Goal: Task Accomplishment & Management: Use online tool/utility

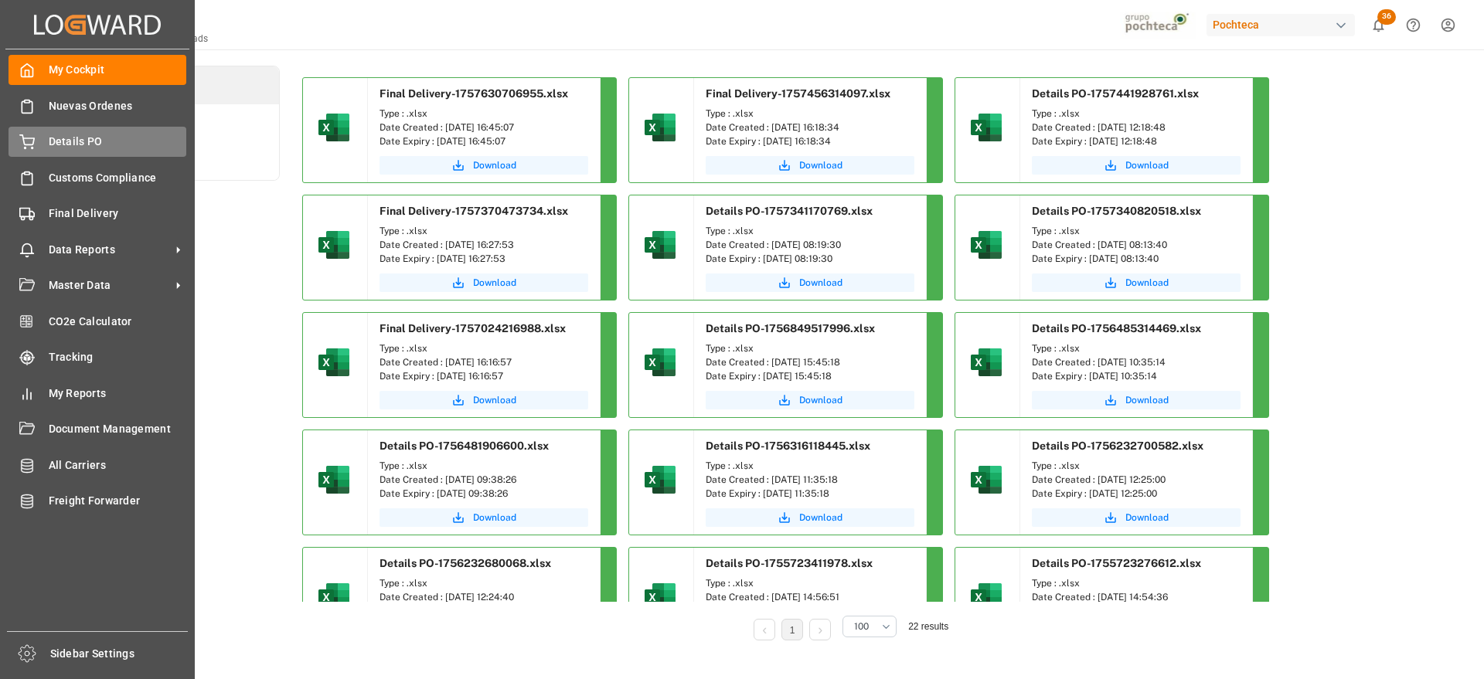
click at [61, 136] on span "Details PO" at bounding box center [118, 142] width 138 height 16
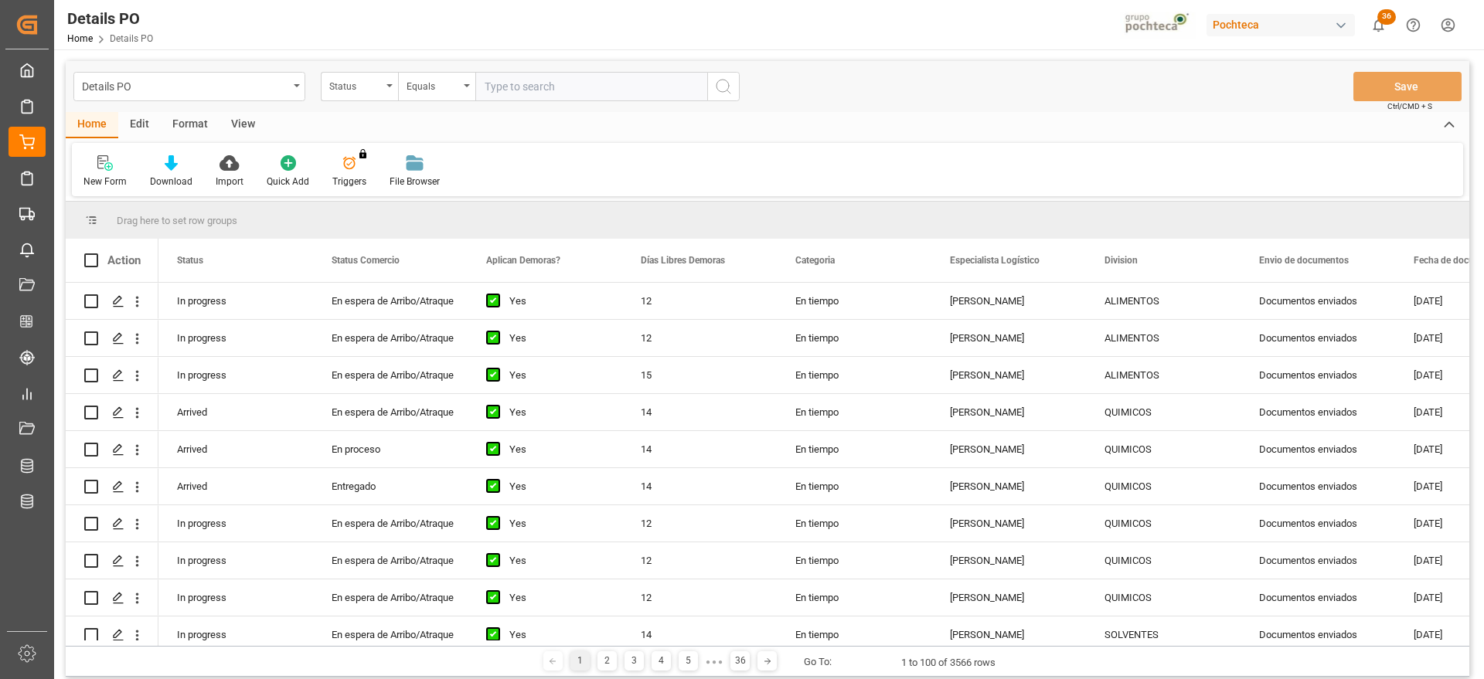
click at [227, 123] on div "View" at bounding box center [243, 125] width 47 height 26
click at [163, 185] on div "Standard Templates" at bounding box center [175, 182] width 77 height 14
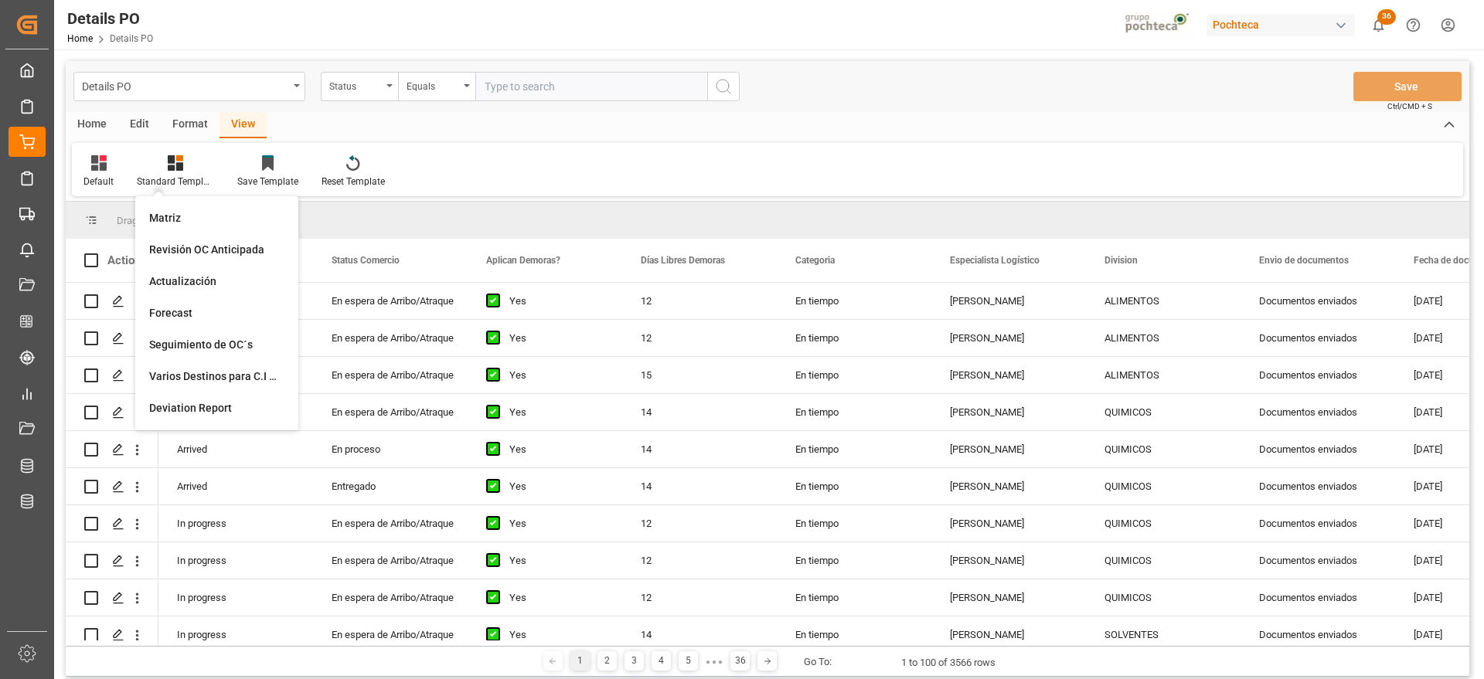
drag, startPoint x: 554, startPoint y: 129, endPoint x: 554, endPoint y: 151, distance: 22.4
click at [554, 129] on div "Home Edit Format View" at bounding box center [768, 125] width 1404 height 26
click at [160, 169] on div at bounding box center [175, 163] width 77 height 16
click at [177, 135] on div "Format" at bounding box center [190, 125] width 59 height 26
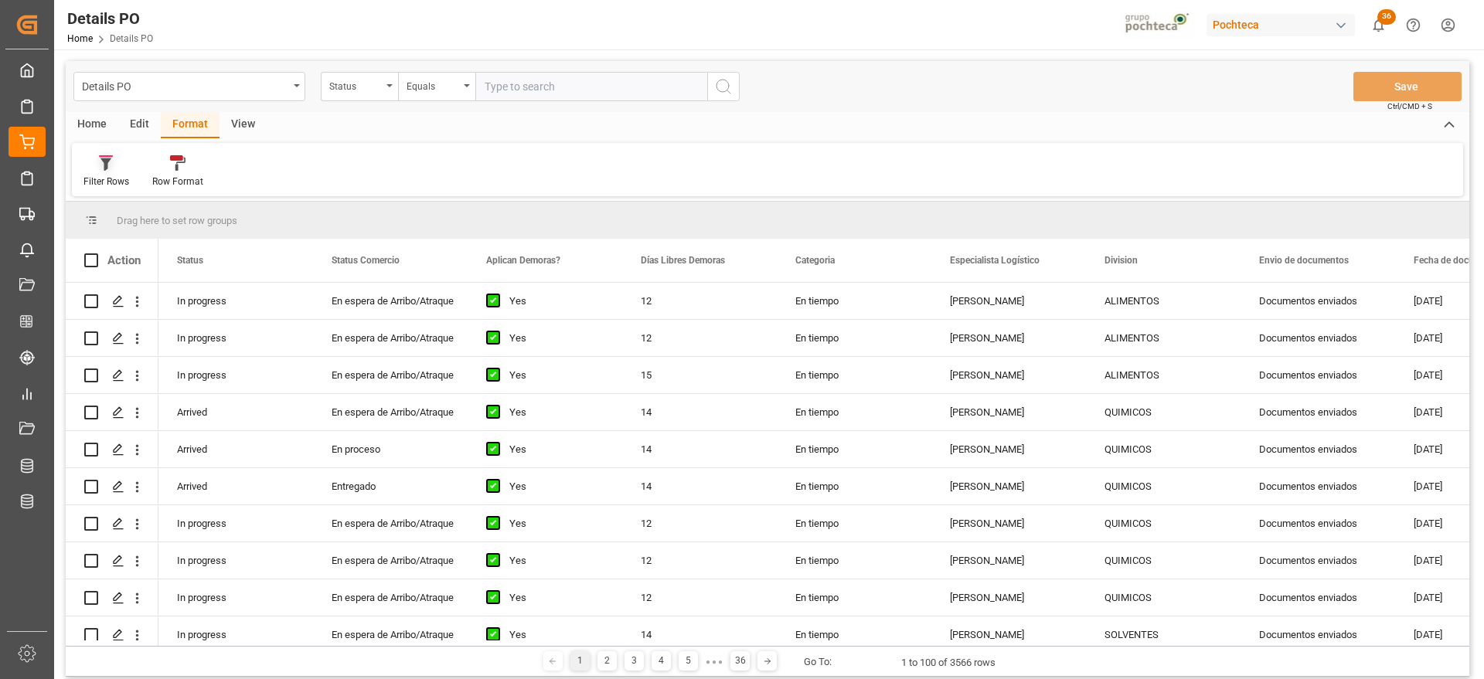
click at [98, 175] on div "Filter Rows" at bounding box center [106, 182] width 46 height 14
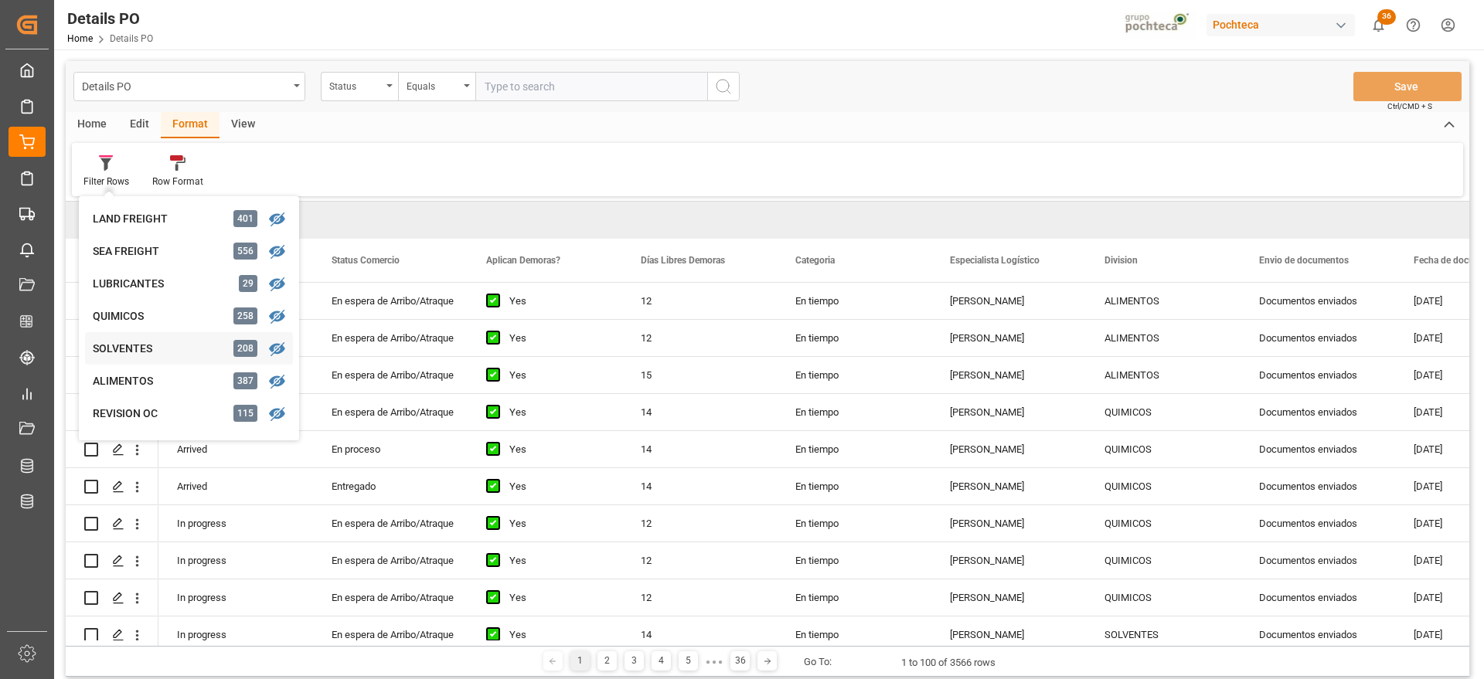
click at [153, 354] on div "SOLVENTES" at bounding box center [160, 349] width 135 height 16
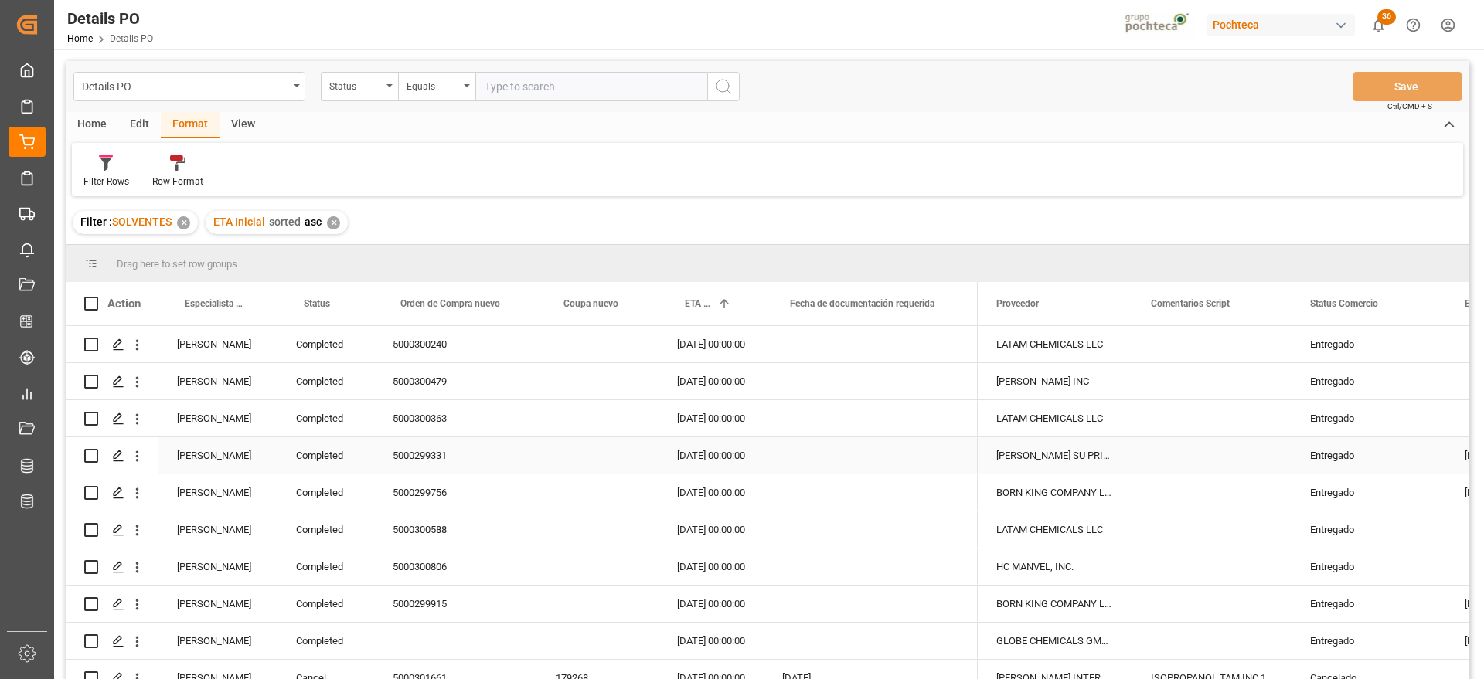
click at [362, 450] on div "Completed" at bounding box center [325, 455] width 97 height 36
click at [215, 451] on div "[PERSON_NAME]" at bounding box center [217, 455] width 119 height 36
click at [254, 302] on span at bounding box center [252, 304] width 14 height 14
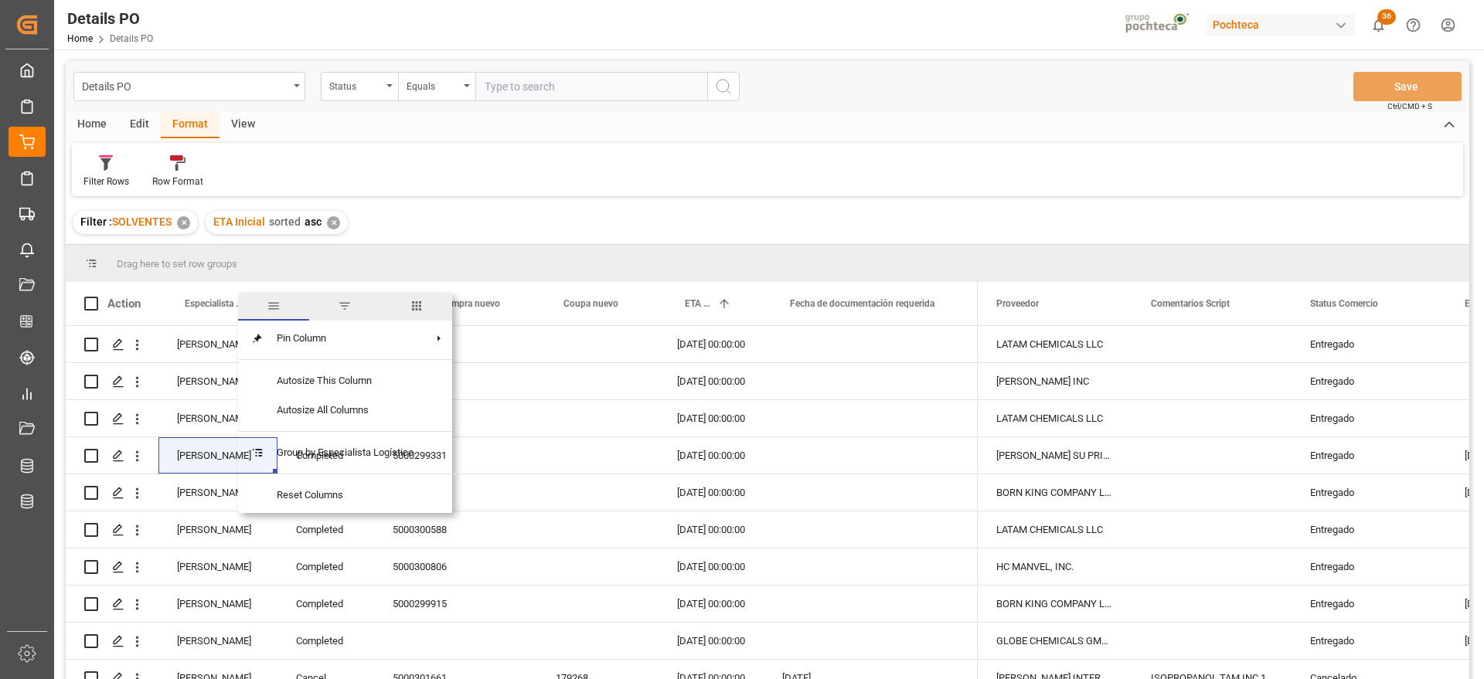
click at [348, 303] on span "filter" at bounding box center [345, 306] width 14 height 14
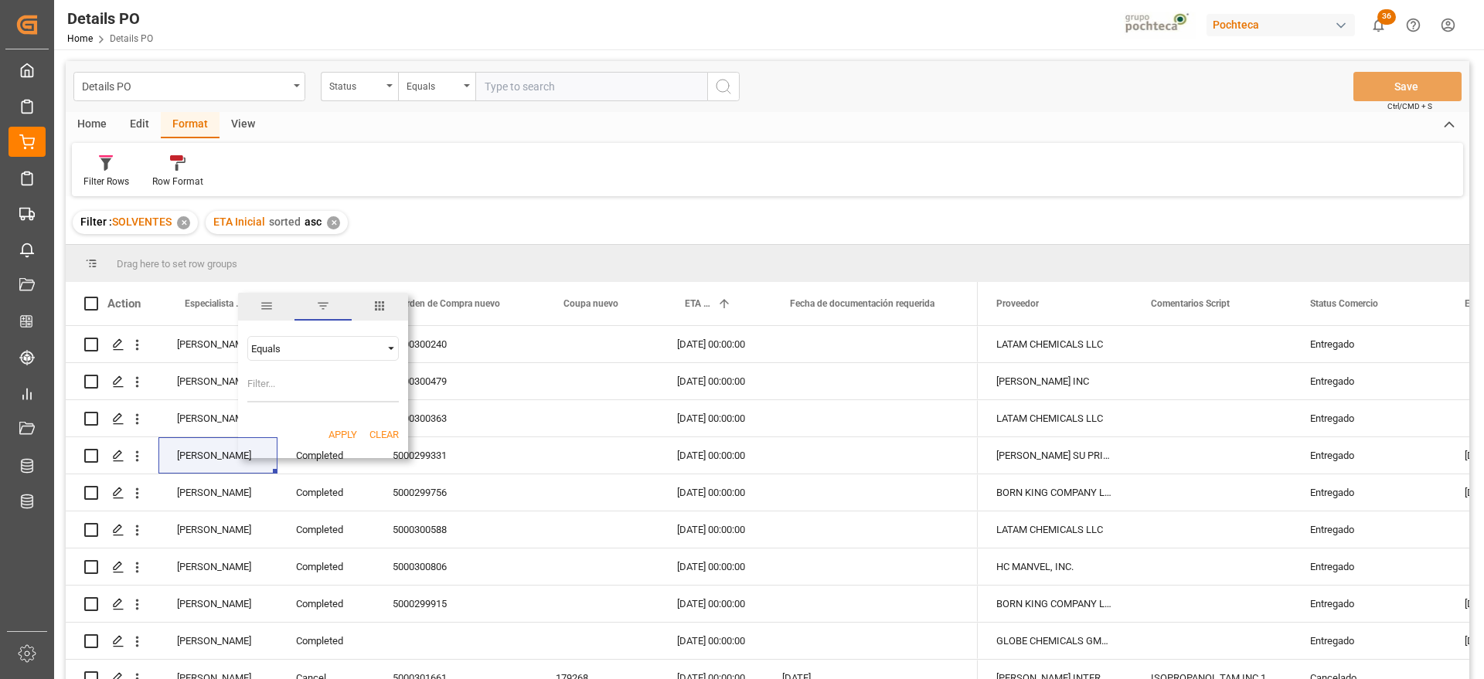
click at [298, 394] on input "Filter Value" at bounding box center [322, 387] width 151 height 31
type input "[PERSON_NAME]"
click at [340, 432] on button "Apply" at bounding box center [342, 434] width 29 height 15
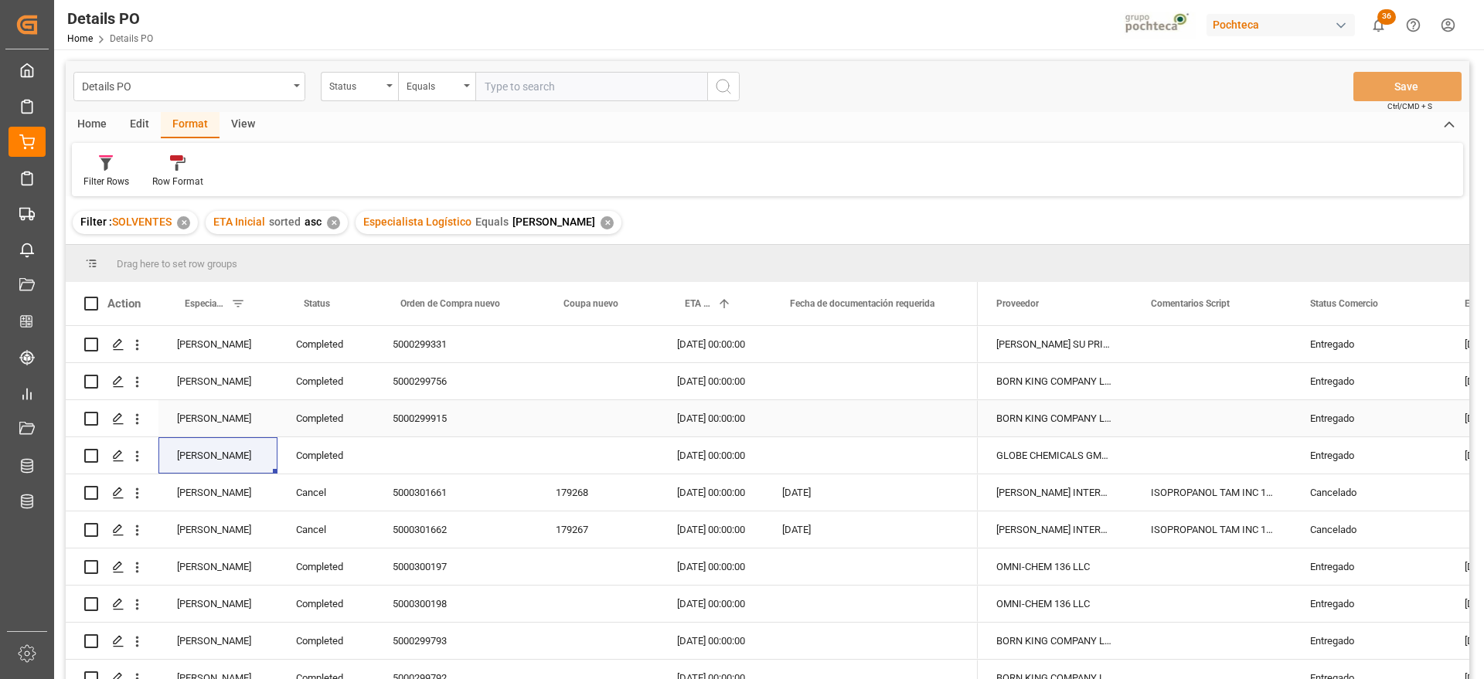
click at [439, 426] on div "5000299915" at bounding box center [455, 418] width 163 height 36
click at [322, 339] on div "Completed" at bounding box center [325, 344] width 97 height 36
click at [345, 300] on span at bounding box center [349, 304] width 14 height 14
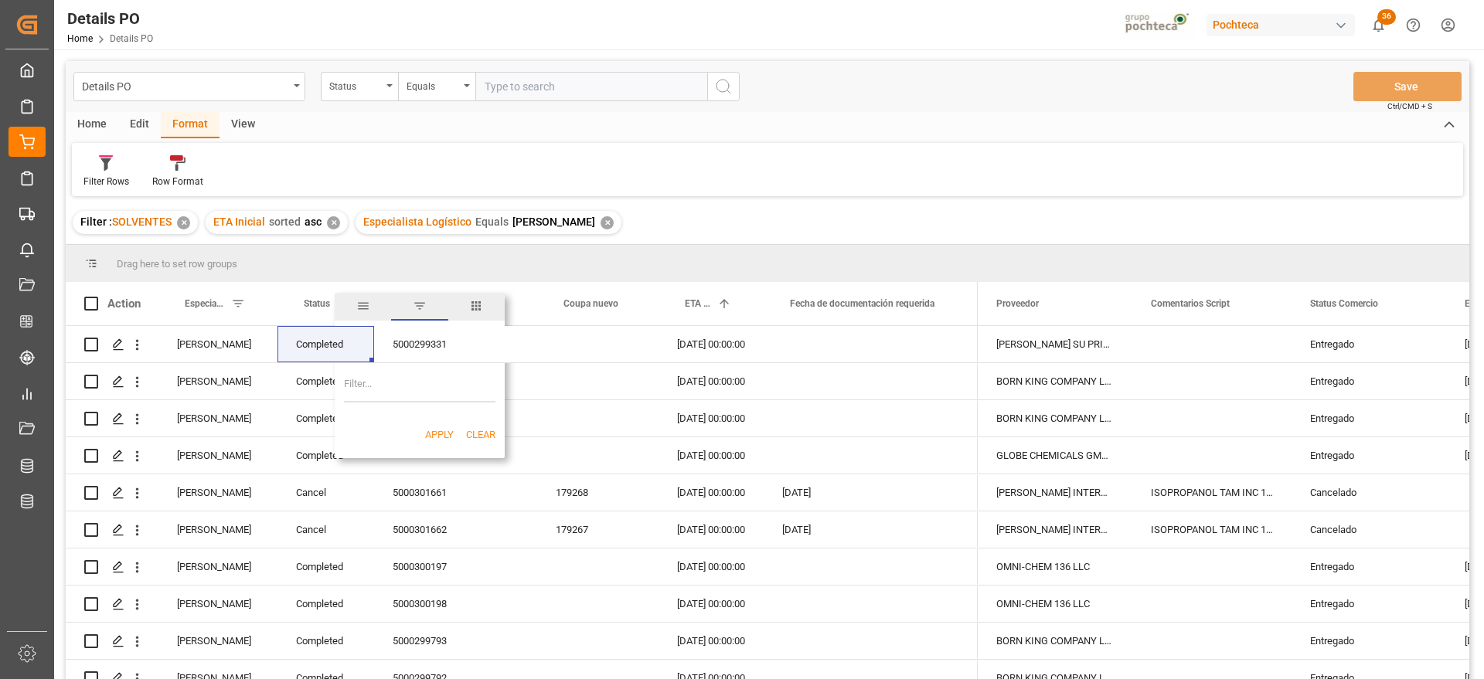
click at [396, 386] on input "Filter Value" at bounding box center [419, 387] width 151 height 31
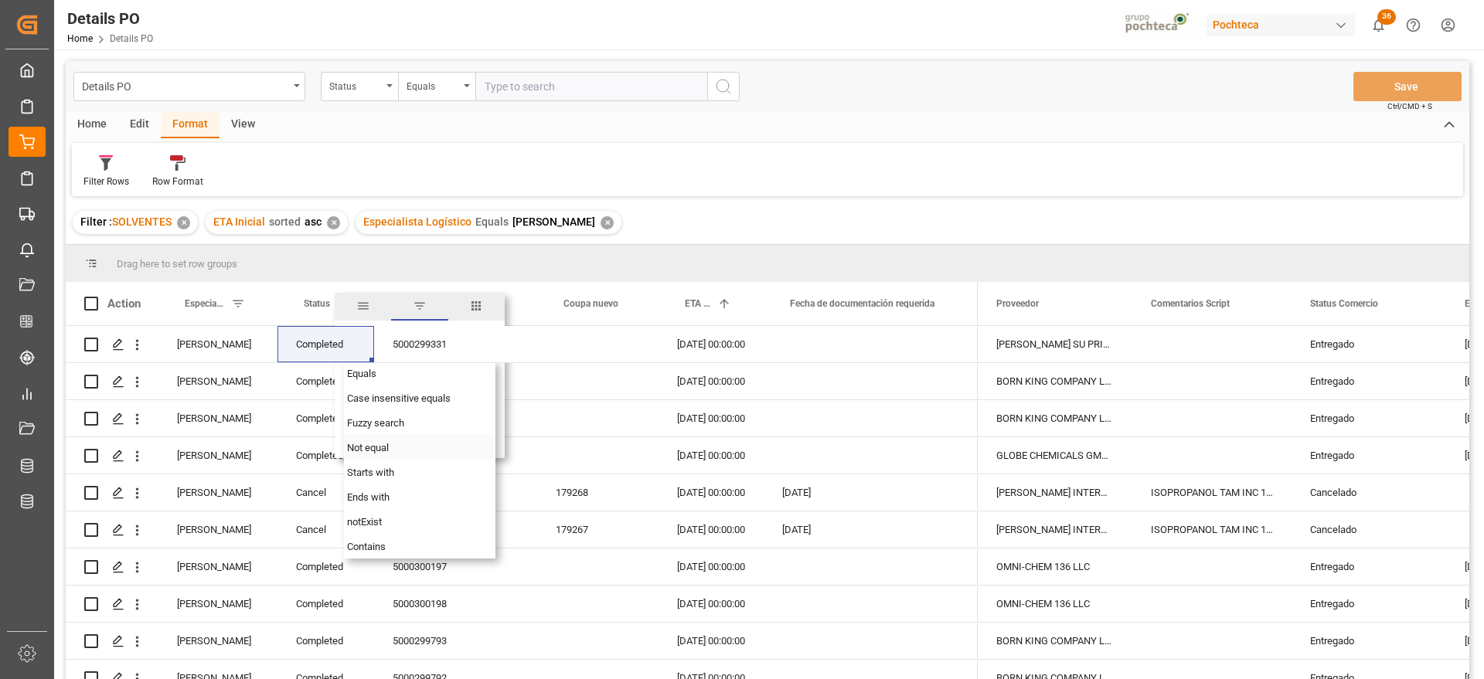
click at [383, 442] on span "Not equal" at bounding box center [368, 448] width 42 height 12
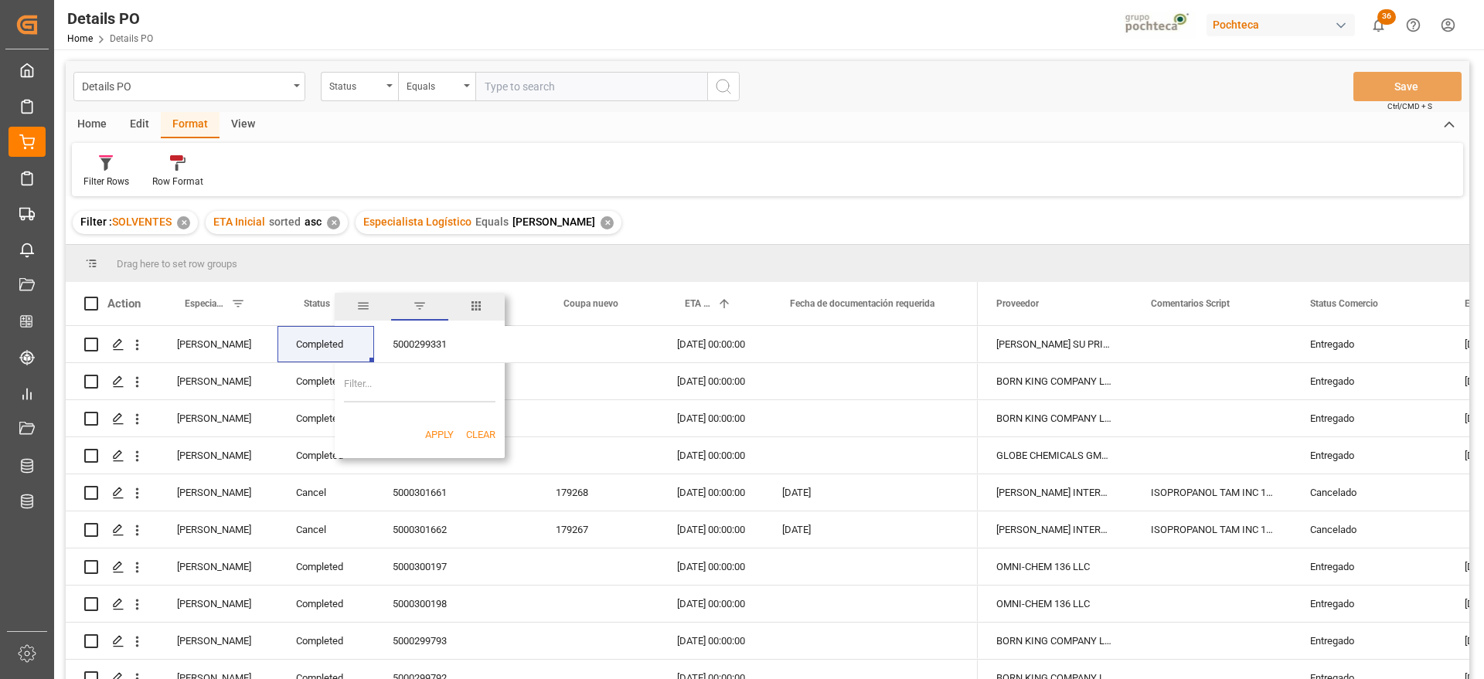
click at [396, 385] on input "Filter Value" at bounding box center [419, 387] width 151 height 31
paste input "Completed"
type input "Completed"
click at [432, 437] on button "Apply" at bounding box center [439, 434] width 29 height 15
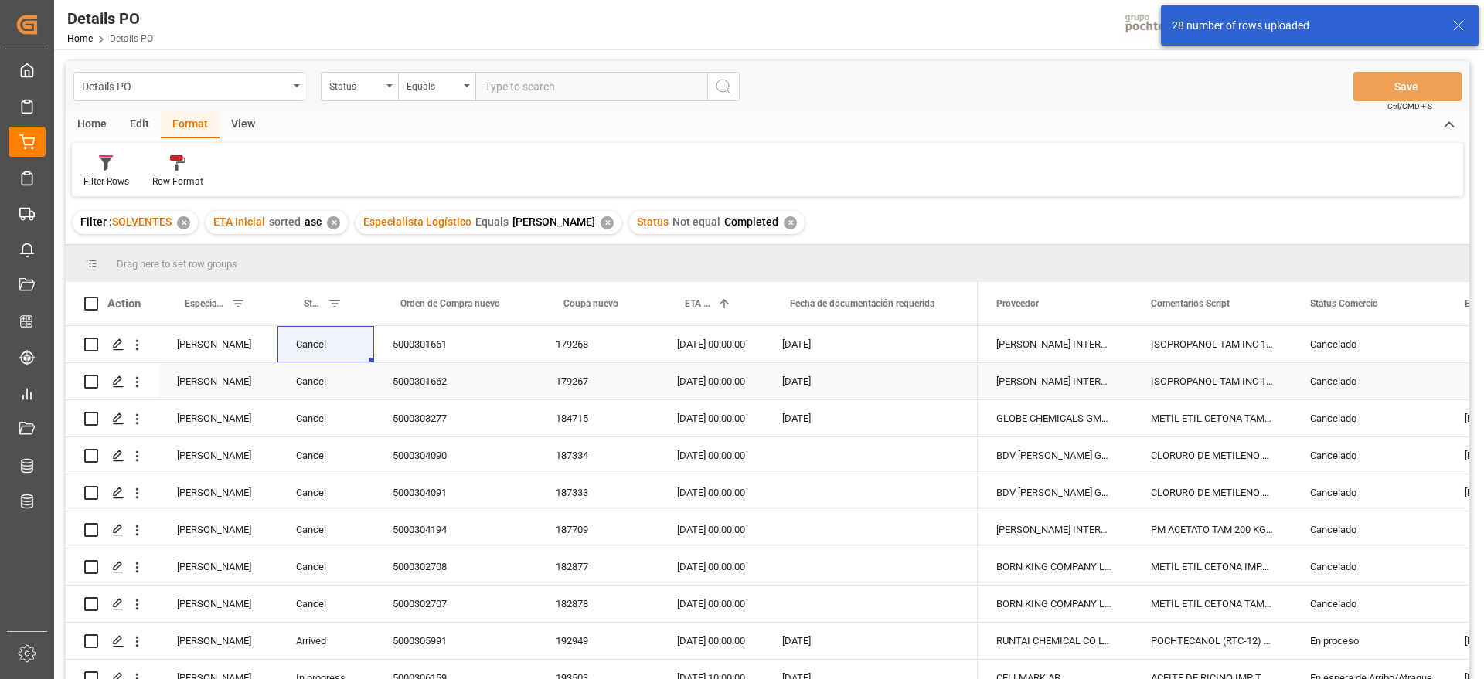
click at [516, 388] on div "5000301662" at bounding box center [455, 381] width 163 height 36
click at [1331, 349] on div "Cancelado" at bounding box center [1368, 345] width 117 height 36
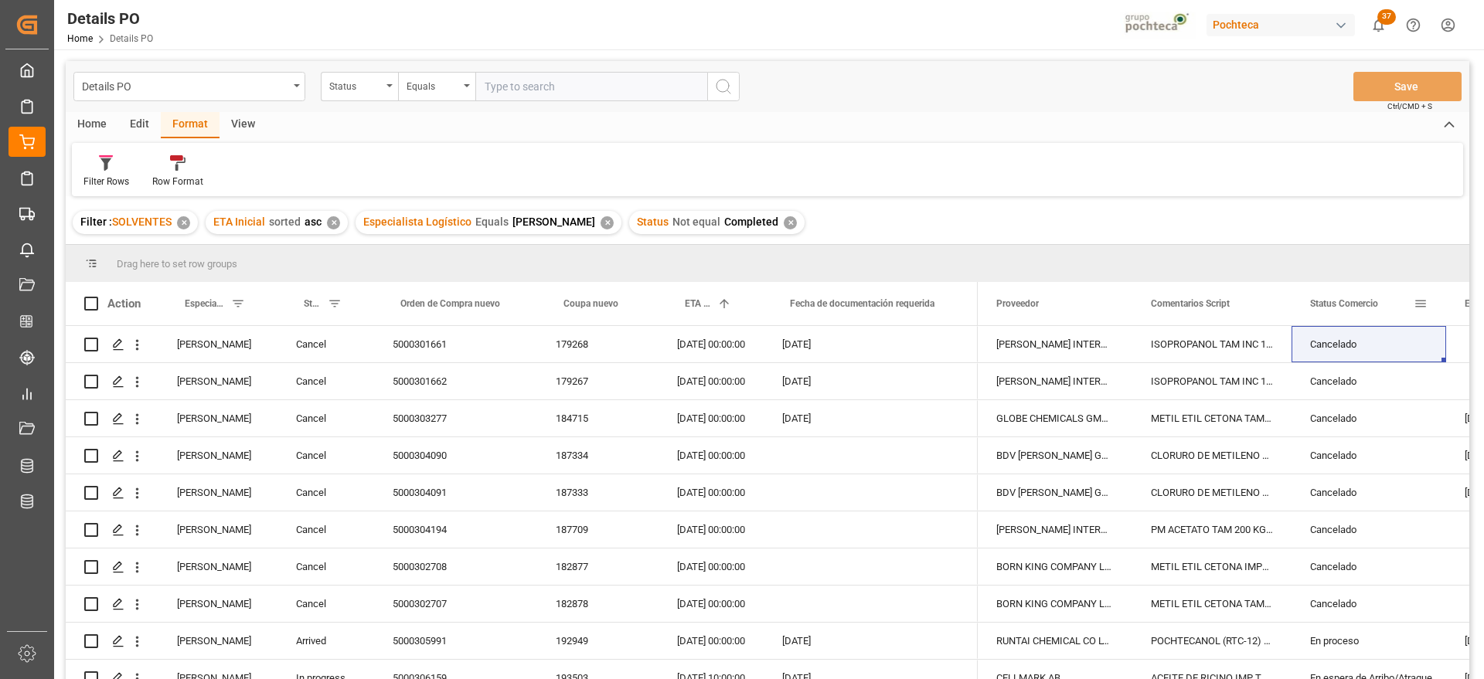
click at [1424, 305] on span at bounding box center [1421, 304] width 14 height 14
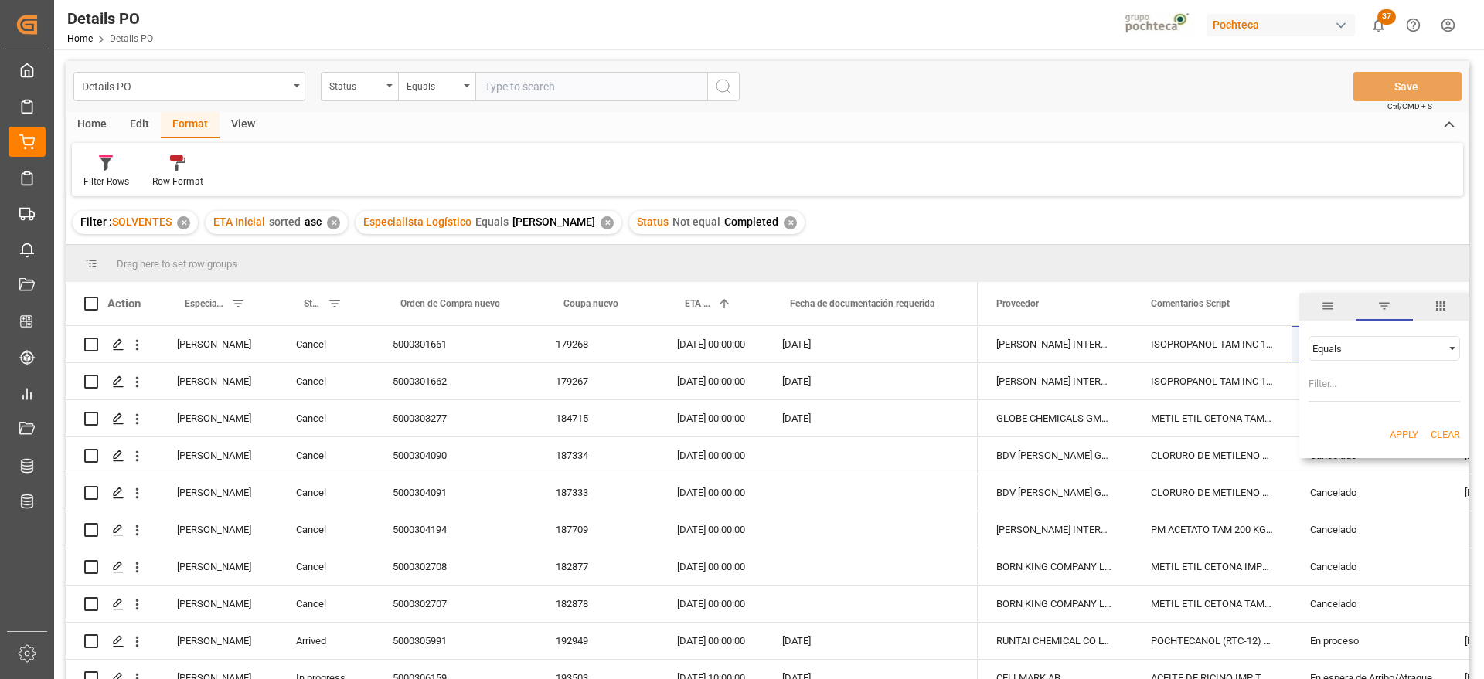
click at [1358, 349] on div "Equals" at bounding box center [1377, 349] width 130 height 12
click at [1356, 400] on div "Not equal" at bounding box center [1384, 398] width 151 height 25
click at [1354, 387] on input "Filter Value" at bounding box center [1384, 387] width 151 height 31
paste input "Cancelado"
type input "Cancelado"
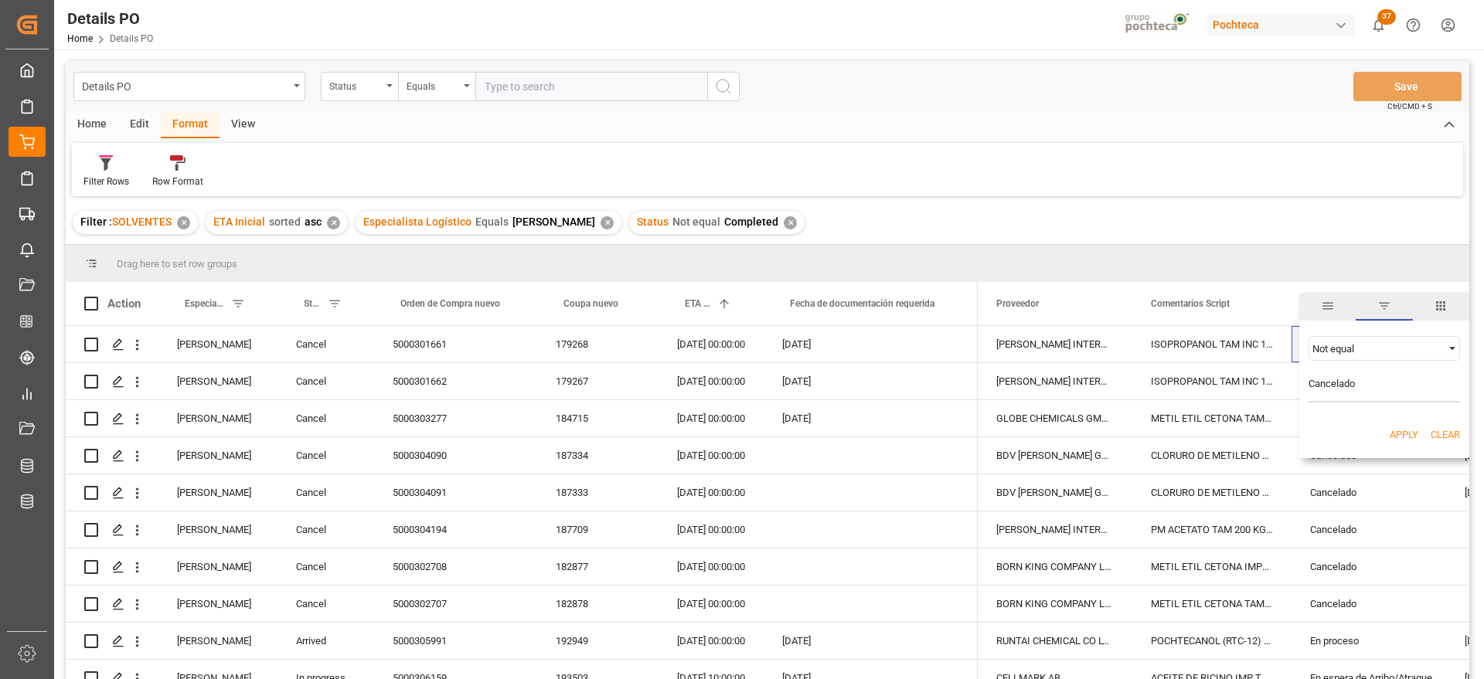
click at [1407, 428] on button "Apply" at bounding box center [1404, 434] width 29 height 15
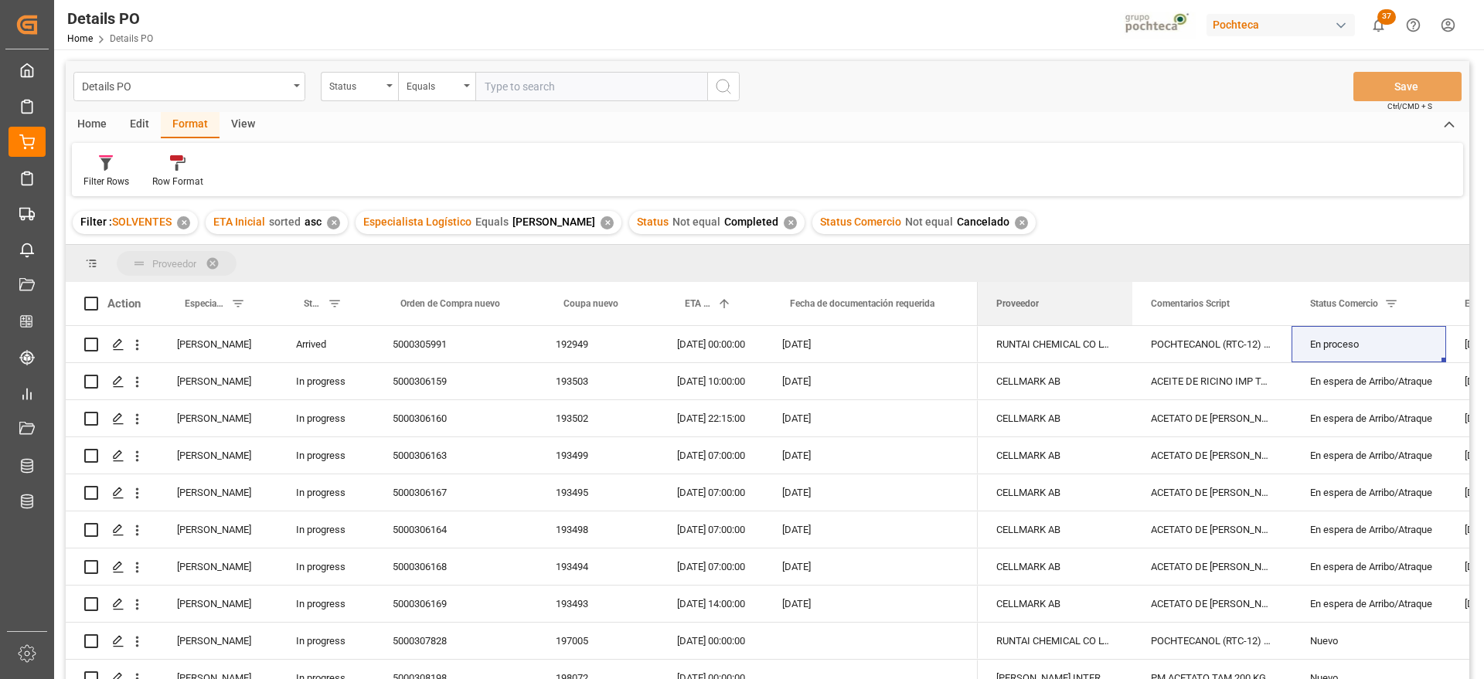
drag, startPoint x: 1026, startPoint y: 304, endPoint x: 1009, endPoint y: 260, distance: 47.2
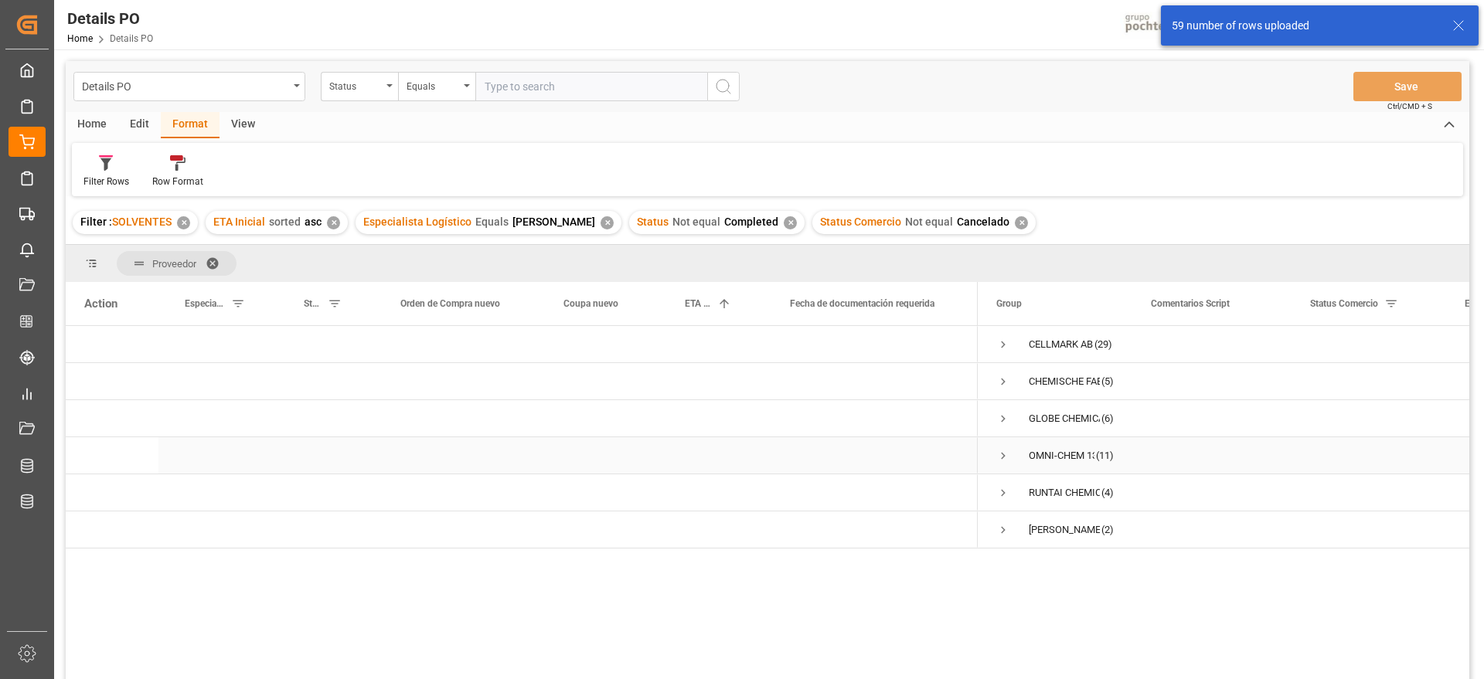
click at [1382, 437] on div "Press SPACE to select this row." at bounding box center [1369, 455] width 155 height 36
click at [1002, 342] on span "Press SPACE to select this row." at bounding box center [1003, 345] width 14 height 14
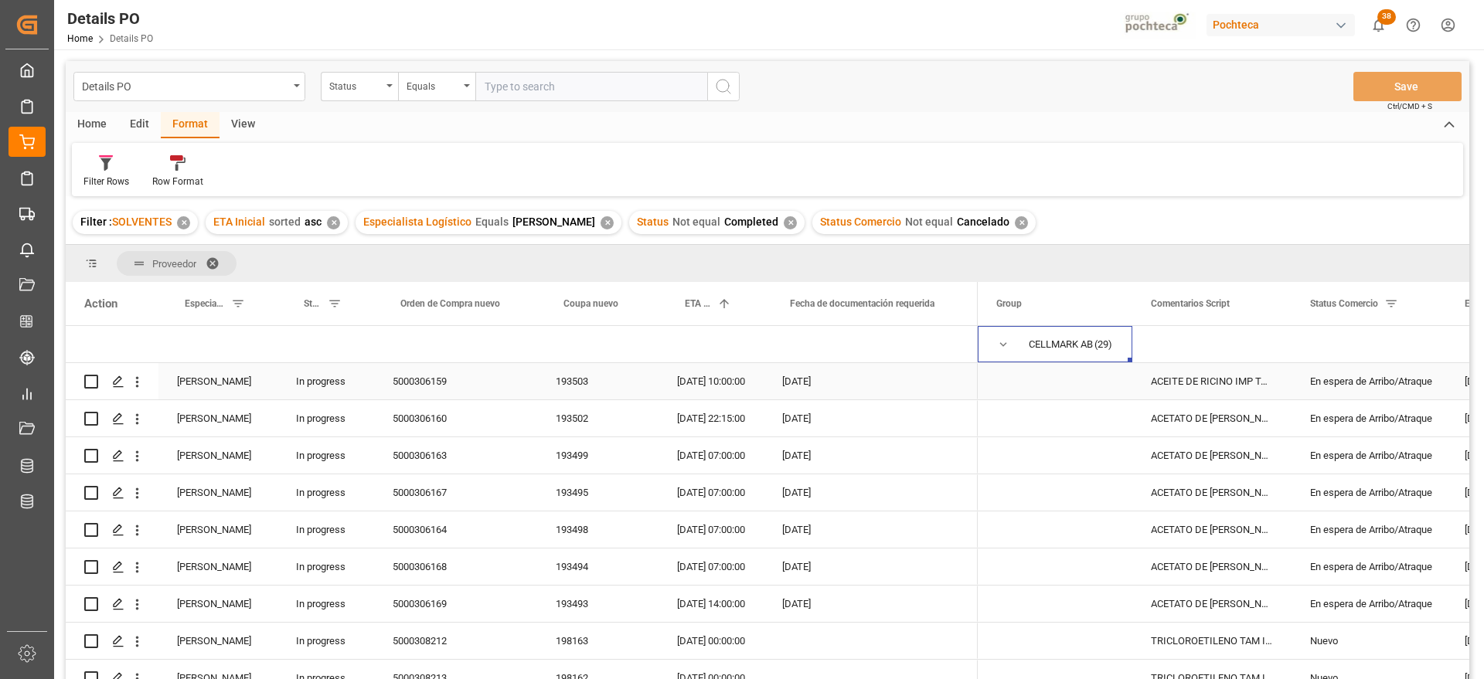
click at [1237, 381] on div "ACEITE DE RICINO IMP TAM INC 200 KG (558" at bounding box center [1211, 381] width 159 height 36
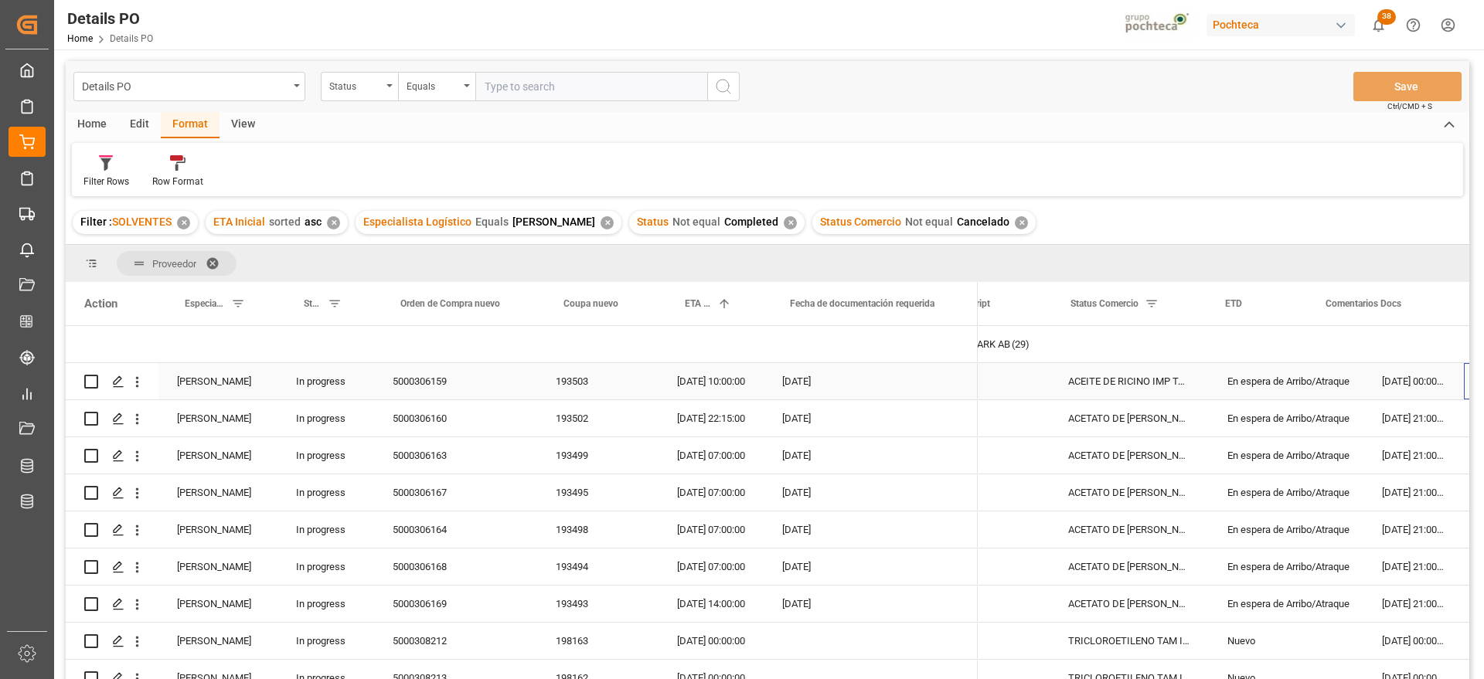
scroll to position [0, 240]
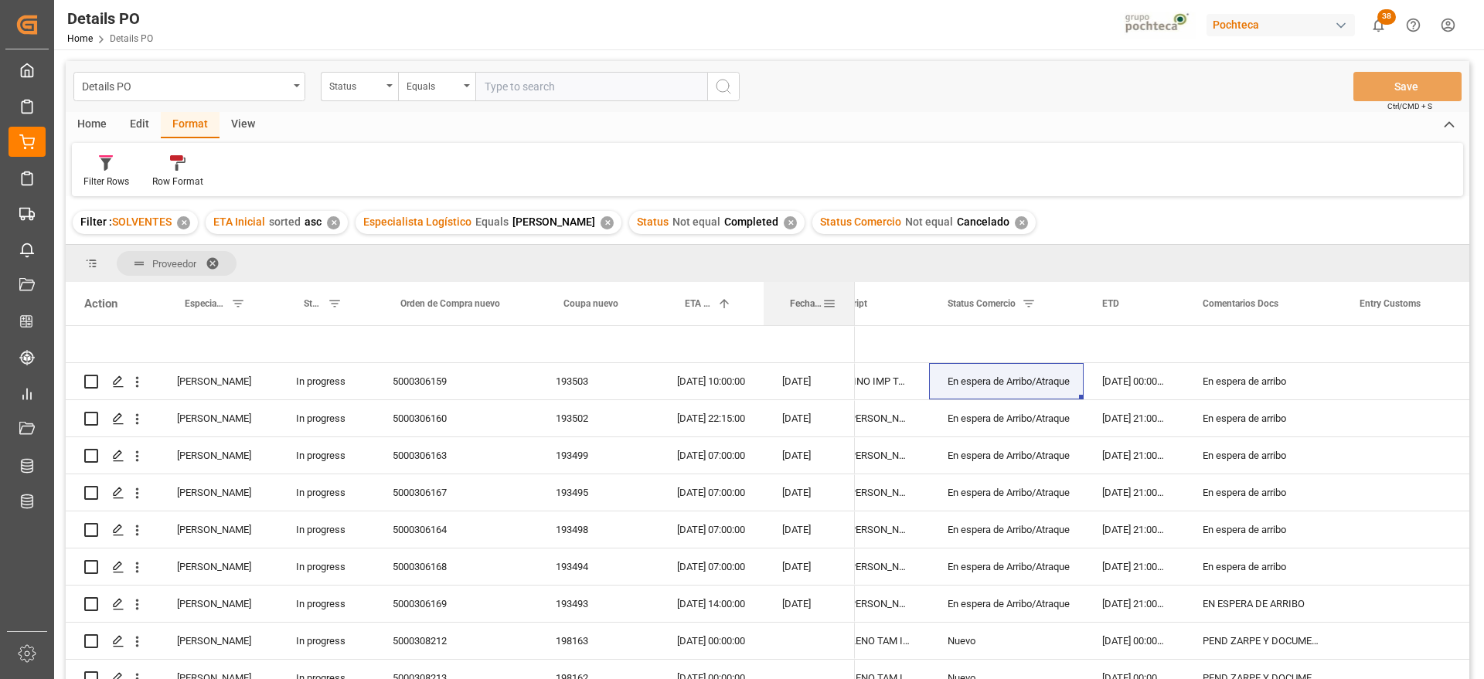
drag, startPoint x: 975, startPoint y: 298, endPoint x: 853, endPoint y: 299, distance: 122.9
click at [853, 299] on div at bounding box center [855, 303] width 6 height 43
click at [791, 425] on div "19-08-2025" at bounding box center [809, 418] width 91 height 36
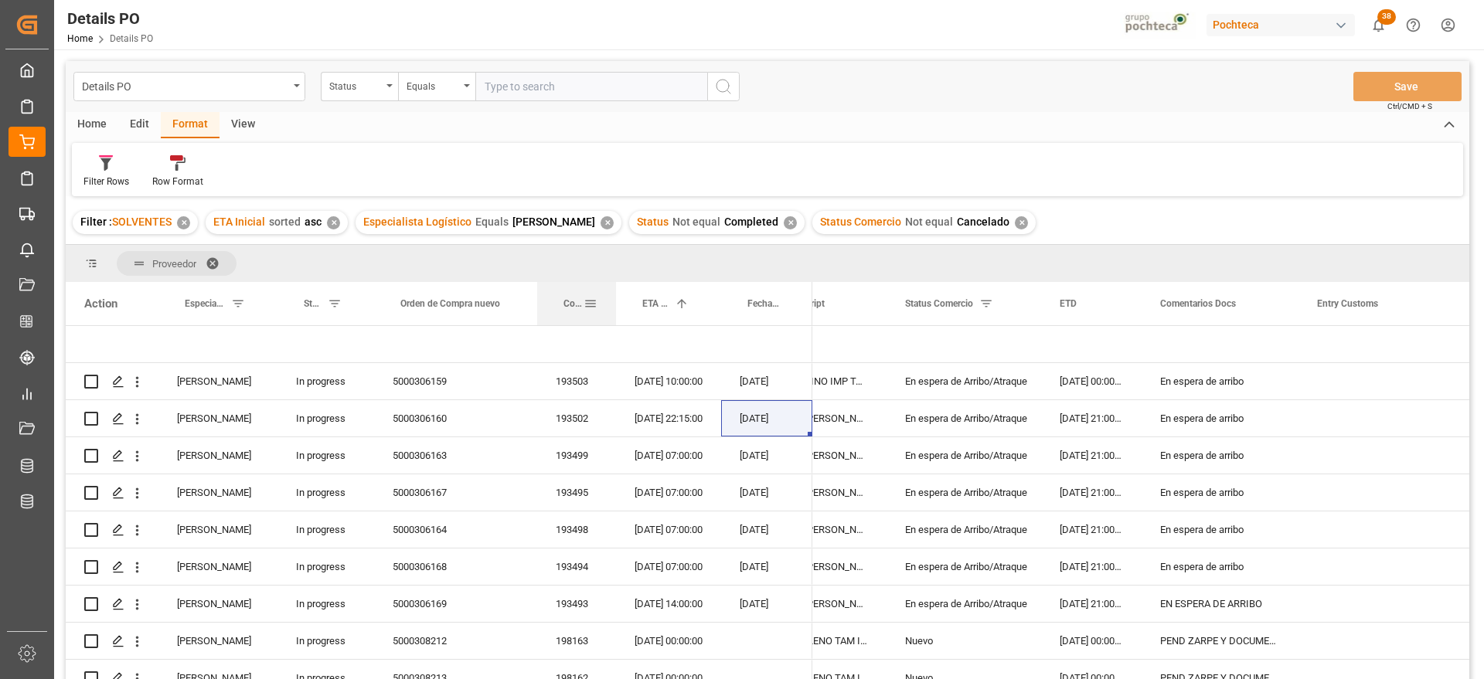
drag, startPoint x: 655, startPoint y: 299, endPoint x: 613, endPoint y: 298, distance: 42.5
click at [613, 298] on div at bounding box center [616, 303] width 6 height 43
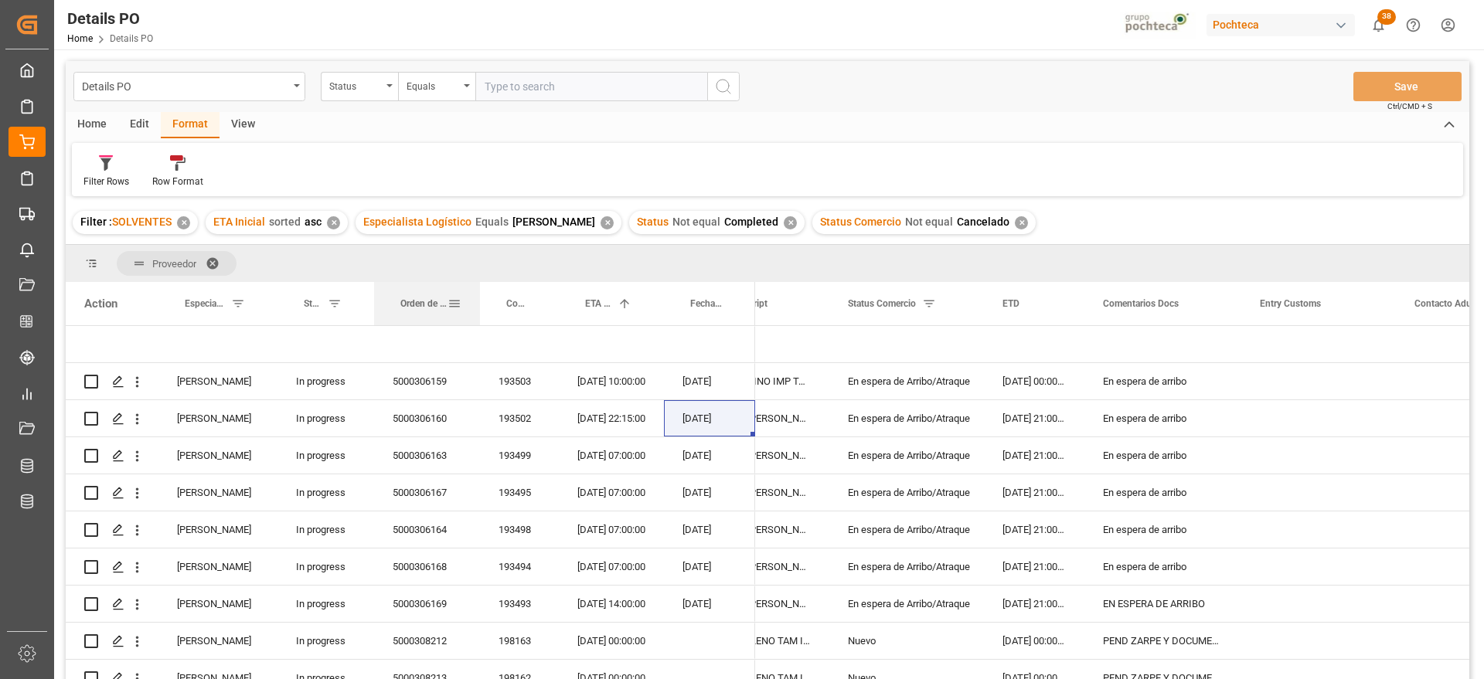
drag, startPoint x: 536, startPoint y: 301, endPoint x: 479, endPoint y: 301, distance: 57.2
click at [479, 301] on div at bounding box center [480, 303] width 6 height 43
click at [674, 485] on div "19-08-2025" at bounding box center [709, 493] width 91 height 36
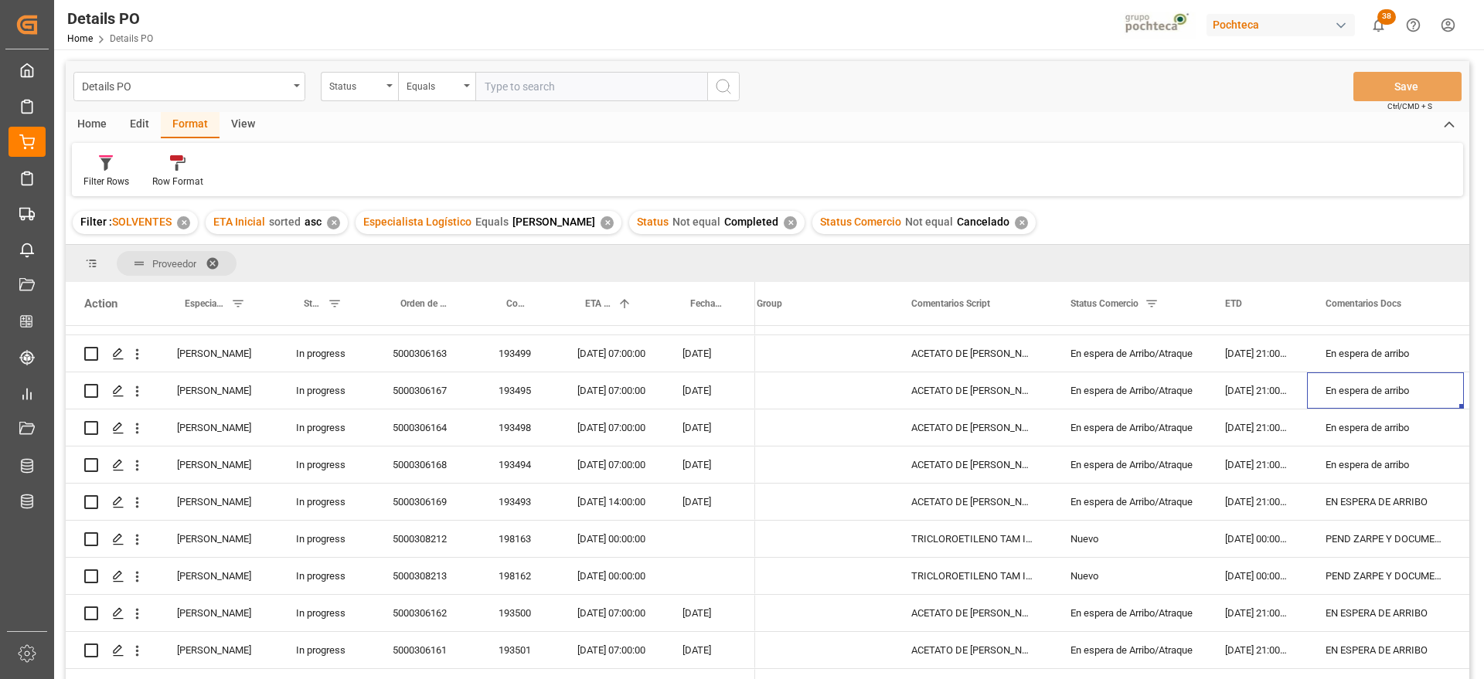
scroll to position [0, 0]
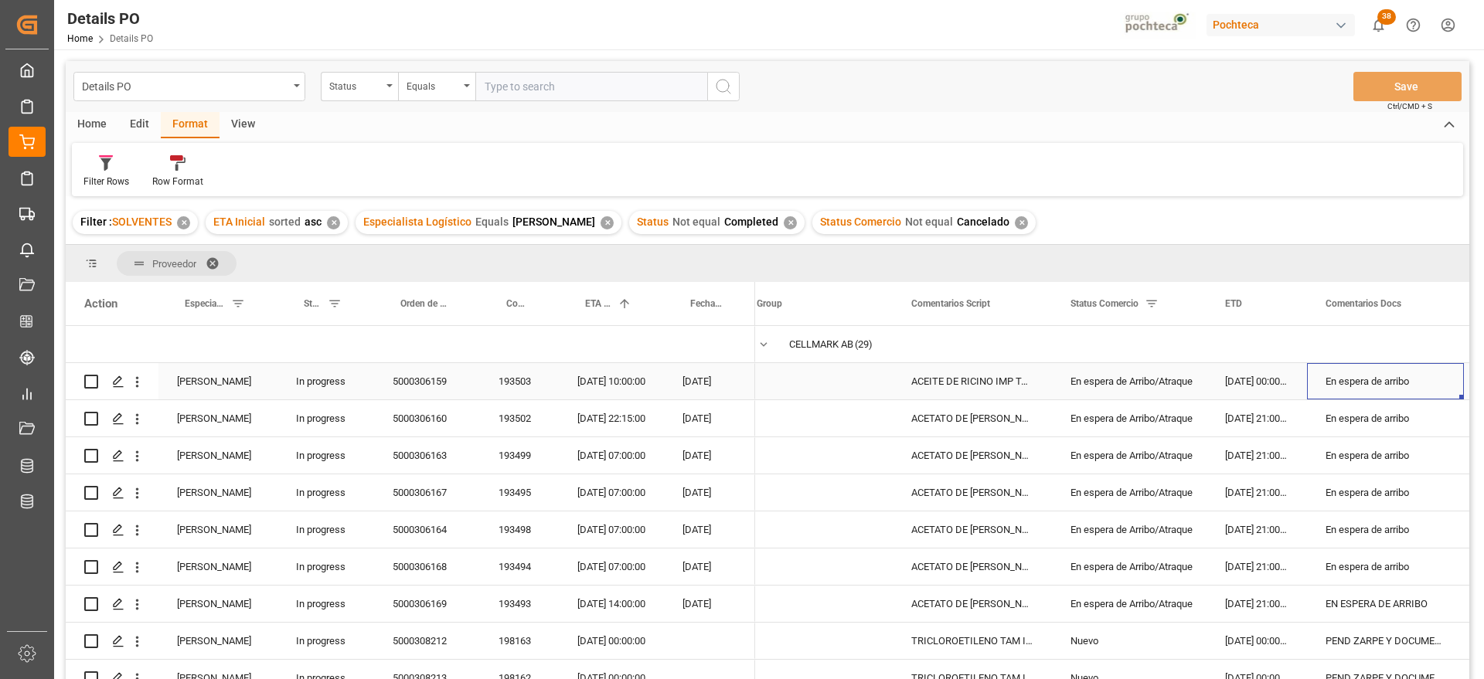
click at [1369, 382] on div "En espera de arribo" at bounding box center [1385, 381] width 157 height 36
click at [498, 383] on div "193503" at bounding box center [519, 381] width 79 height 36
click at [434, 382] on div "5000306159" at bounding box center [427, 381] width 106 height 36
click at [606, 383] on div "18-09-2025 10:00:00" at bounding box center [611, 381] width 105 height 36
click at [1404, 397] on div "En espera de arribo" at bounding box center [1385, 381] width 157 height 36
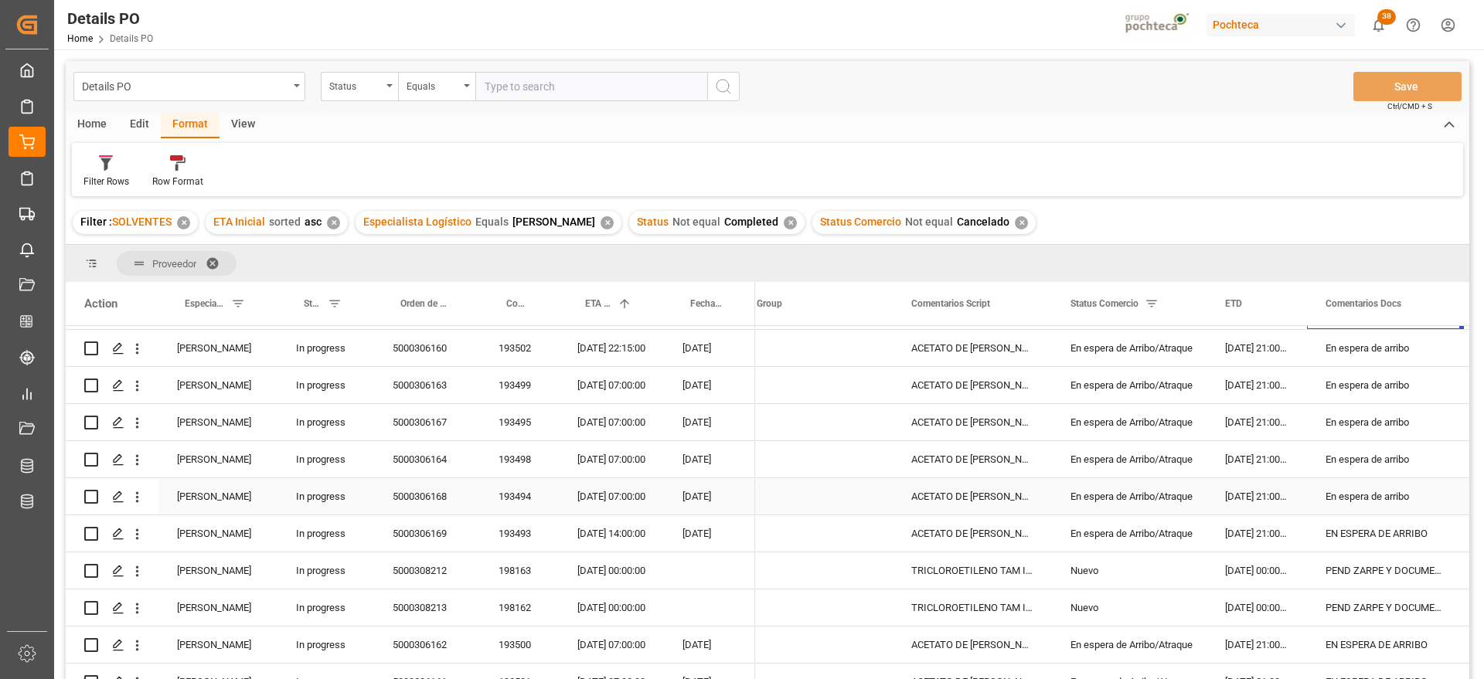
scroll to position [97, 0]
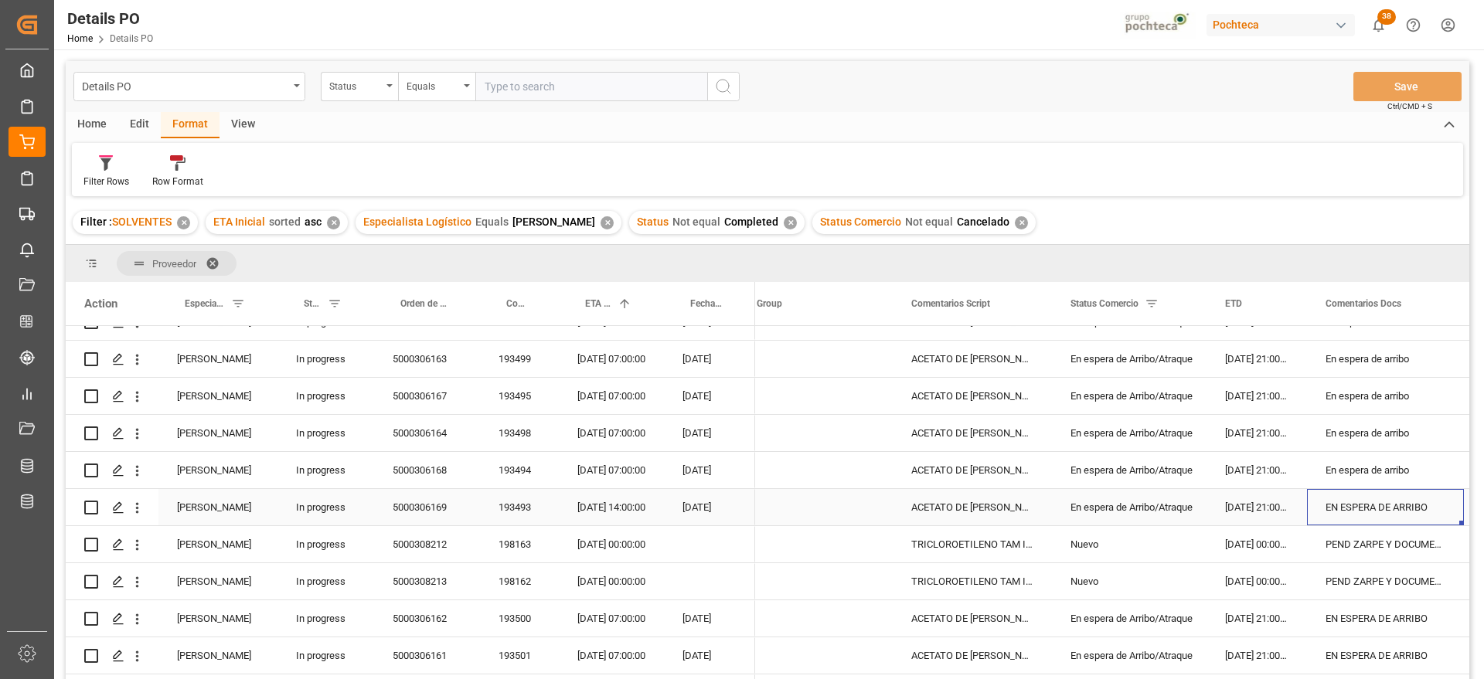
click at [1360, 507] on div "EN ESPERA DE ARRIBO" at bounding box center [1385, 507] width 157 height 36
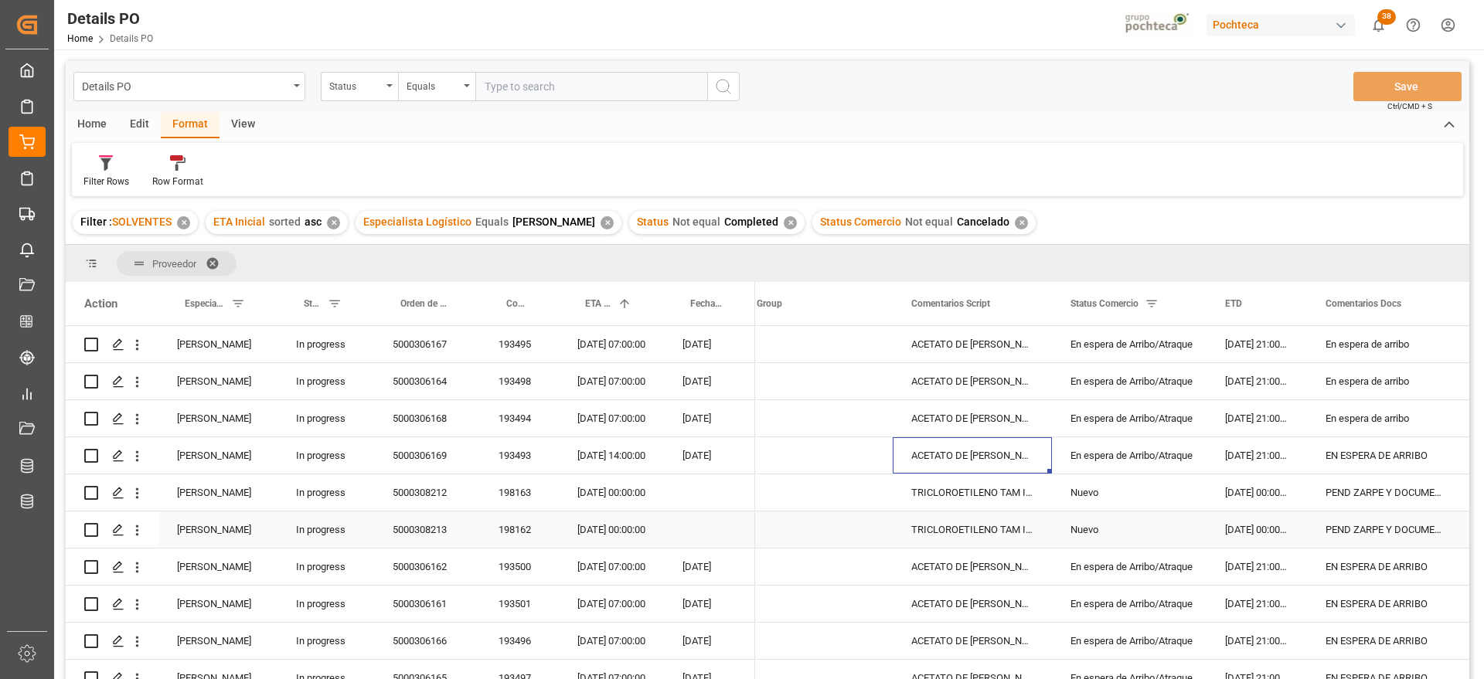
scroll to position [193, 0]
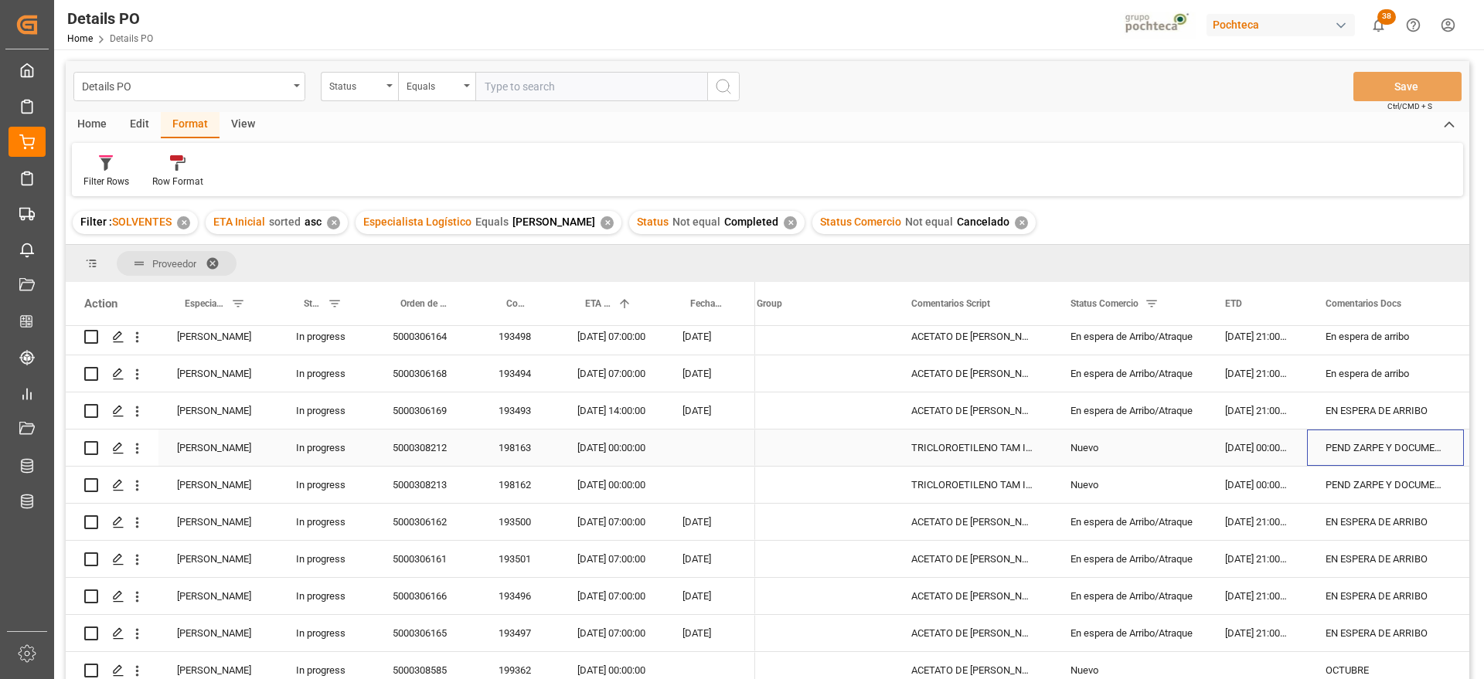
click at [1360, 441] on div "PEND ZARPE Y DOCUMENTOS" at bounding box center [1385, 448] width 157 height 36
click at [522, 444] on div "198163" at bounding box center [519, 448] width 79 height 36
click at [1247, 444] on div "14-09-2025 00:00:00" at bounding box center [1256, 448] width 100 height 36
click at [1246, 487] on div "14-09-2025 00:00:00" at bounding box center [1256, 485] width 100 height 36
click at [1370, 445] on div "PEND ZARPE Y DOCUMENTOS" at bounding box center [1385, 448] width 157 height 36
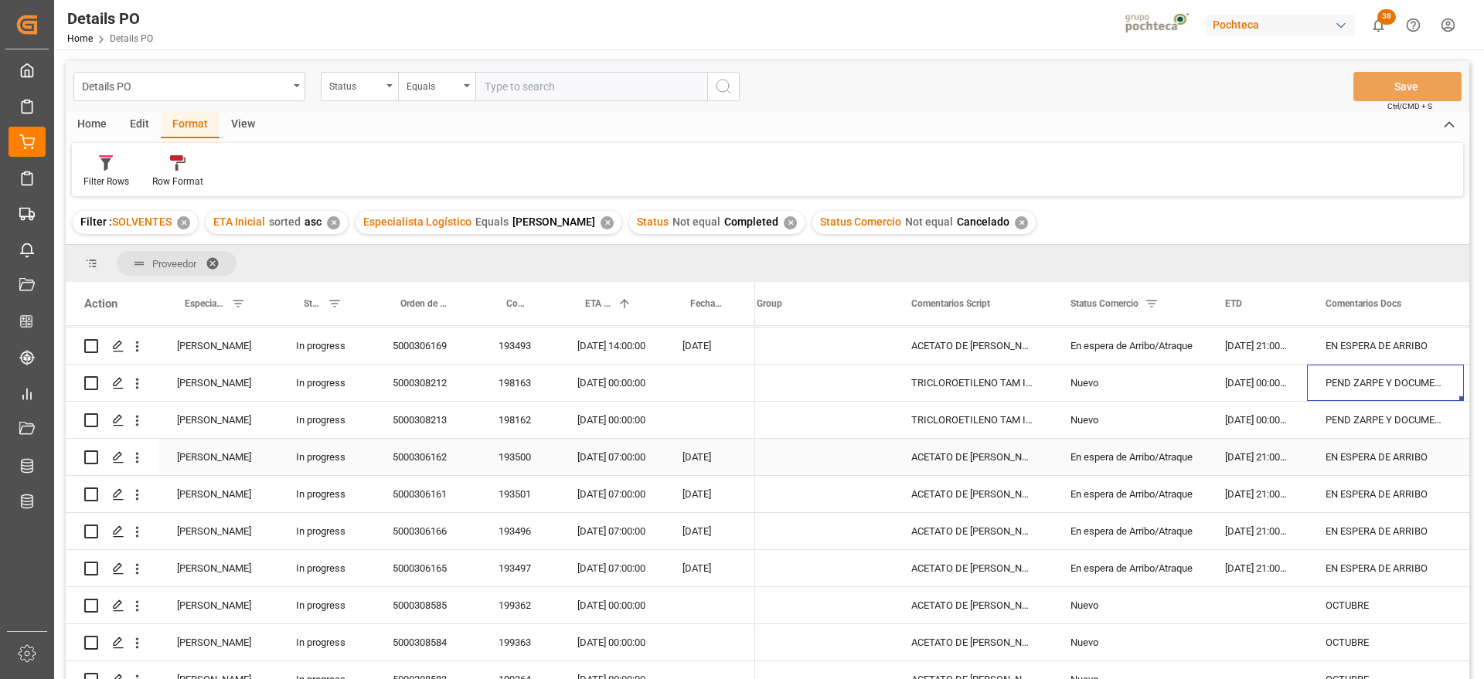
scroll to position [290, 0]
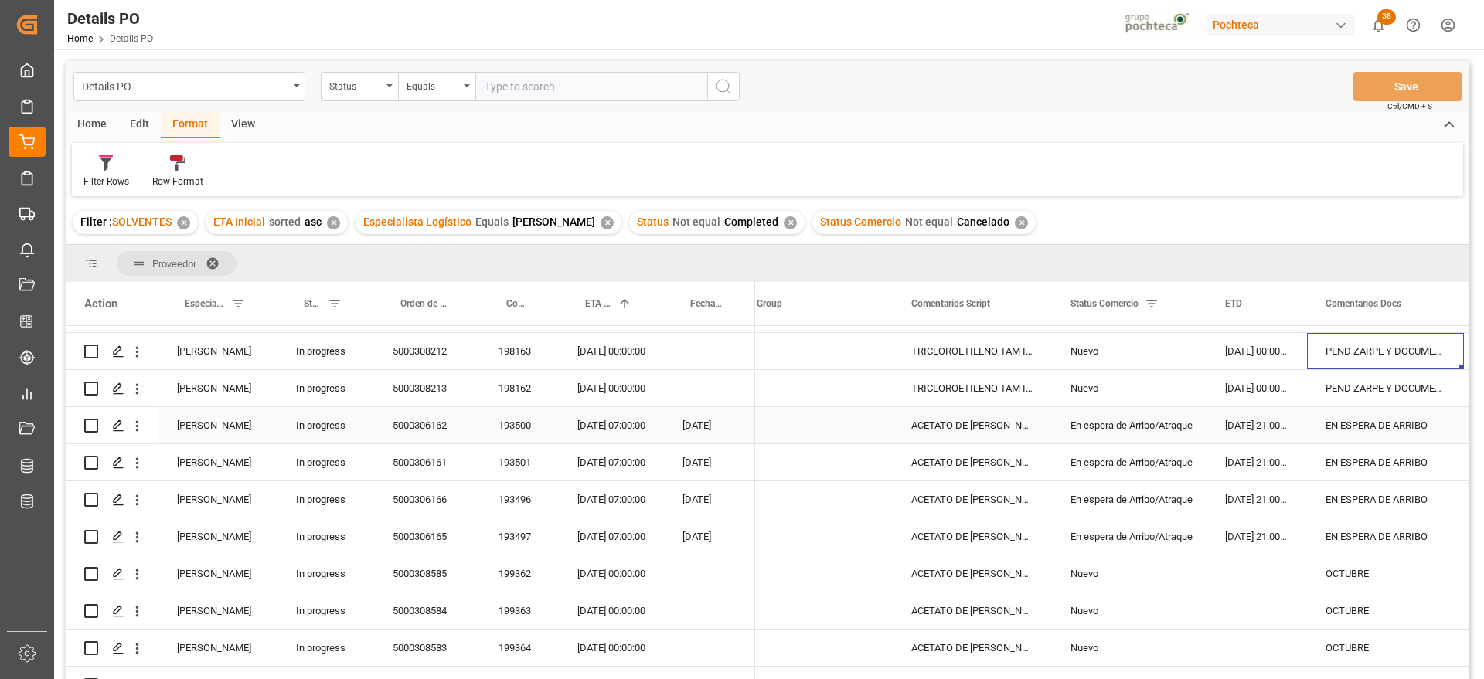
click at [1339, 432] on div "EN ESPERA DE ARRIBO" at bounding box center [1385, 425] width 157 height 36
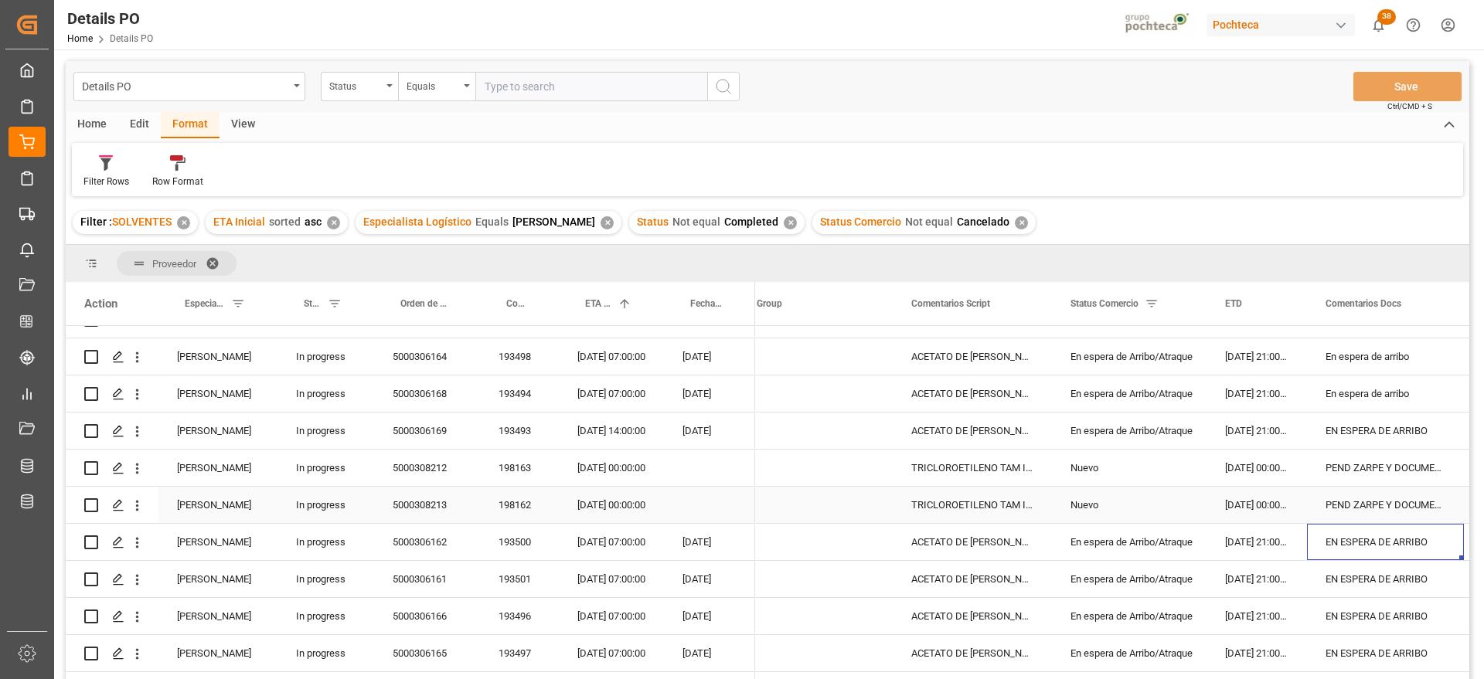
scroll to position [0, 0]
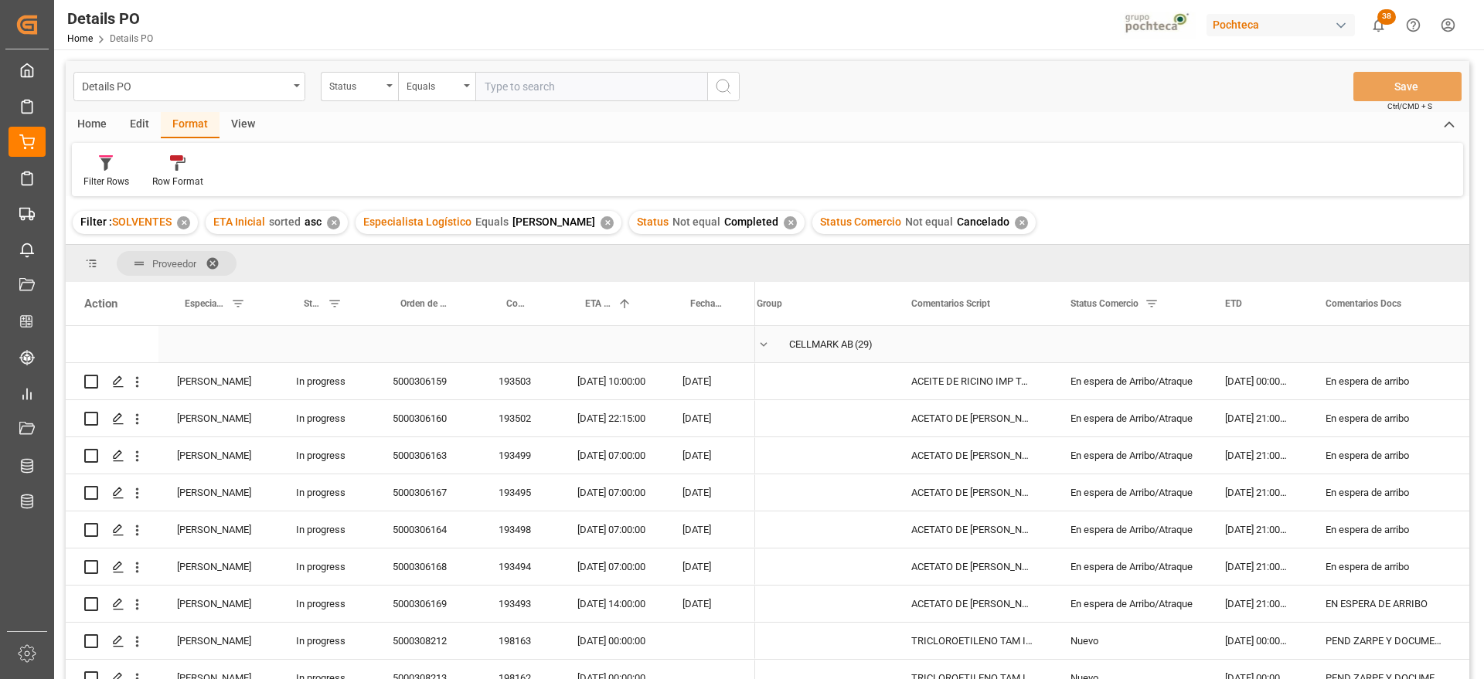
click at [763, 344] on span "Press SPACE to select this row." at bounding box center [764, 345] width 14 height 14
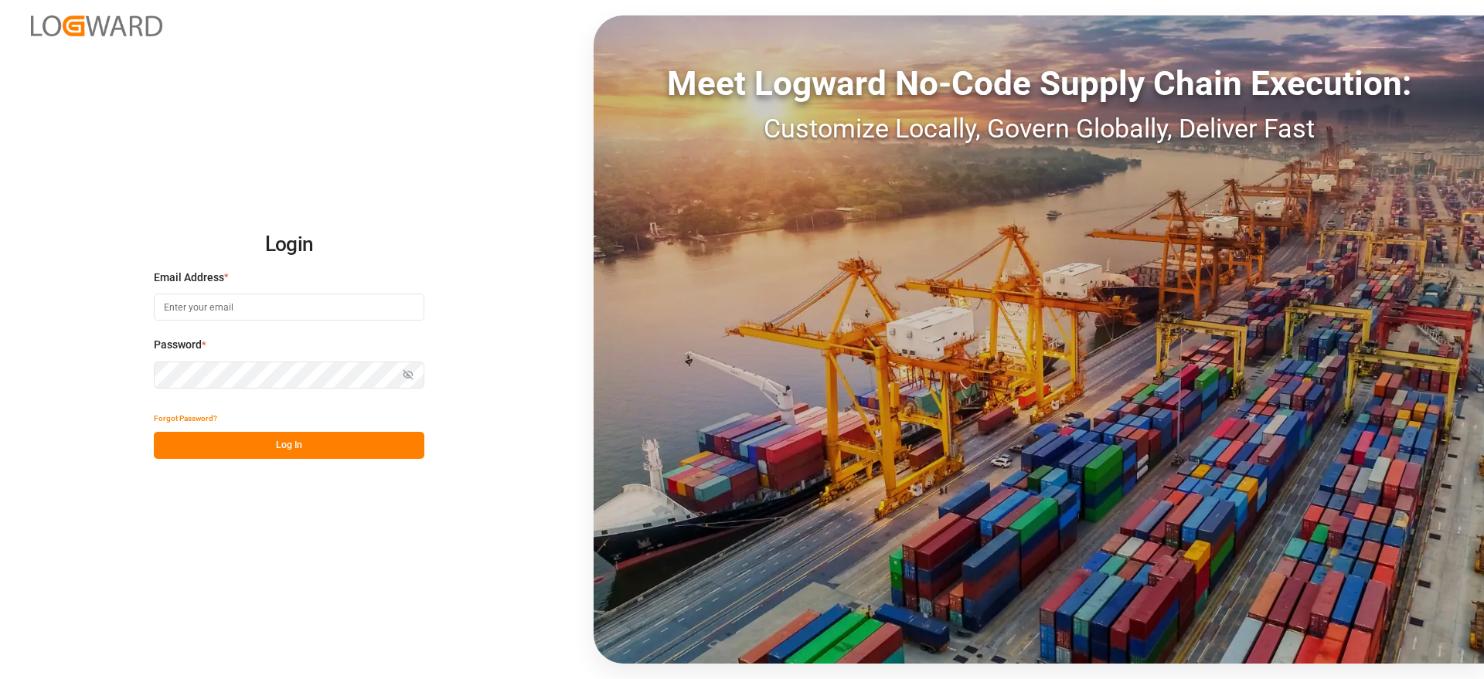
type input "comercio5@pochteca.net"
click at [288, 443] on button "Log In" at bounding box center [289, 445] width 271 height 27
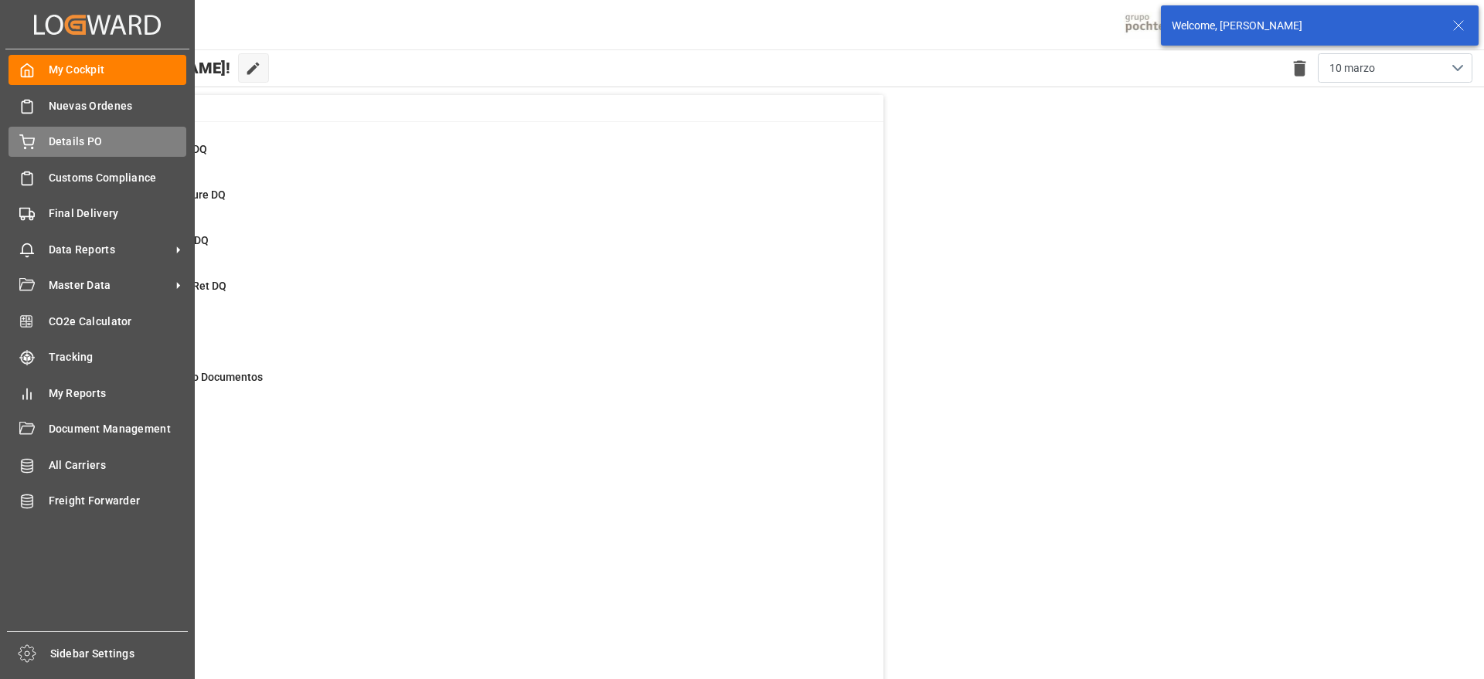
click at [81, 131] on div "Details PO Details PO" at bounding box center [98, 142] width 178 height 30
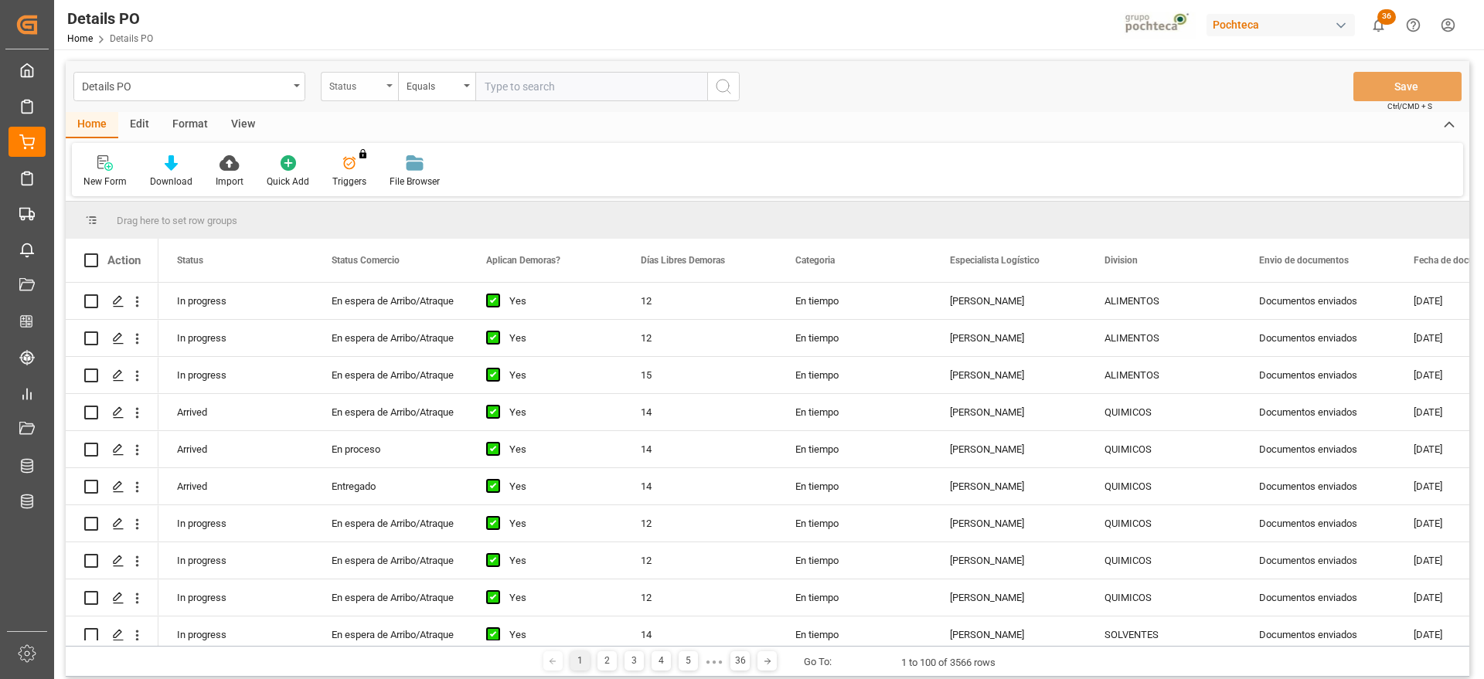
click at [362, 86] on div "Status" at bounding box center [355, 85] width 53 height 18
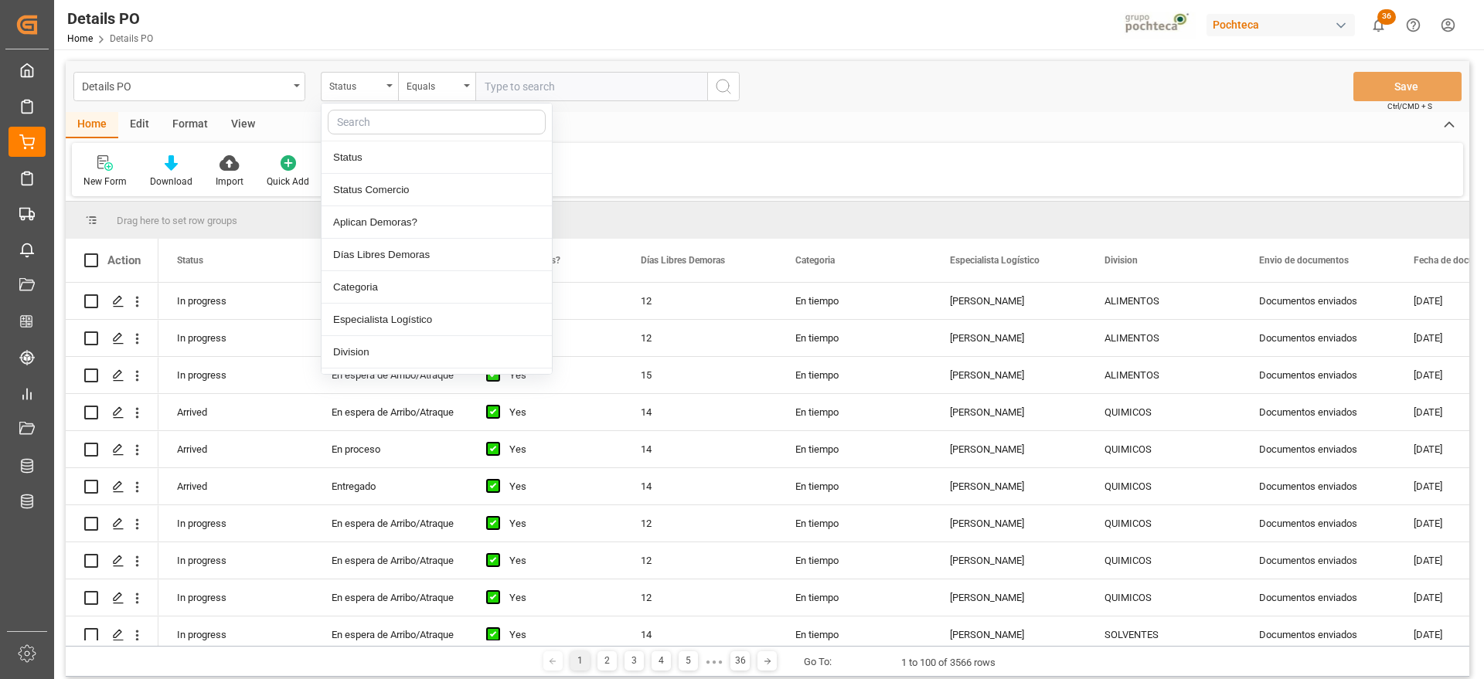
click at [365, 119] on input "text" at bounding box center [437, 122] width 218 height 25
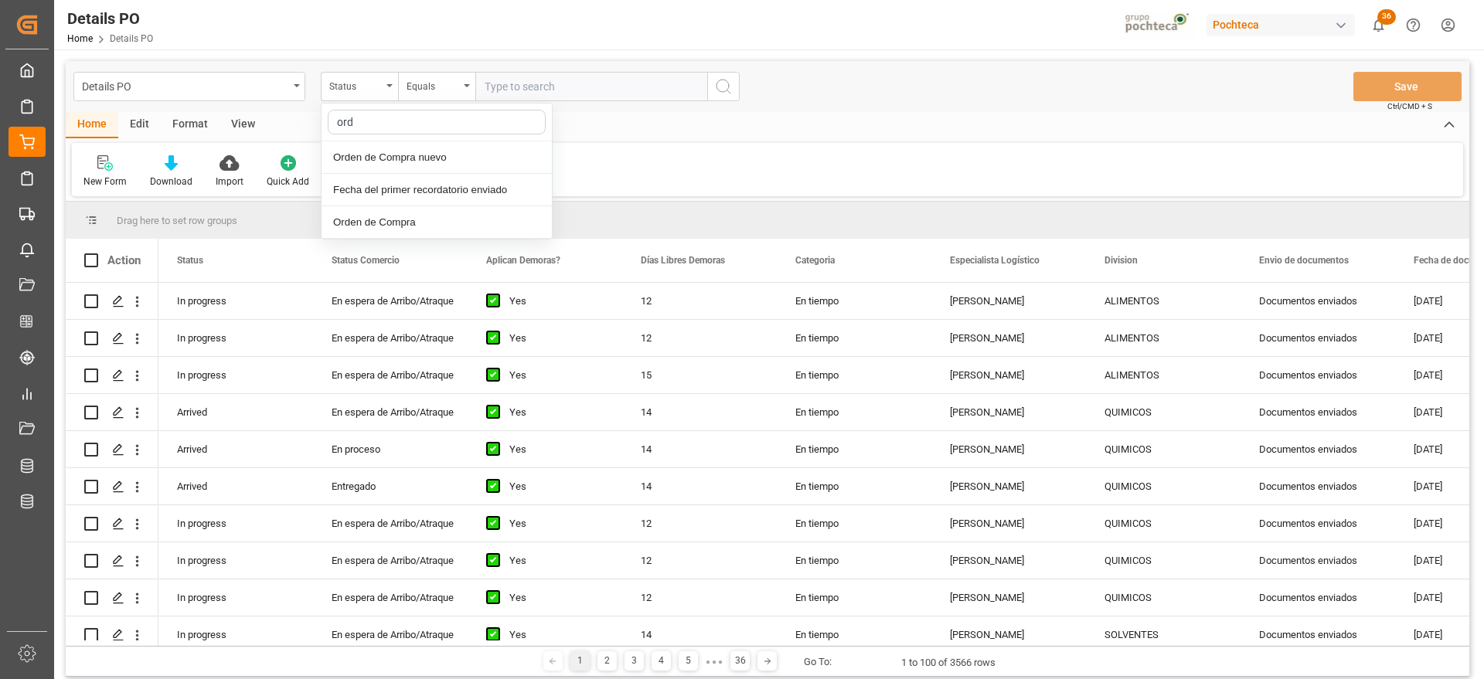
type input "orde"
click at [415, 159] on div "Orden de Compra nuevo" at bounding box center [437, 157] width 230 height 32
click at [538, 94] on input "text" at bounding box center [591, 86] width 232 height 29
paste input "5000308585"
type input "5000308585"
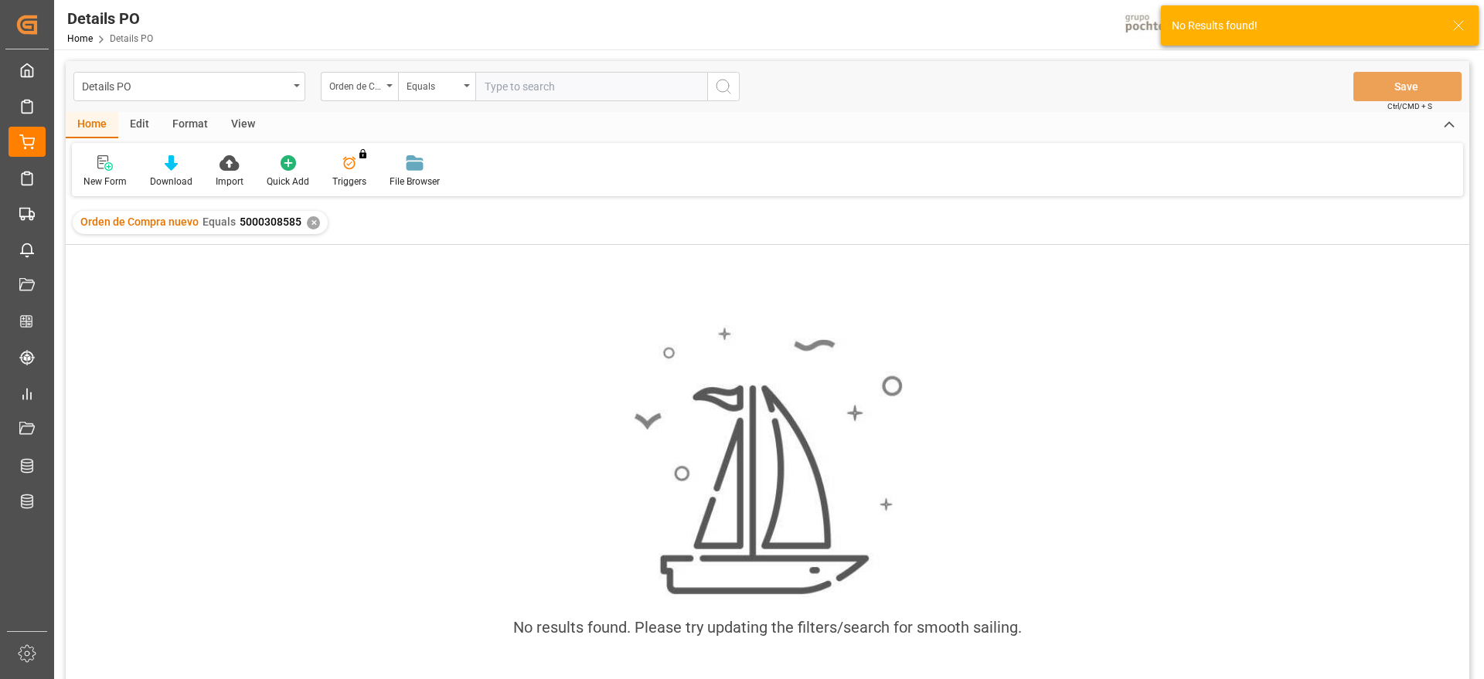
click at [308, 224] on div "✕" at bounding box center [313, 222] width 13 height 13
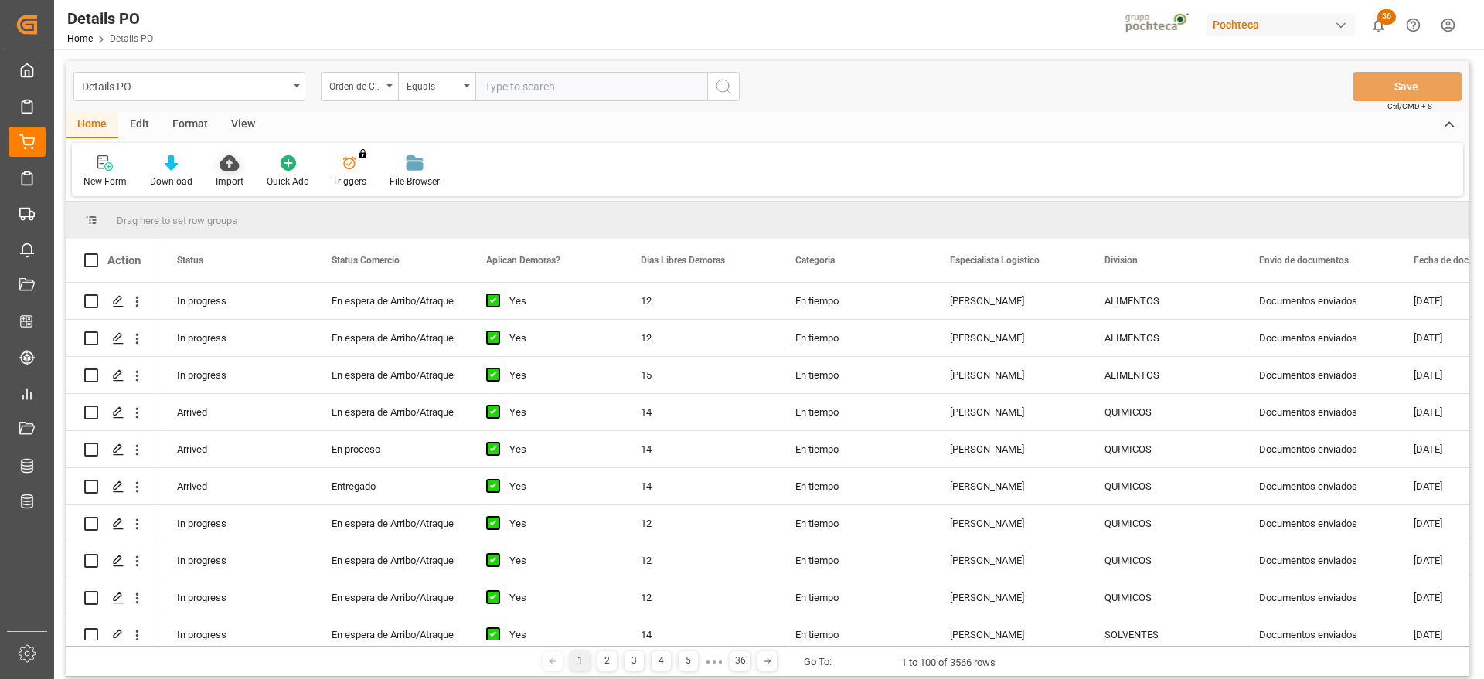
click at [206, 167] on div "Import" at bounding box center [229, 172] width 51 height 34
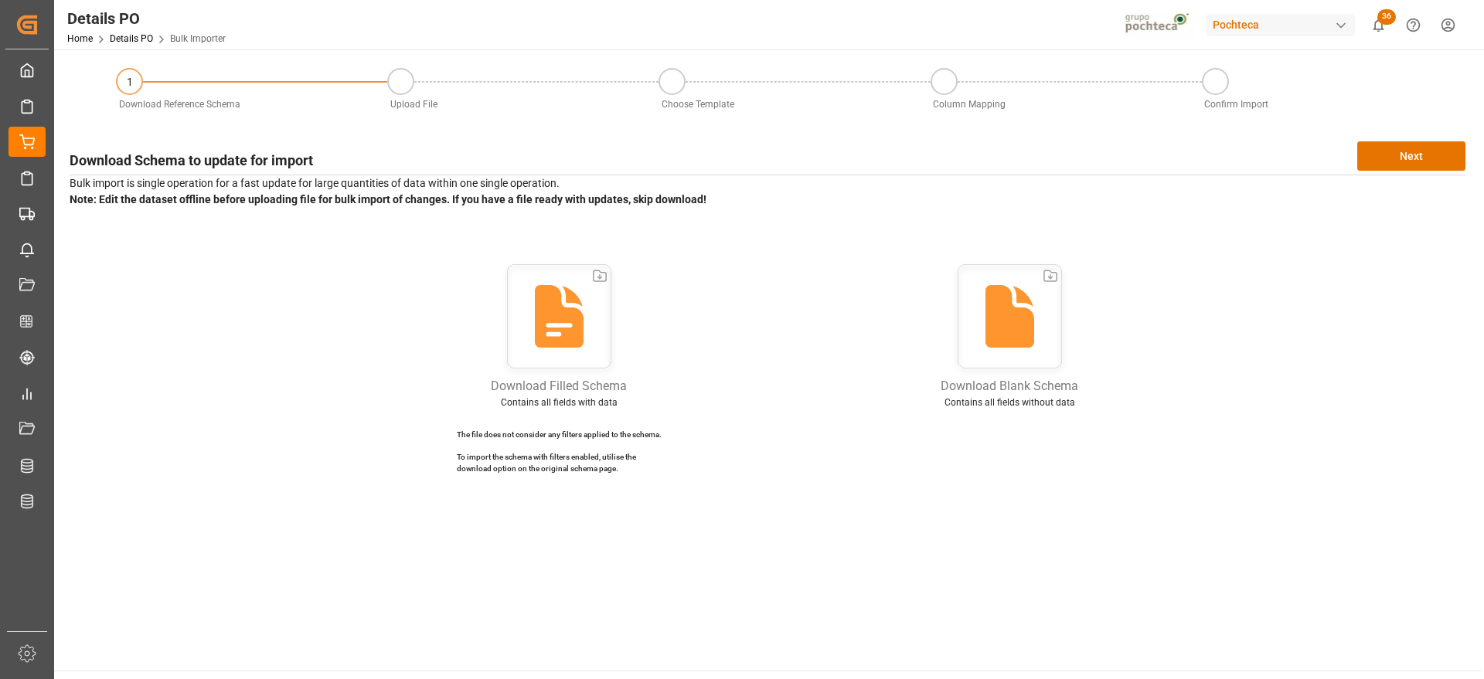
click at [1405, 139] on div "Download Schema to update for import Next Bulk import is single operation for a…" at bounding box center [767, 313] width 1411 height 359
click at [1404, 159] on button "Next" at bounding box center [1411, 155] width 108 height 29
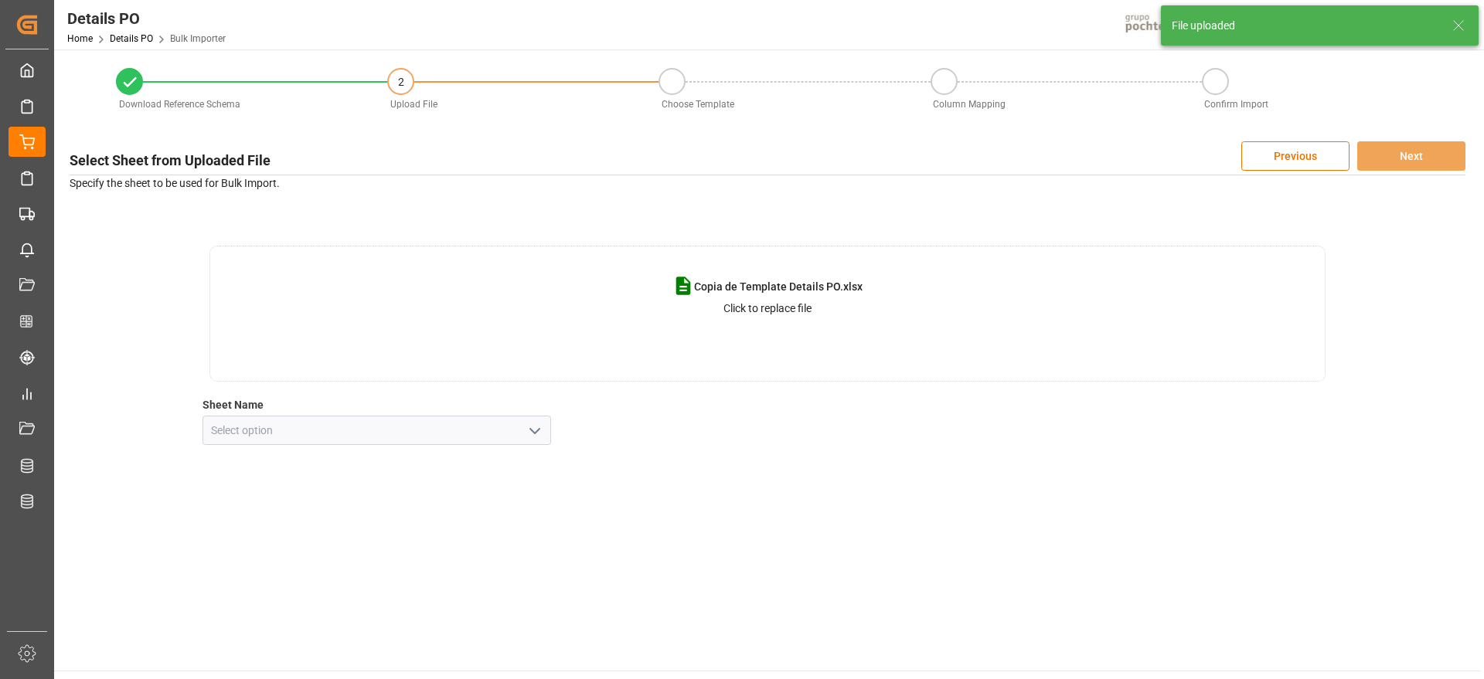
click at [535, 436] on icon "open menu" at bounding box center [535, 431] width 19 height 19
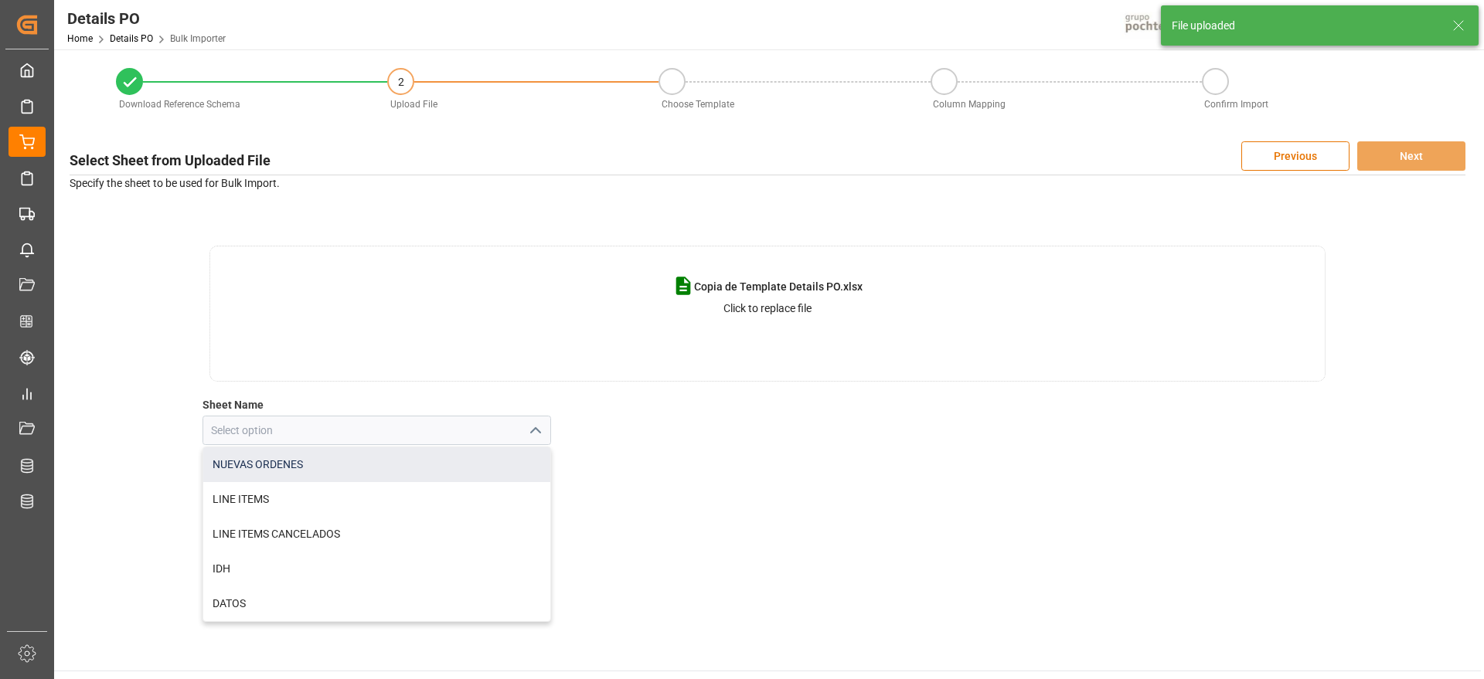
click at [443, 468] on div "NUEVAS ORDENES" at bounding box center [377, 465] width 348 height 35
type input "NUEVAS ORDENES"
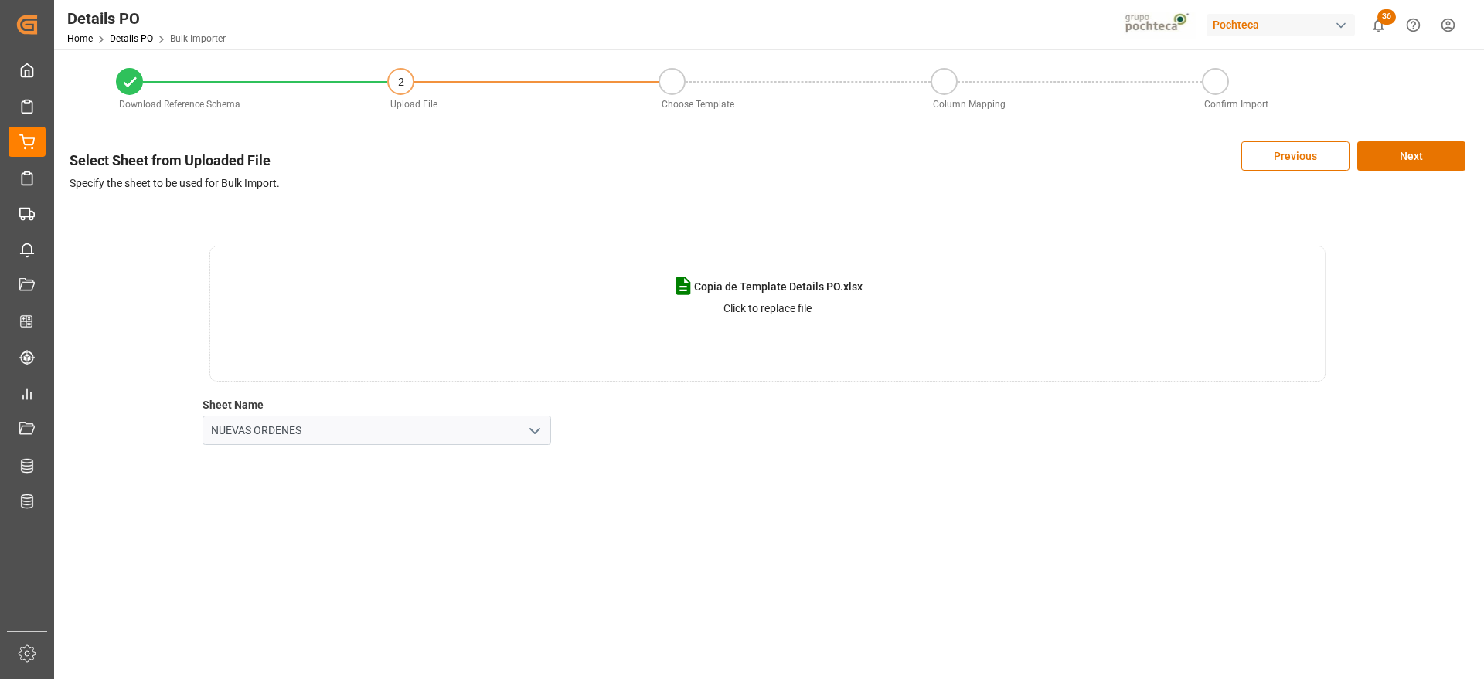
click at [526, 435] on icon "open menu" at bounding box center [535, 431] width 19 height 19
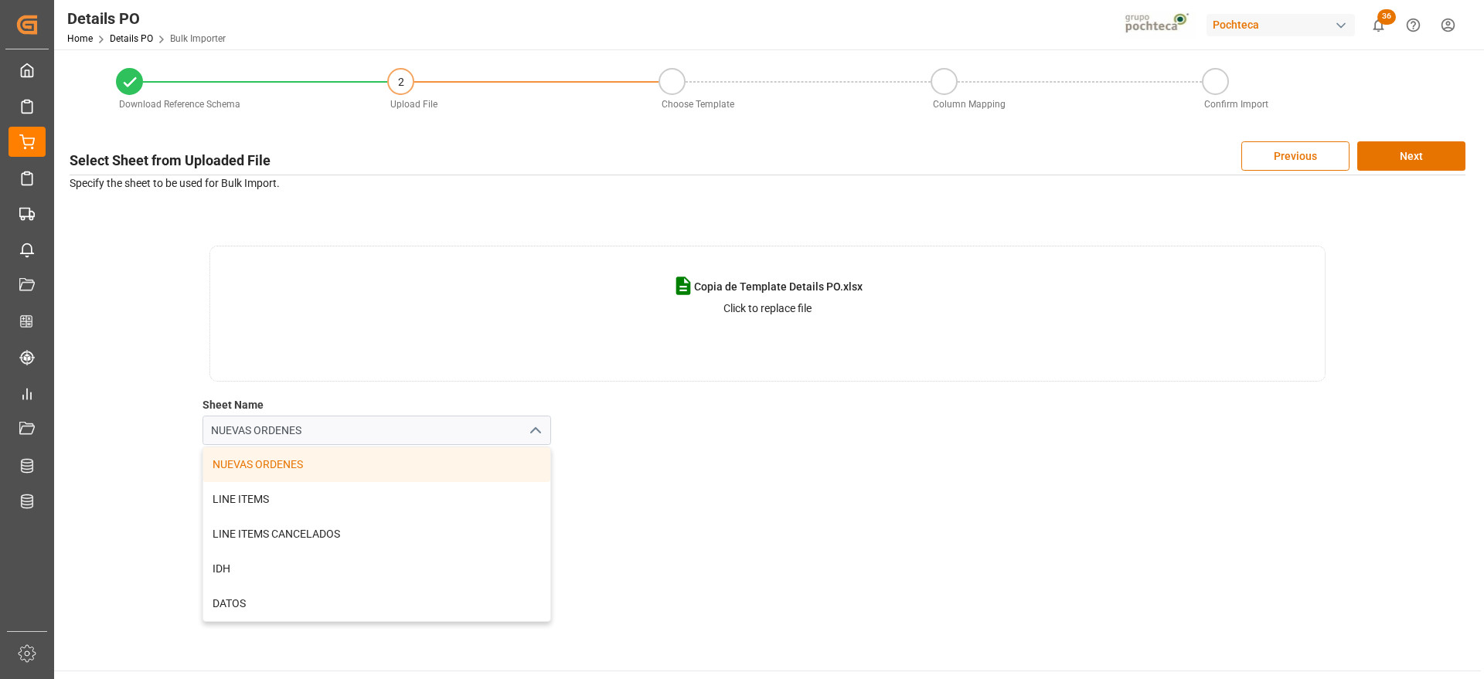
click at [529, 434] on icon "close menu" at bounding box center [535, 431] width 19 height 19
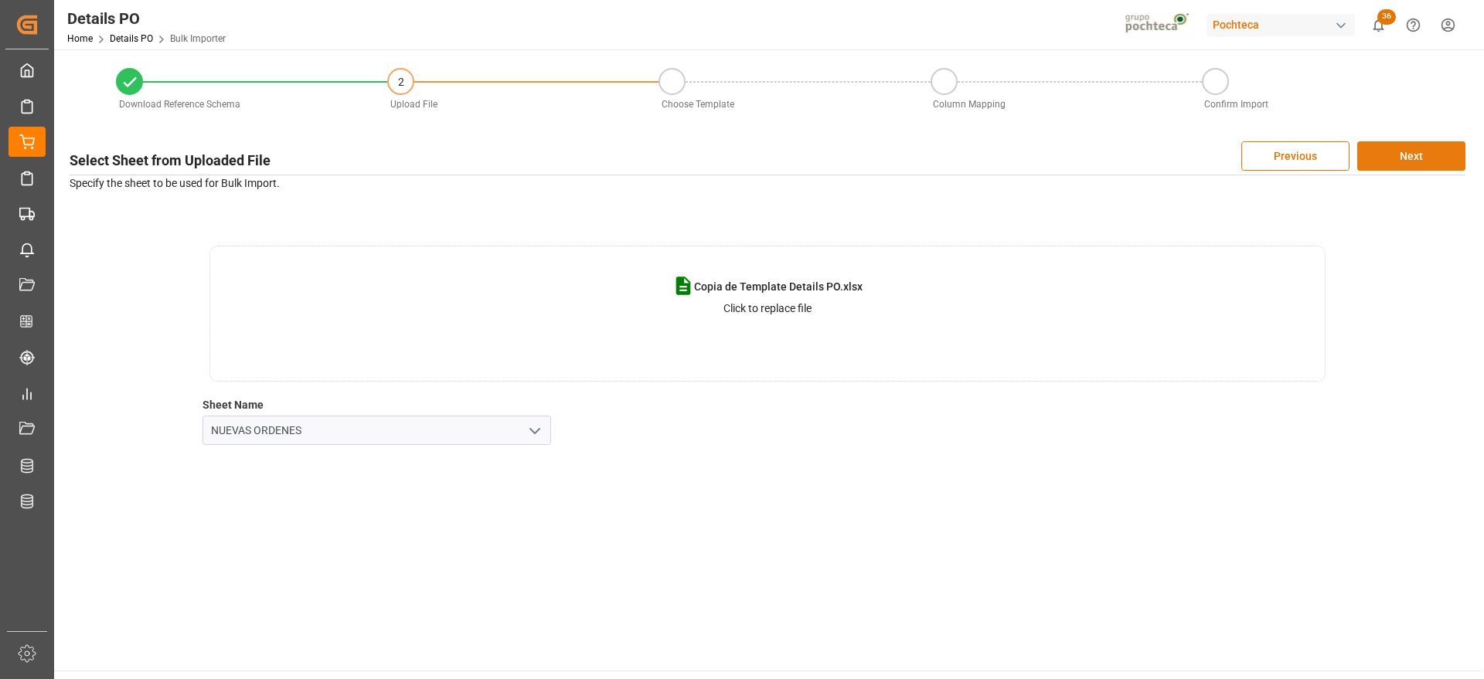
click at [1407, 145] on button "Next" at bounding box center [1411, 155] width 108 height 29
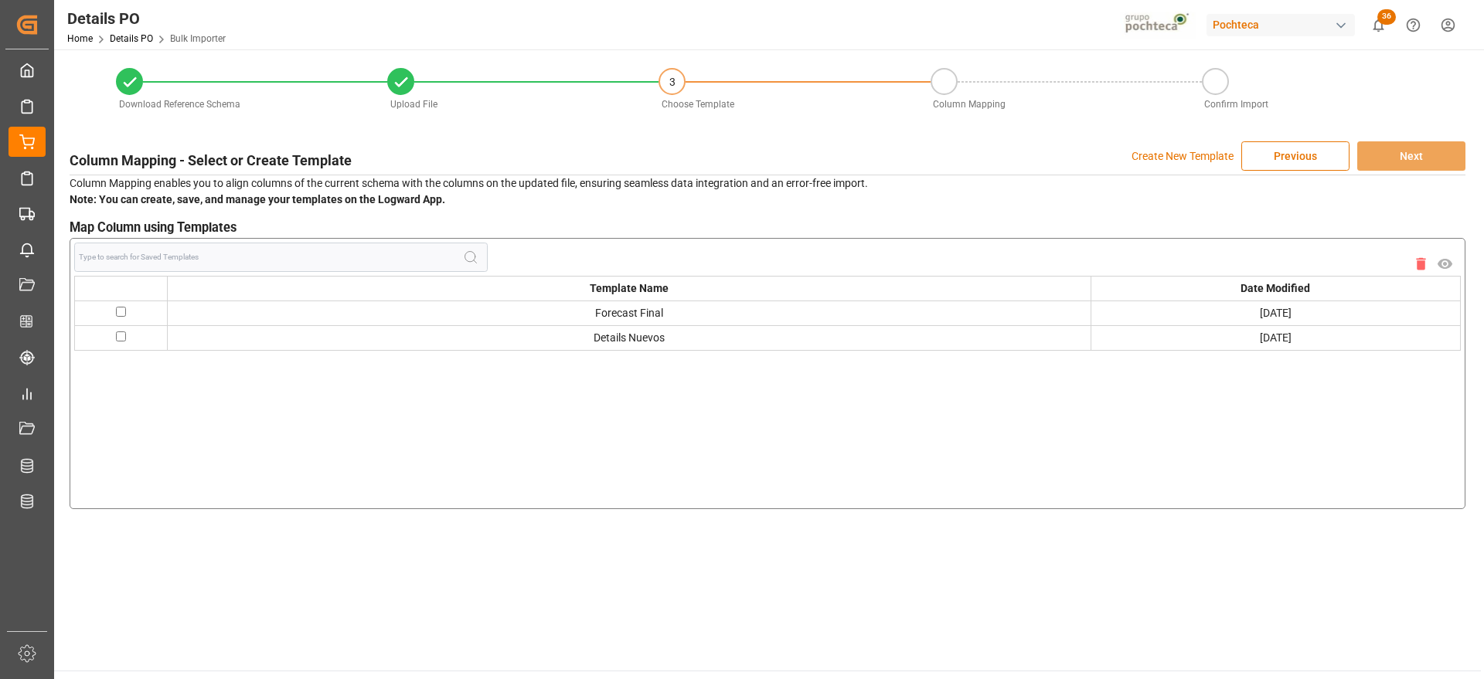
click at [122, 309] on input "checkbox" at bounding box center [121, 312] width 10 height 10
checkbox input "true"
click at [1411, 154] on button "Next" at bounding box center [1411, 155] width 108 height 29
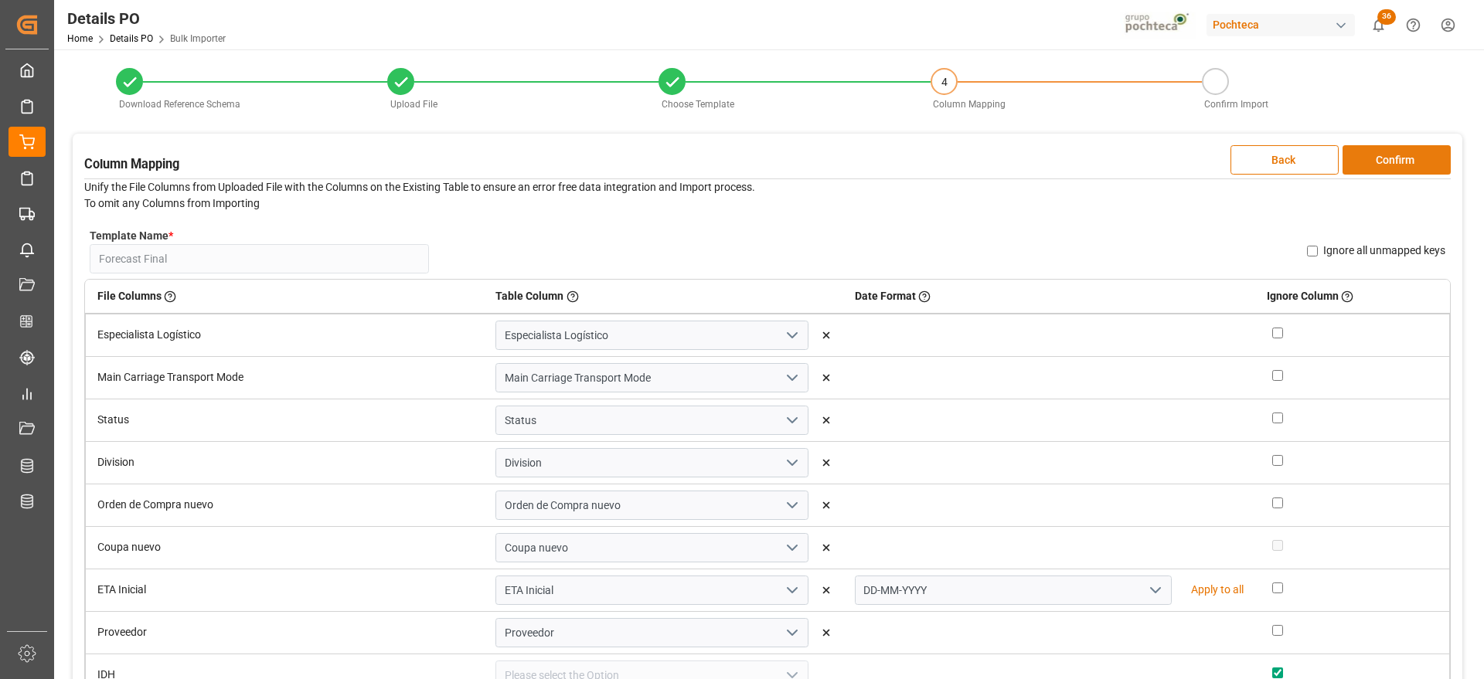
click at [1414, 161] on button "Confirm" at bounding box center [1397, 159] width 108 height 29
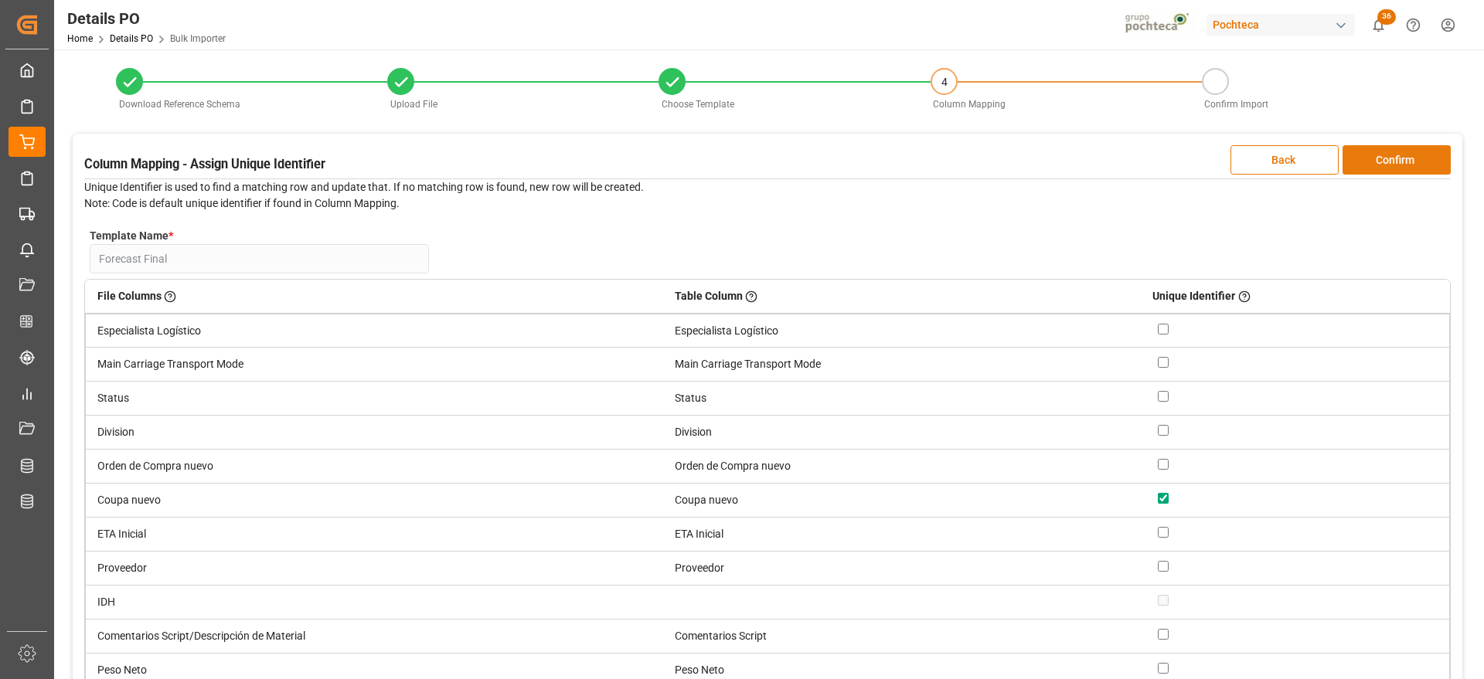
click at [1420, 148] on button "Confirm" at bounding box center [1397, 159] width 108 height 29
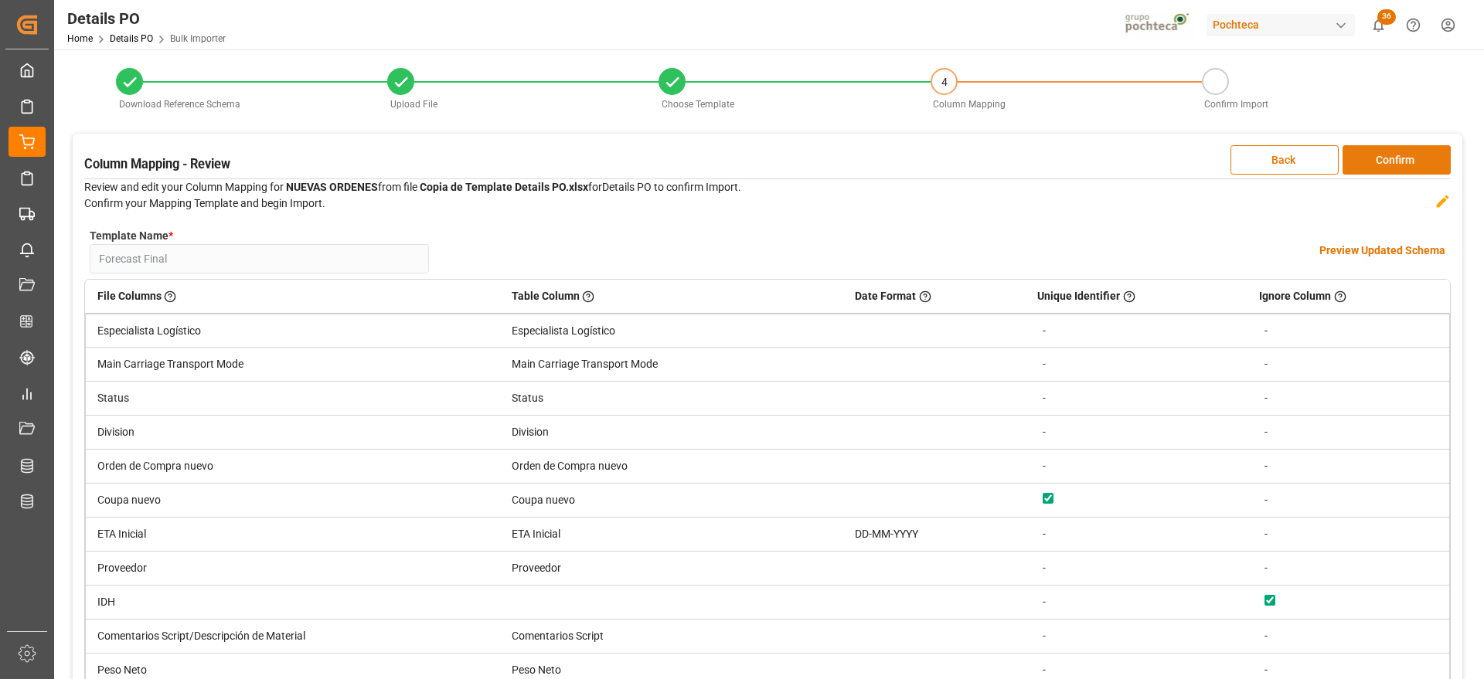
click at [1425, 162] on button "Confirm" at bounding box center [1397, 159] width 108 height 29
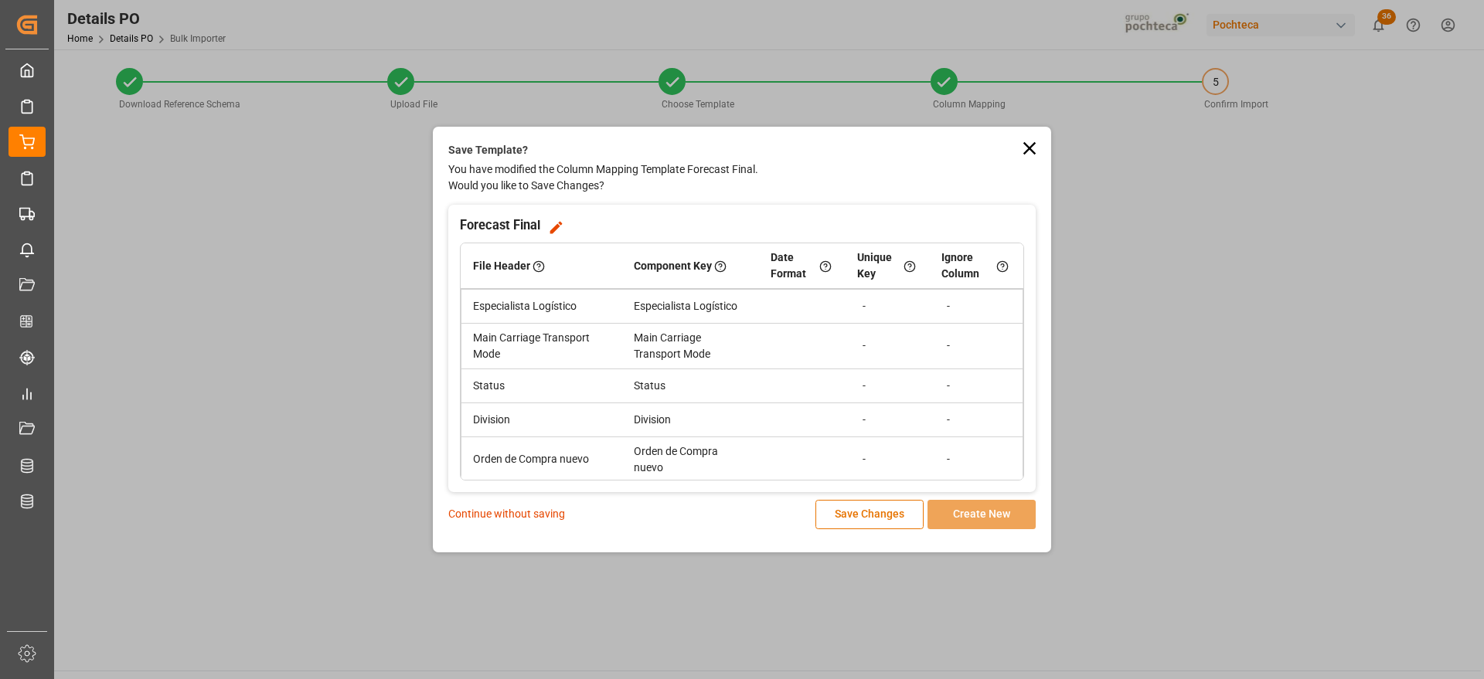
click at [540, 517] on p "Continue without saving" at bounding box center [506, 514] width 117 height 16
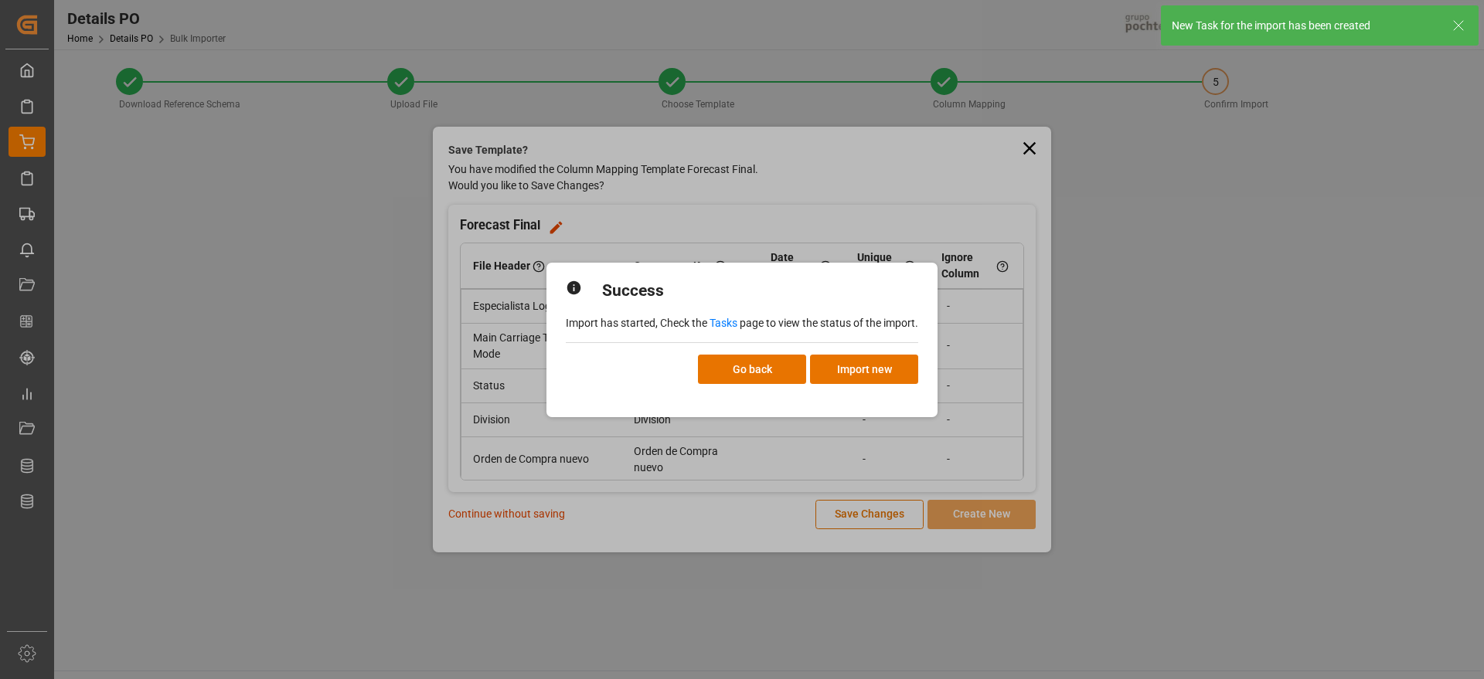
click at [714, 321] on link "Tasks" at bounding box center [724, 323] width 28 height 12
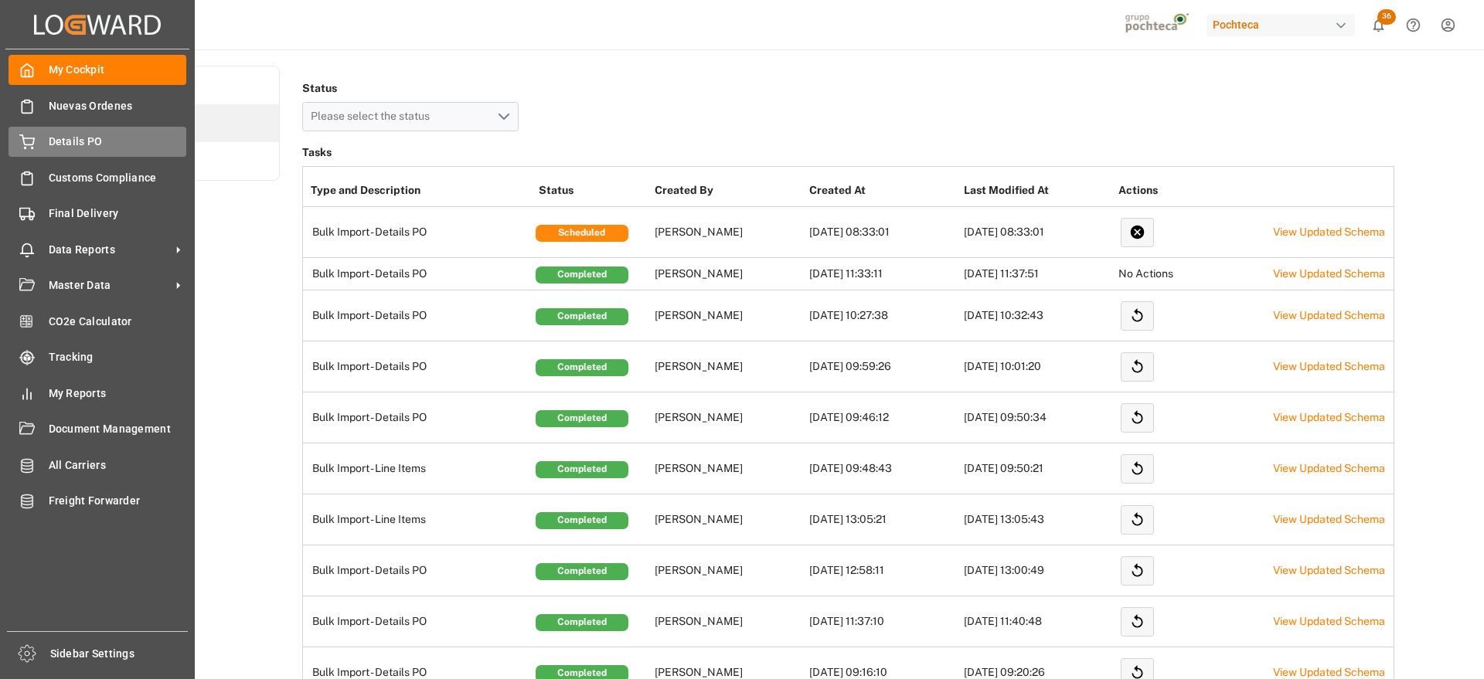
click at [72, 153] on div "Details PO Details PO" at bounding box center [98, 142] width 178 height 30
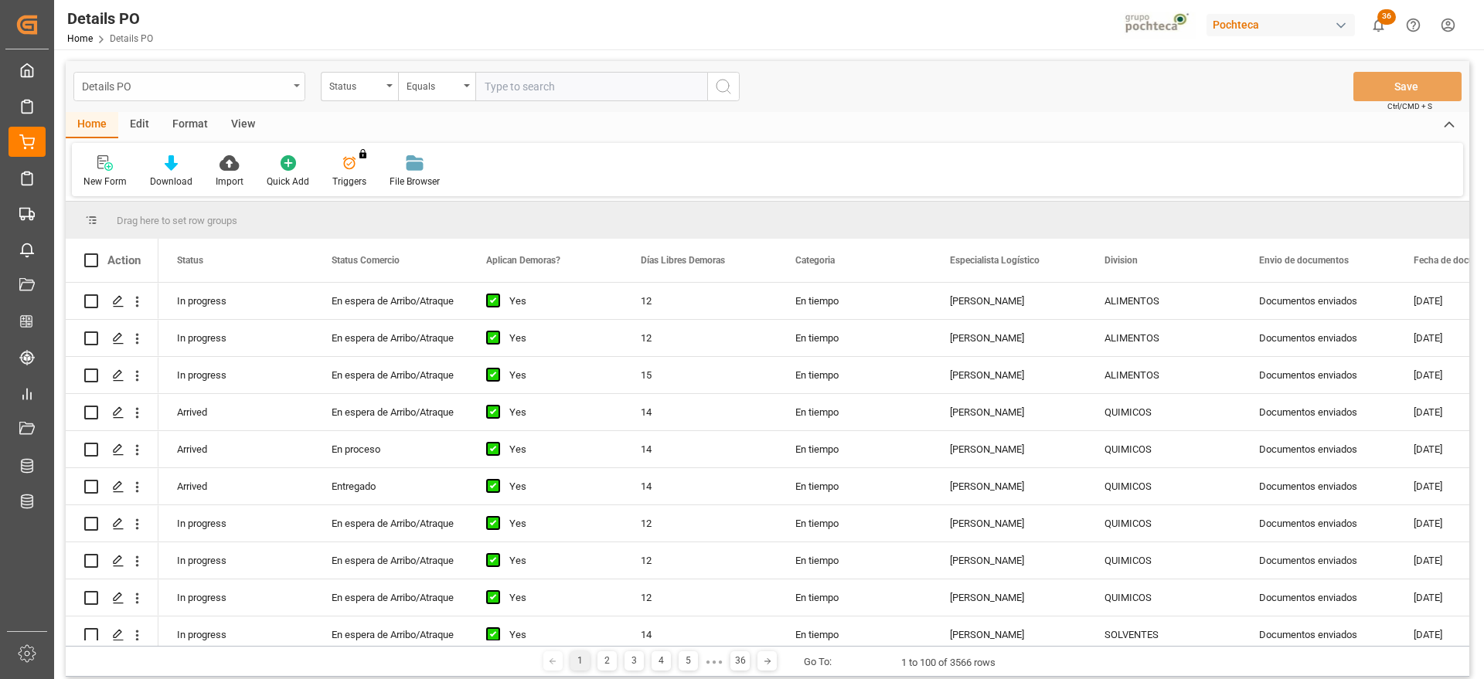
click at [284, 86] on div "Details PO" at bounding box center [185, 85] width 206 height 19
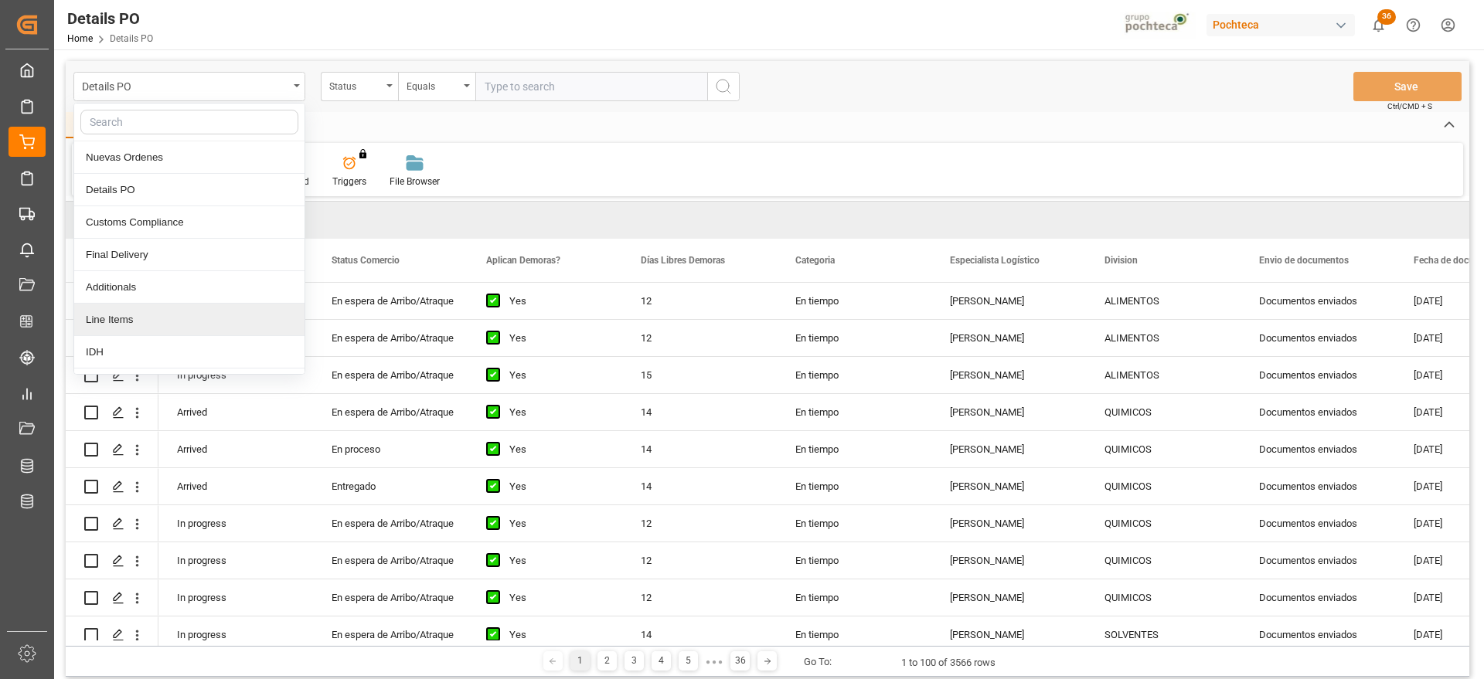
click at [139, 316] on div "Line Items" at bounding box center [189, 320] width 230 height 32
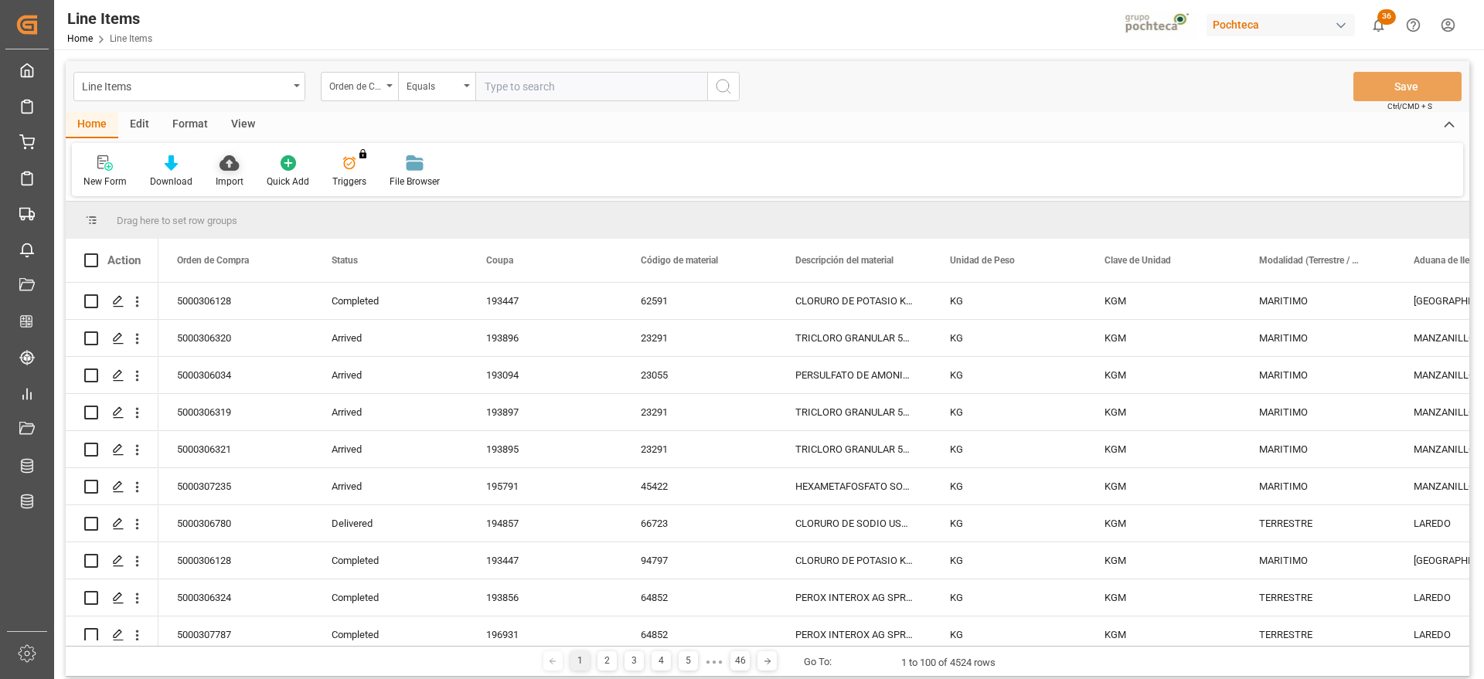
click at [227, 168] on icon at bounding box center [229, 162] width 19 height 15
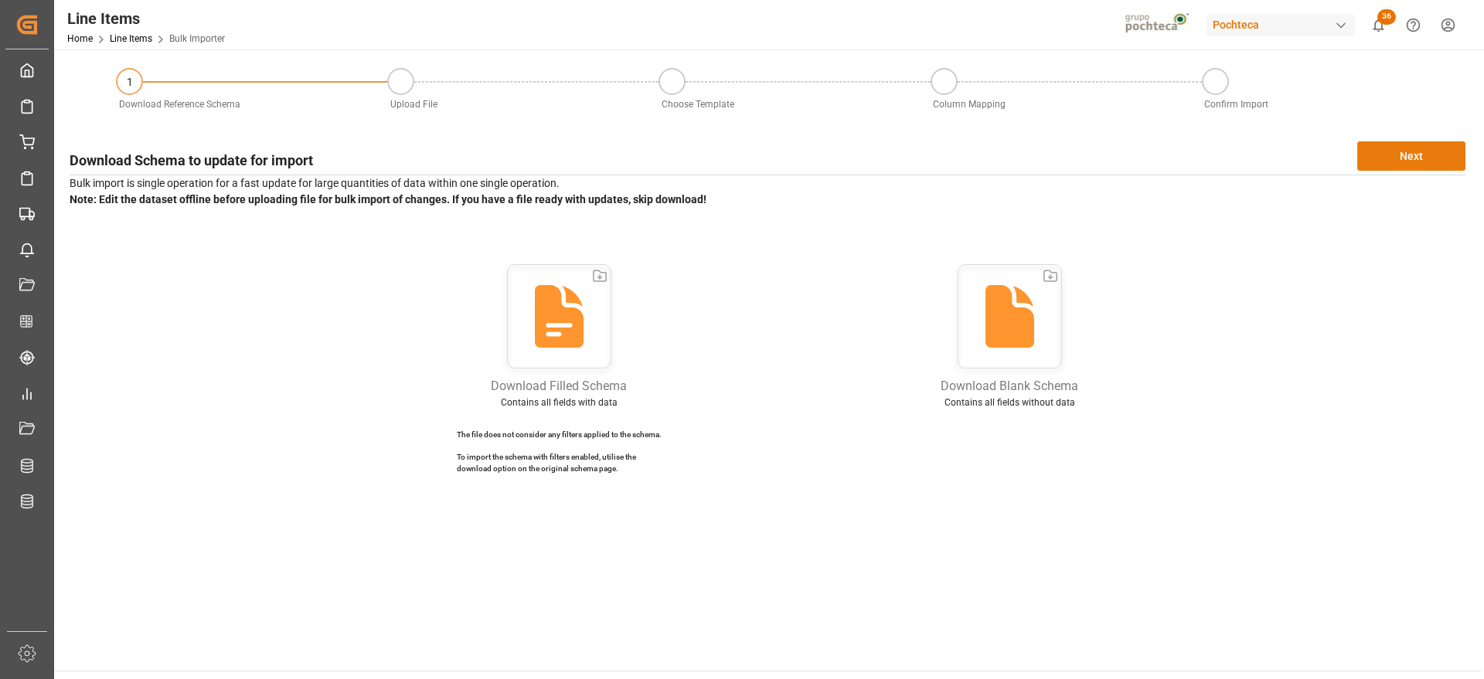
click at [1379, 168] on button "Next" at bounding box center [1411, 155] width 108 height 29
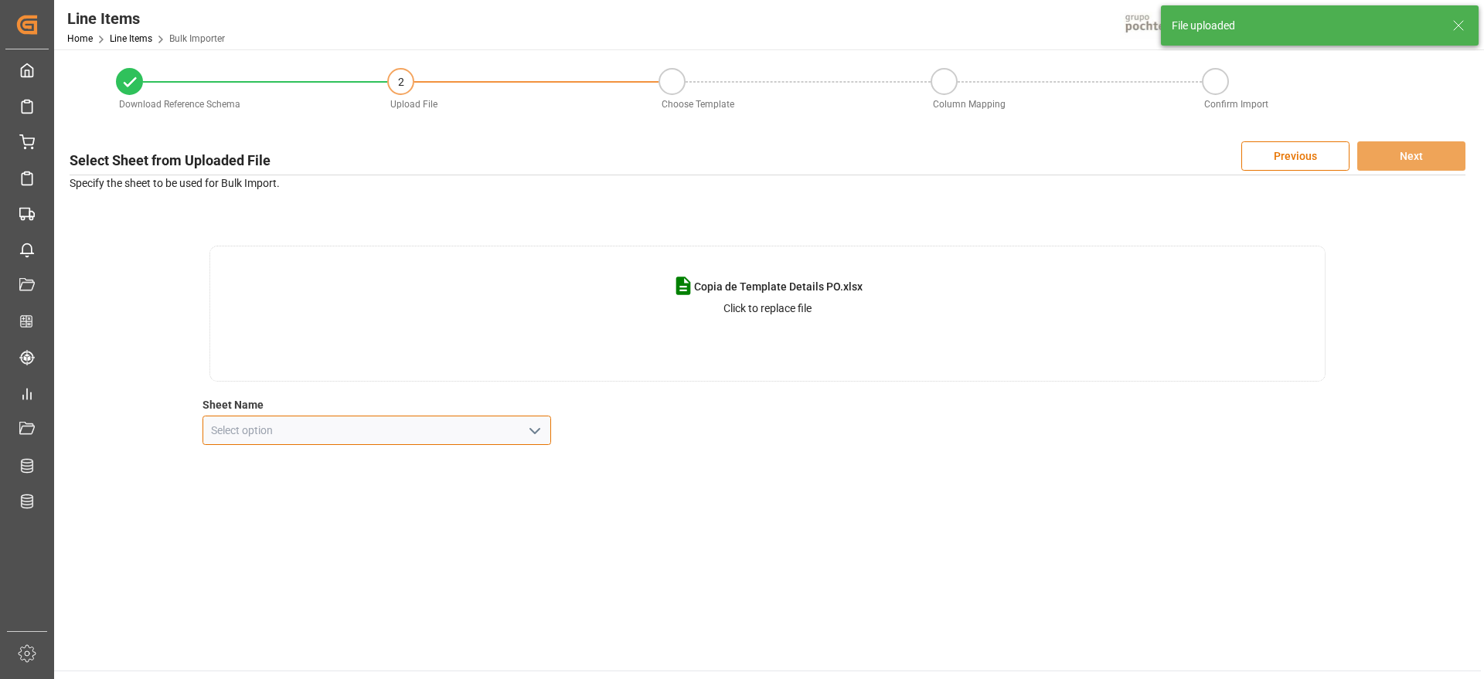
click at [546, 420] on input at bounding box center [376, 430] width 349 height 29
click at [534, 426] on icon "open menu" at bounding box center [535, 431] width 19 height 19
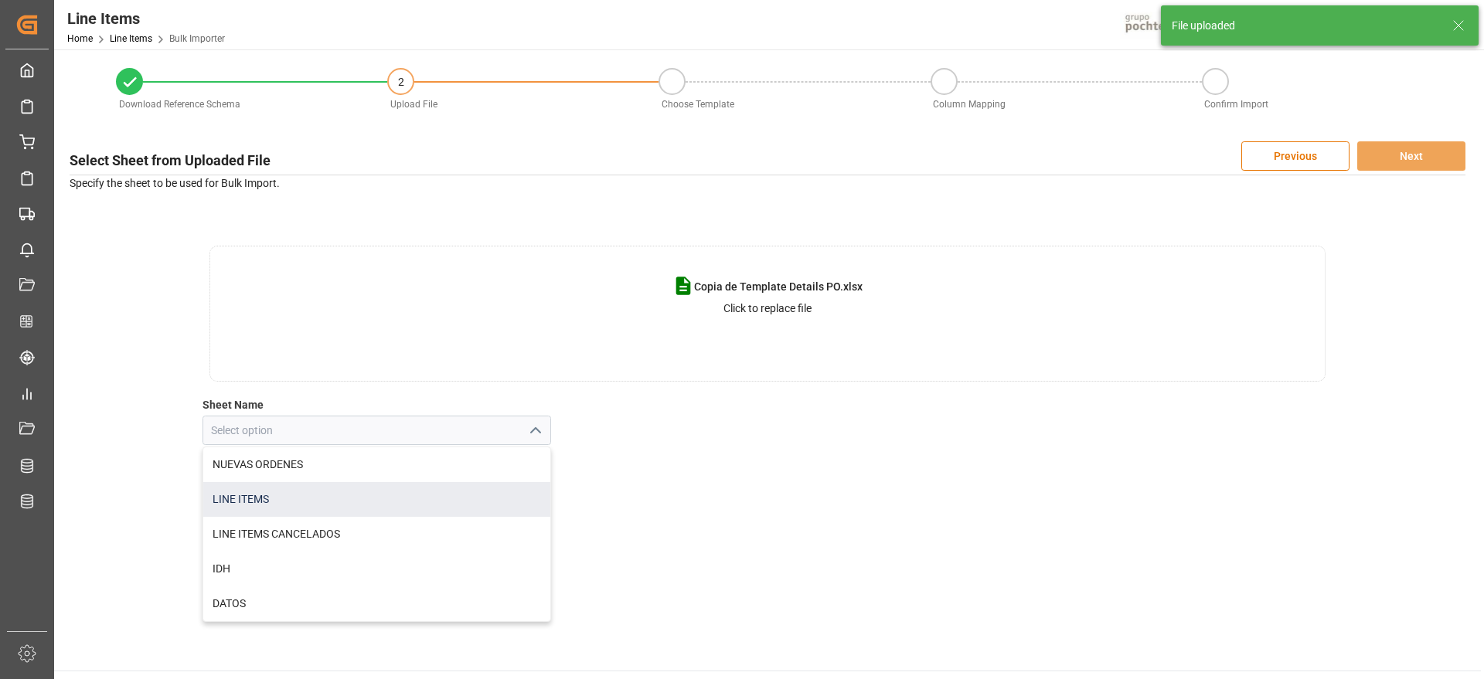
click at [390, 492] on div "LINE ITEMS" at bounding box center [377, 499] width 348 height 35
type input "LINE ITEMS"
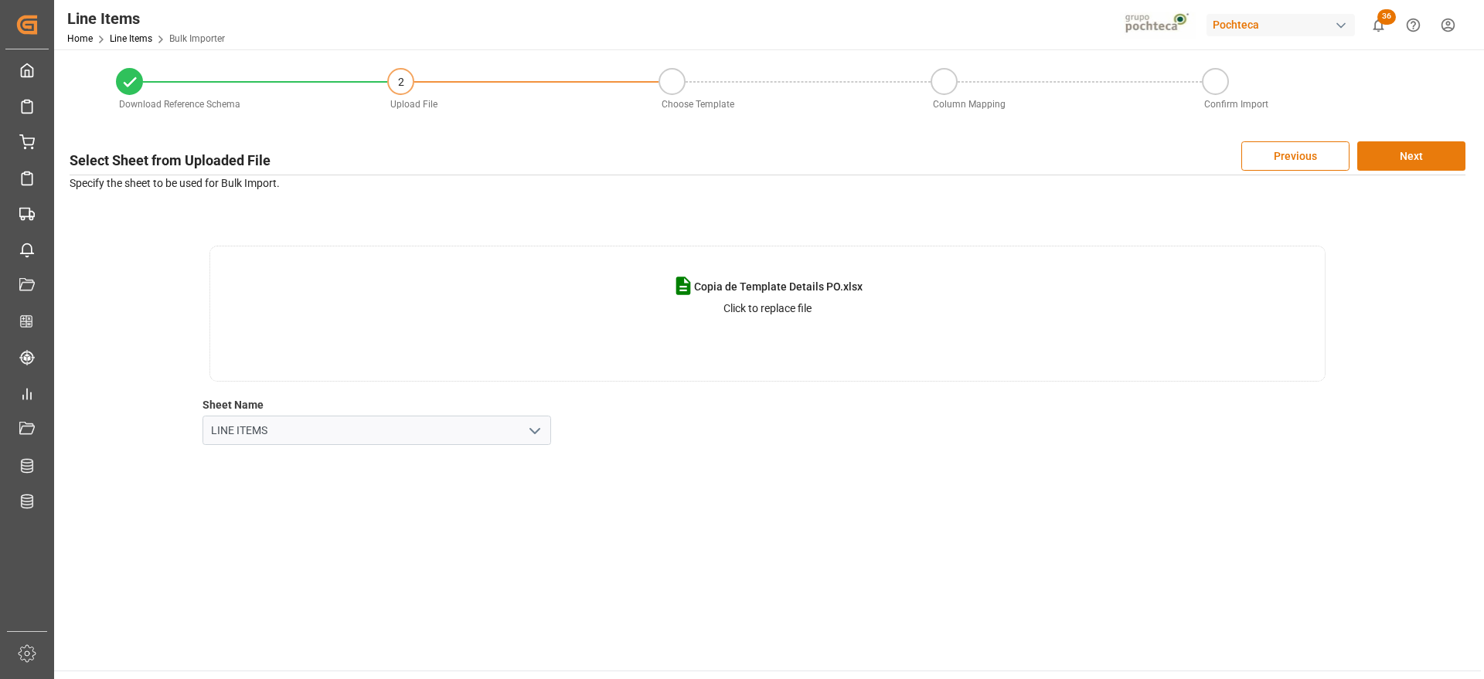
click at [1420, 155] on button "Next" at bounding box center [1411, 155] width 108 height 29
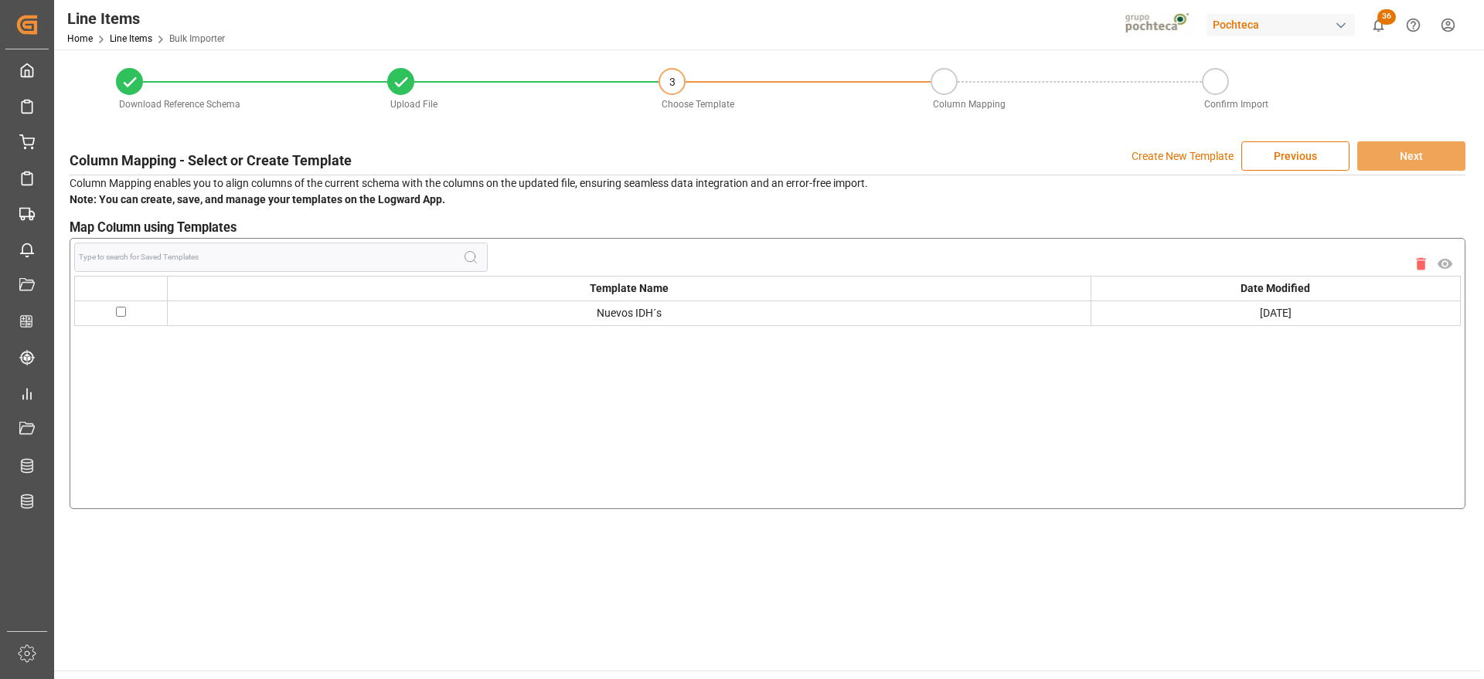
click at [119, 311] on input "checkbox" at bounding box center [121, 312] width 10 height 10
checkbox input "true"
click at [1431, 154] on button "Next" at bounding box center [1411, 155] width 108 height 29
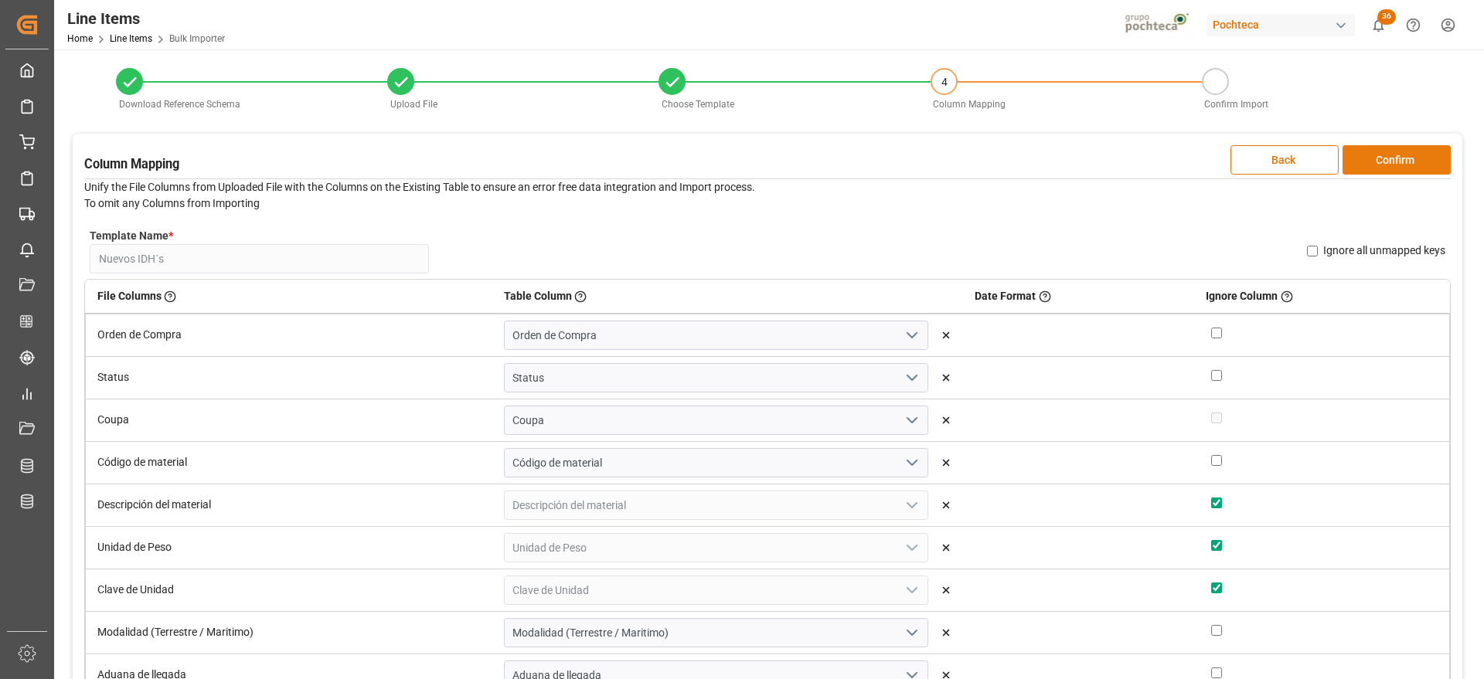
click at [1416, 151] on button "Confirm" at bounding box center [1397, 159] width 108 height 29
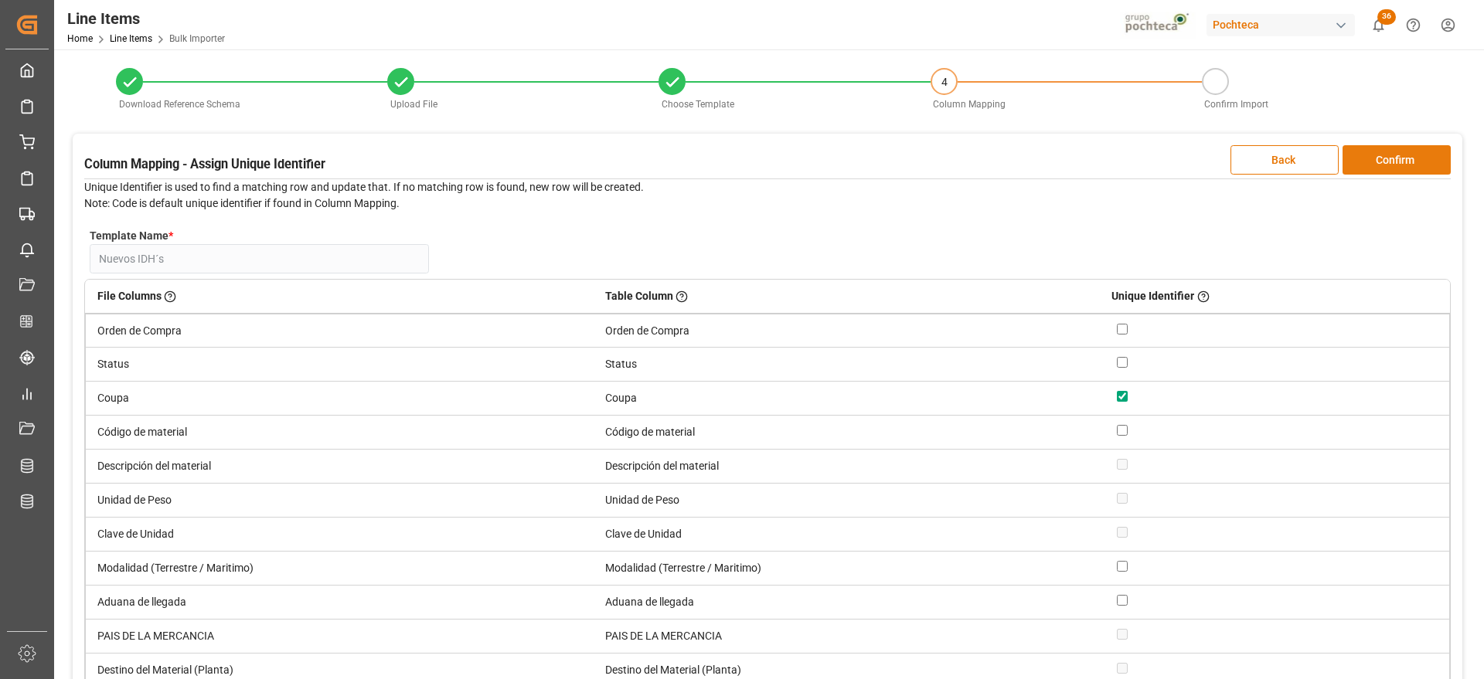
click at [1425, 151] on button "Confirm" at bounding box center [1397, 159] width 108 height 29
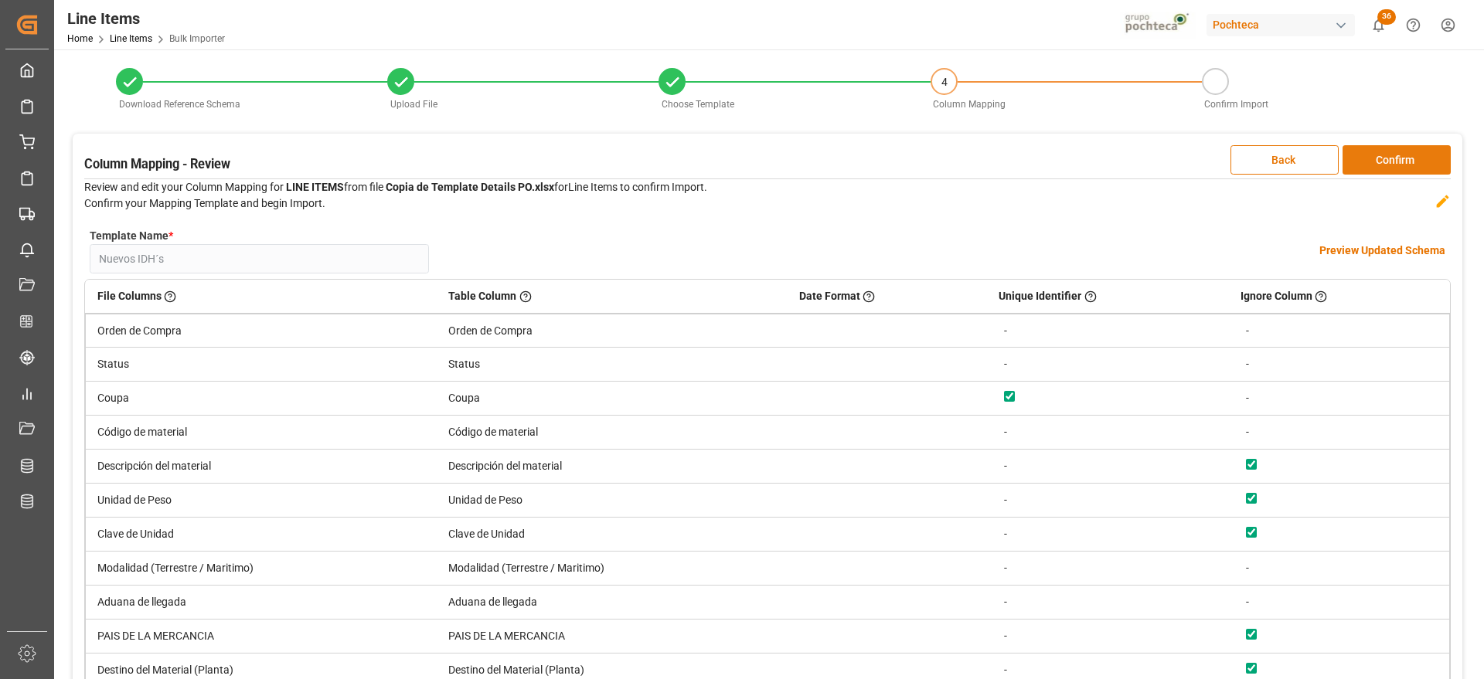
click at [1385, 156] on button "Confirm" at bounding box center [1397, 159] width 108 height 29
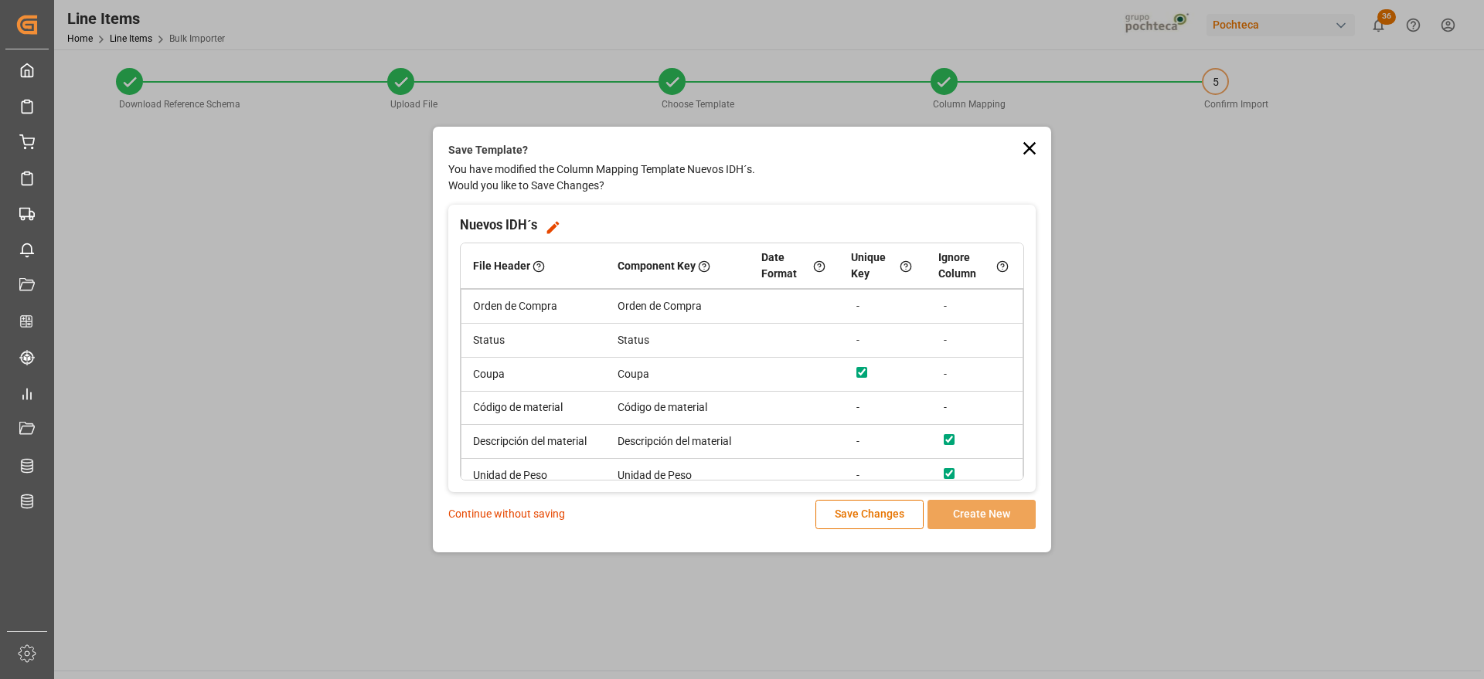
click at [515, 509] on p "Continue without saving" at bounding box center [506, 514] width 117 height 16
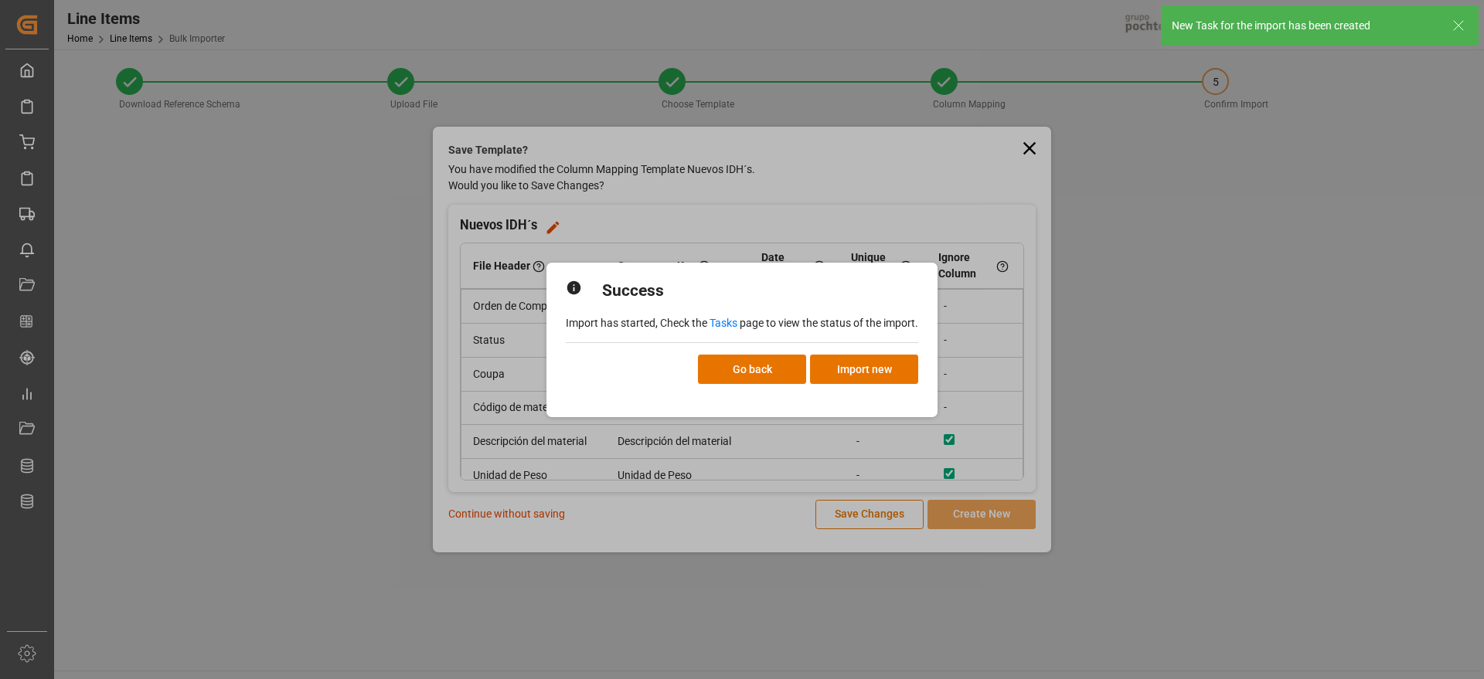
click at [719, 319] on link "Tasks" at bounding box center [724, 323] width 28 height 12
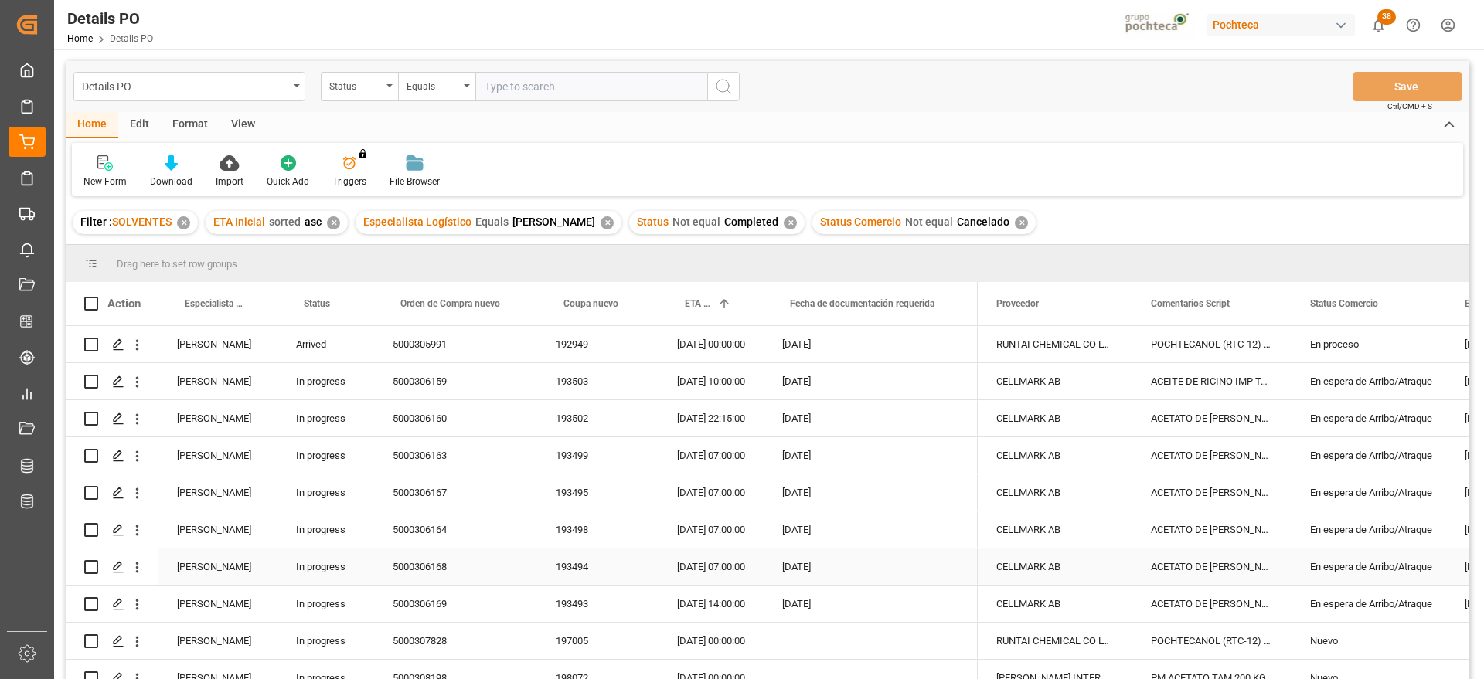
click at [1382, 540] on div "En espera de Arribo/Atraque" at bounding box center [1368, 530] width 117 height 36
drag, startPoint x: 1030, startPoint y: 303, endPoint x: 980, endPoint y: 265, distance: 62.9
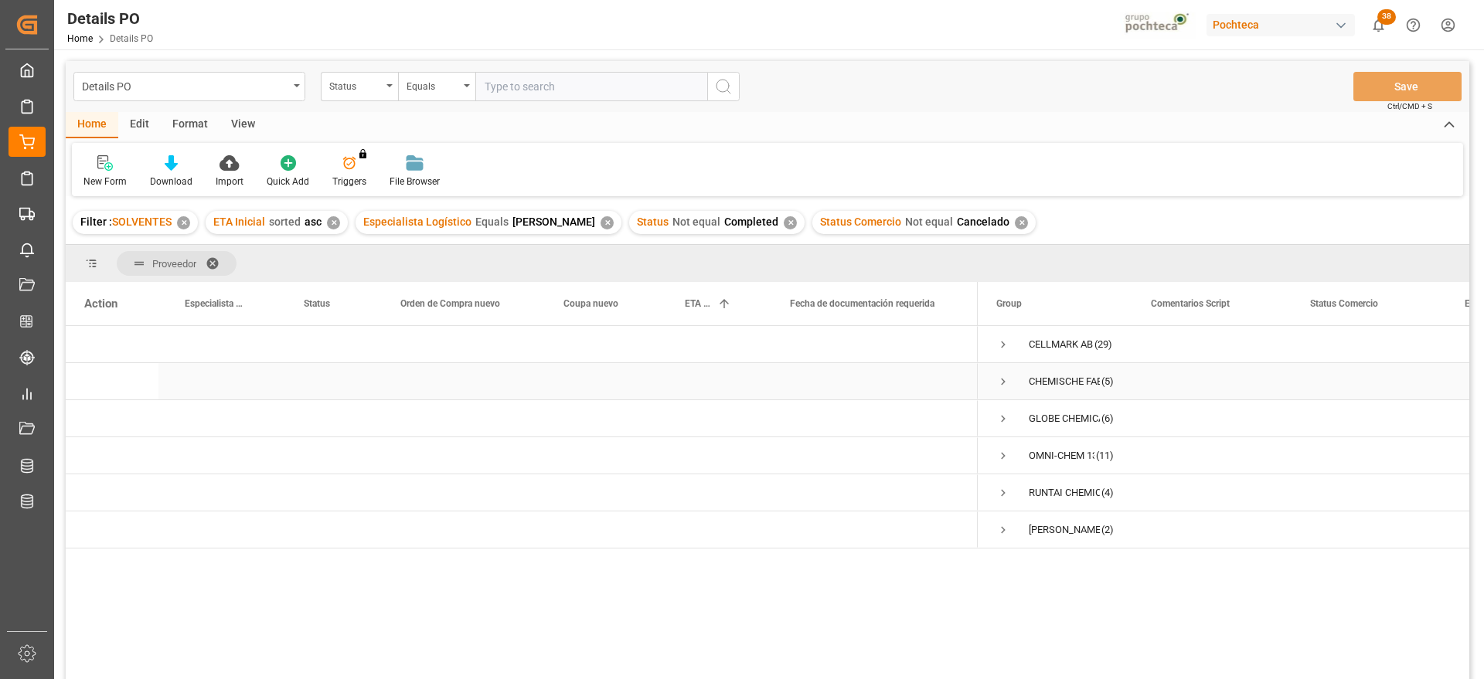
click at [998, 380] on span "Press SPACE to select this row." at bounding box center [1003, 382] width 14 height 14
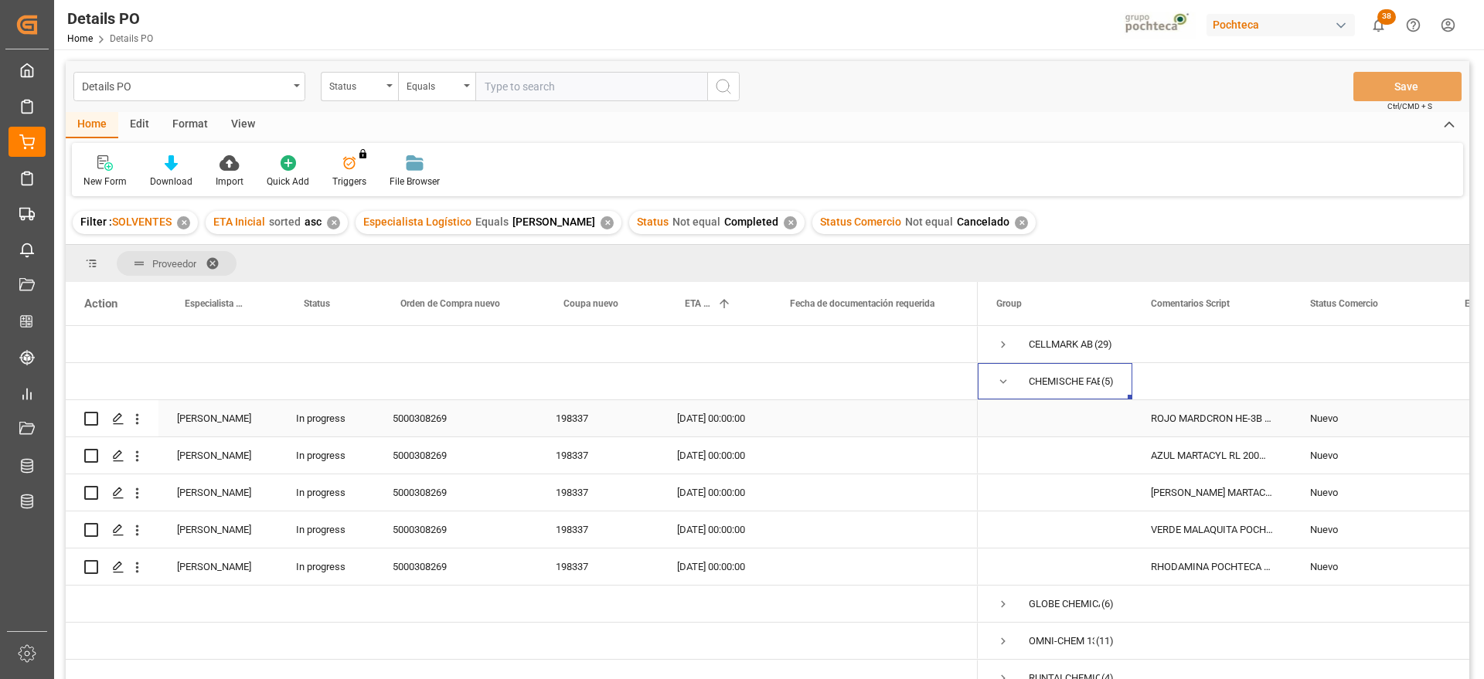
click at [581, 411] on div "198337" at bounding box center [597, 418] width 121 height 36
click at [1343, 419] on div "Nuevo" at bounding box center [1368, 419] width 117 height 36
drag, startPoint x: 975, startPoint y: 312, endPoint x: 881, endPoint y: 318, distance: 93.7
click at [881, 318] on div "Fecha de documentación requerida" at bounding box center [871, 303] width 214 height 43
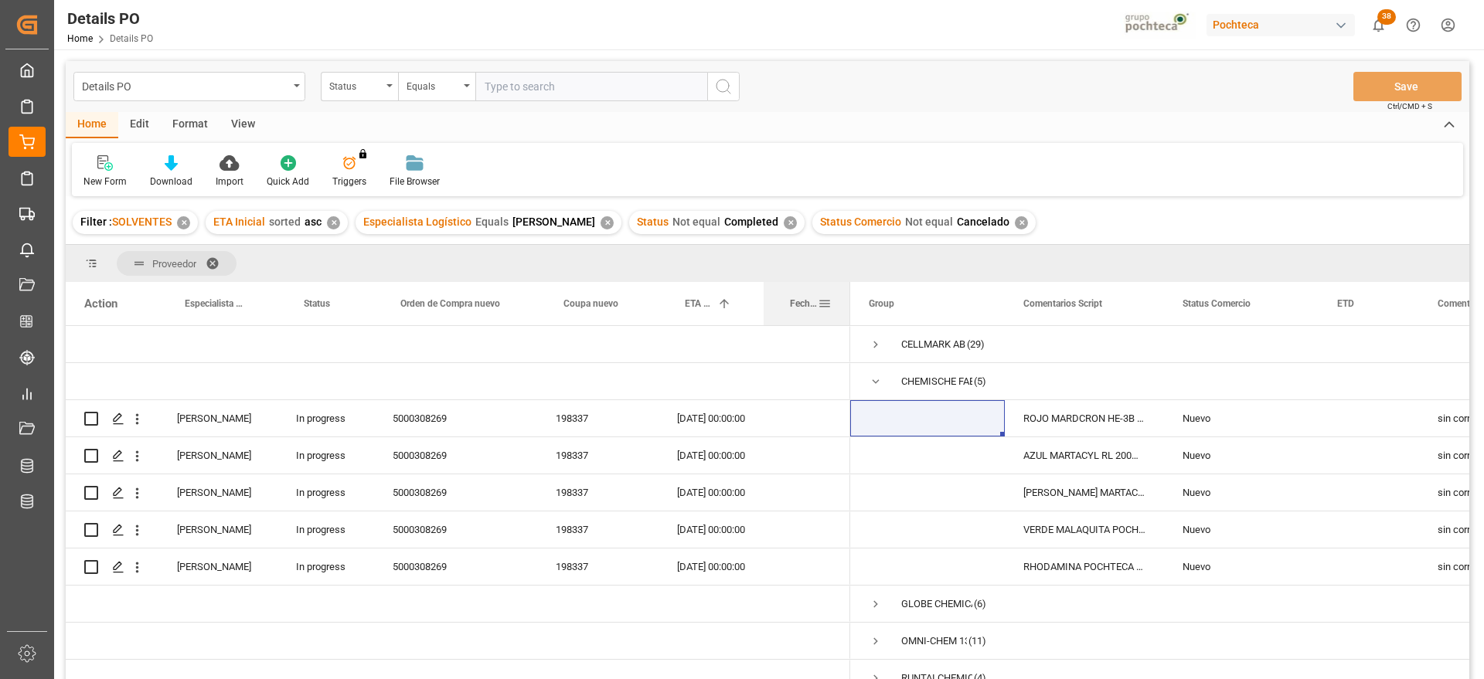
drag, startPoint x: 975, startPoint y: 305, endPoint x: 848, endPoint y: 307, distance: 127.5
click at [848, 307] on div at bounding box center [850, 303] width 6 height 43
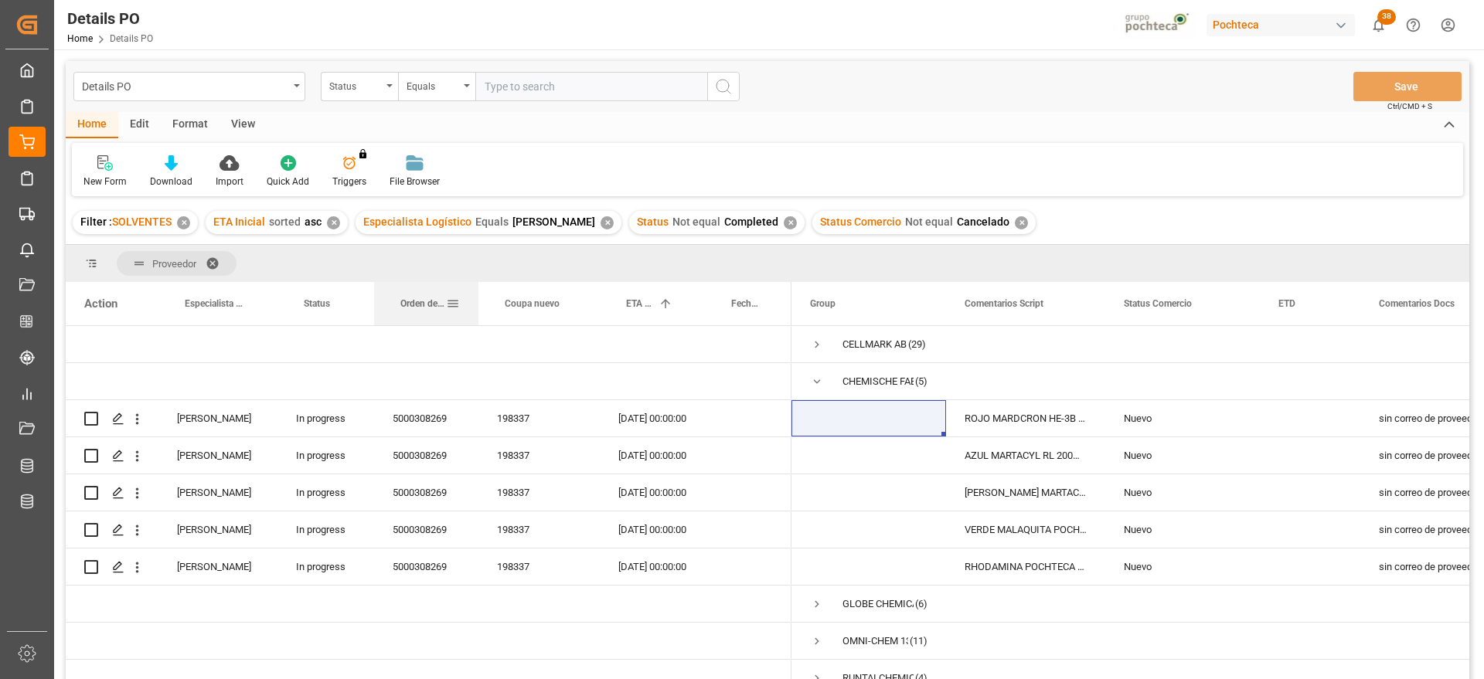
drag, startPoint x: 536, startPoint y: 304, endPoint x: 477, endPoint y: 308, distance: 58.9
click at [477, 308] on div at bounding box center [478, 303] width 6 height 43
click at [810, 377] on span "Press SPACE to select this row." at bounding box center [817, 382] width 14 height 14
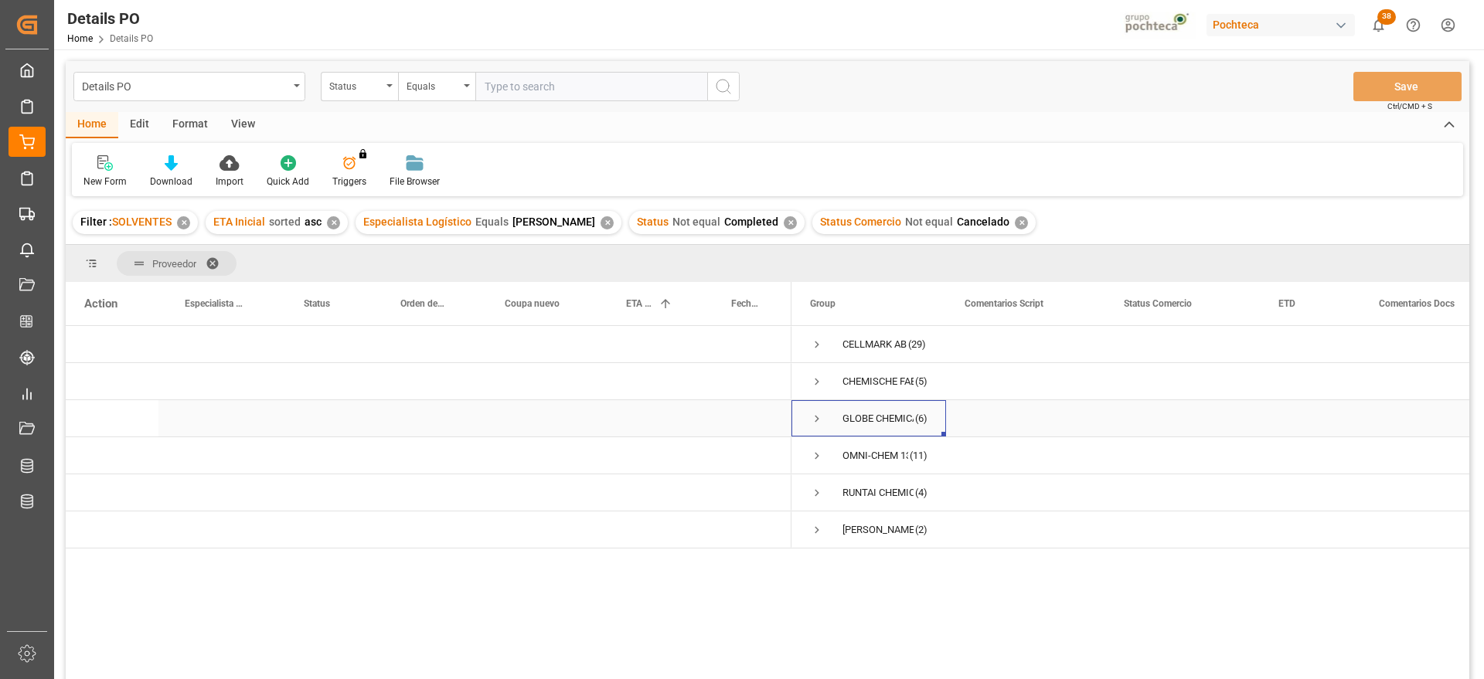
click at [814, 419] on span "Press SPACE to select this row." at bounding box center [817, 419] width 14 height 14
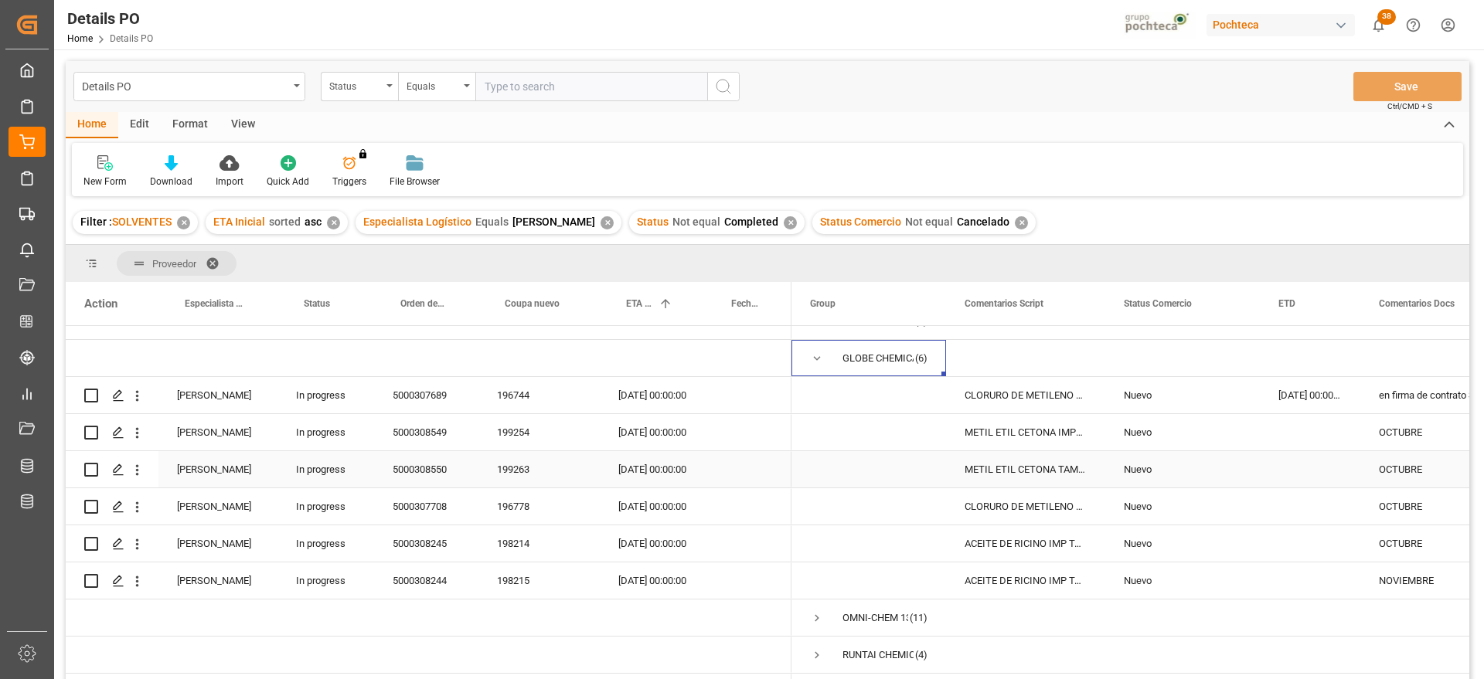
scroll to position [93, 0]
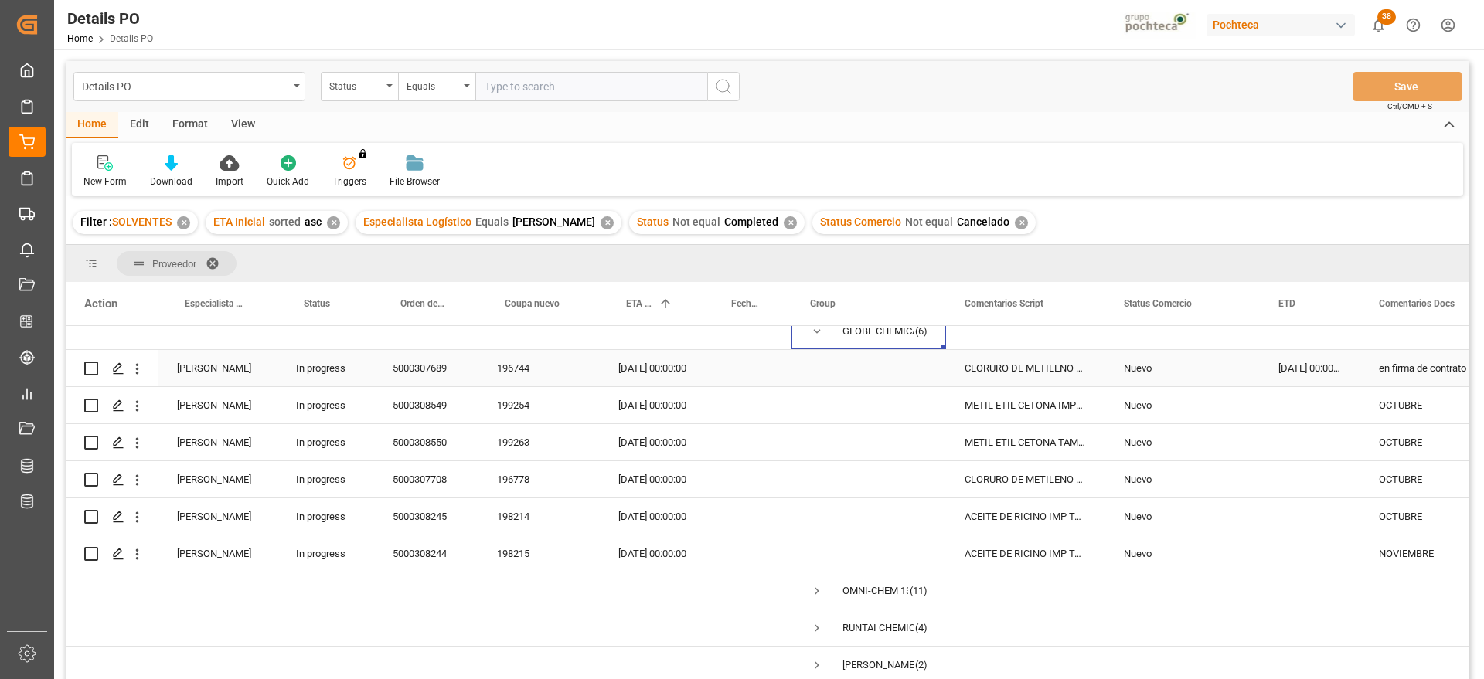
click at [1206, 369] on div "Nuevo" at bounding box center [1182, 369] width 117 height 36
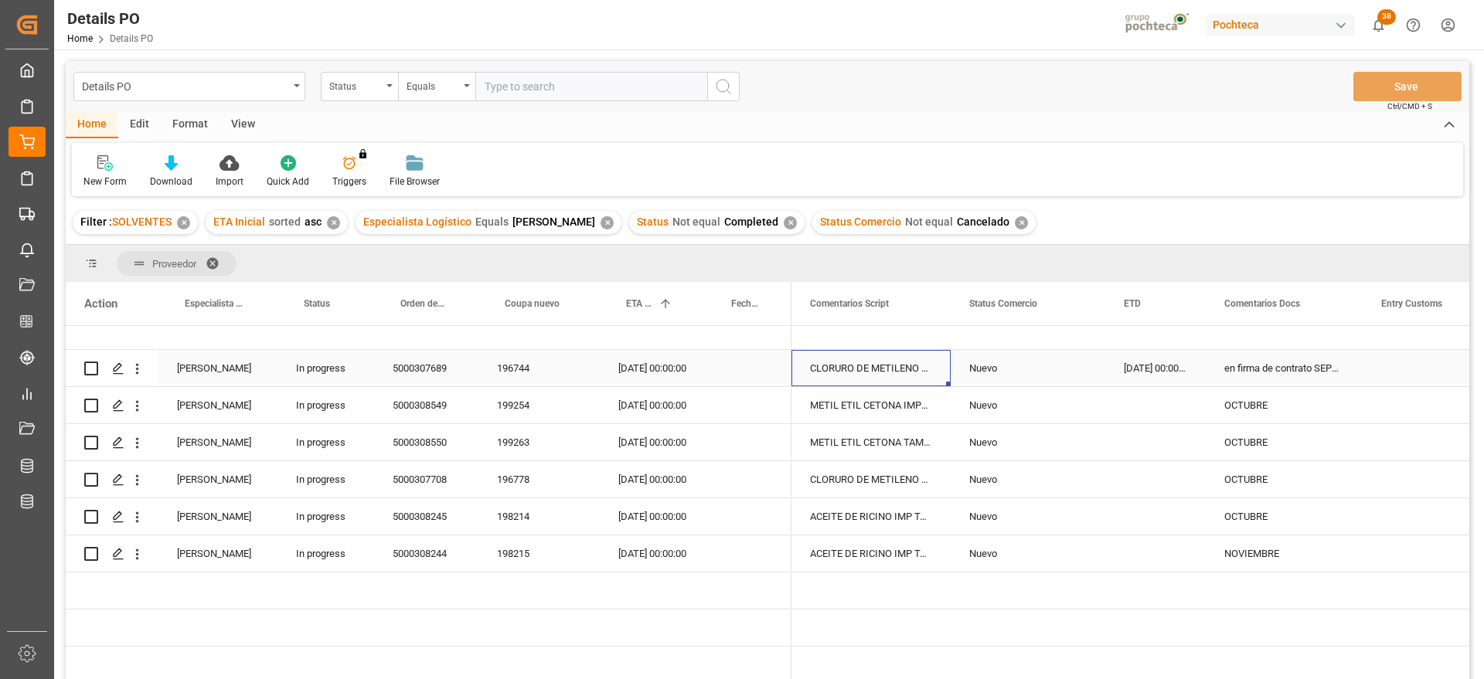
scroll to position [0, 0]
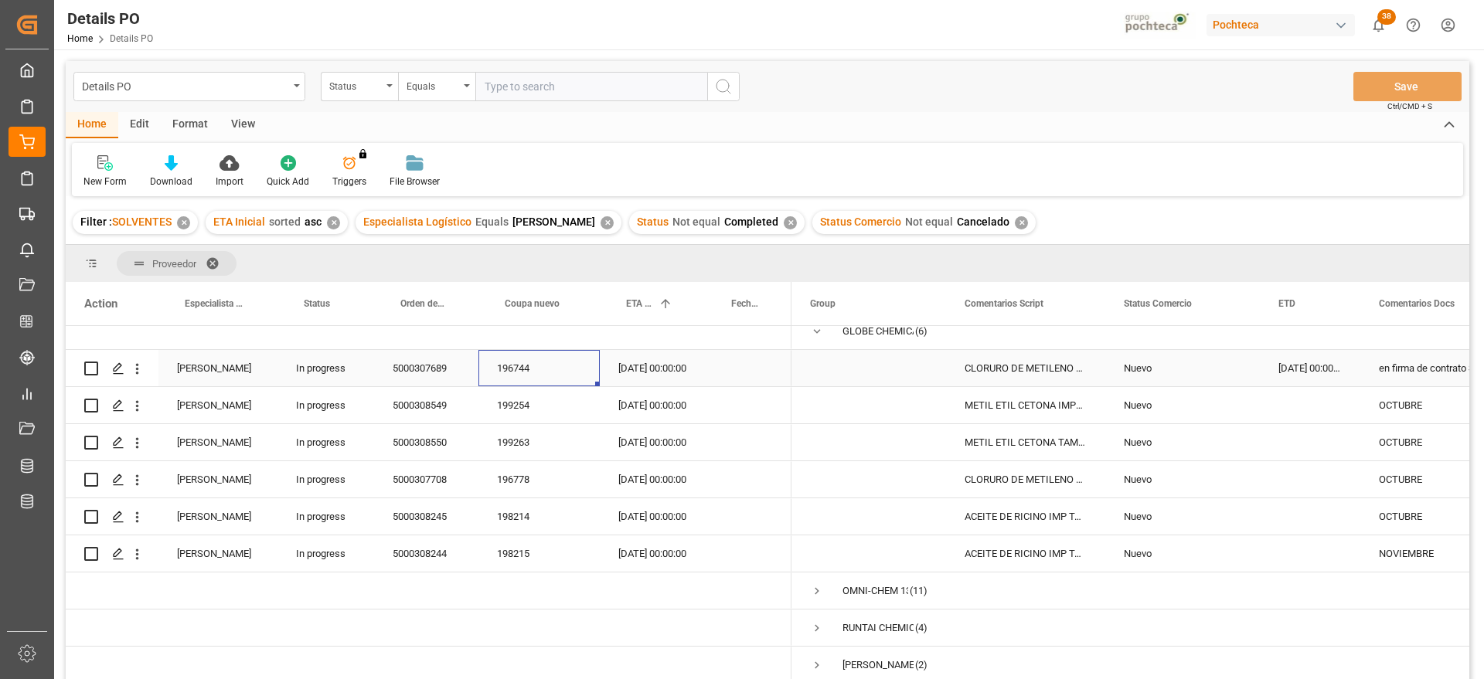
click at [495, 361] on div "196744" at bounding box center [538, 368] width 121 height 36
click at [436, 362] on div "5000307689" at bounding box center [426, 368] width 104 height 36
click at [543, 369] on div "196744" at bounding box center [538, 368] width 121 height 36
click at [1407, 365] on div "en firma de contrato SEPTIEMBRE" at bounding box center [1438, 368] width 157 height 36
click at [1381, 362] on div "en firma de contrato SEPTIEMBRE" at bounding box center [1438, 368] width 157 height 36
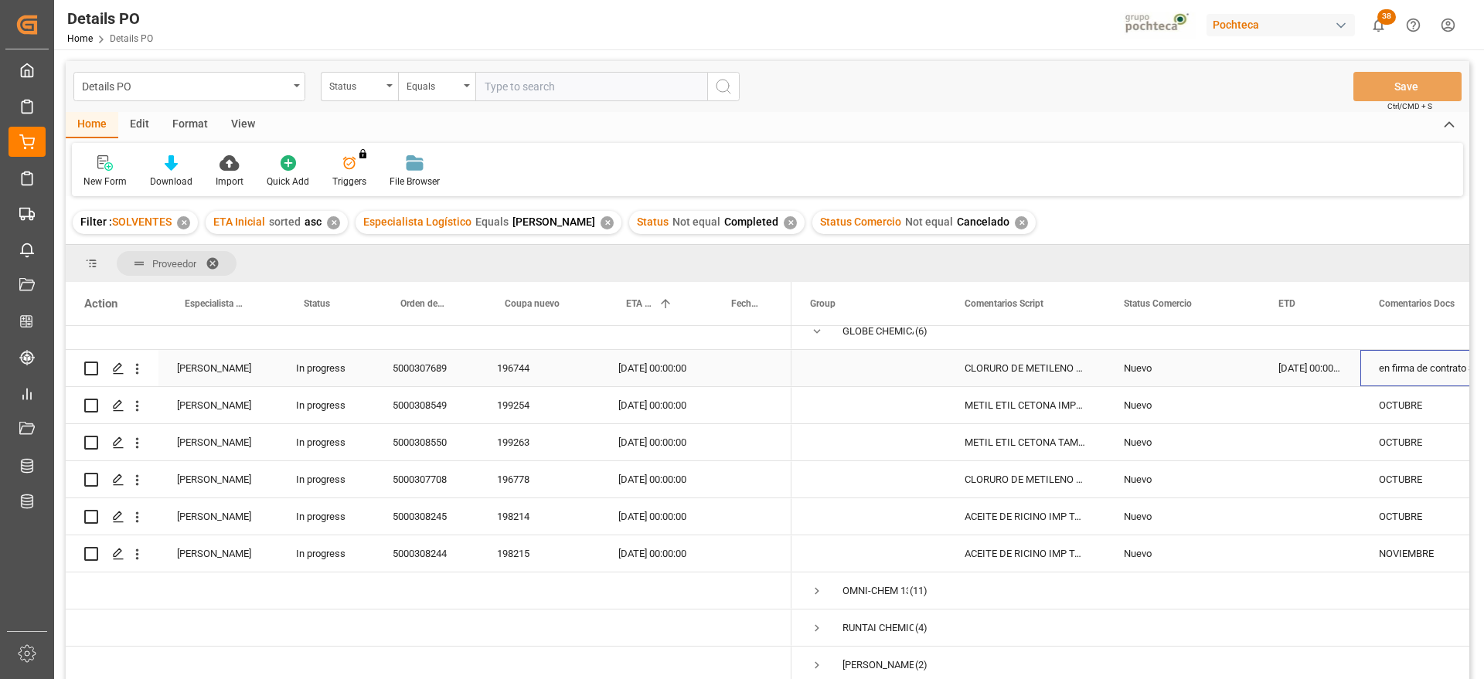
click at [1381, 362] on div "en firma de contrato SEPTIEMBRE" at bounding box center [1438, 368] width 157 height 36
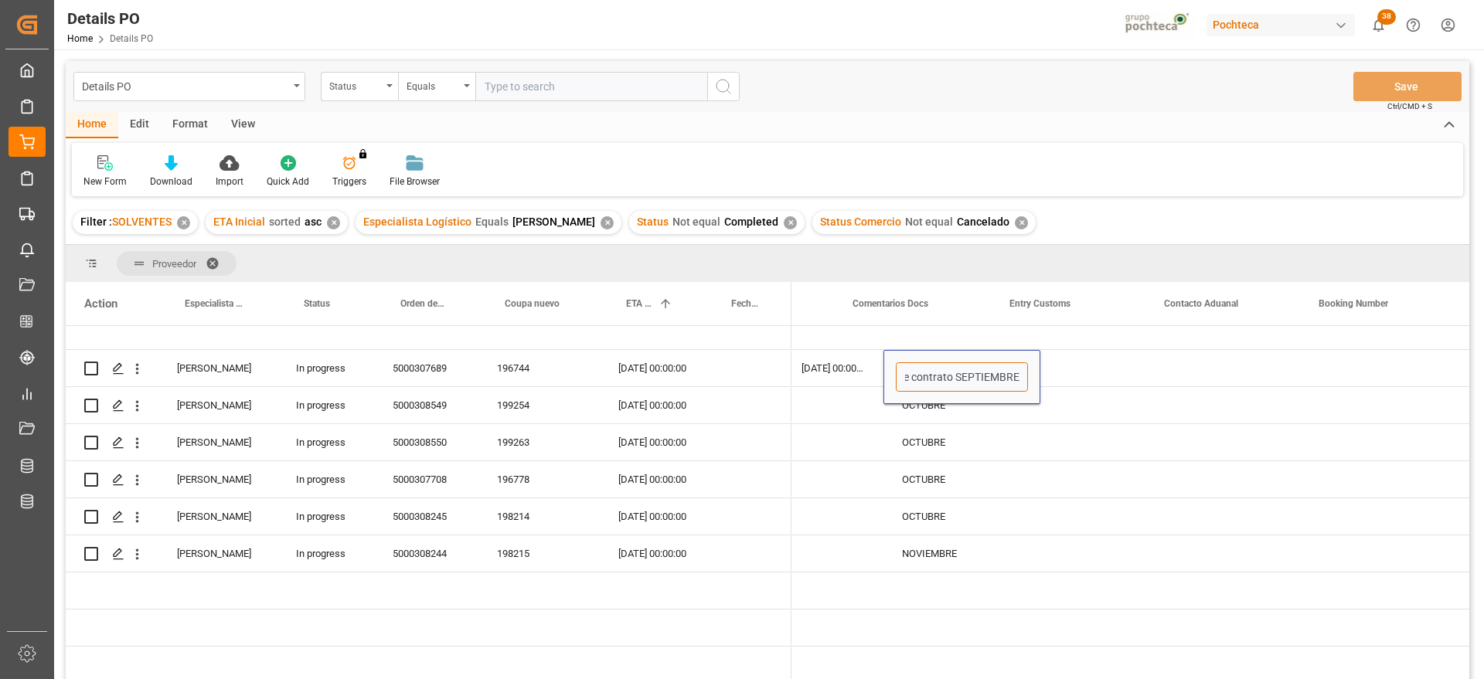
scroll to position [0, 594]
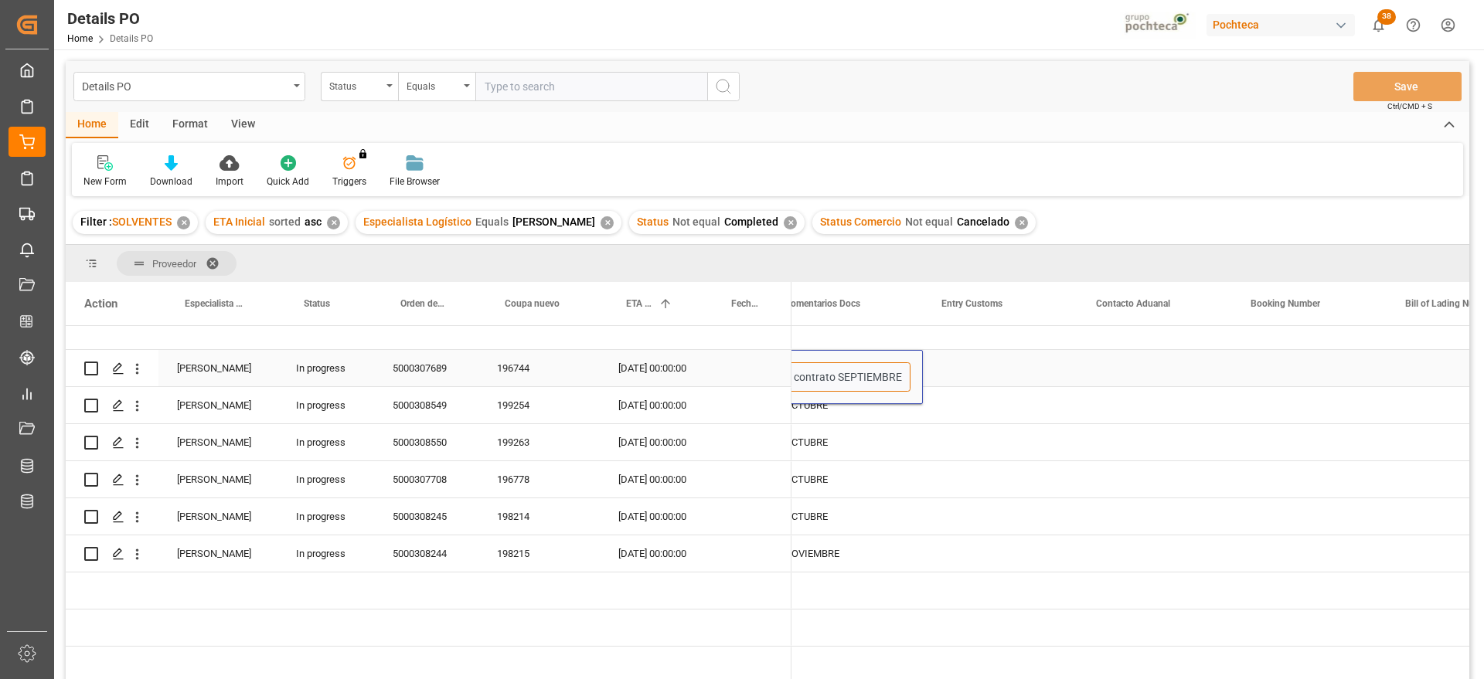
drag, startPoint x: 1377, startPoint y: 373, endPoint x: 910, endPoint y: 375, distance: 466.1
click at [910, 375] on div "en firma de contrato SEPTIEMBRE" at bounding box center [844, 377] width 157 height 54
type input "en firma"
click at [1036, 377] on div "Press SPACE to select this row." at bounding box center [1004, 368] width 155 height 36
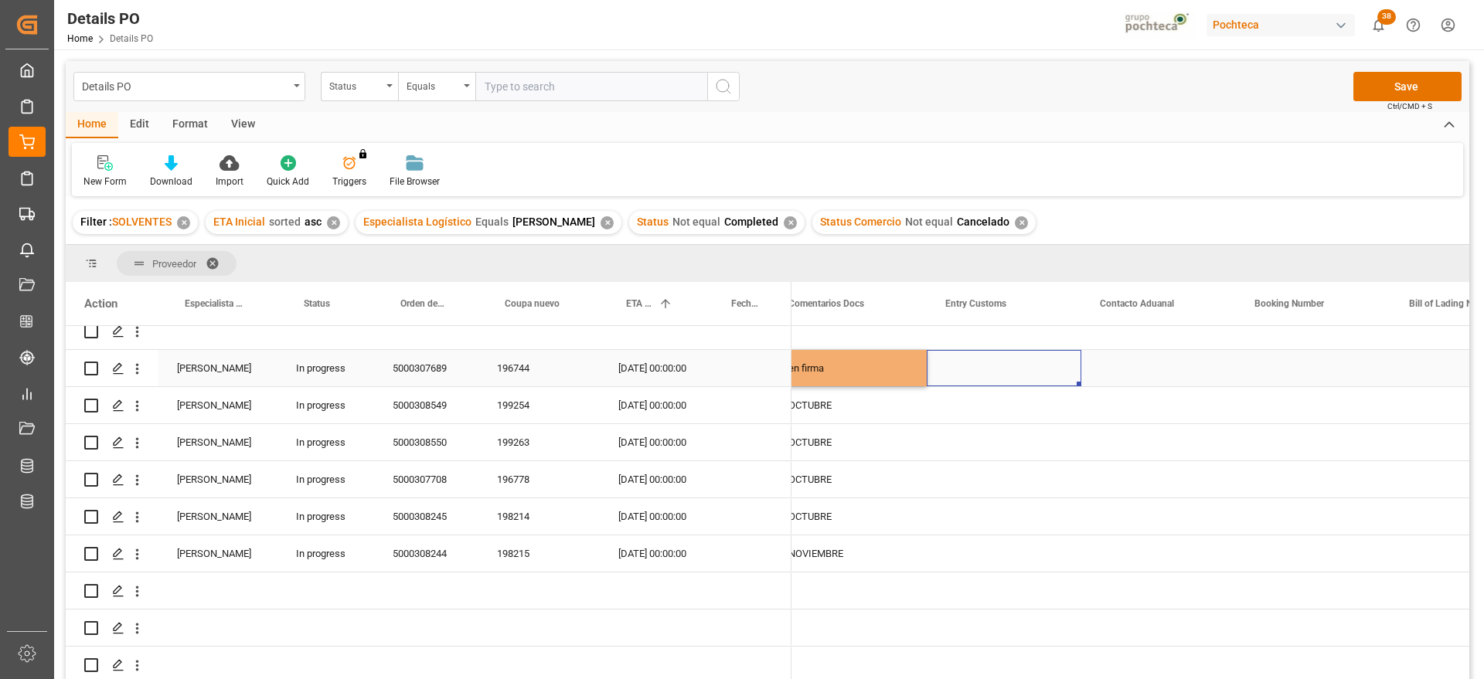
click at [847, 365] on div "en firma" at bounding box center [848, 368] width 157 height 36
click at [682, 359] on div "04-10-2025 00:00:00" at bounding box center [652, 368] width 105 height 36
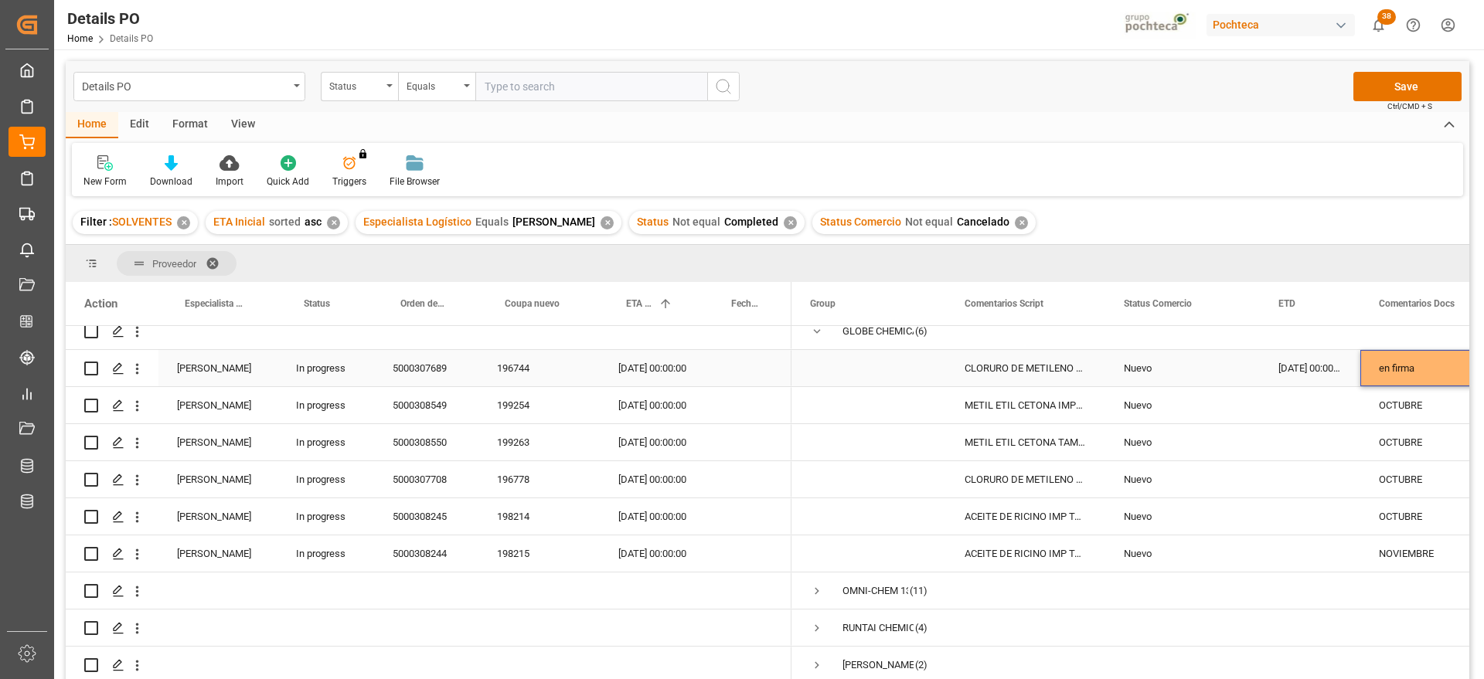
click at [1388, 361] on div "en firma" at bounding box center [1438, 368] width 157 height 36
click at [1373, 369] on input "en firma" at bounding box center [1439, 376] width 132 height 29
type input "ok de BL"
click at [1383, 448] on div "OCTUBRE" at bounding box center [1438, 442] width 157 height 36
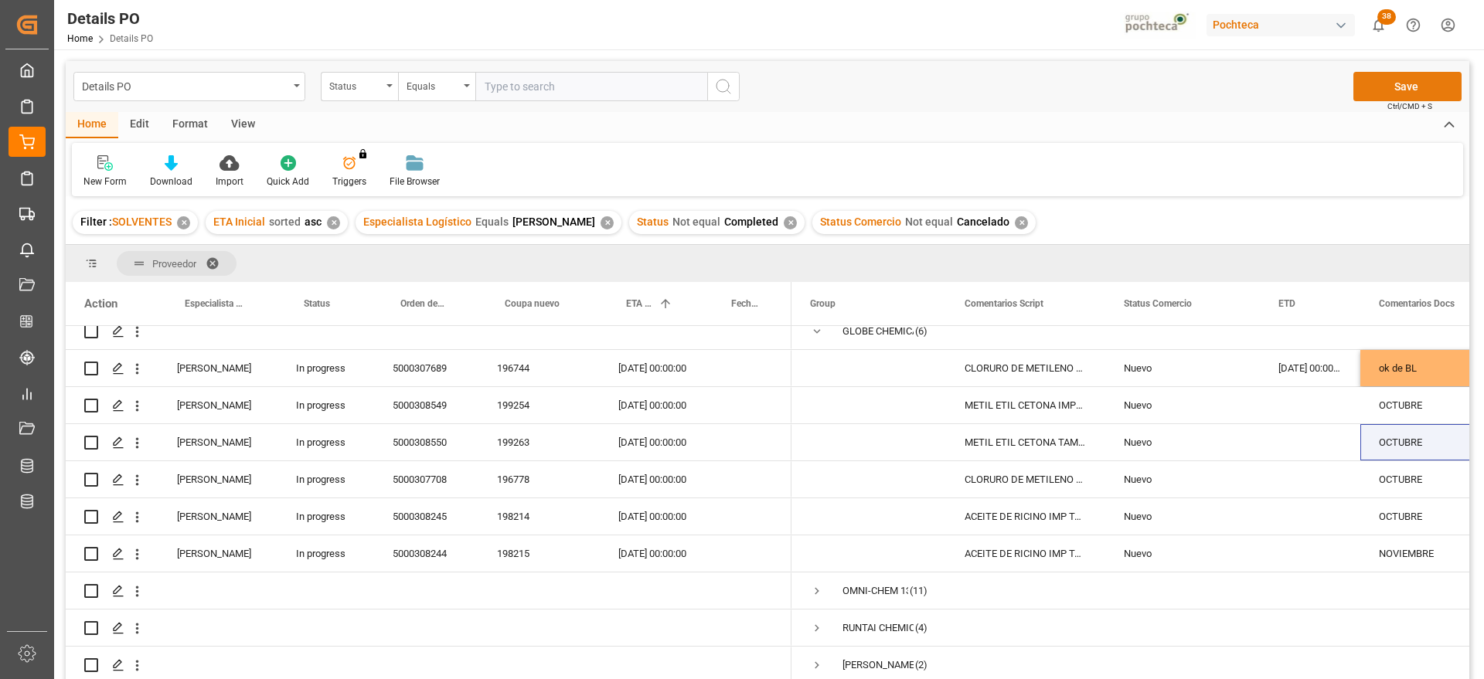
click at [1411, 77] on button "Save" at bounding box center [1407, 86] width 108 height 29
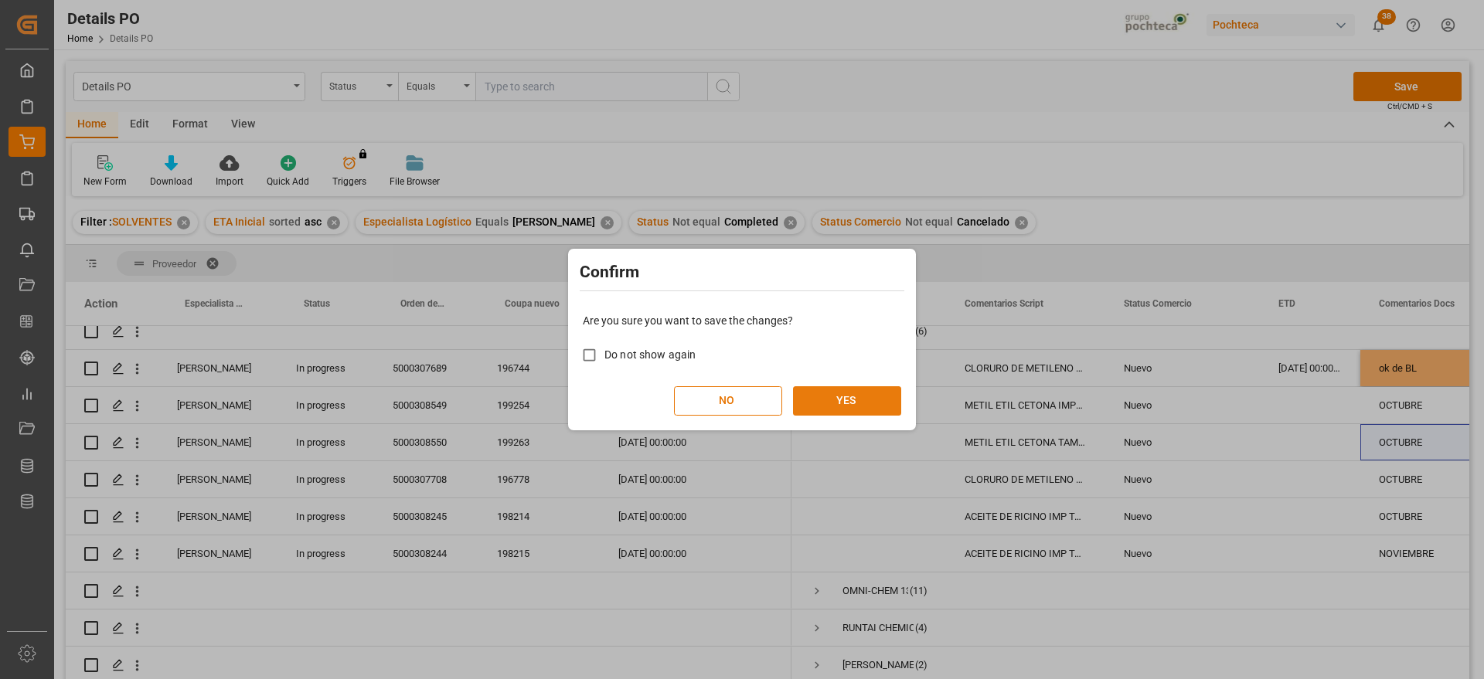
click at [859, 413] on button "YES" at bounding box center [847, 400] width 108 height 29
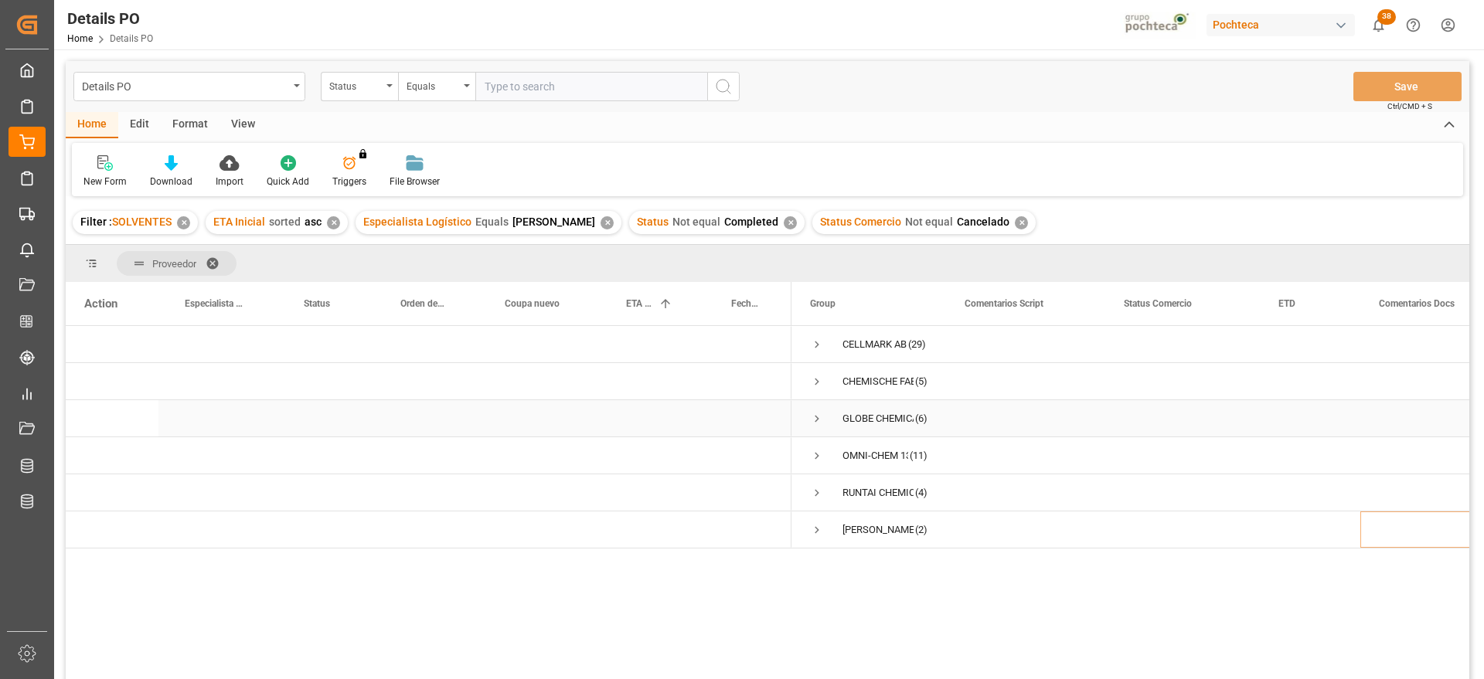
click at [811, 420] on span "Press SPACE to select this row." at bounding box center [817, 419] width 14 height 14
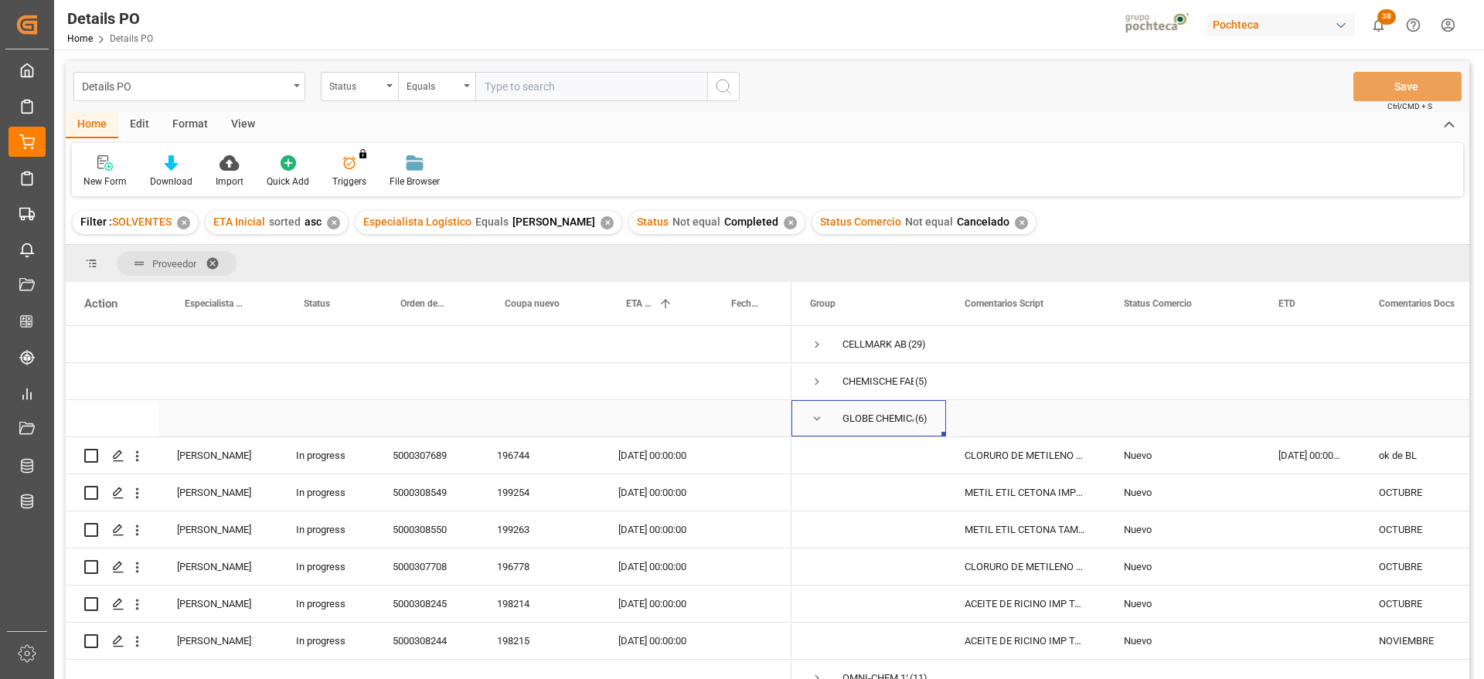
click at [812, 420] on span "Press SPACE to select this row." at bounding box center [817, 419] width 14 height 14
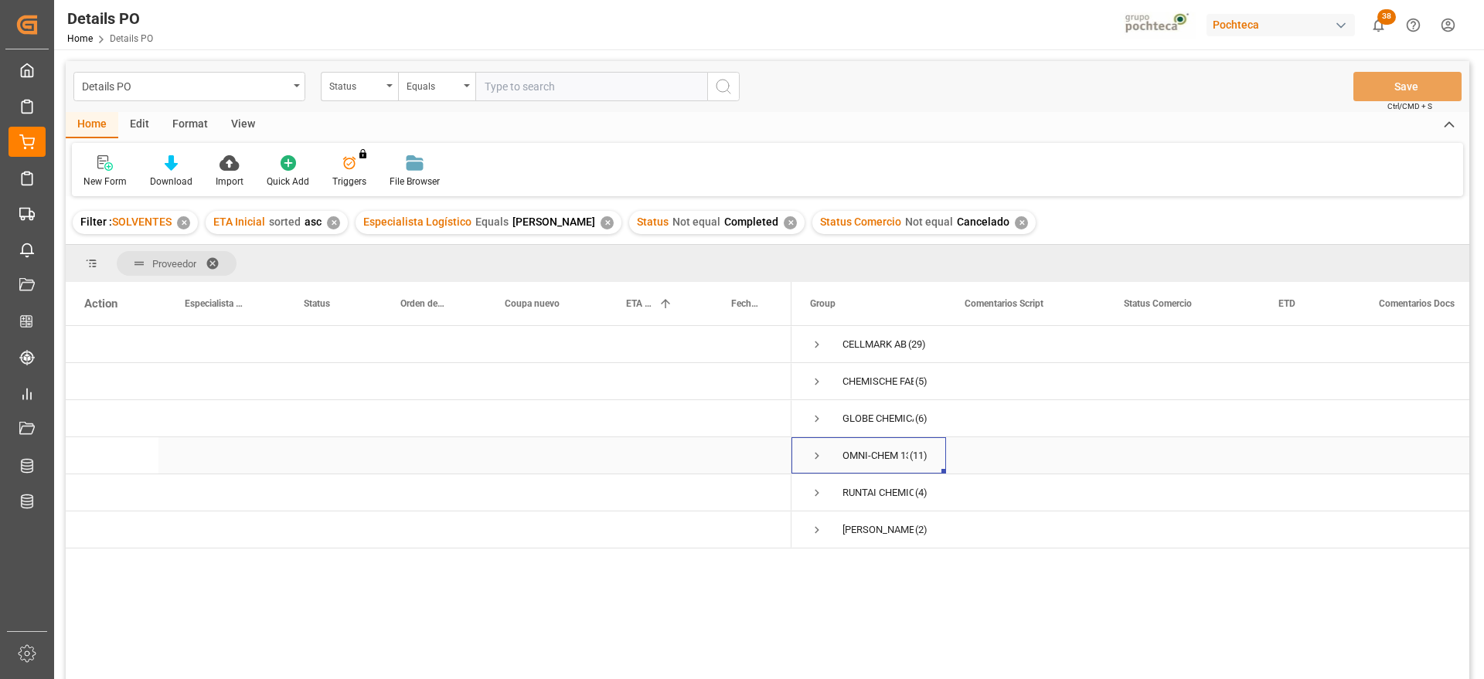
click at [814, 457] on span "Press SPACE to select this row." at bounding box center [817, 456] width 14 height 14
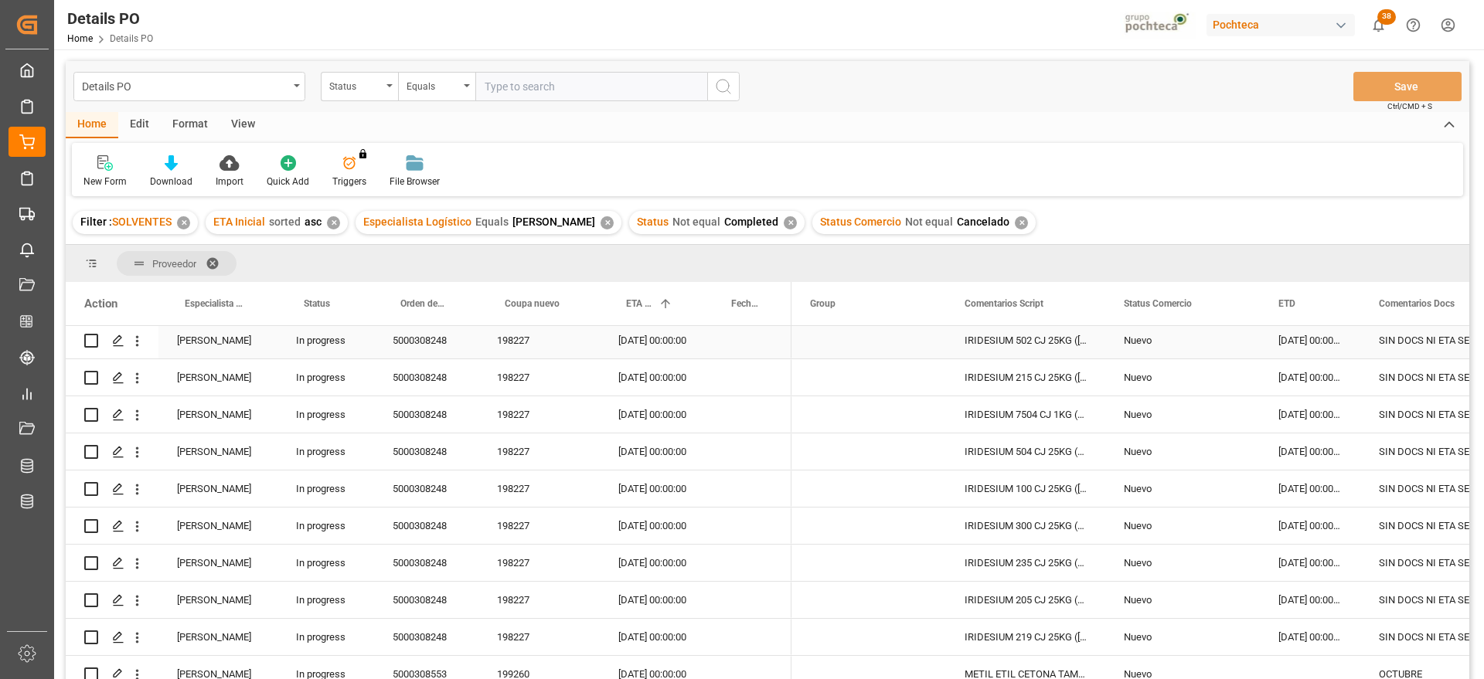
scroll to position [85, 0]
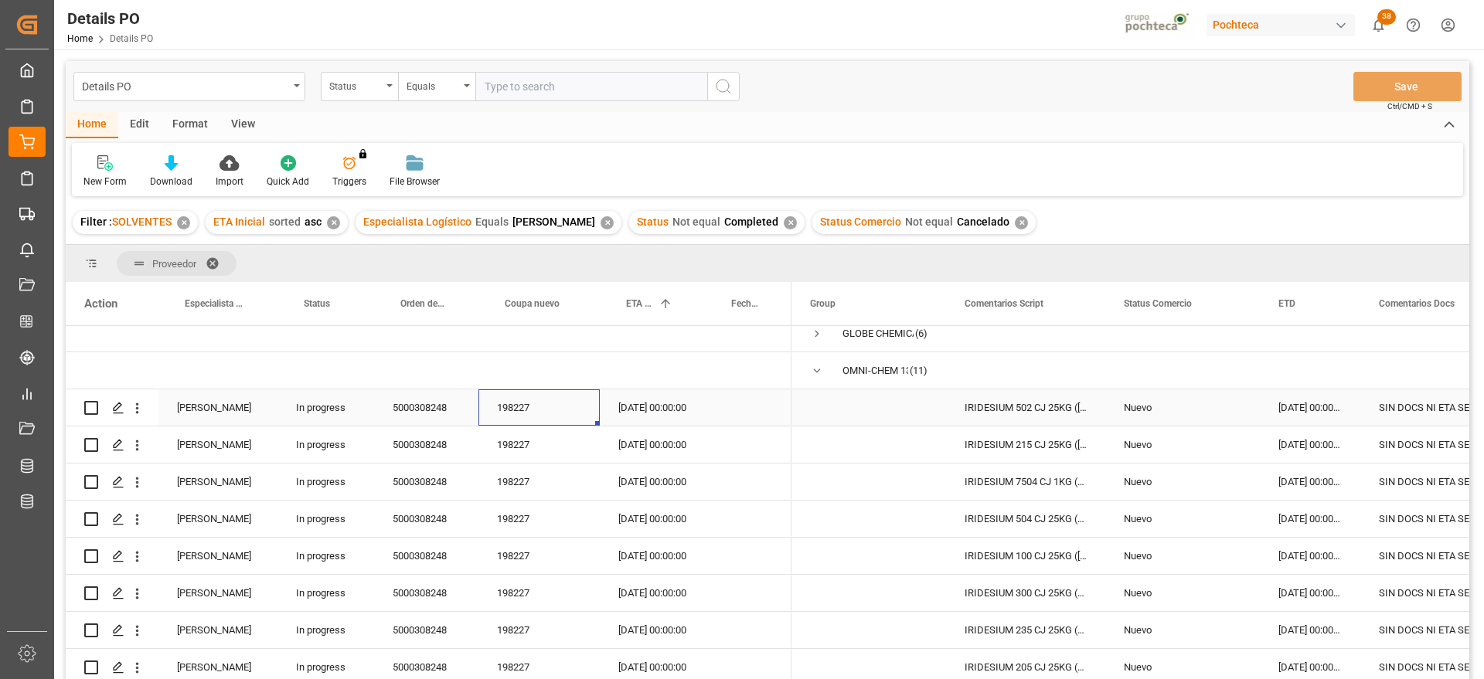
click at [513, 410] on div "198227" at bounding box center [538, 408] width 121 height 36
click at [1416, 398] on div "SIN DOCS NI ETA SEPTIEMBRE" at bounding box center [1438, 408] width 157 height 36
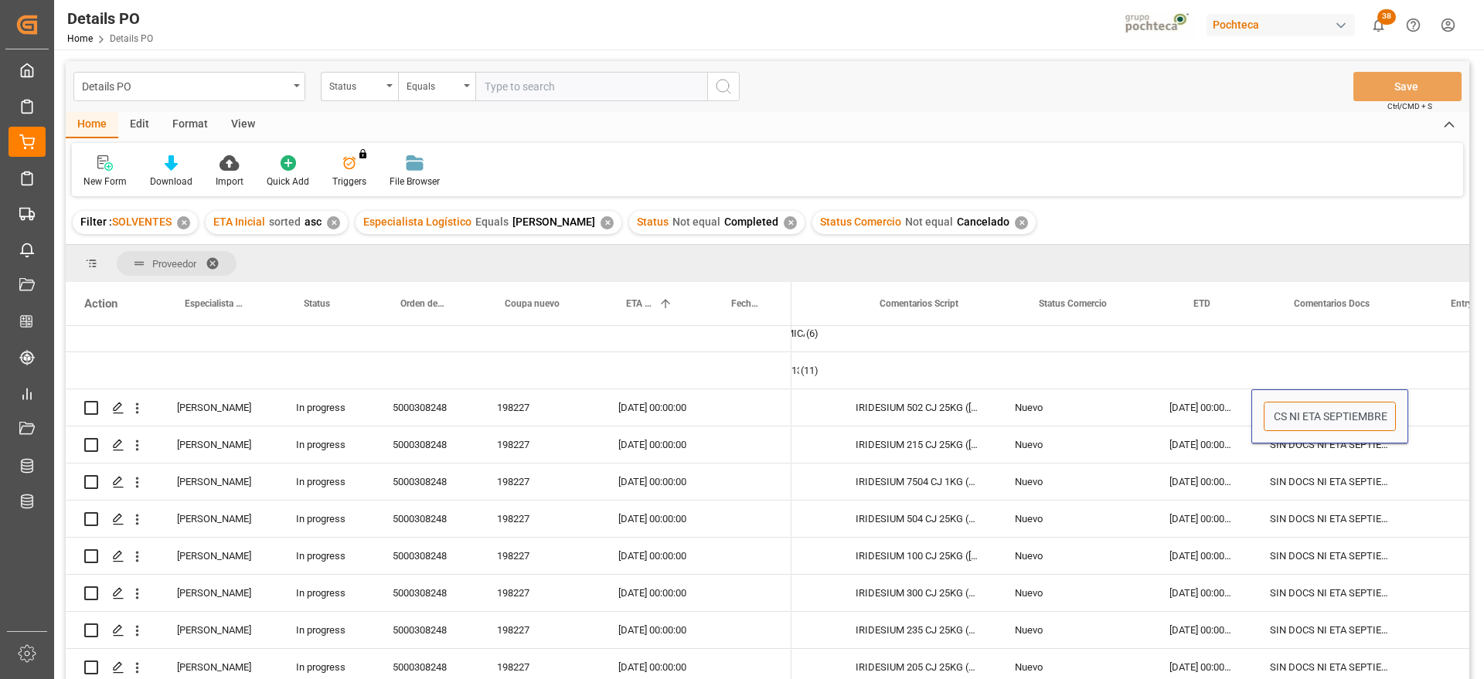
scroll to position [0, 284]
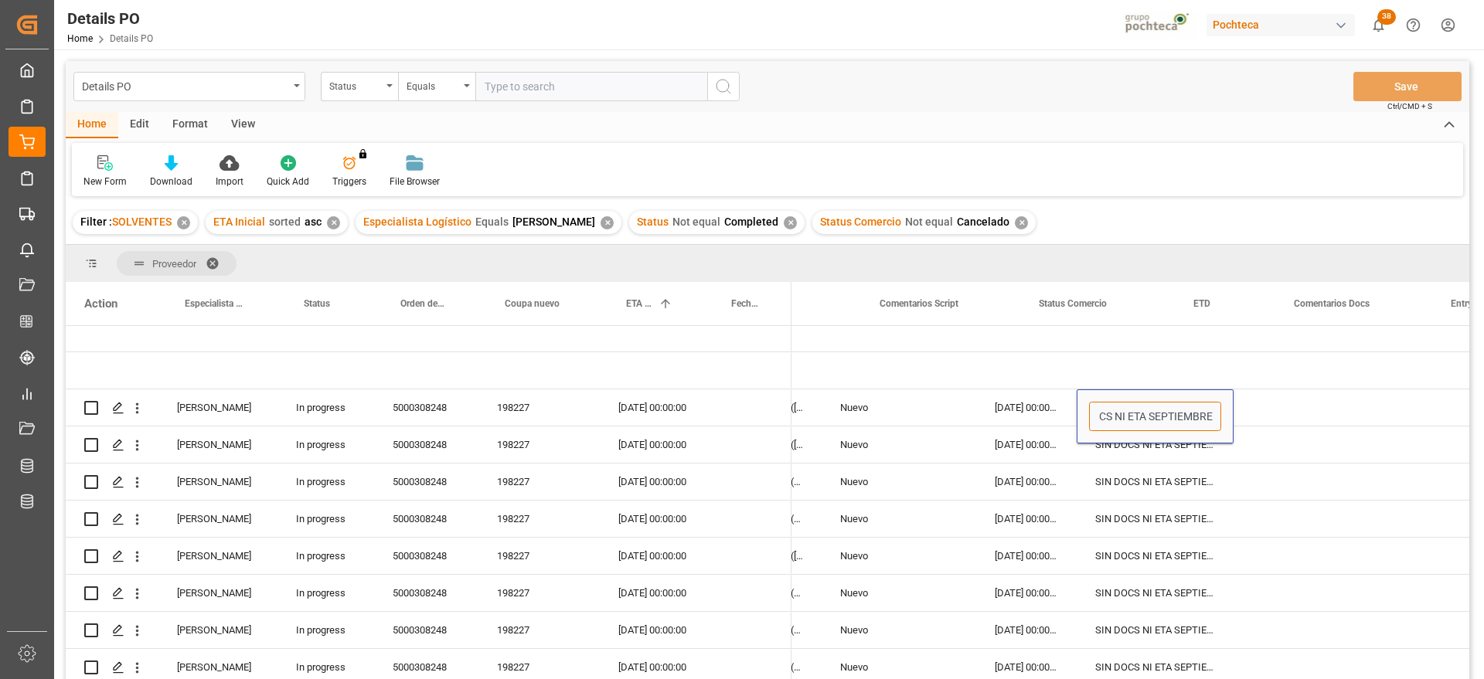
drag, startPoint x: 1381, startPoint y: 416, endPoint x: 1466, endPoint y: 411, distance: 85.1
click at [1466, 411] on div "(5)" at bounding box center [768, 505] width 1404 height 358
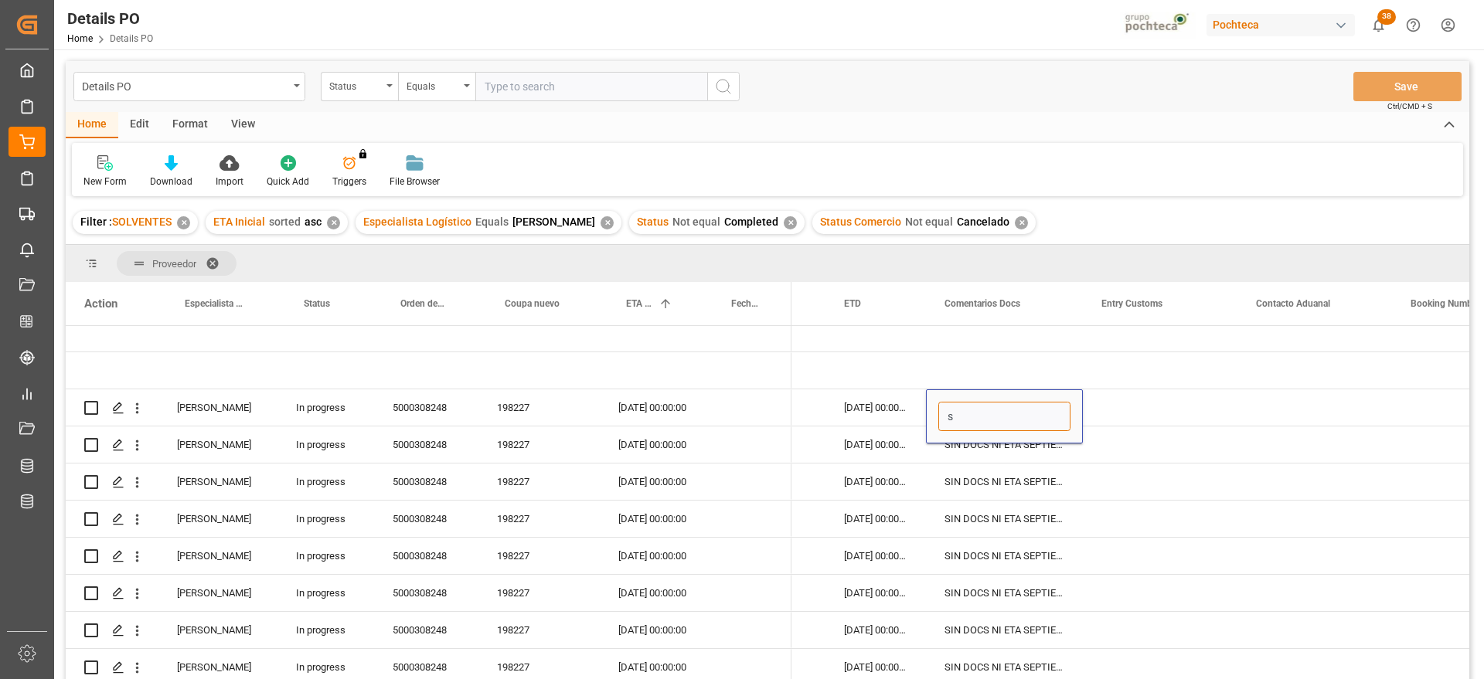
scroll to position [0, 0]
type input "s"
type input "e"
type input "pend factura"
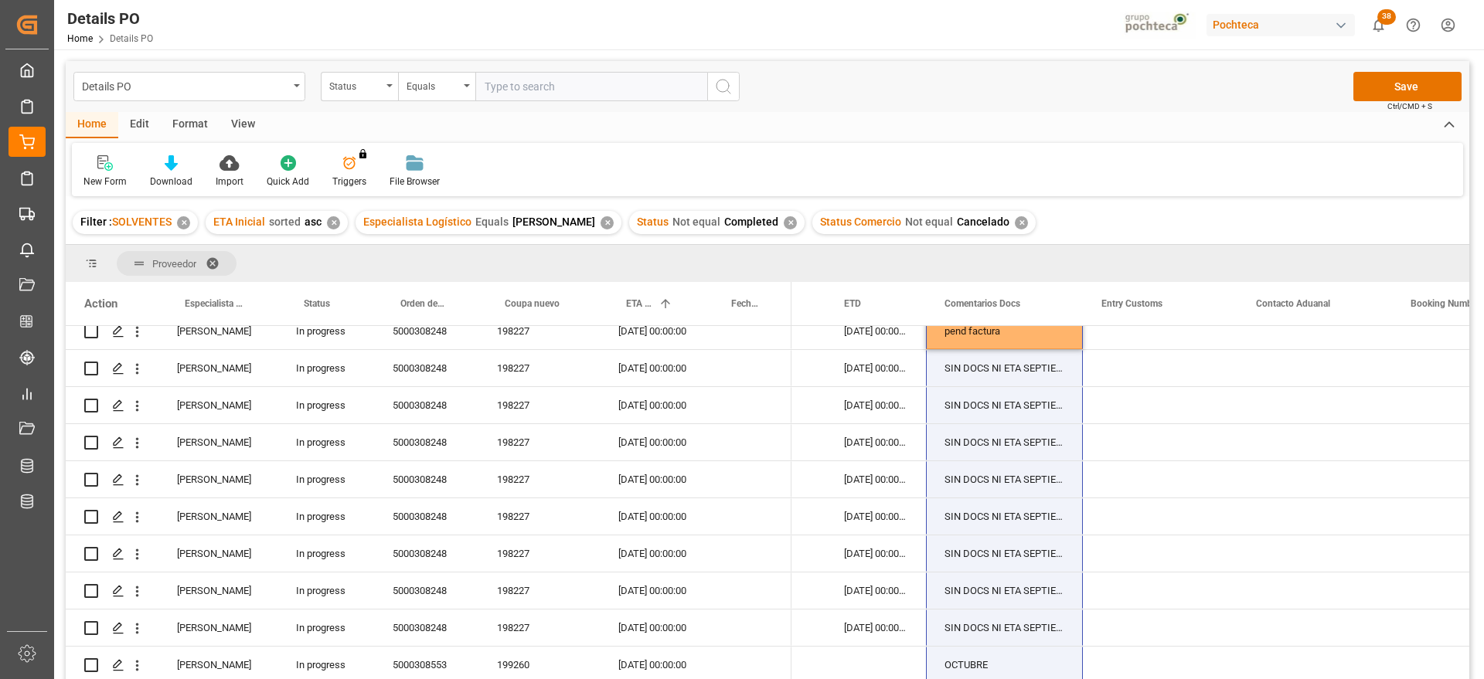
scroll to position [199, 0]
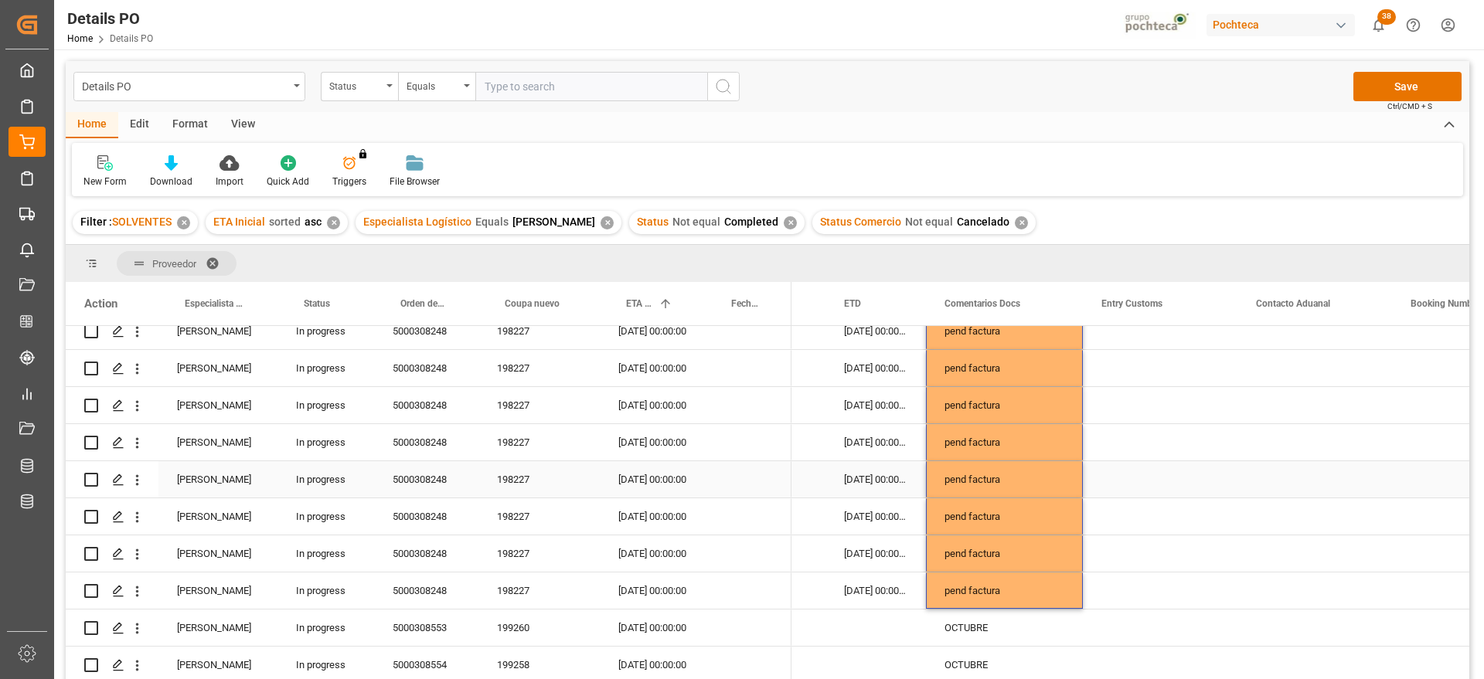
click at [864, 465] on div "11-09-2025 00:00:00" at bounding box center [875, 479] width 100 height 36
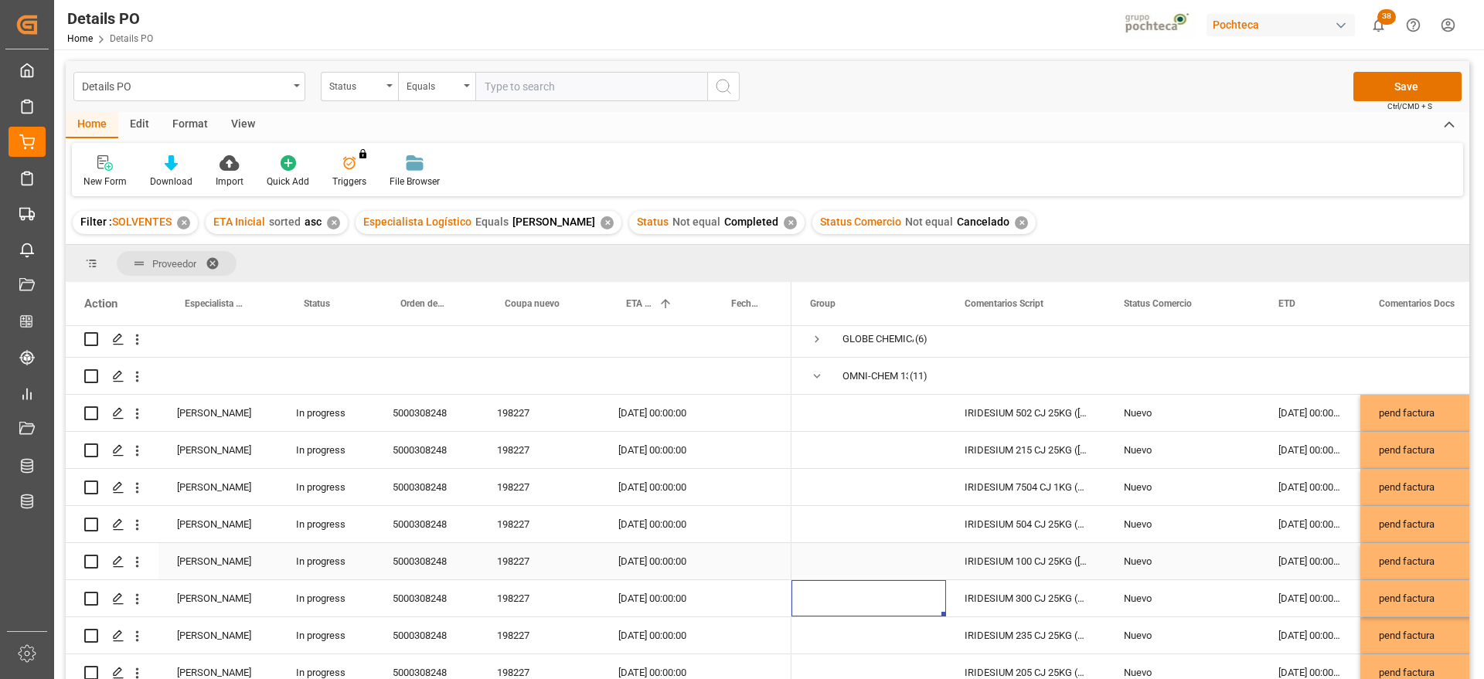
scroll to position [0, 0]
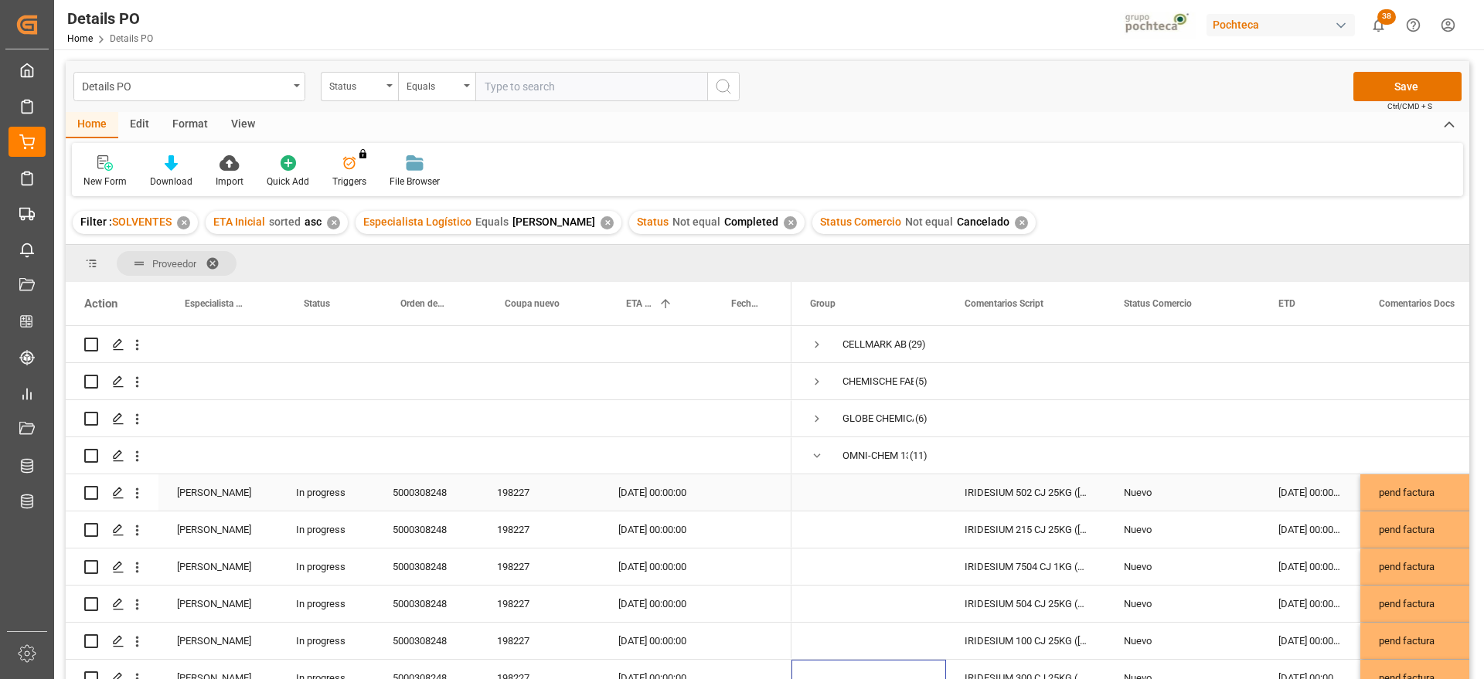
click at [1199, 504] on div "Nuevo" at bounding box center [1182, 493] width 117 height 36
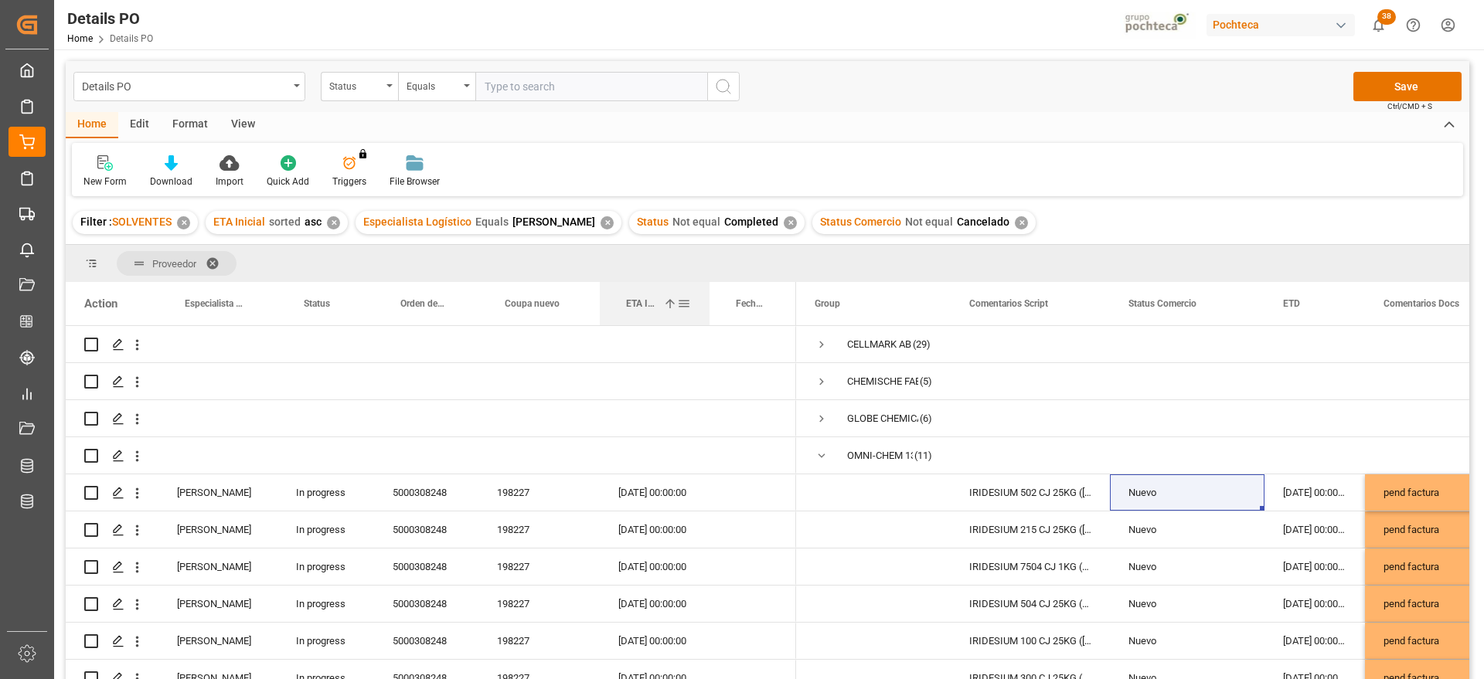
click at [709, 301] on div at bounding box center [709, 303] width 6 height 43
click at [1125, 584] on div "Nuevo" at bounding box center [1187, 567] width 155 height 36
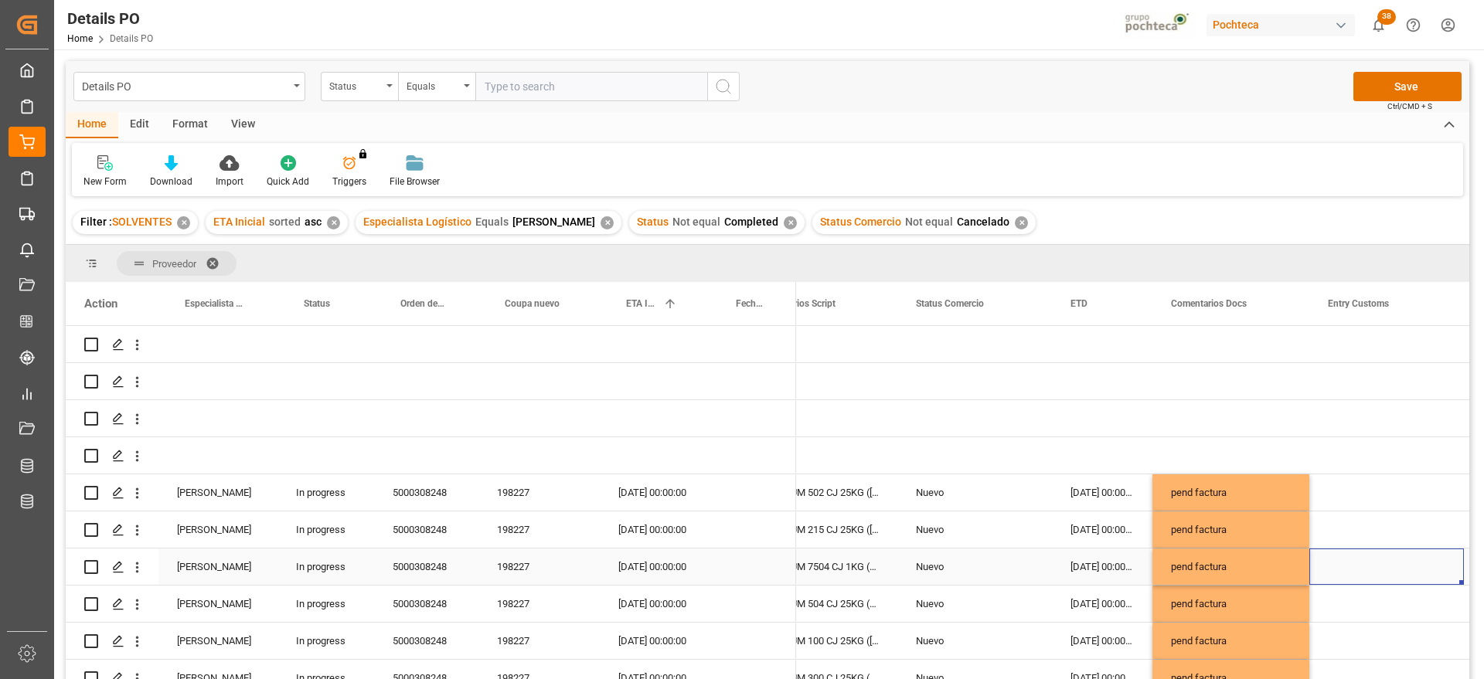
scroll to position [278, 0]
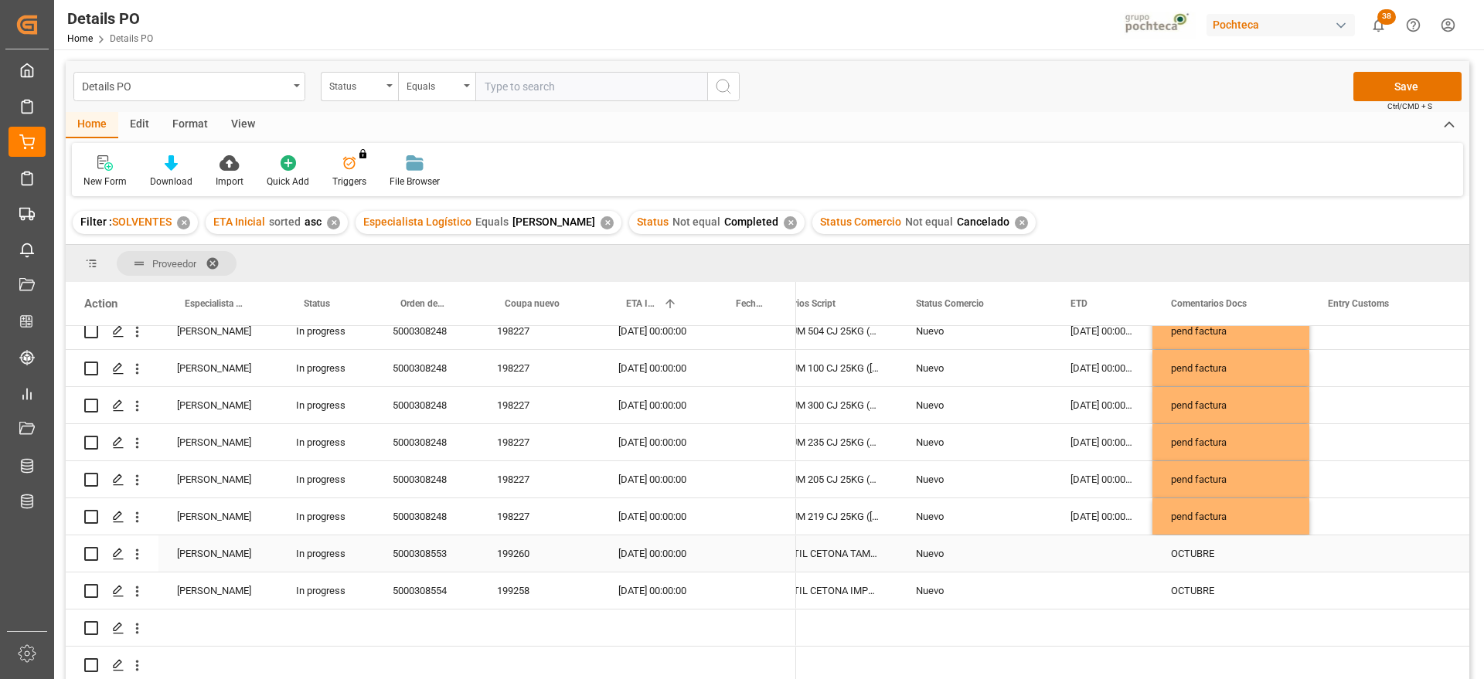
click at [1176, 548] on div "OCTUBRE" at bounding box center [1230, 554] width 157 height 36
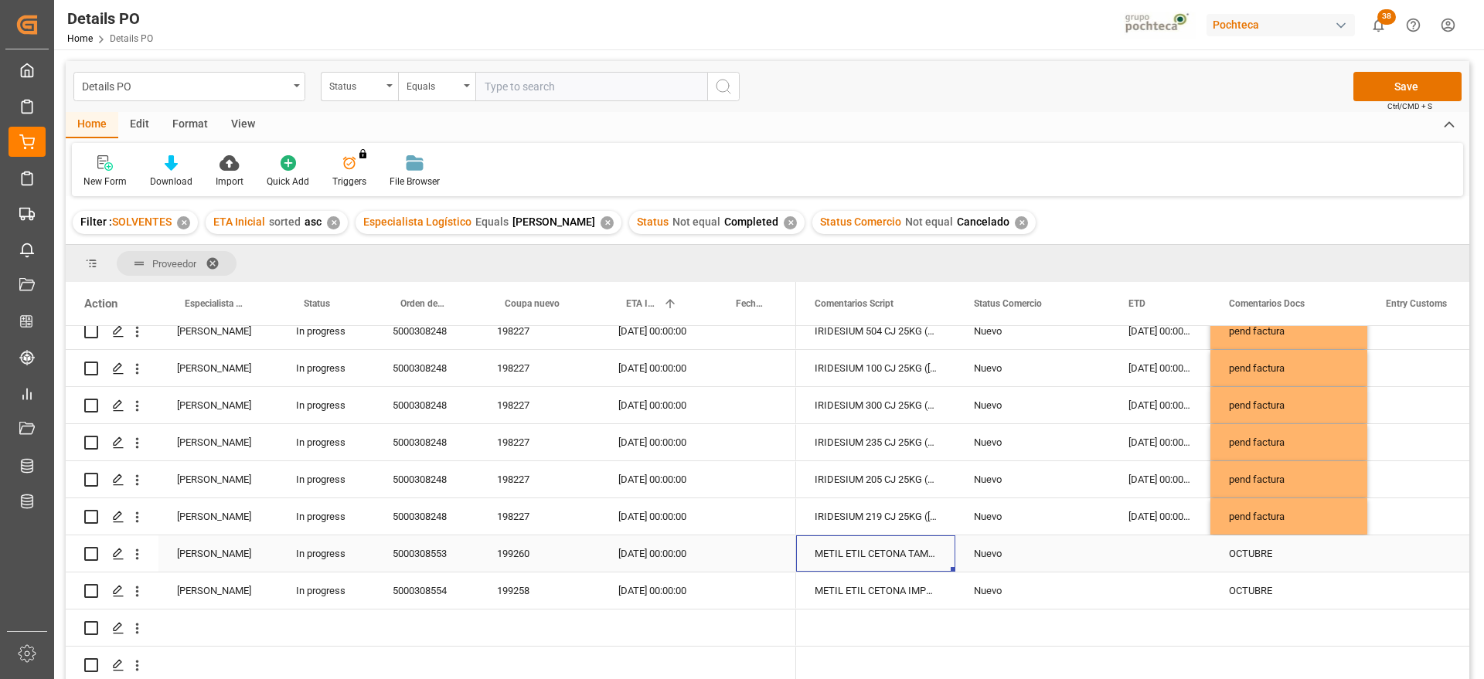
scroll to position [0, 0]
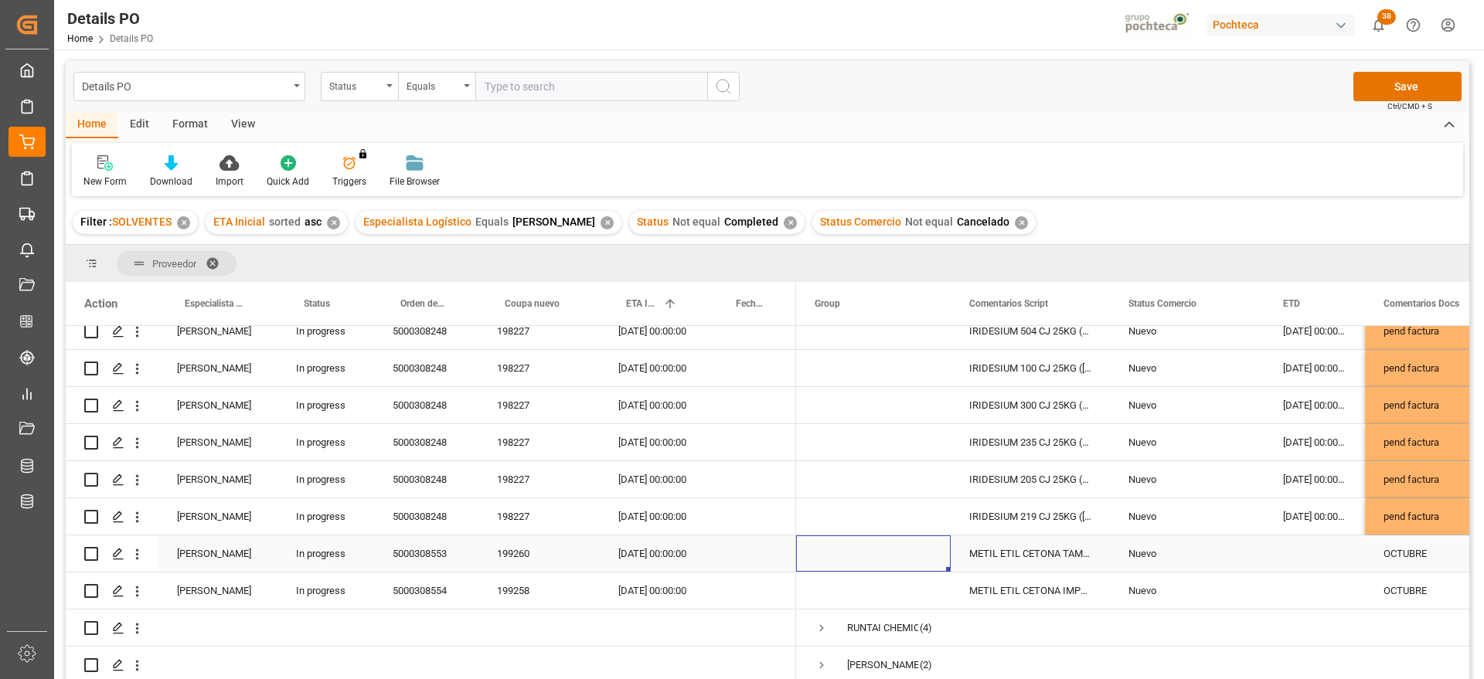
click at [516, 543] on div "199260" at bounding box center [538, 554] width 121 height 36
click at [531, 540] on div "199260" at bounding box center [538, 554] width 121 height 36
click at [1431, 89] on button "Save" at bounding box center [1407, 86] width 108 height 29
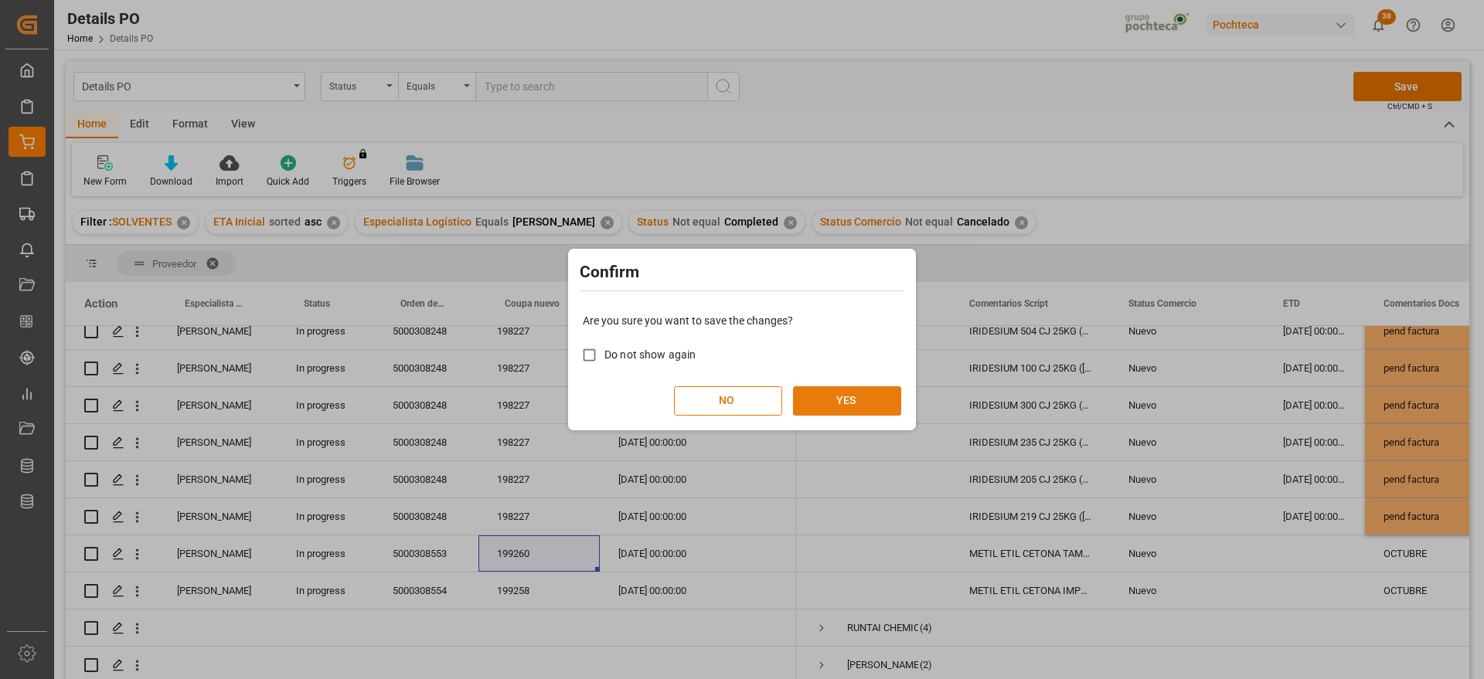
click at [893, 403] on button "YES" at bounding box center [847, 400] width 108 height 29
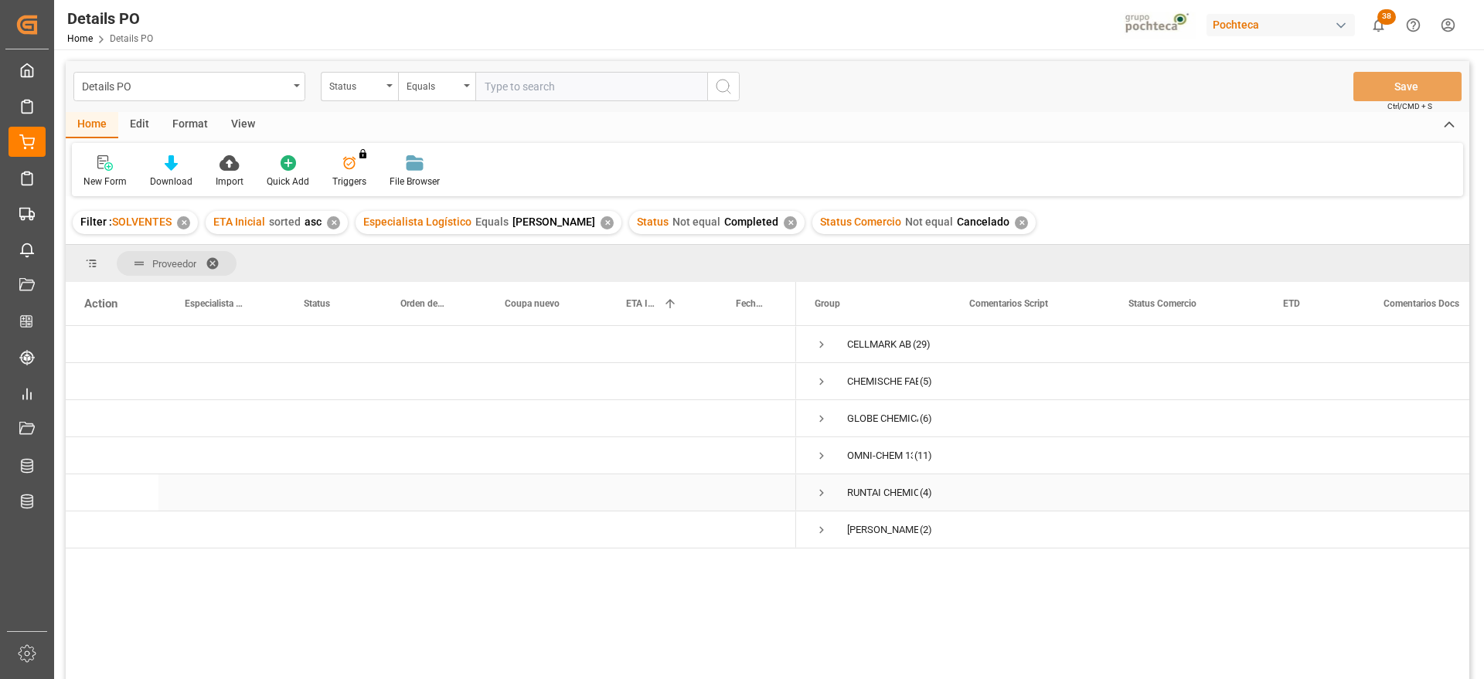
click at [819, 494] on span "Press SPACE to select this row." at bounding box center [822, 493] width 14 height 14
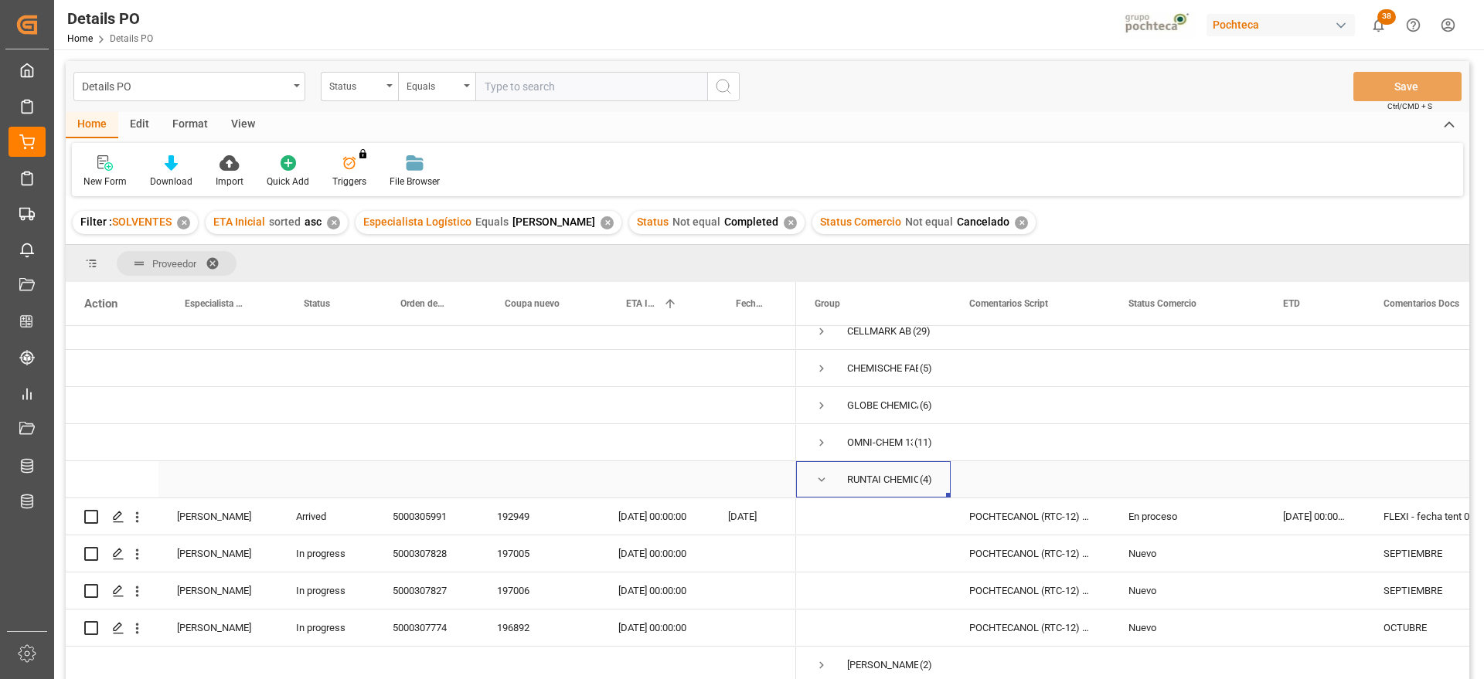
scroll to position [19, 0]
click at [1328, 514] on div "10-08-2025 00:00:00" at bounding box center [1314, 517] width 100 height 36
click at [482, 518] on div "192949" at bounding box center [538, 517] width 121 height 36
click at [464, 512] on div "5000305991" at bounding box center [426, 517] width 104 height 36
click at [1185, 537] on div "Nuevo" at bounding box center [1186, 554] width 117 height 36
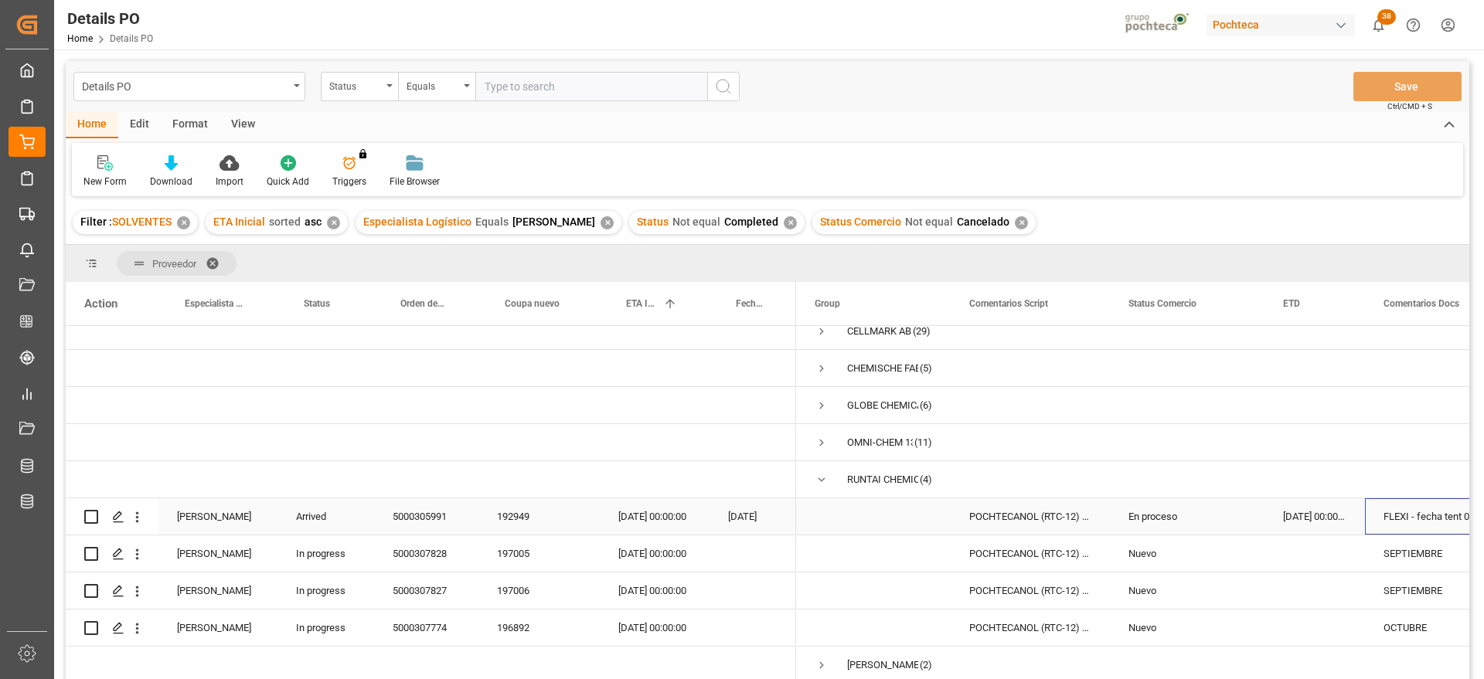
click at [1404, 507] on div "FLEXI - fecha tent 08/09" at bounding box center [1443, 517] width 157 height 36
click at [1386, 520] on input "FLEXI - fecha tent 08/09" at bounding box center [1443, 525] width 132 height 29
type input "Entrega 12/09 | FLEXI - fecha tent 08/09"
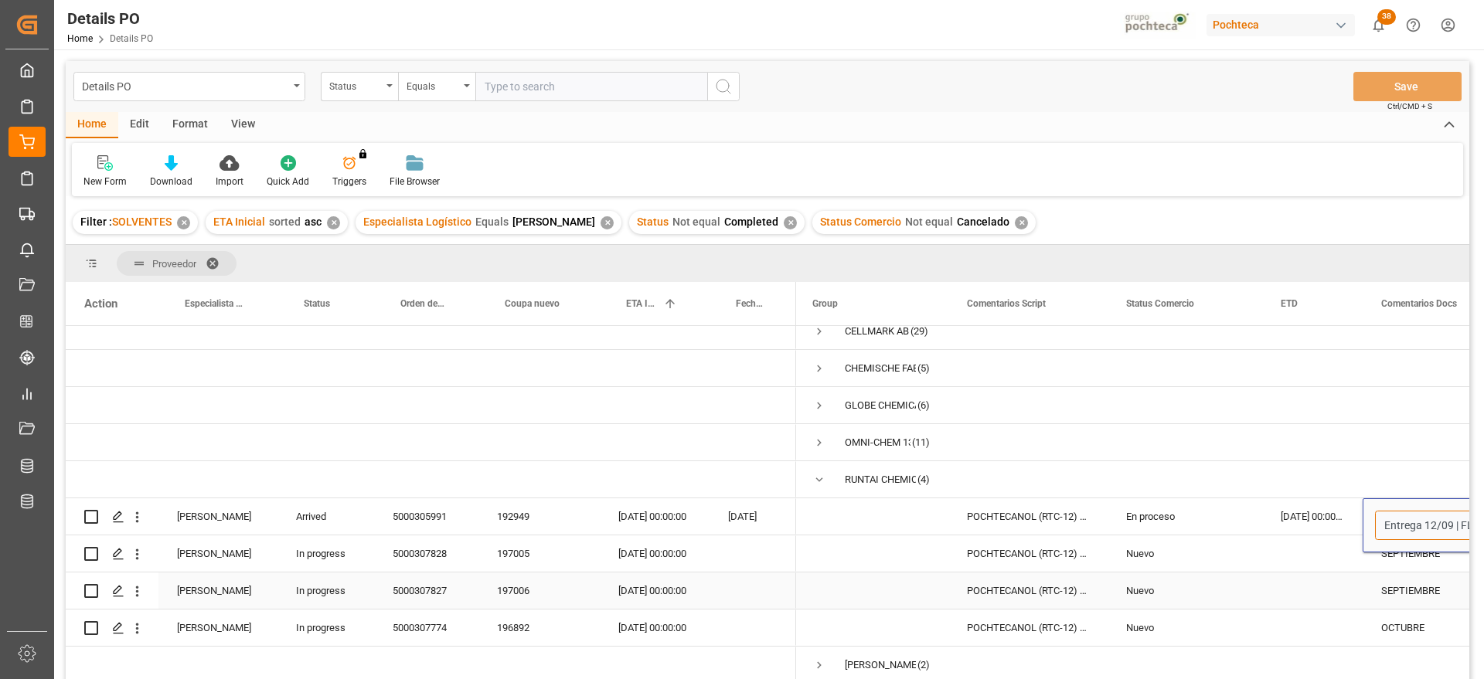
scroll to position [0, 5]
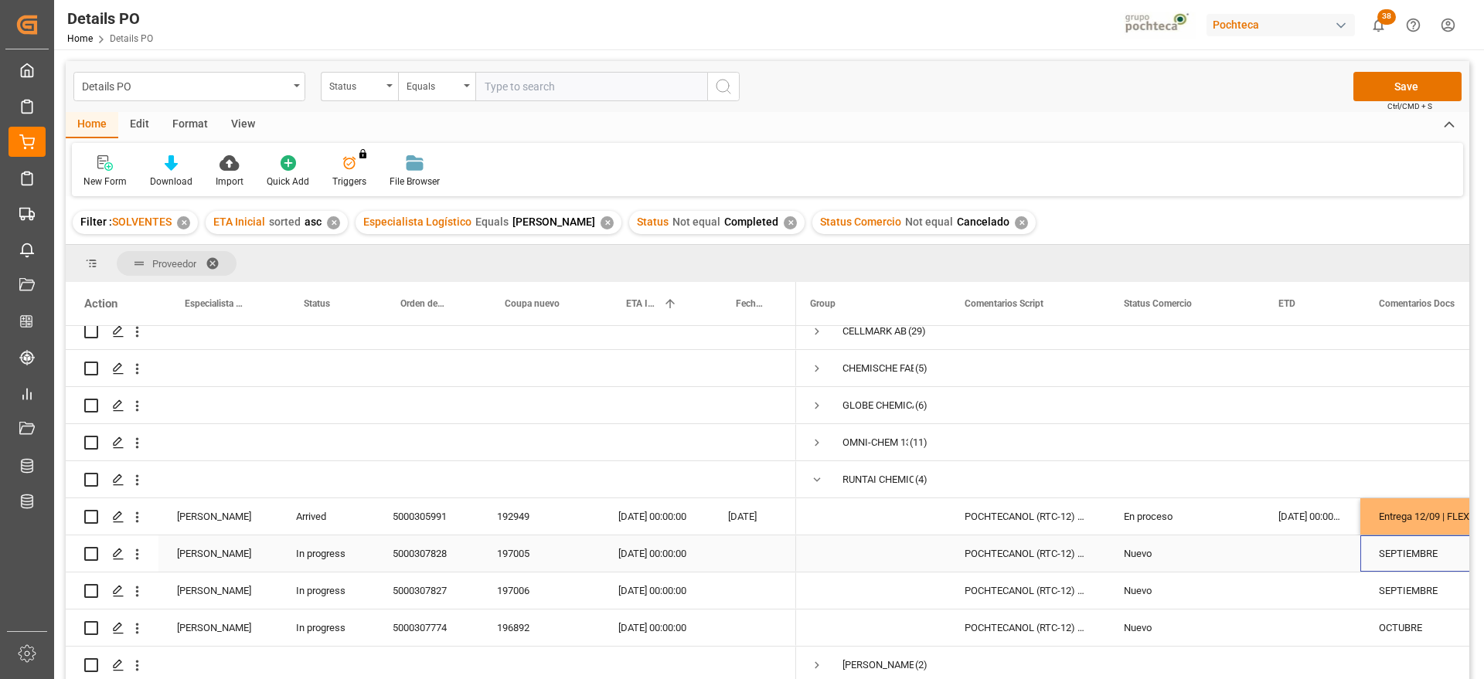
click at [1397, 564] on div "SEPTIEMBRE" at bounding box center [1438, 554] width 157 height 36
click at [522, 556] on div "197005" at bounding box center [538, 554] width 121 height 36
click at [531, 579] on div "197006" at bounding box center [538, 591] width 121 height 36
click at [1407, 83] on button "Save" at bounding box center [1407, 86] width 108 height 29
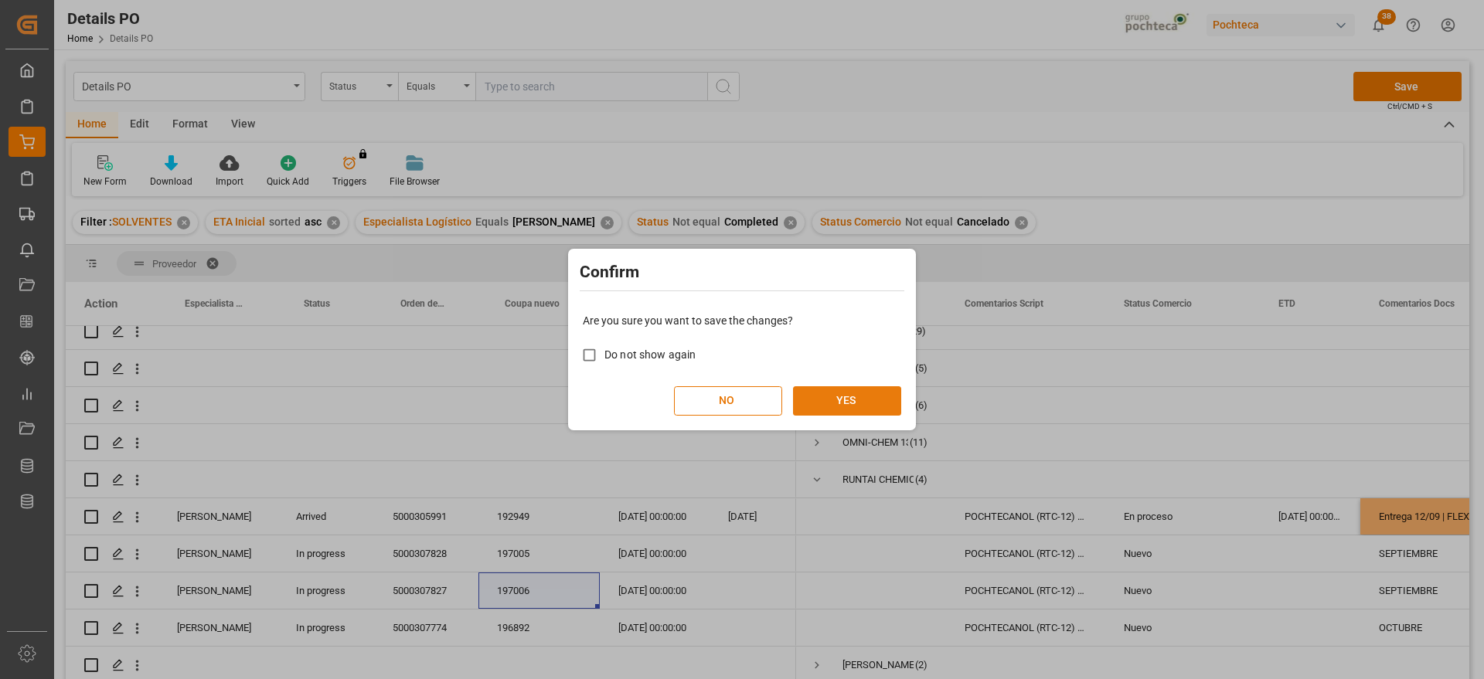
click at [854, 407] on button "YES" at bounding box center [847, 400] width 108 height 29
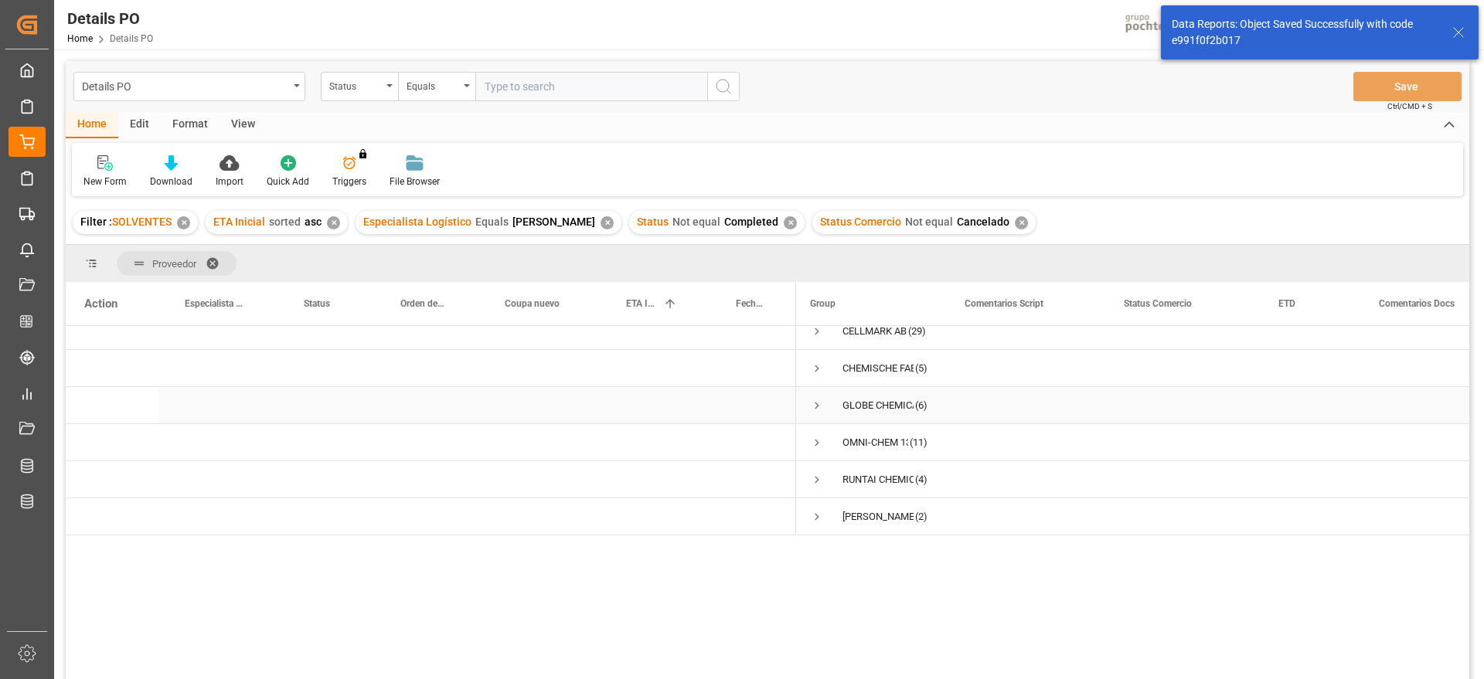
scroll to position [0, 0]
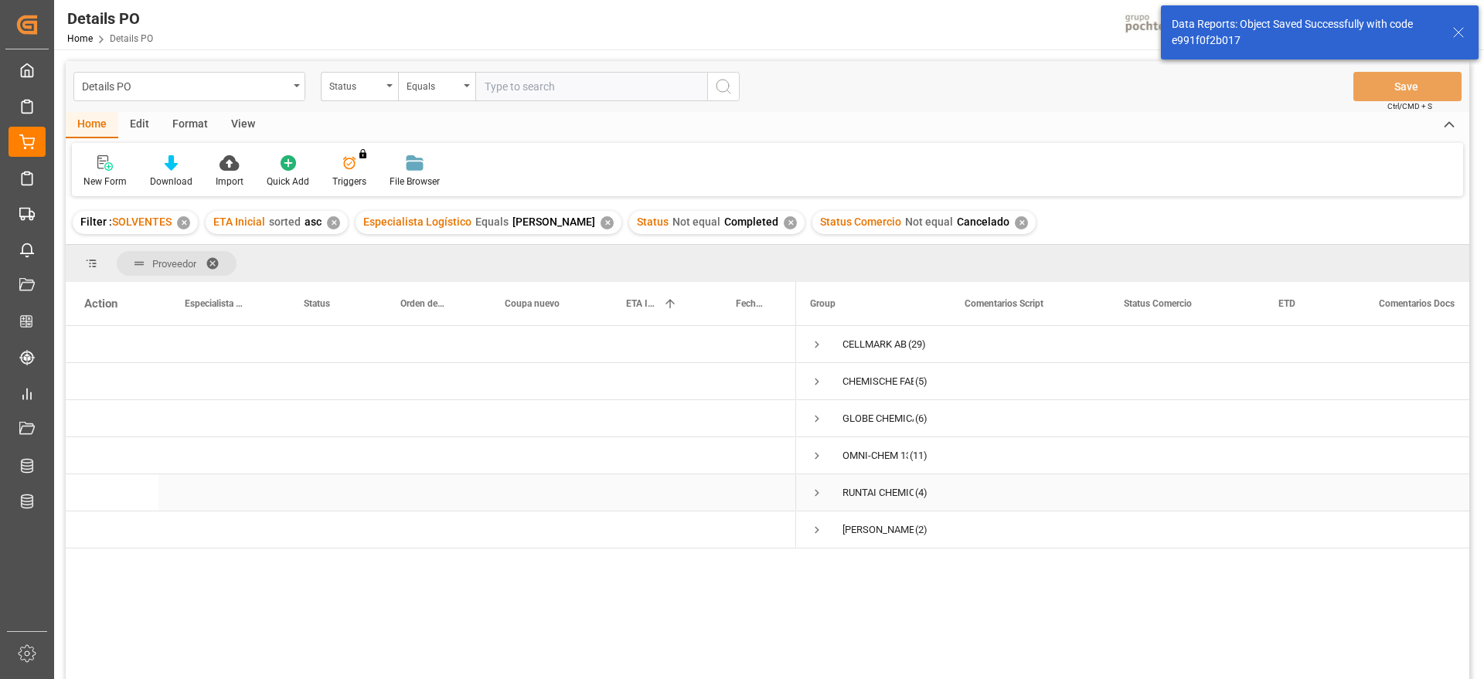
click at [824, 493] on span "RUNTAI CHEMICAL CO LTD (4)" at bounding box center [868, 492] width 117 height 35
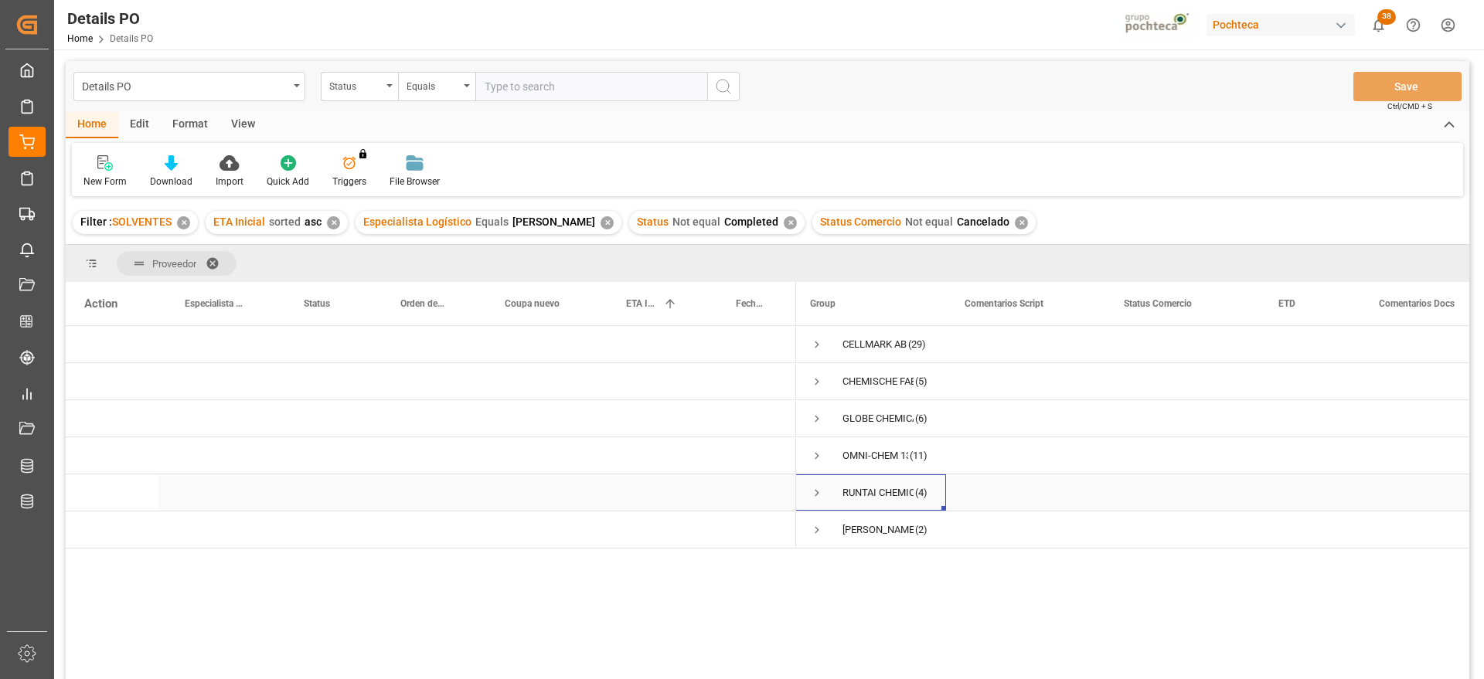
click at [814, 496] on span "Press SPACE to select this row." at bounding box center [817, 493] width 14 height 14
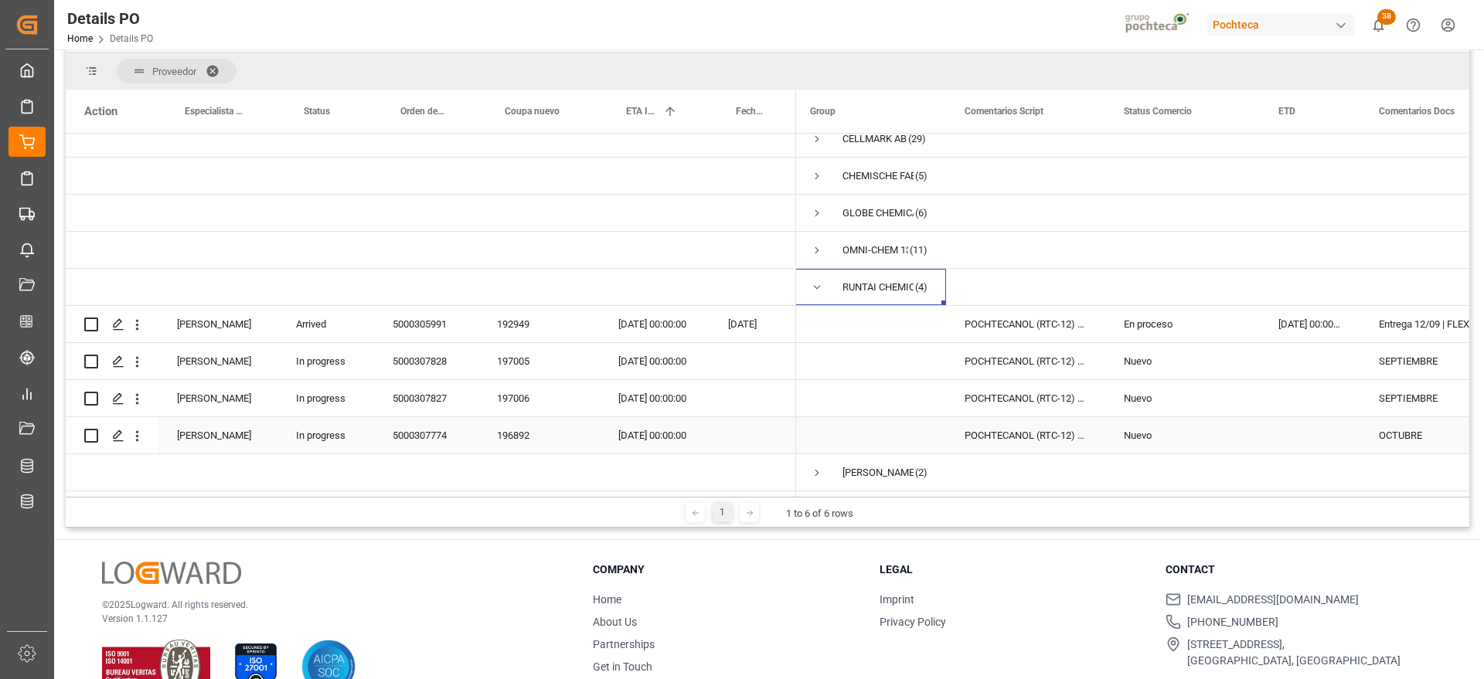
scroll to position [193, 0]
click at [818, 280] on span "Press SPACE to select this row." at bounding box center [817, 287] width 14 height 14
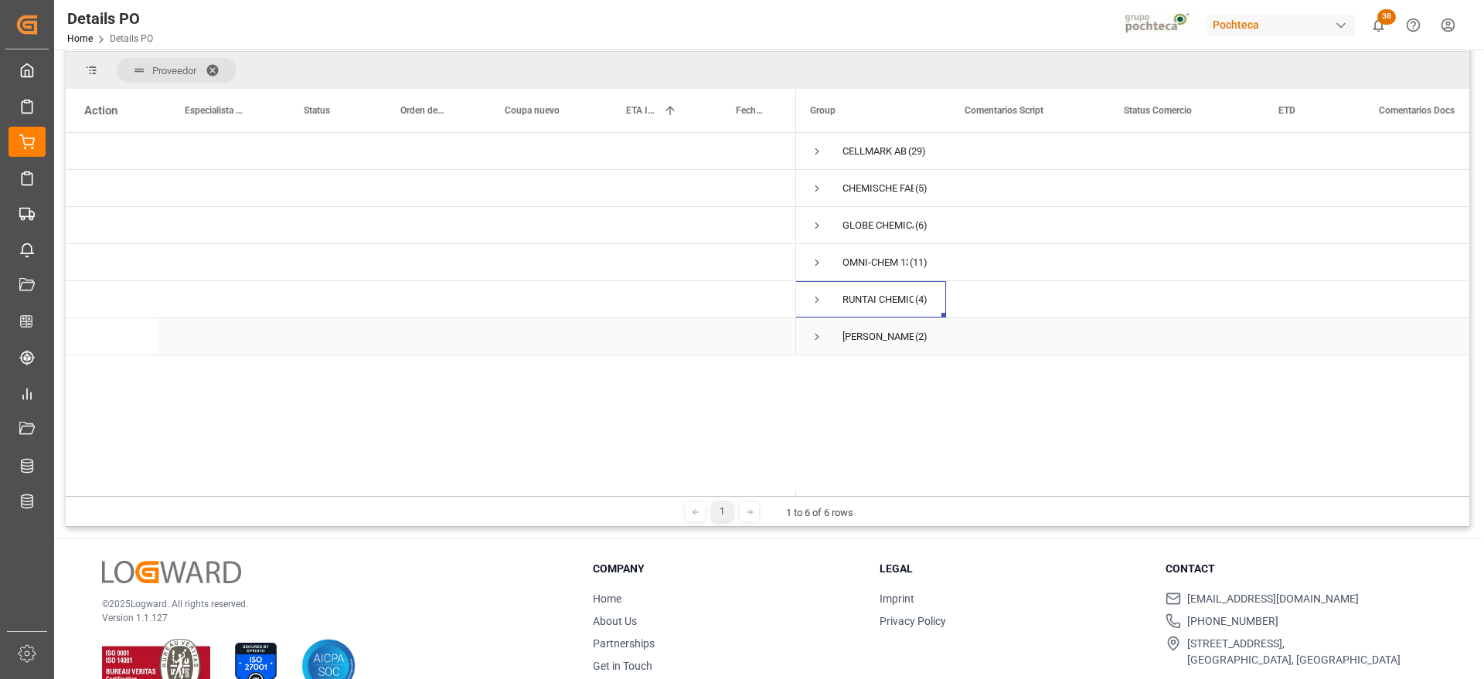
click at [816, 335] on span "Press SPACE to select this row." at bounding box center [817, 337] width 14 height 14
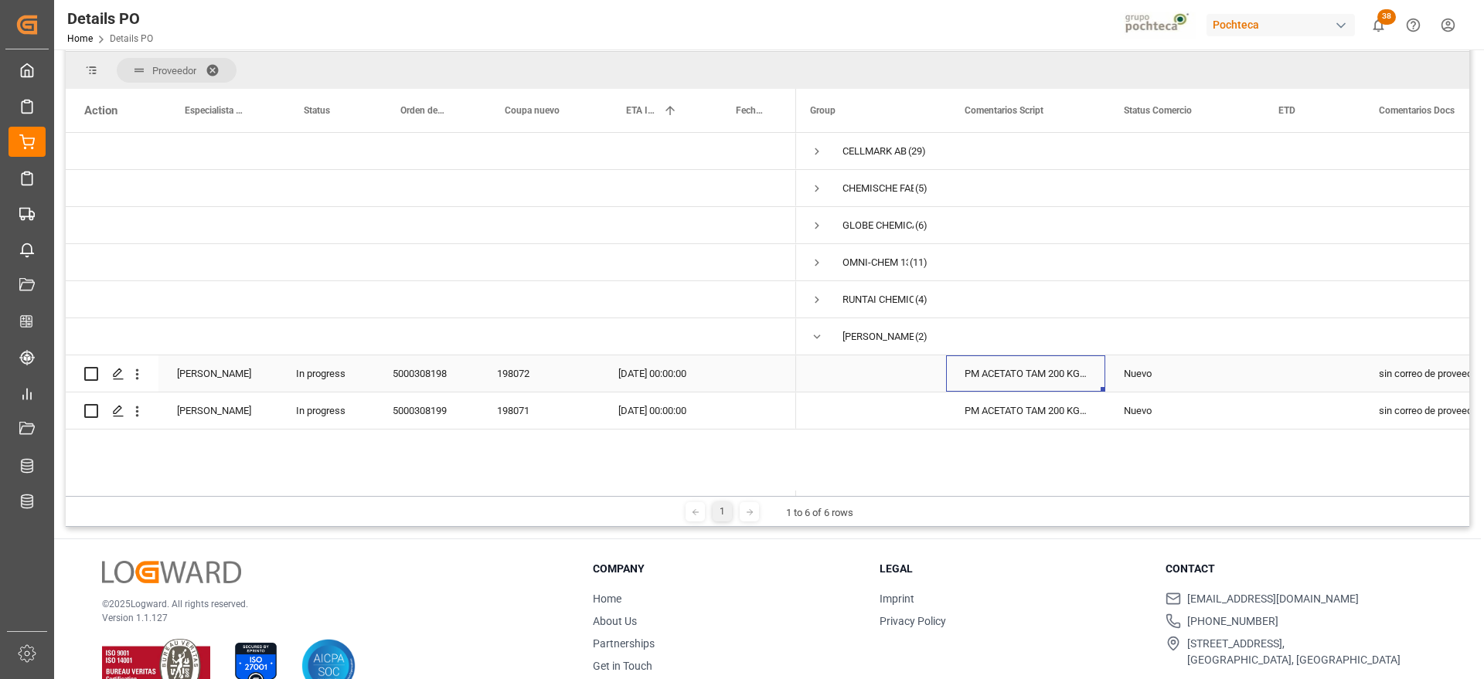
click at [1086, 371] on div "PM ACETATO TAM 200 KG (55101)" at bounding box center [1025, 374] width 159 height 36
click at [541, 404] on div "198071" at bounding box center [538, 411] width 121 height 36
click at [1350, 410] on div "Press SPACE to select this row." at bounding box center [1314, 411] width 100 height 36
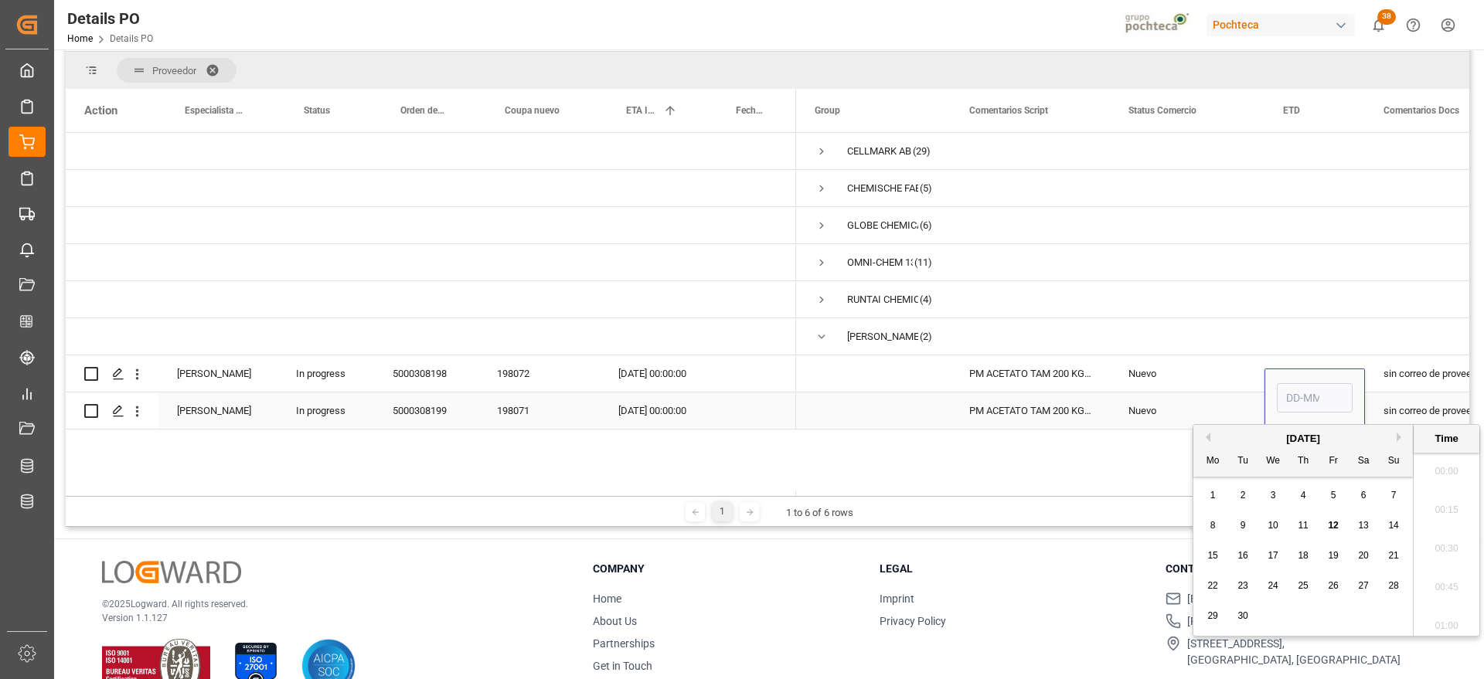
scroll to position [1281, 0]
click at [1337, 583] on span "26" at bounding box center [1333, 585] width 10 height 11
type input "26-09-2025 00:00"
click at [1160, 409] on div "Nuevo" at bounding box center [1186, 411] width 117 height 36
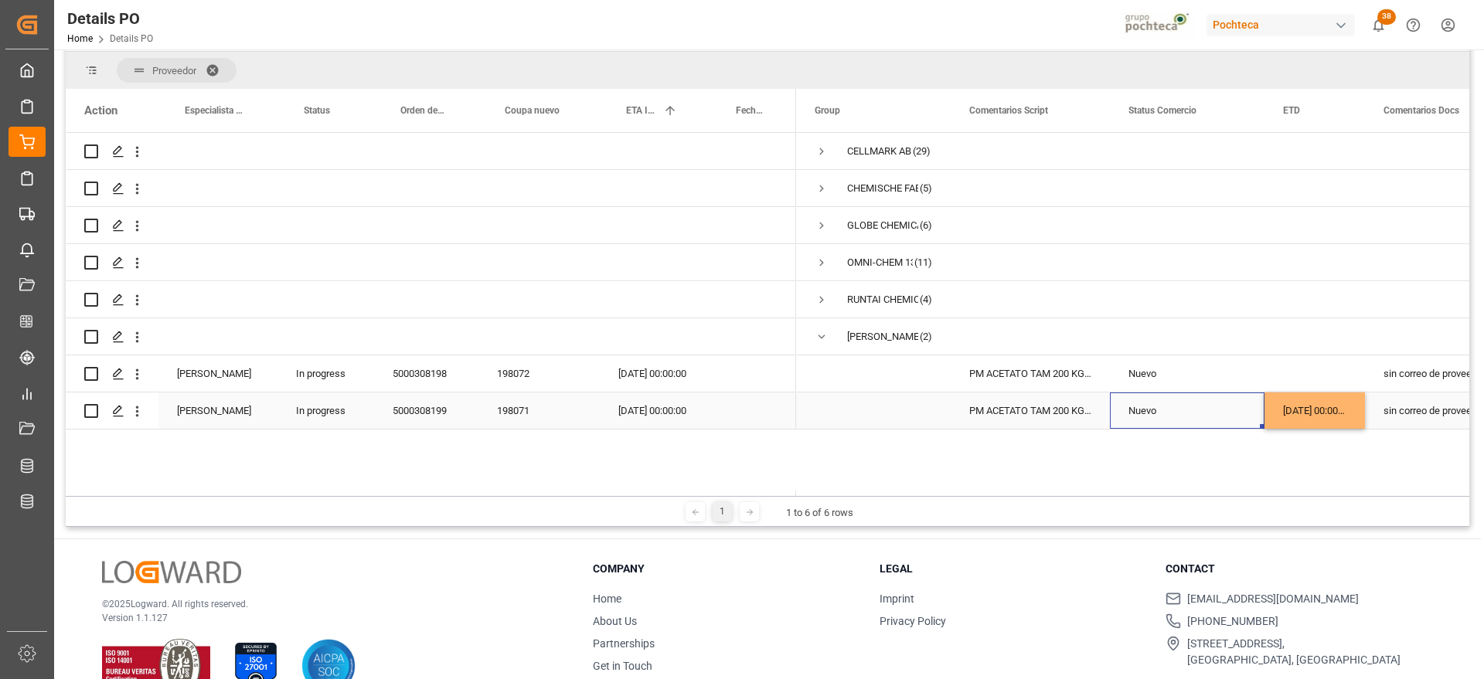
click at [665, 413] on div "30-09-2025 00:00:00" at bounding box center [655, 411] width 110 height 36
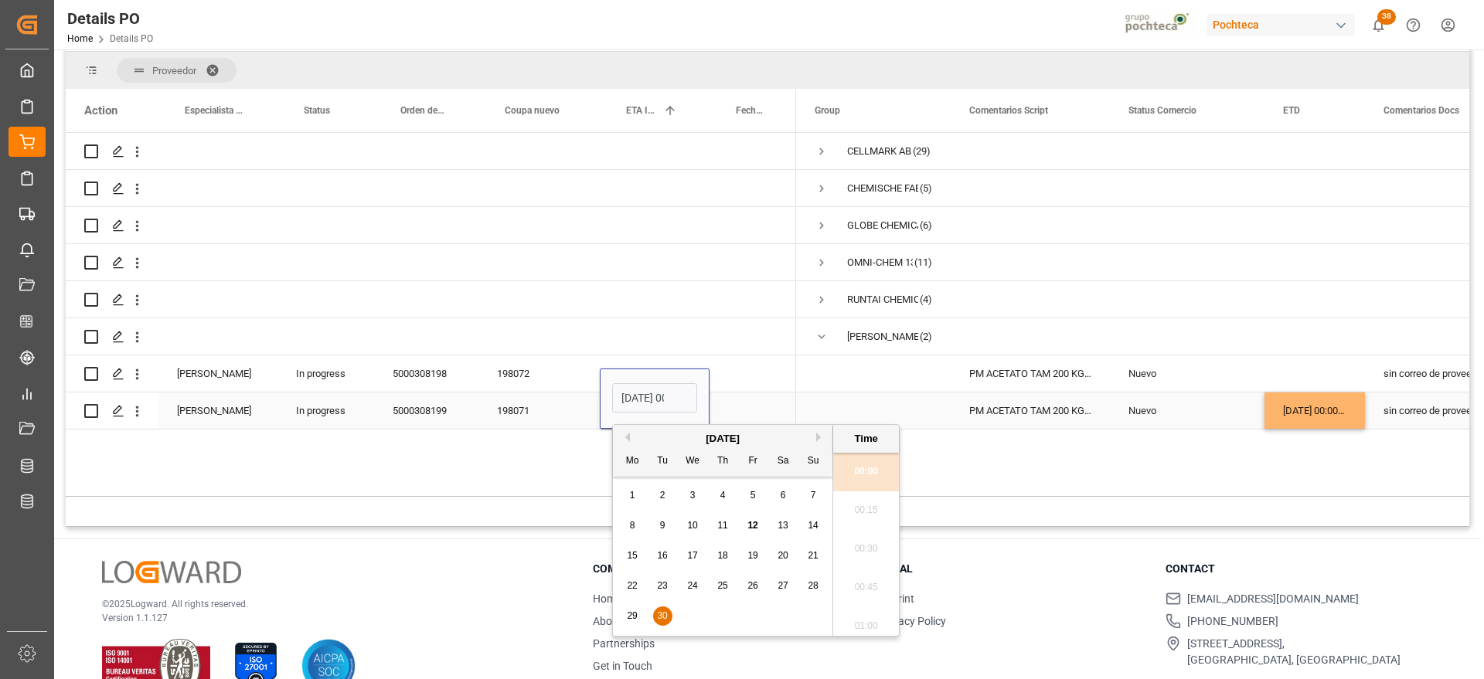
scroll to position [0, 41]
click at [819, 435] on button "Next Month" at bounding box center [820, 437] width 9 height 9
click at [781, 529] on span "11" at bounding box center [783, 525] width 10 height 11
type input "11-10-2025 00:00"
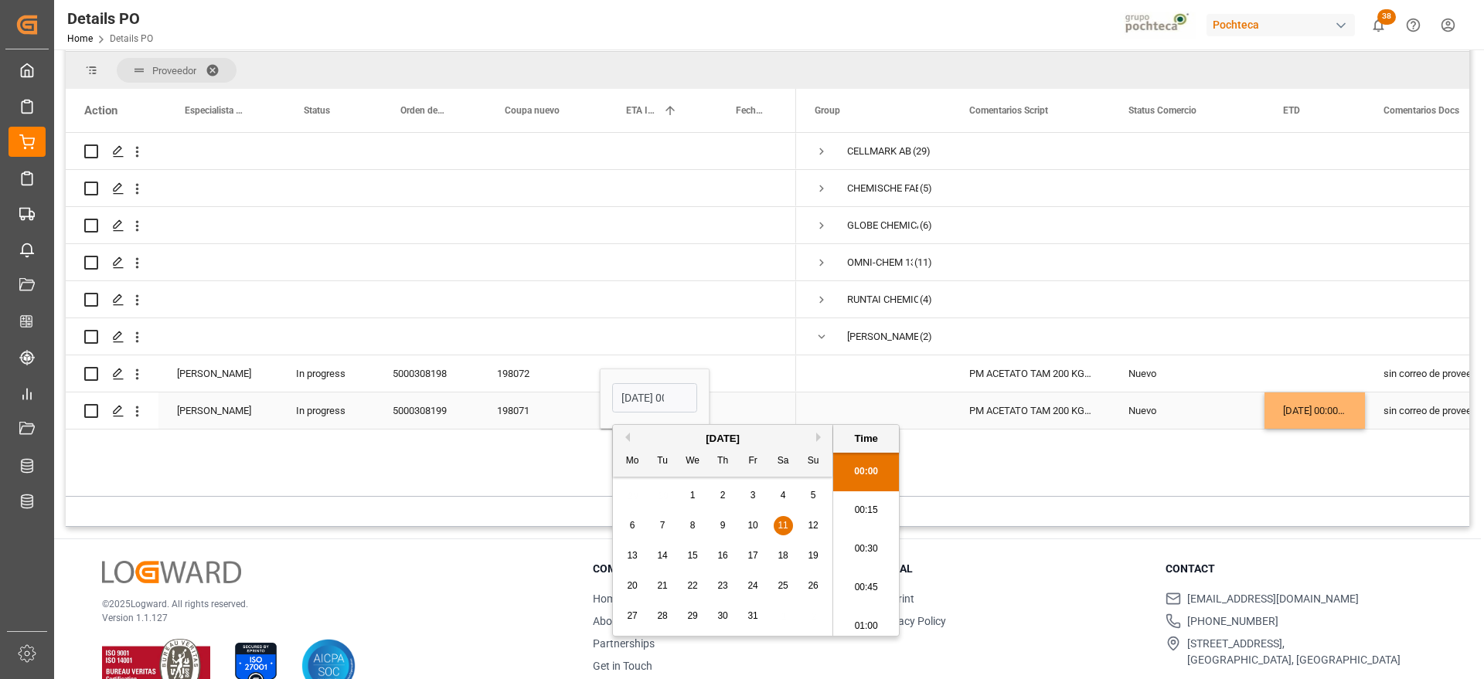
click at [1099, 397] on div "PM ACETATO TAM 200 KG (55101)" at bounding box center [1030, 411] width 159 height 36
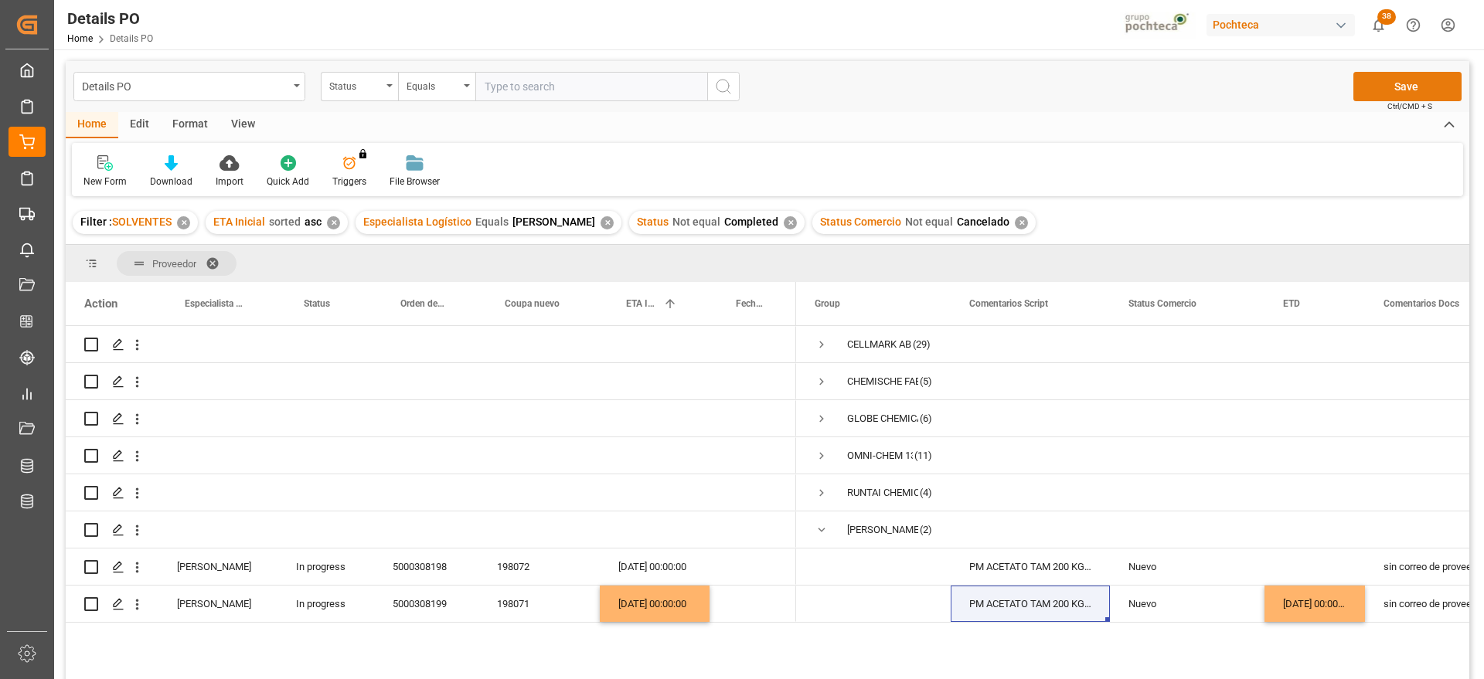
click at [1386, 74] on button "Save" at bounding box center [1407, 86] width 108 height 29
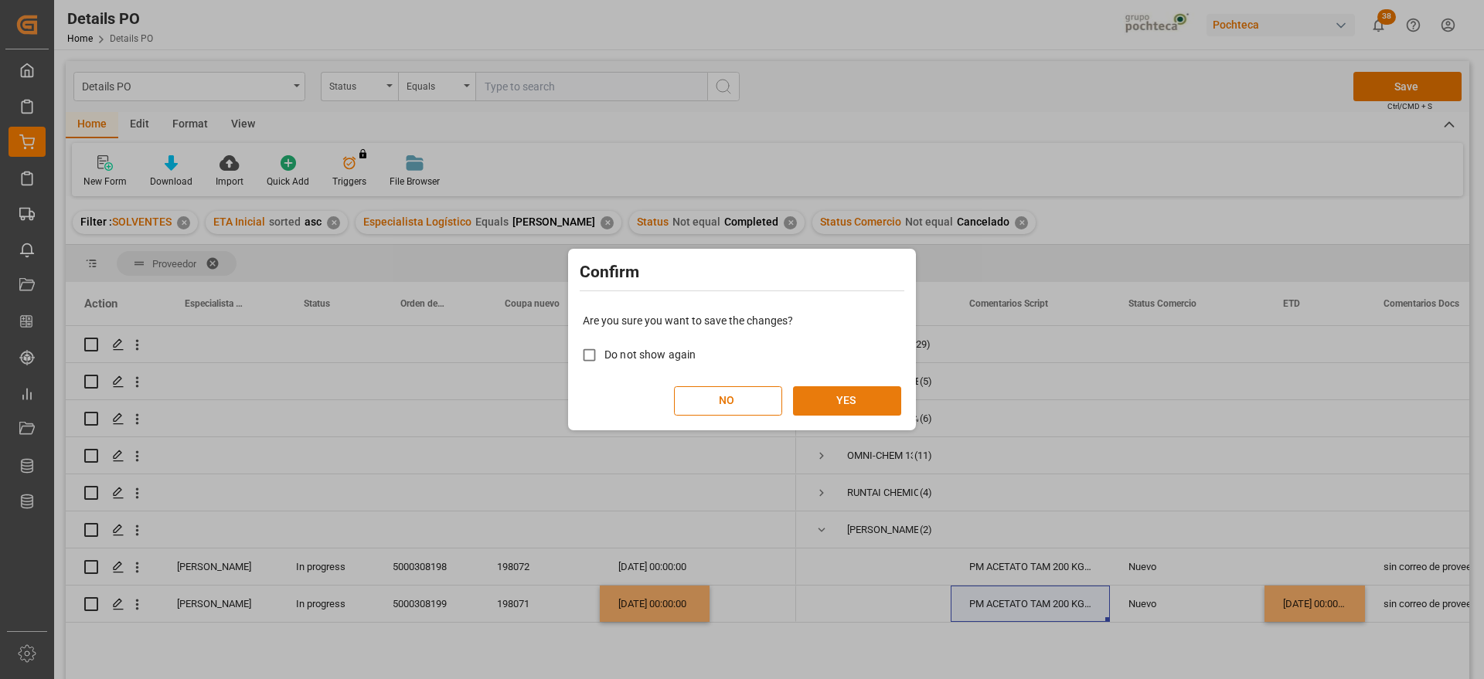
click at [849, 407] on button "YES" at bounding box center [847, 400] width 108 height 29
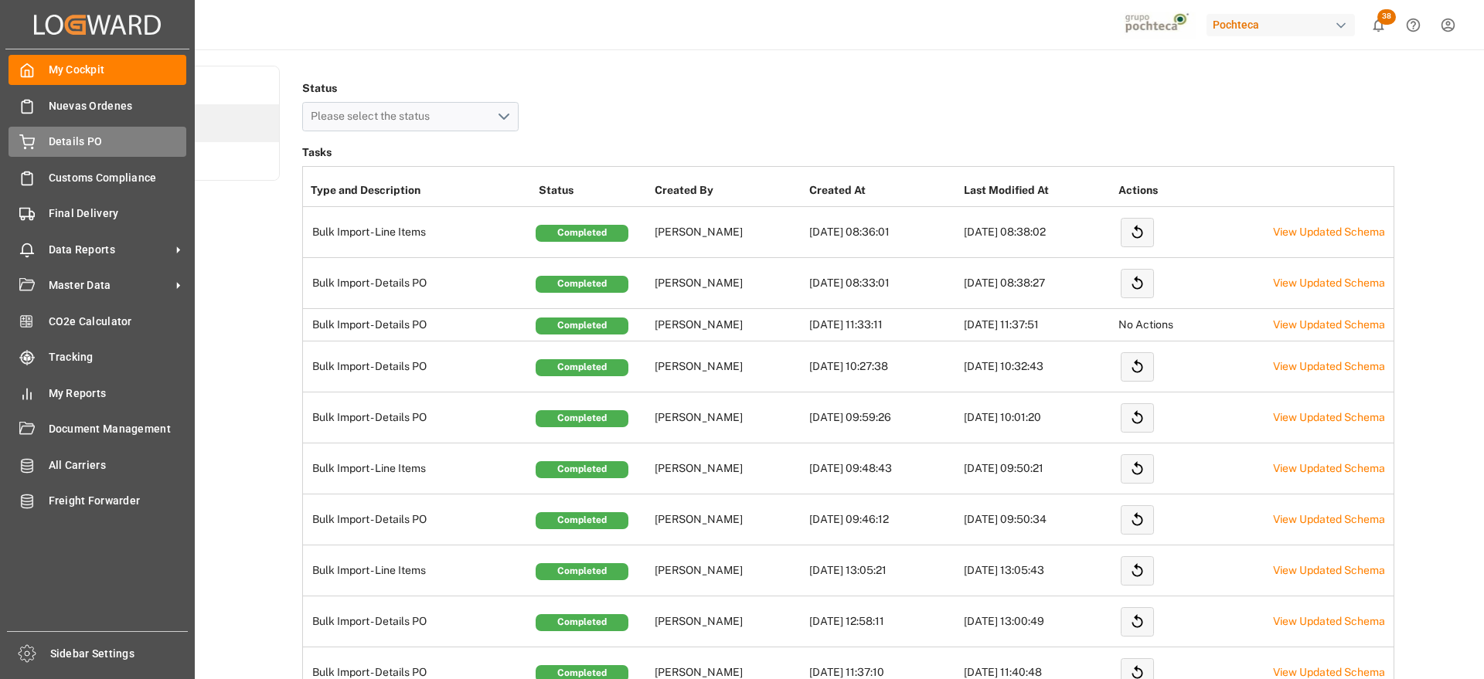
click at [81, 149] on span "Details PO" at bounding box center [118, 142] width 138 height 16
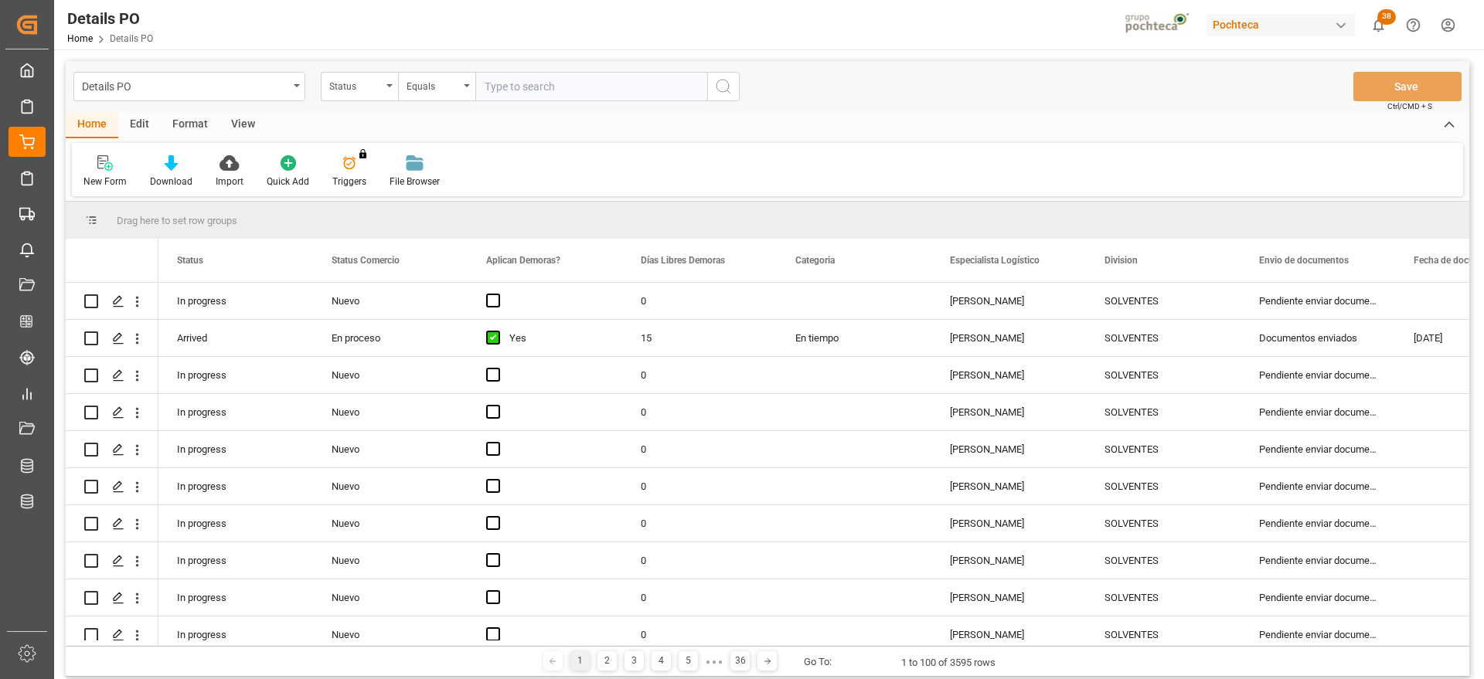
click at [365, 83] on div "Status" at bounding box center [355, 85] width 53 height 18
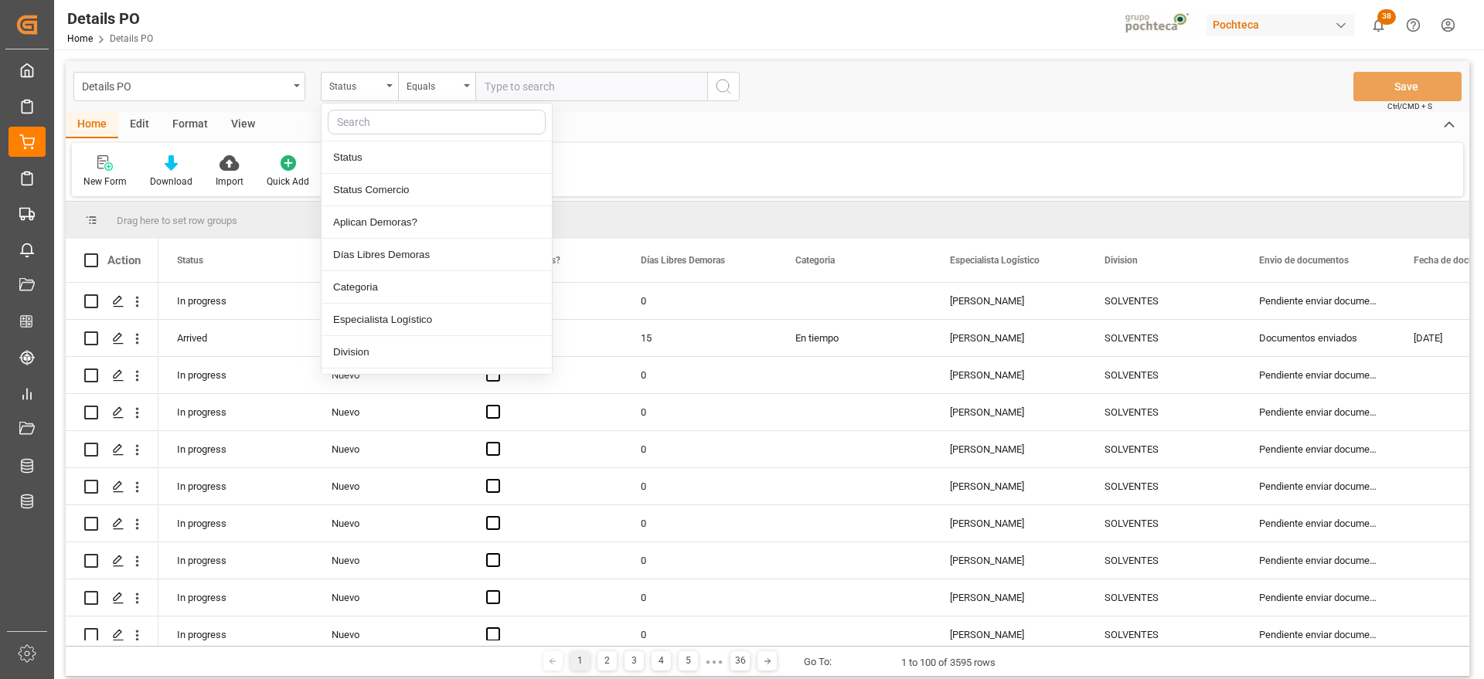
click at [369, 113] on input "text" at bounding box center [437, 122] width 218 height 25
type input "orden"
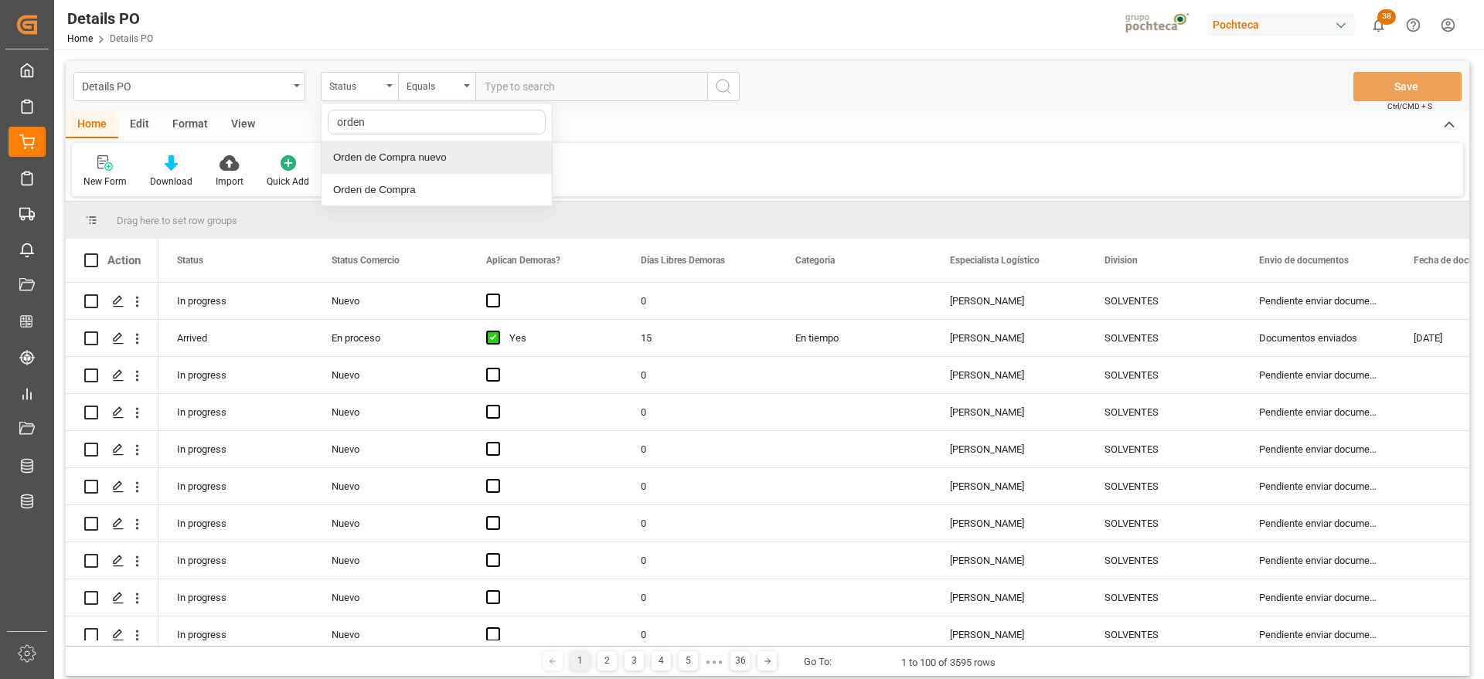
drag, startPoint x: 475, startPoint y: 153, endPoint x: 480, endPoint y: 143, distance: 11.4
click at [475, 149] on div "Orden de Compra nuevo" at bounding box center [437, 157] width 230 height 32
click at [525, 82] on input "text" at bounding box center [591, 86] width 232 height 29
type input "5000308278"
click at [719, 80] on icon "search button" at bounding box center [723, 86] width 19 height 19
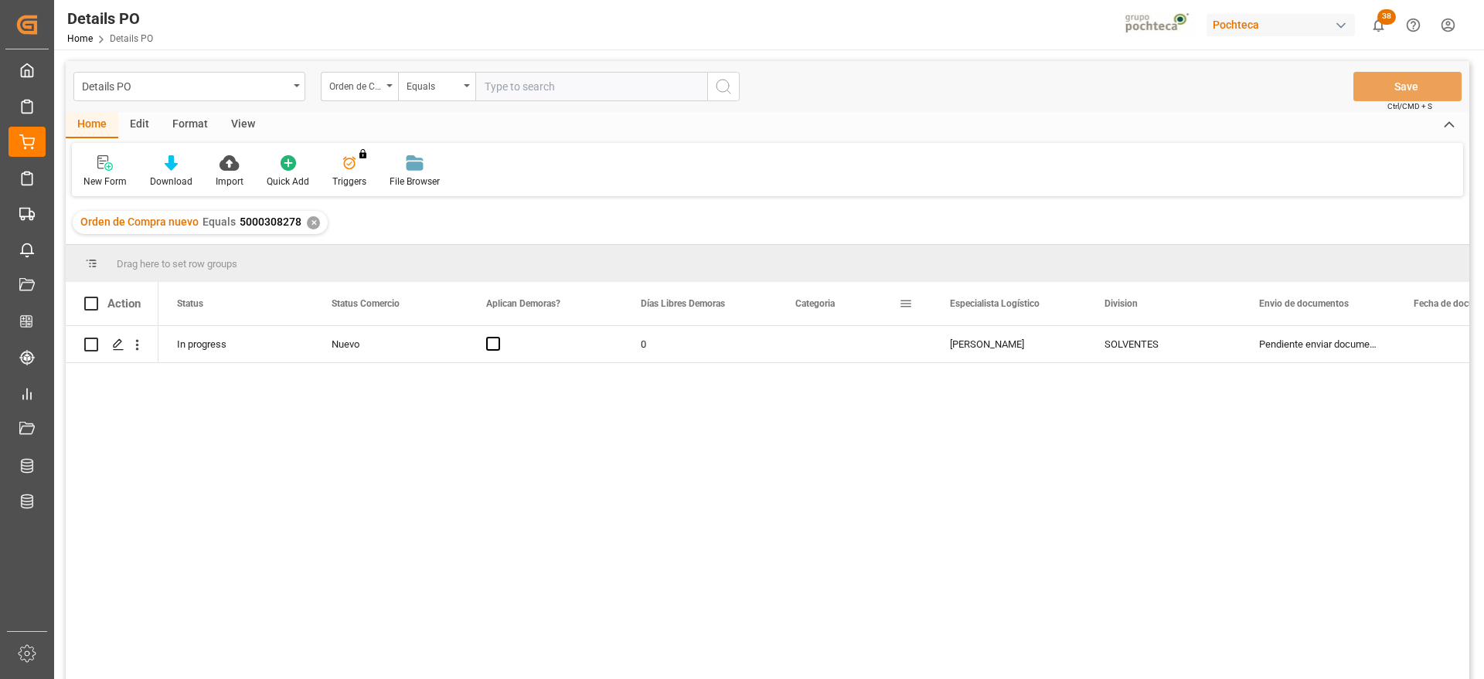
click at [844, 329] on div "Press SPACE to select this row." at bounding box center [854, 344] width 155 height 36
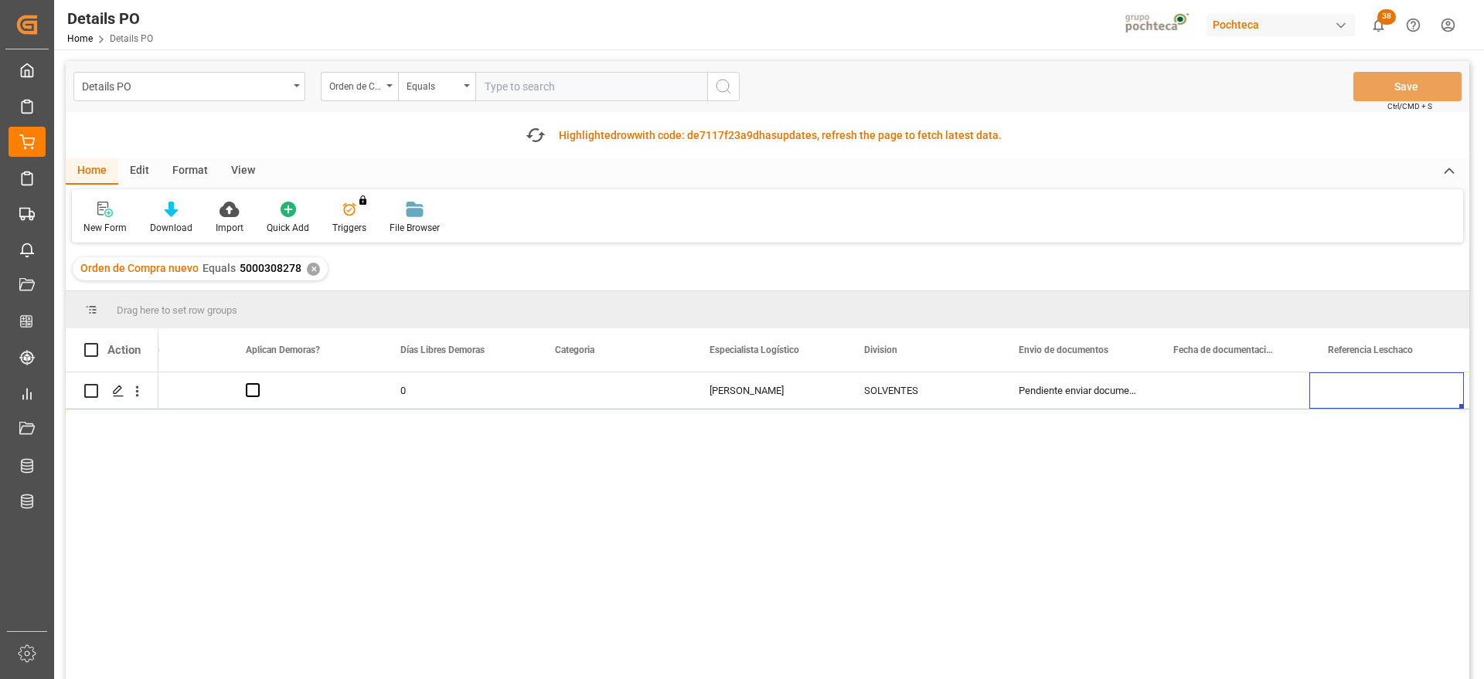
click at [546, 90] on input "text" at bounding box center [591, 86] width 232 height 29
paste input "192740 / 192620 /"
type input "192740 / 192620 /"
drag, startPoint x: 581, startPoint y: 87, endPoint x: 386, endPoint y: 80, distance: 194.9
click at [386, 80] on div "Orden de Compra nuevo Equals 192740 / 192620 /" at bounding box center [530, 86] width 419 height 29
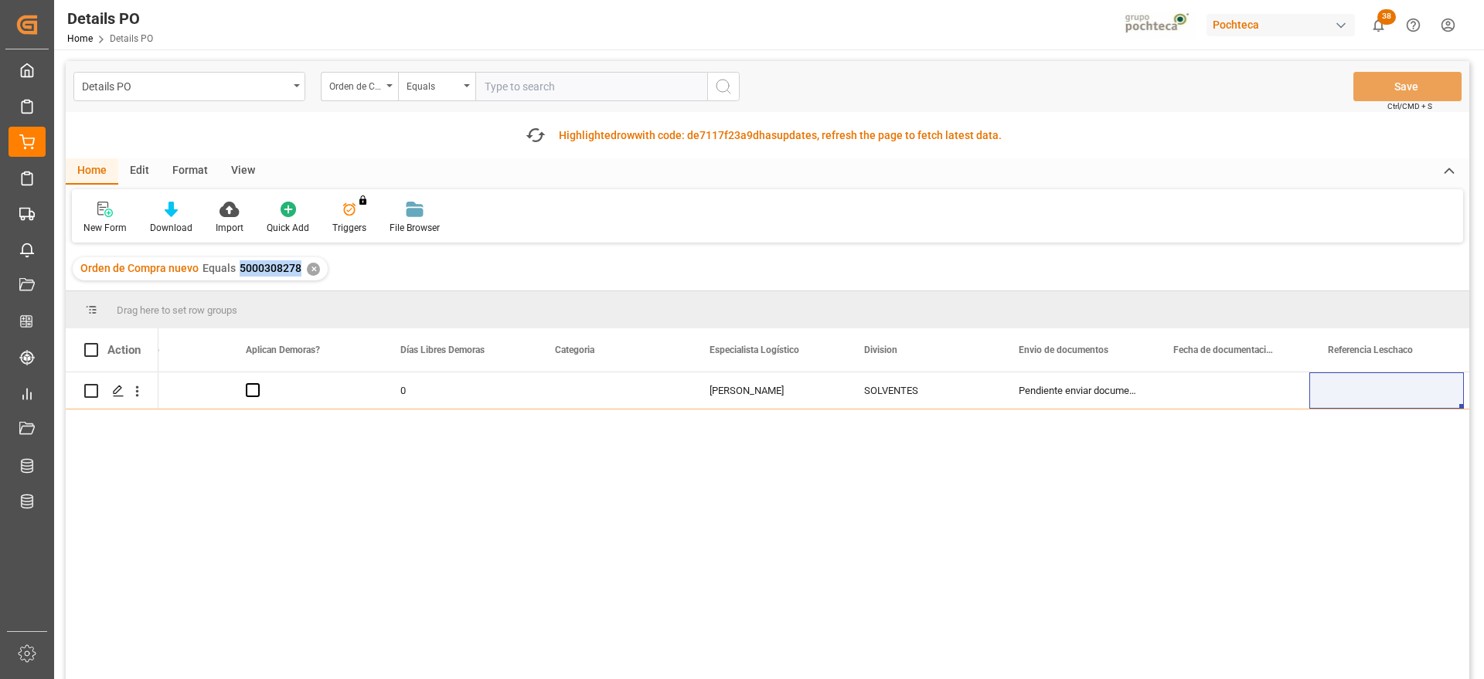
drag, startPoint x: 298, startPoint y: 268, endPoint x: 232, endPoint y: 268, distance: 66.5
click at [232, 268] on div "Orden de Compra nuevo Equals 5000308278" at bounding box center [190, 268] width 221 height 16
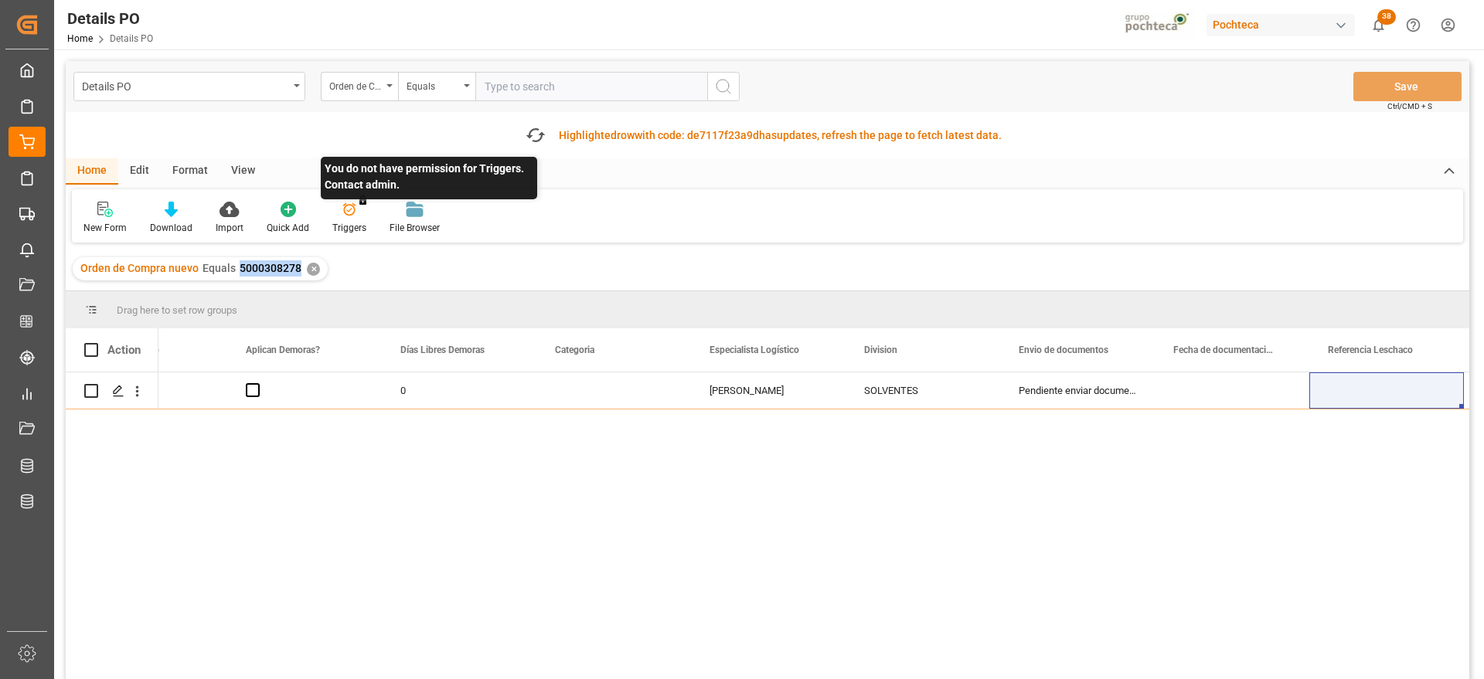
copy span "5000308278"
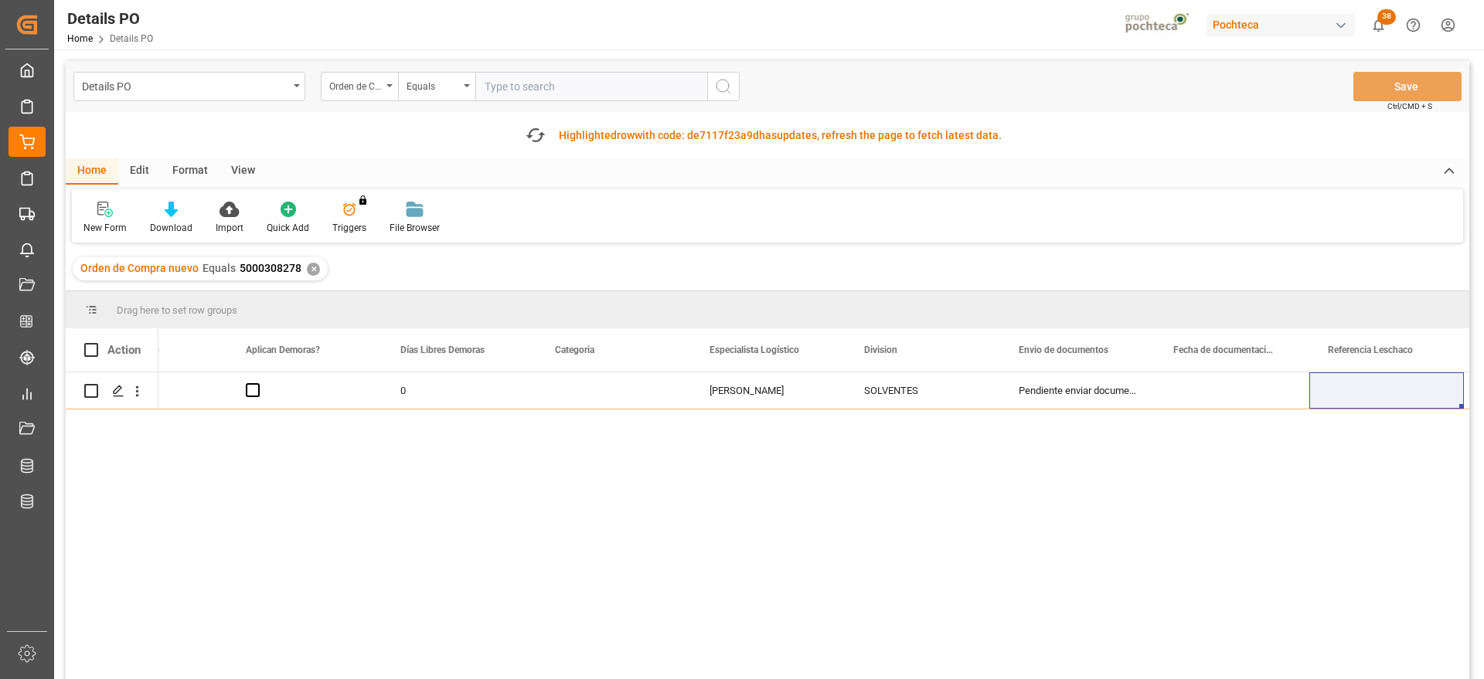
click at [571, 91] on input "text" at bounding box center [591, 86] width 232 height 29
paste input "5000308278"
type input "5000308278"
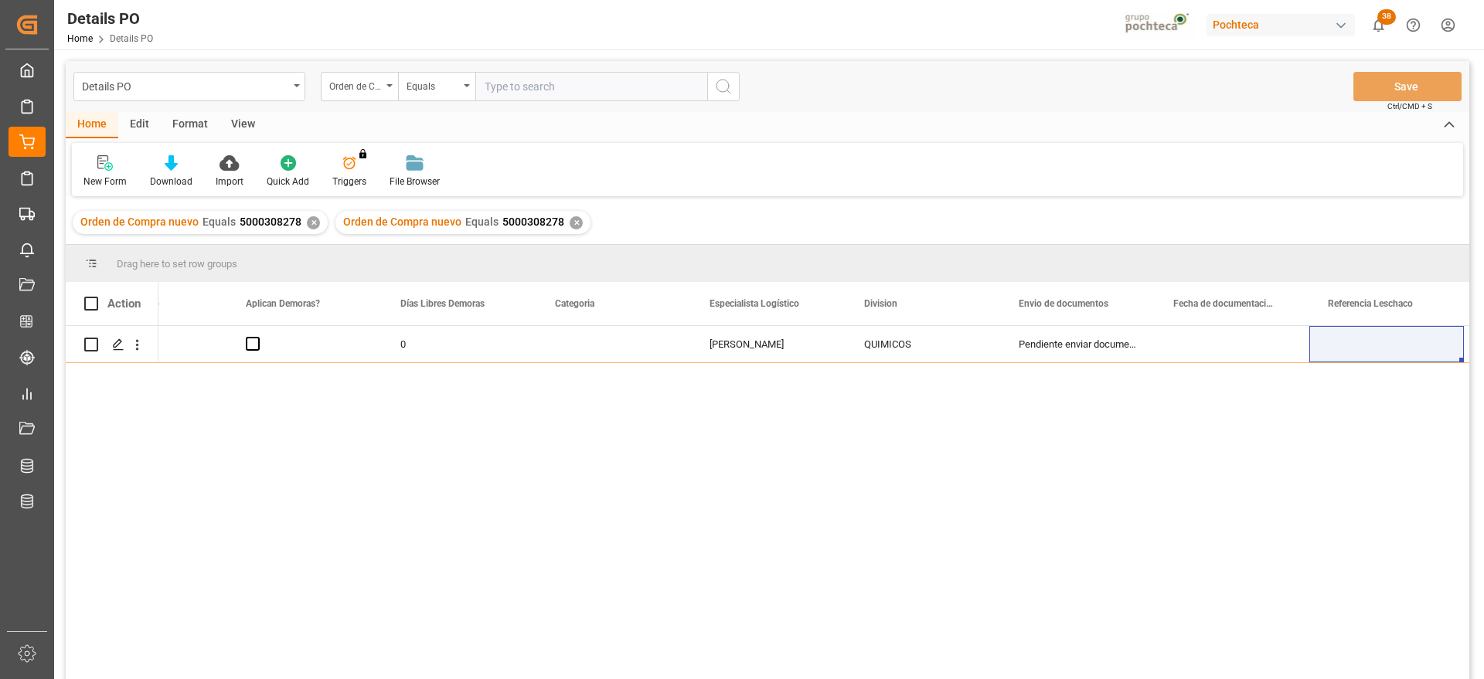
drag, startPoint x: 576, startPoint y: 217, endPoint x: 565, endPoint y: 220, distance: 11.3
click at [573, 219] on div "Orden de Compra nuevo Equals 5000308278 ✕" at bounding box center [462, 222] width 255 height 23
click at [570, 220] on div "✕" at bounding box center [576, 222] width 13 height 13
click at [531, 87] on input "text" at bounding box center [591, 86] width 232 height 29
paste input "5000308278"
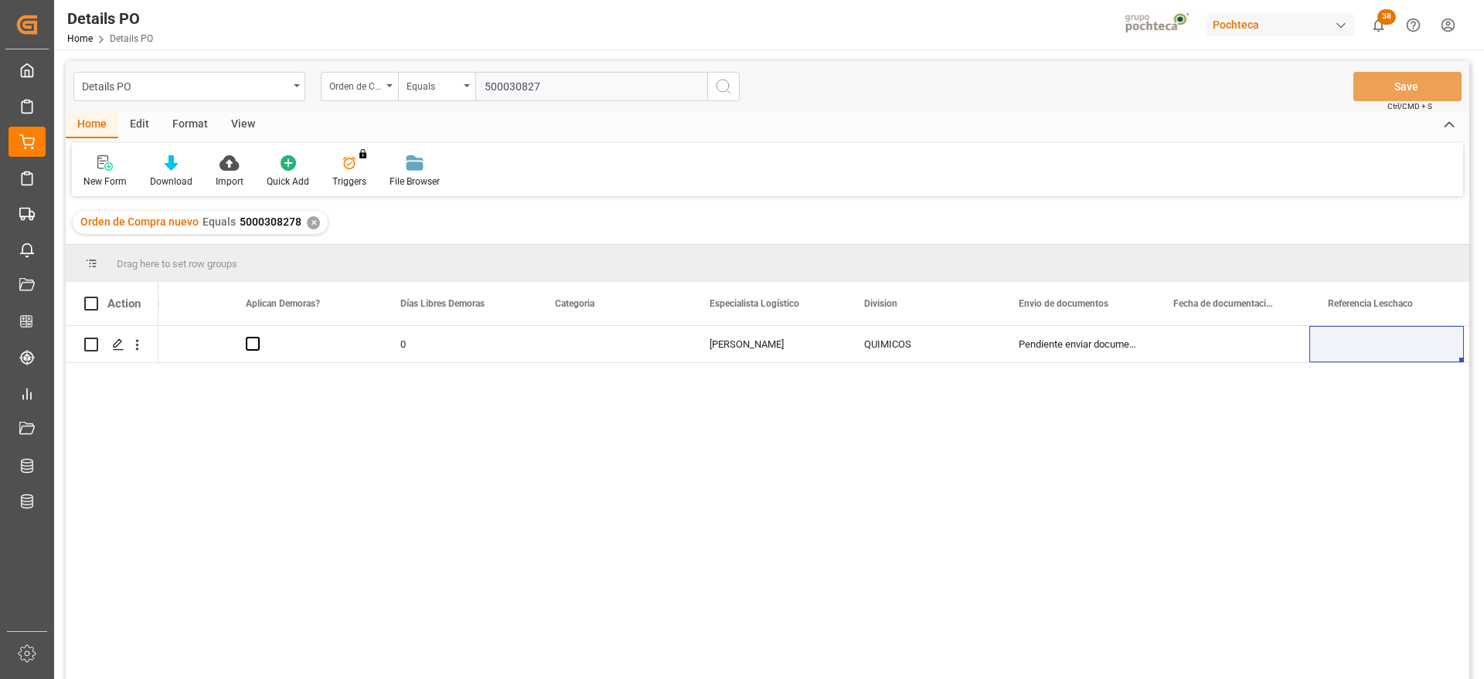
type input "5000308279"
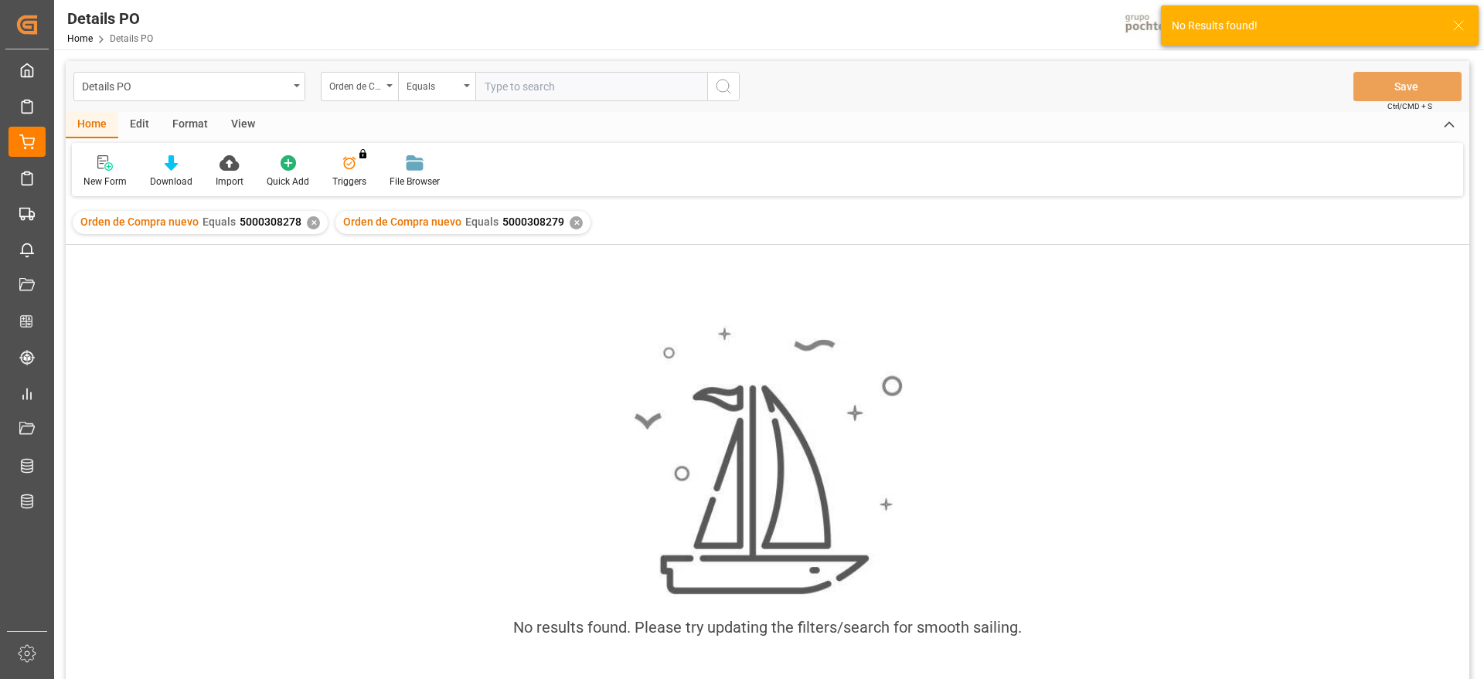
click at [310, 223] on div "✕" at bounding box center [313, 222] width 13 height 13
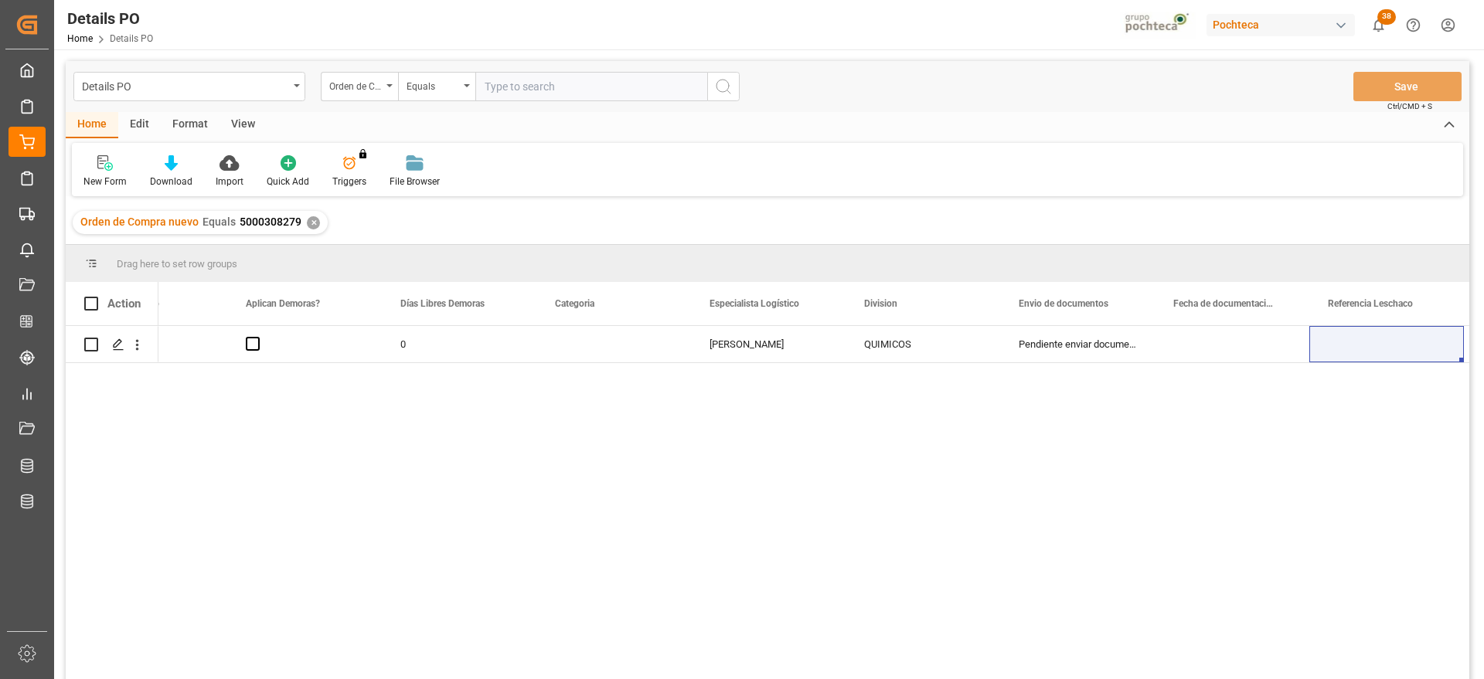
click at [778, 494] on div "In progress Nuevo 0 [PERSON_NAME] QUIMICOS Pendiente enviar documentos 50003082…" at bounding box center [813, 507] width 1311 height 363
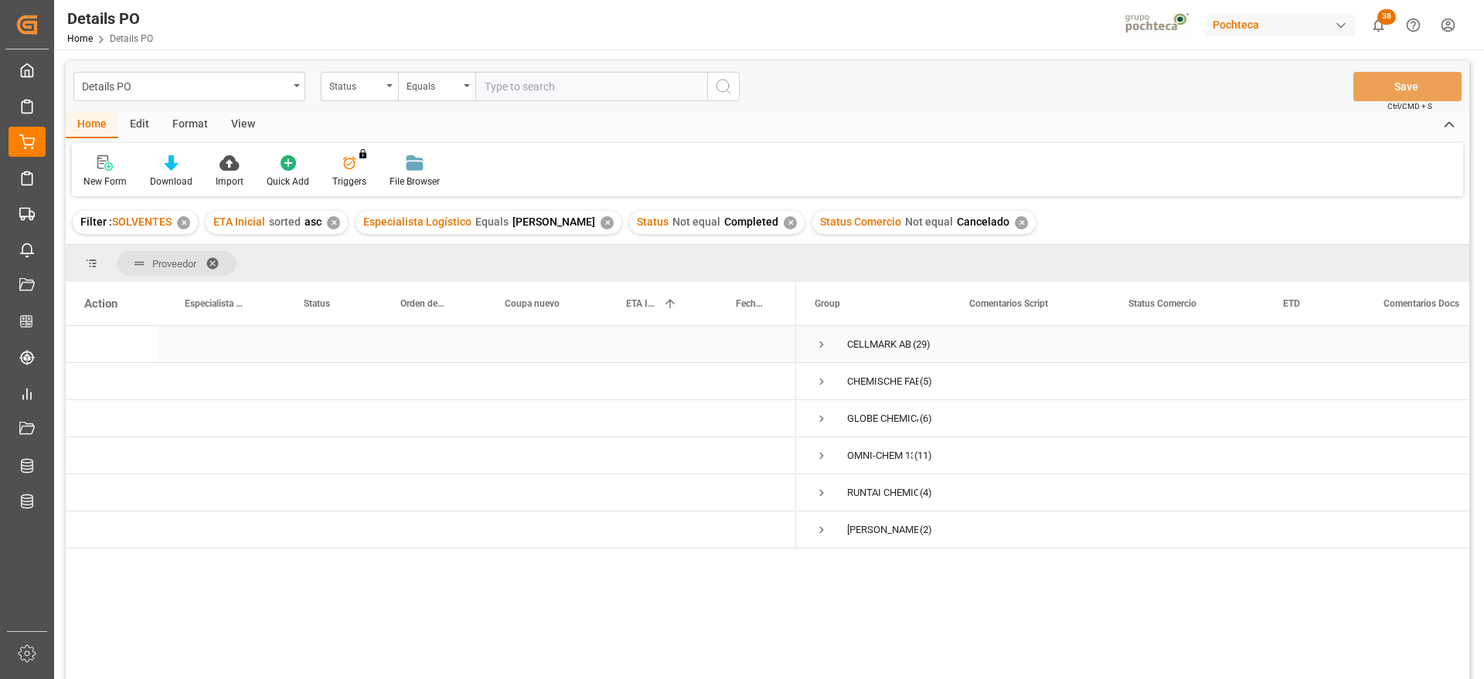
click at [824, 341] on span "Press SPACE to select this row." at bounding box center [822, 345] width 14 height 14
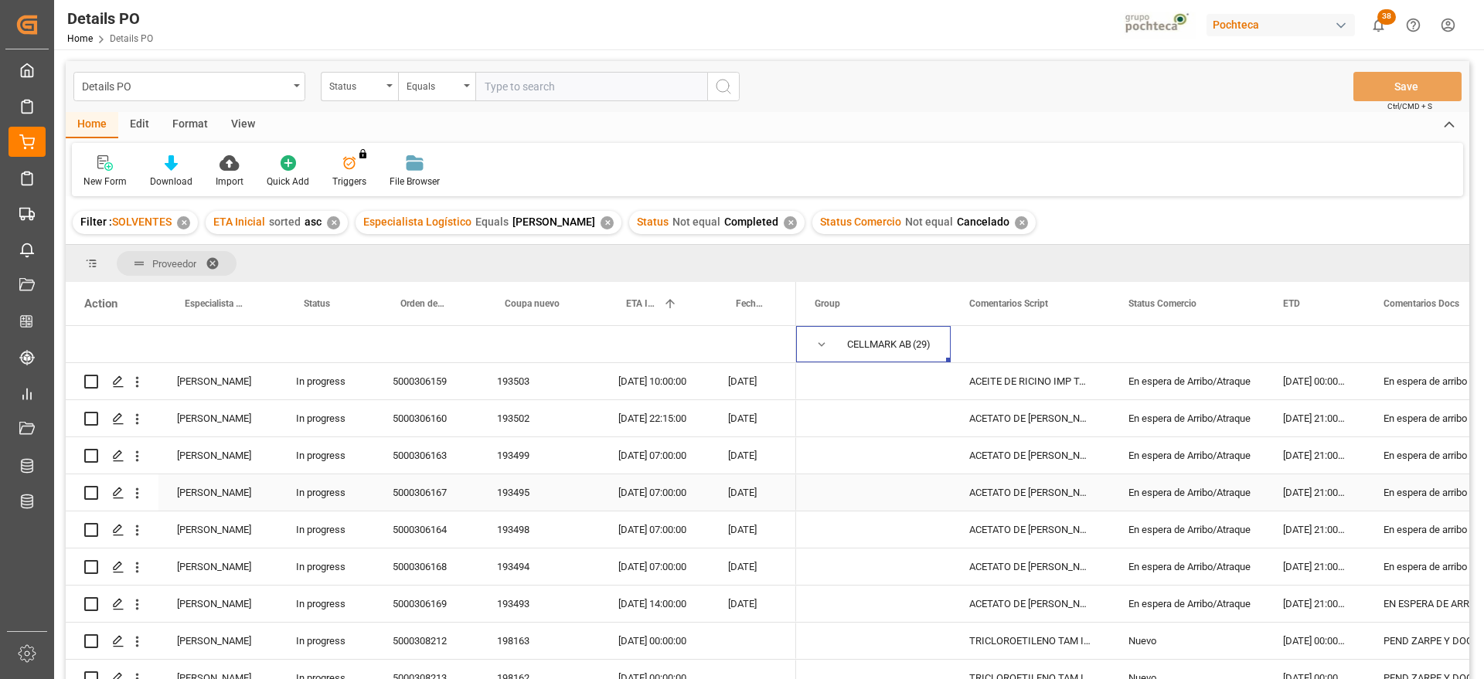
click at [908, 490] on span "Press SPACE to select this row." at bounding box center [873, 492] width 117 height 35
click at [1012, 386] on div "ACEITE DE RICINO IMP TAM INC 200 KG (558" at bounding box center [1030, 381] width 159 height 36
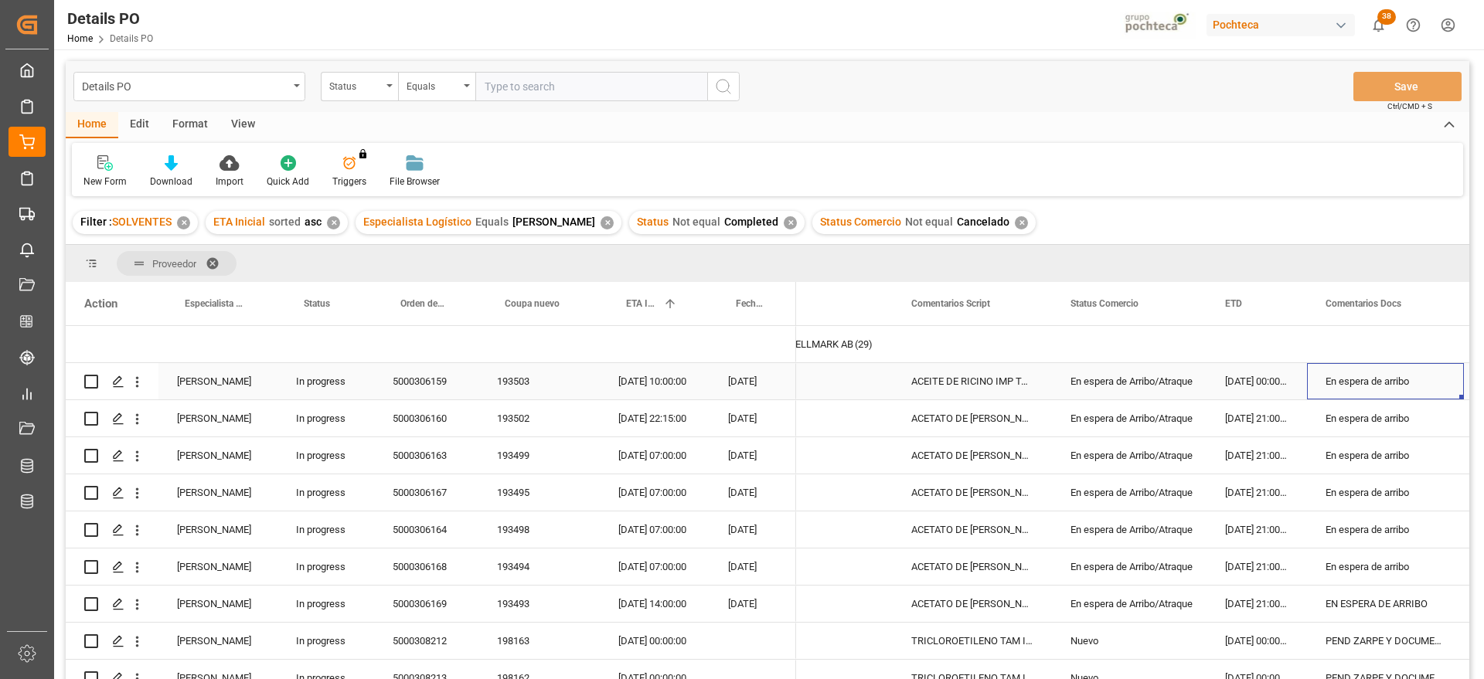
click at [648, 374] on div "18-09-2025 10:00:00" at bounding box center [655, 381] width 110 height 36
click at [655, 419] on div "23-09-2025 22:15:00" at bounding box center [655, 418] width 110 height 36
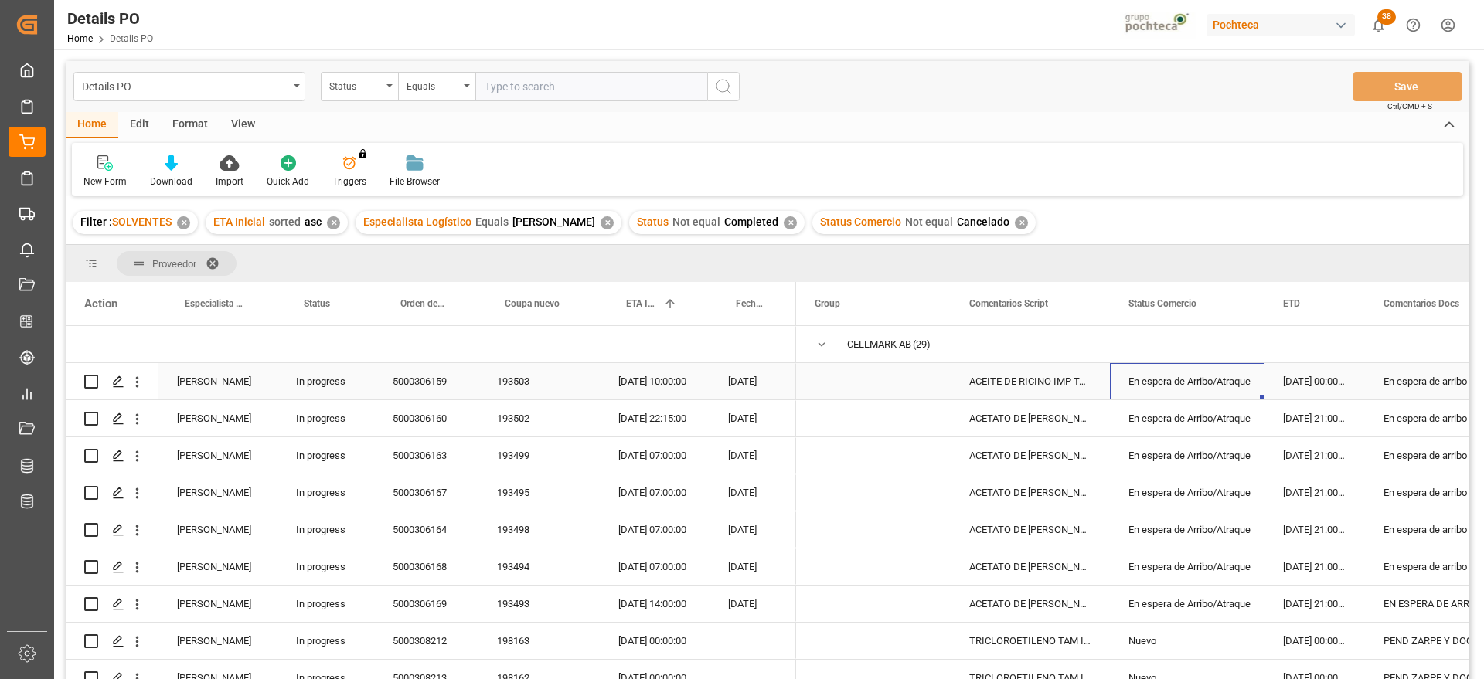
click at [1193, 388] on div "En espera de Arribo/Atraque" at bounding box center [1186, 382] width 117 height 36
click at [1028, 399] on div "ACEITE DE RICINO IMP TAM INC 200 KG (558" at bounding box center [1030, 381] width 159 height 36
click at [629, 431] on div "23-09-2025 22:15:00" at bounding box center [655, 418] width 110 height 36
click at [1201, 413] on div "En espera de Arribo/Atraque" at bounding box center [1186, 419] width 117 height 36
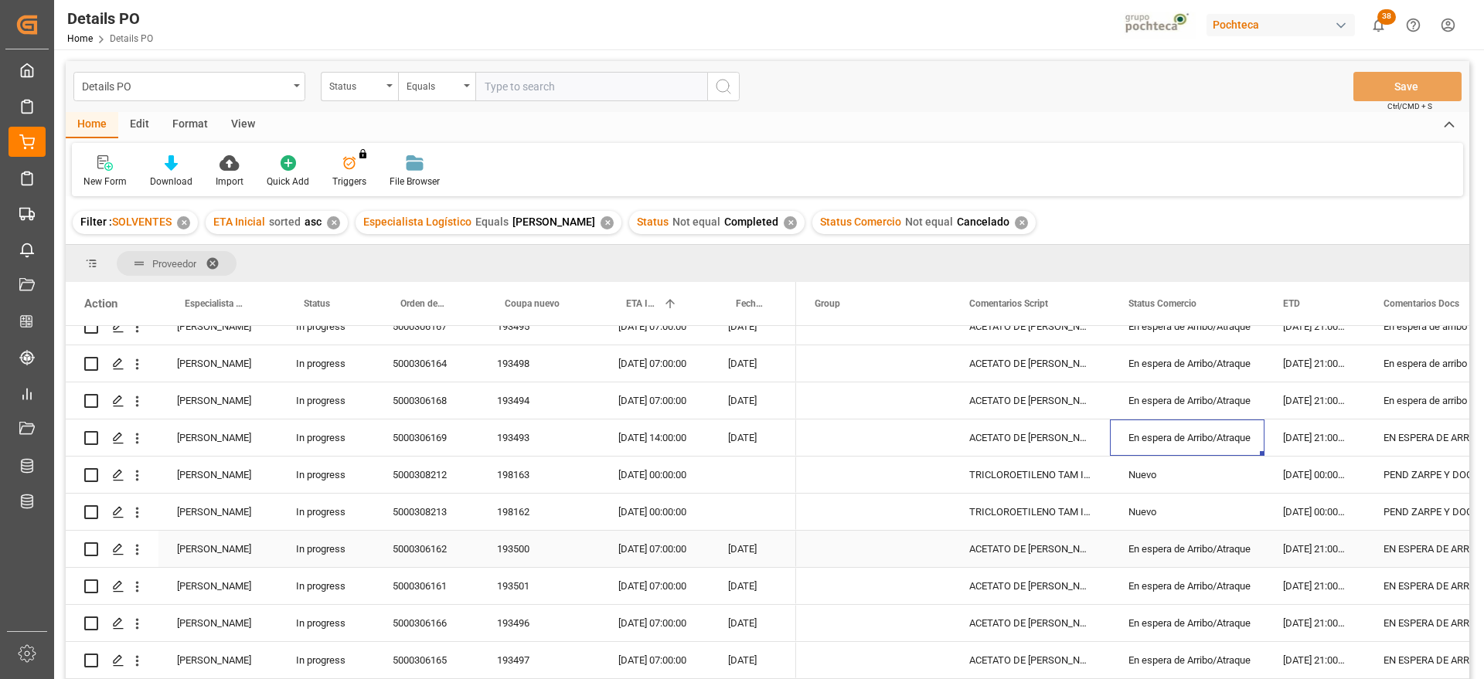
scroll to position [193, 0]
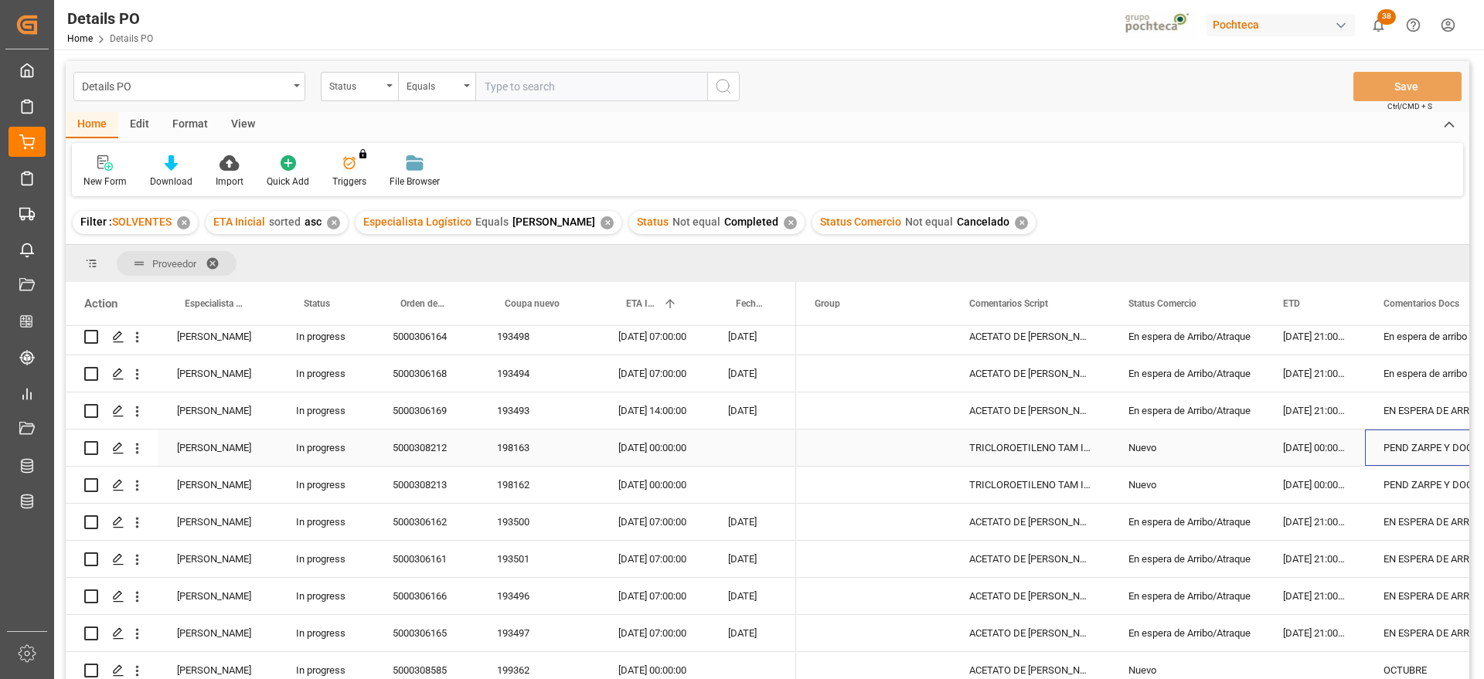
click at [1414, 454] on div "PEND ZARPE Y DOCUMENTOS" at bounding box center [1443, 448] width 157 height 36
click at [1313, 451] on div "14-09-2025 00:00:00" at bounding box center [1314, 448] width 100 height 36
click at [1034, 509] on div "ACETATO DE METILO IMP GR (56874)" at bounding box center [1030, 522] width 159 height 36
click at [1207, 518] on div "En espera de Arribo/Atraque" at bounding box center [1186, 523] width 117 height 36
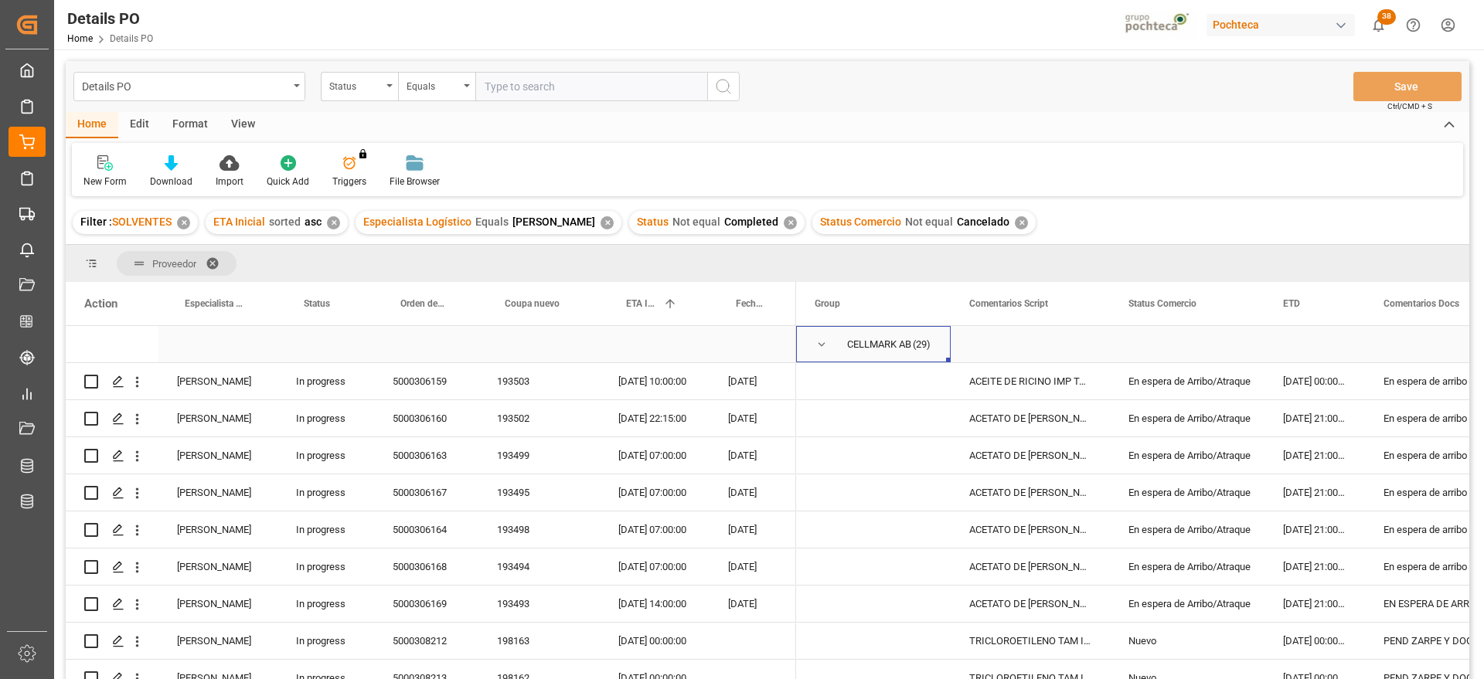
click at [818, 346] on span "Press SPACE to select this row." at bounding box center [822, 345] width 14 height 14
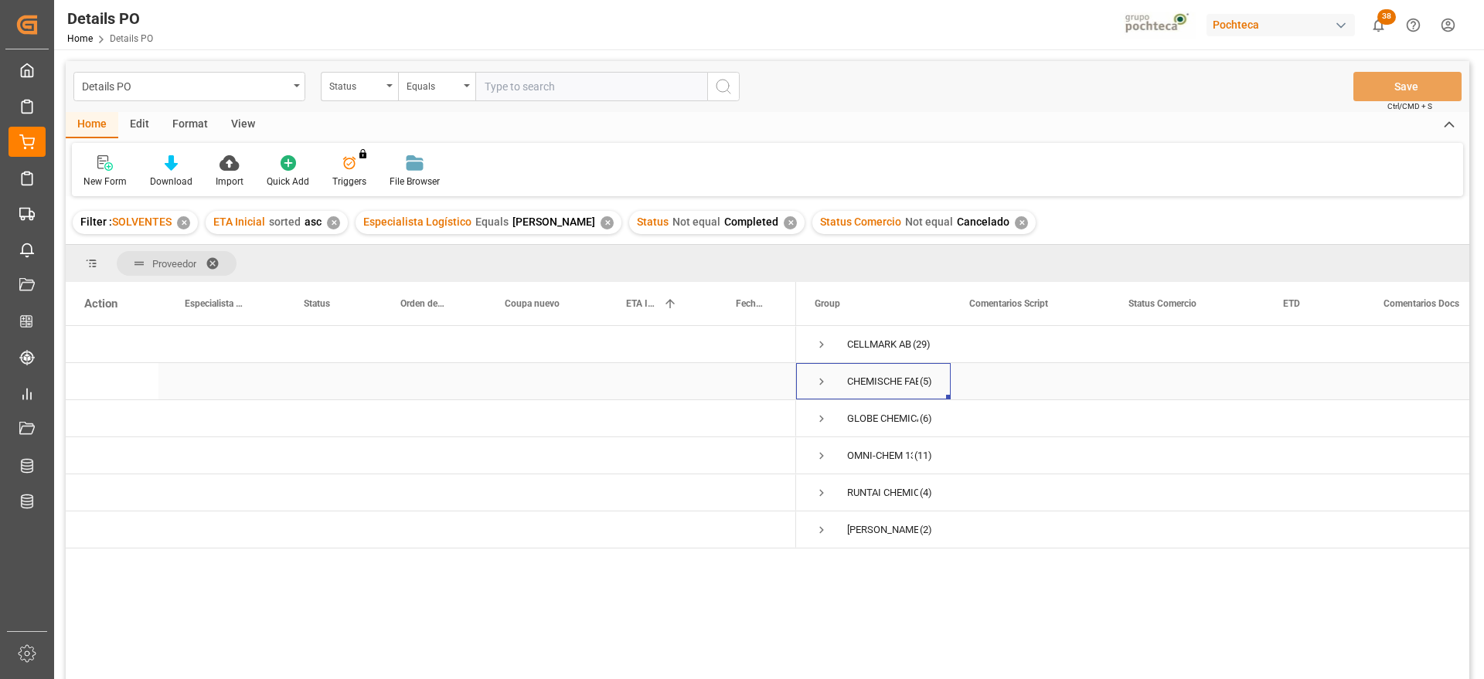
click at [818, 381] on span "Press SPACE to select this row." at bounding box center [822, 382] width 14 height 14
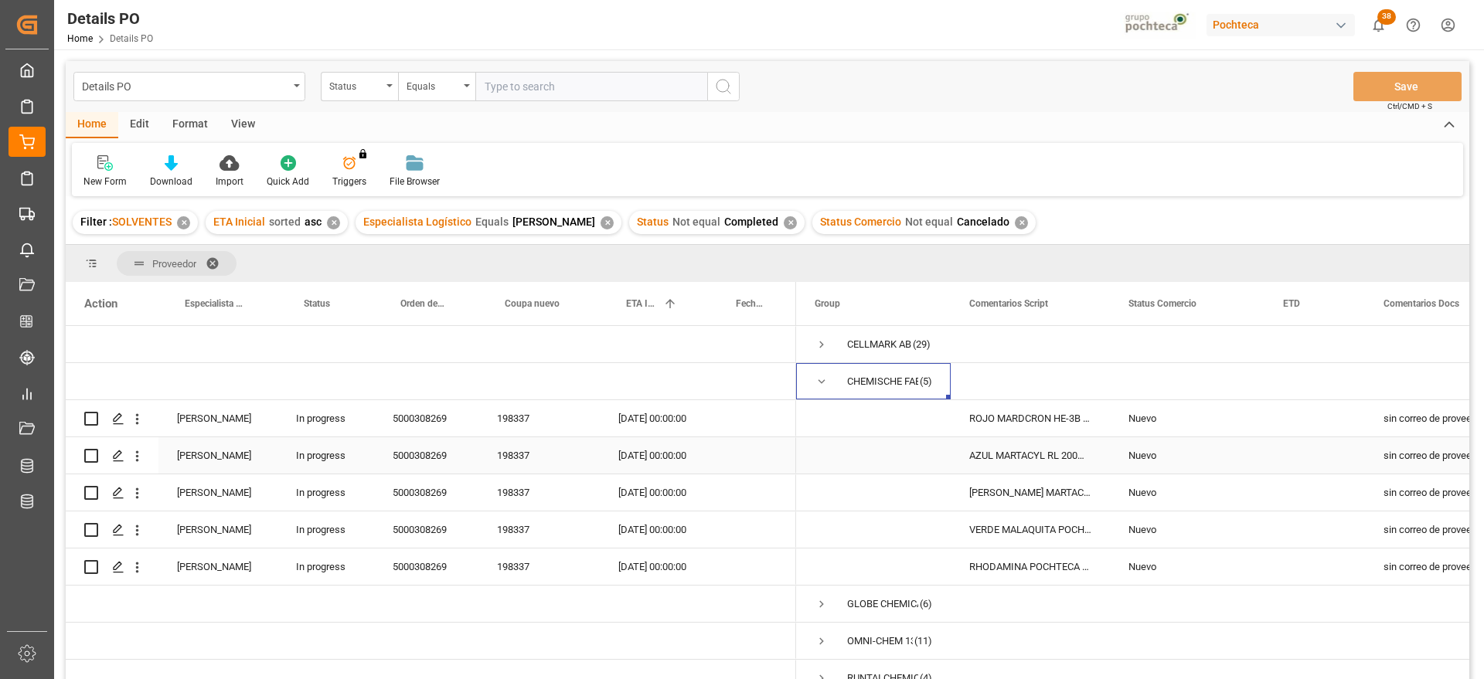
click at [1064, 442] on div "AZUL MARTACYL RL 200% CTE-25 KG (58288)" at bounding box center [1030, 455] width 159 height 36
click at [1329, 428] on div "Press SPACE to select this row." at bounding box center [1314, 418] width 100 height 36
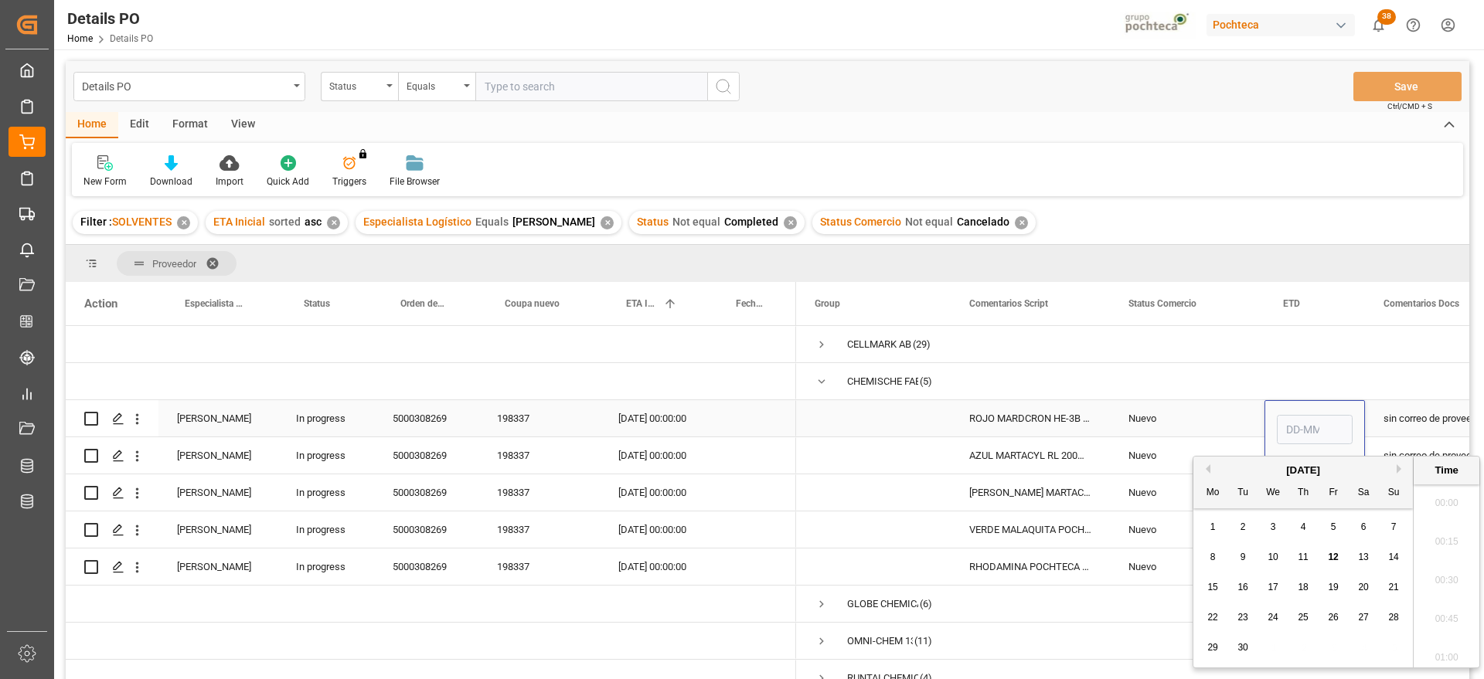
scroll to position [1474, 0]
click at [1268, 554] on span "10" at bounding box center [1273, 557] width 10 height 11
type input "10-09-2025 00:00"
click at [1220, 420] on div "Nuevo" at bounding box center [1186, 419] width 117 height 36
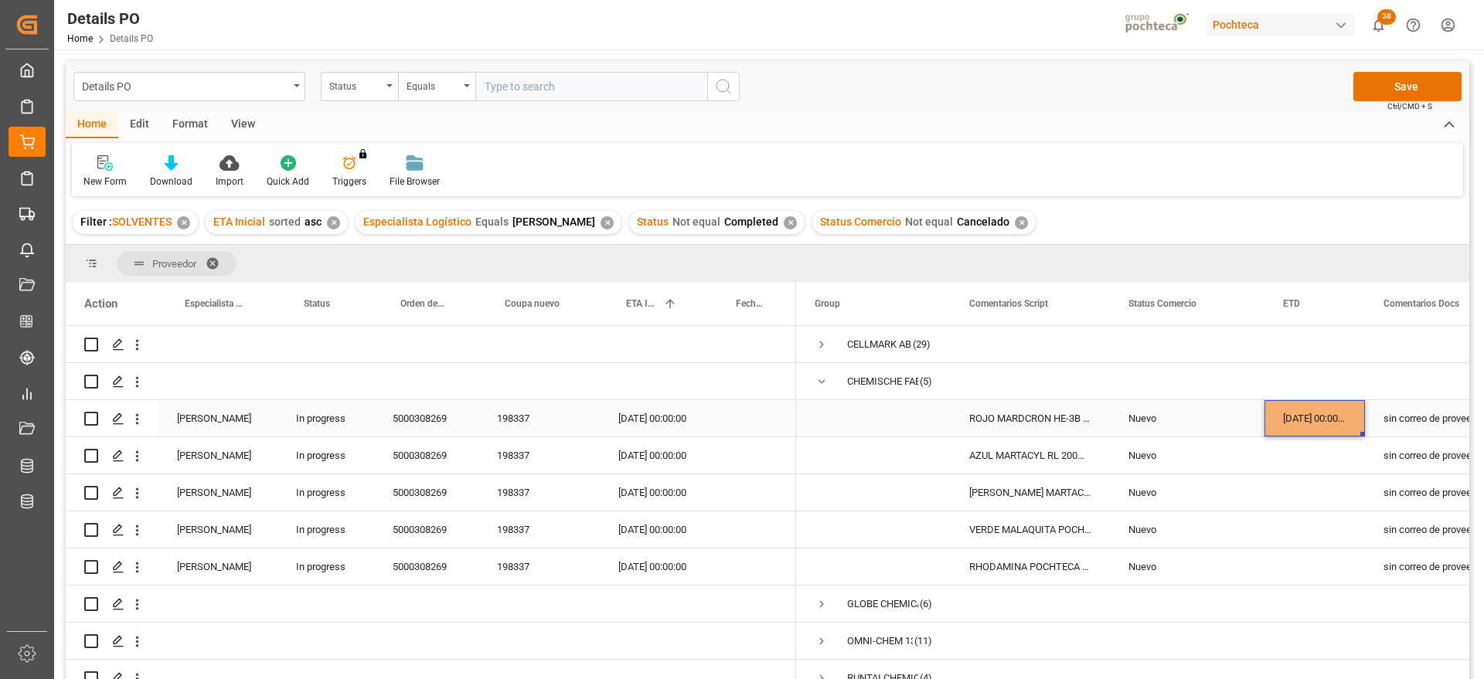
click at [1336, 414] on div "10-09-2025 00:00:00" at bounding box center [1314, 418] width 100 height 36
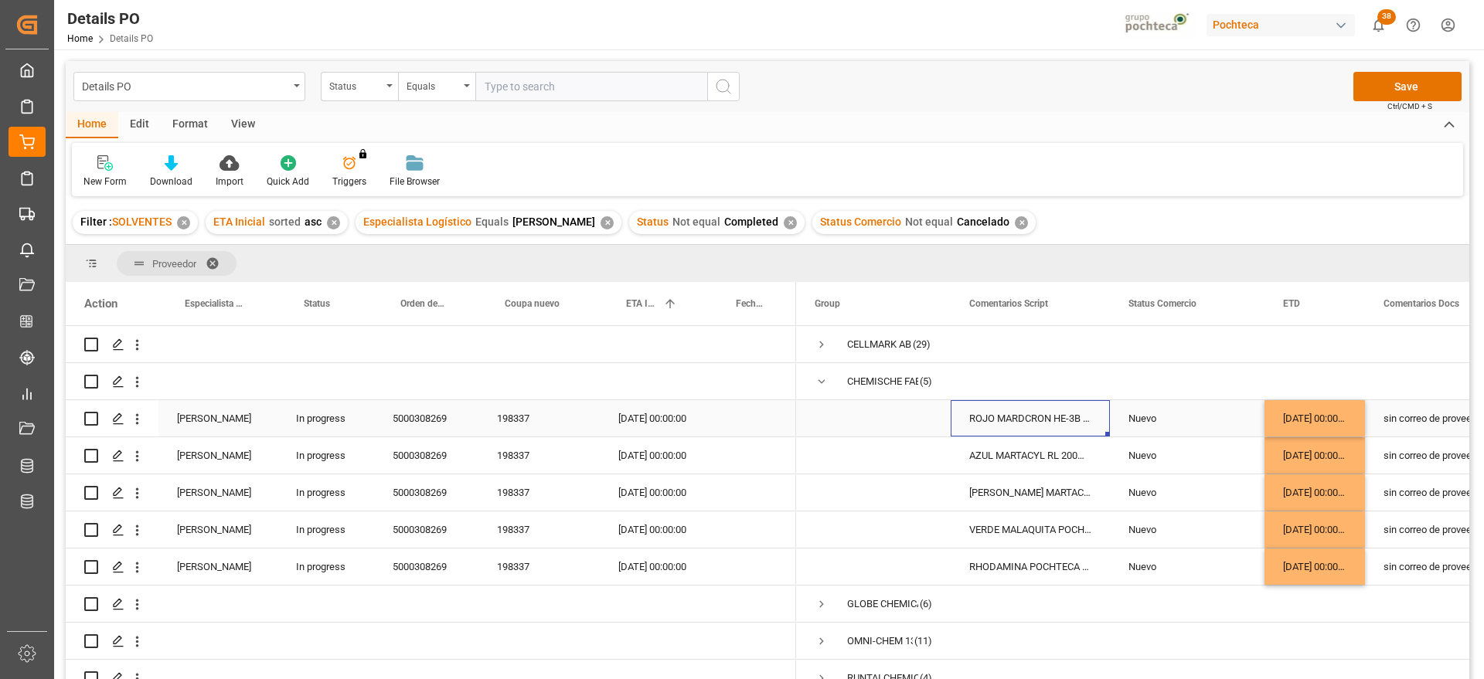
click at [1059, 431] on div "ROJO MARDCRON HE-3B 200% CTE-25 KG (5857" at bounding box center [1030, 418] width 159 height 36
click at [644, 423] on div "15-10-2025 00:00:00" at bounding box center [655, 418] width 110 height 36
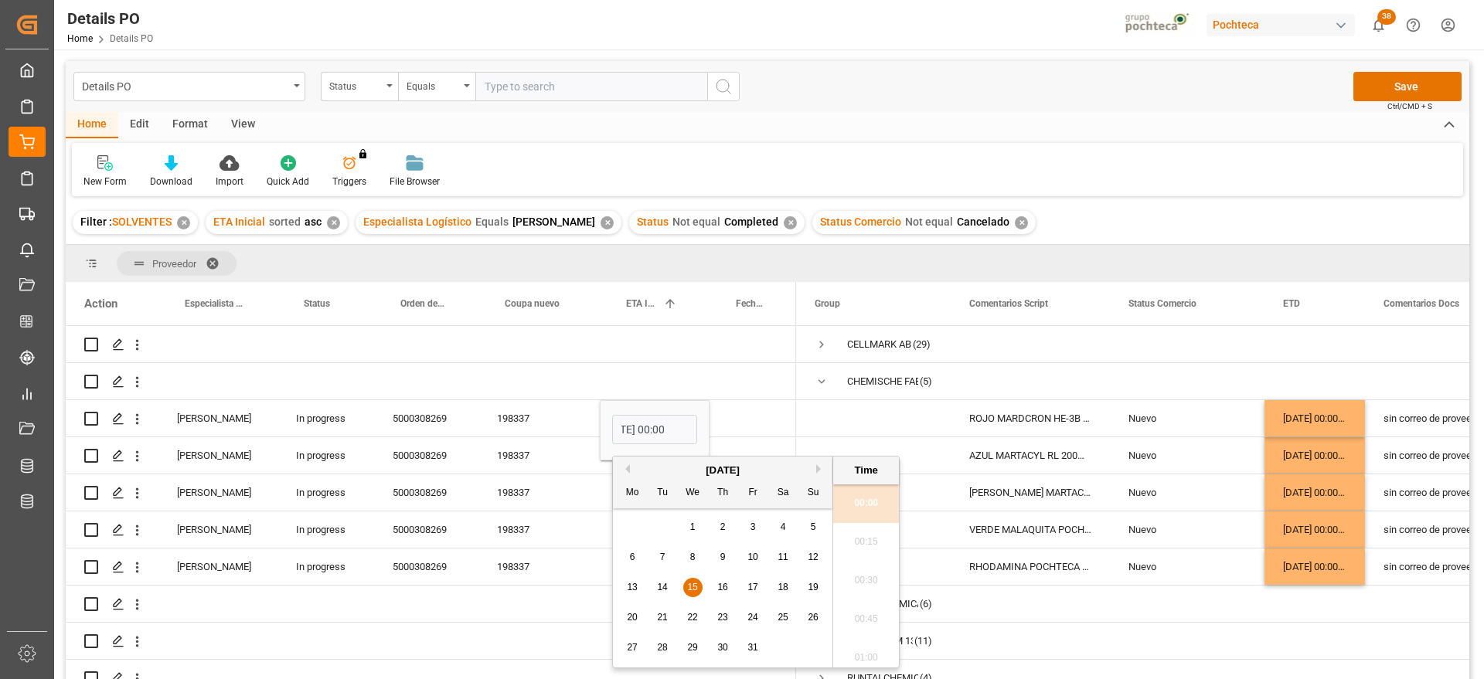
scroll to position [0, 0]
click at [660, 584] on span "14" at bounding box center [662, 587] width 10 height 11
type input "14-10-2025 00:00"
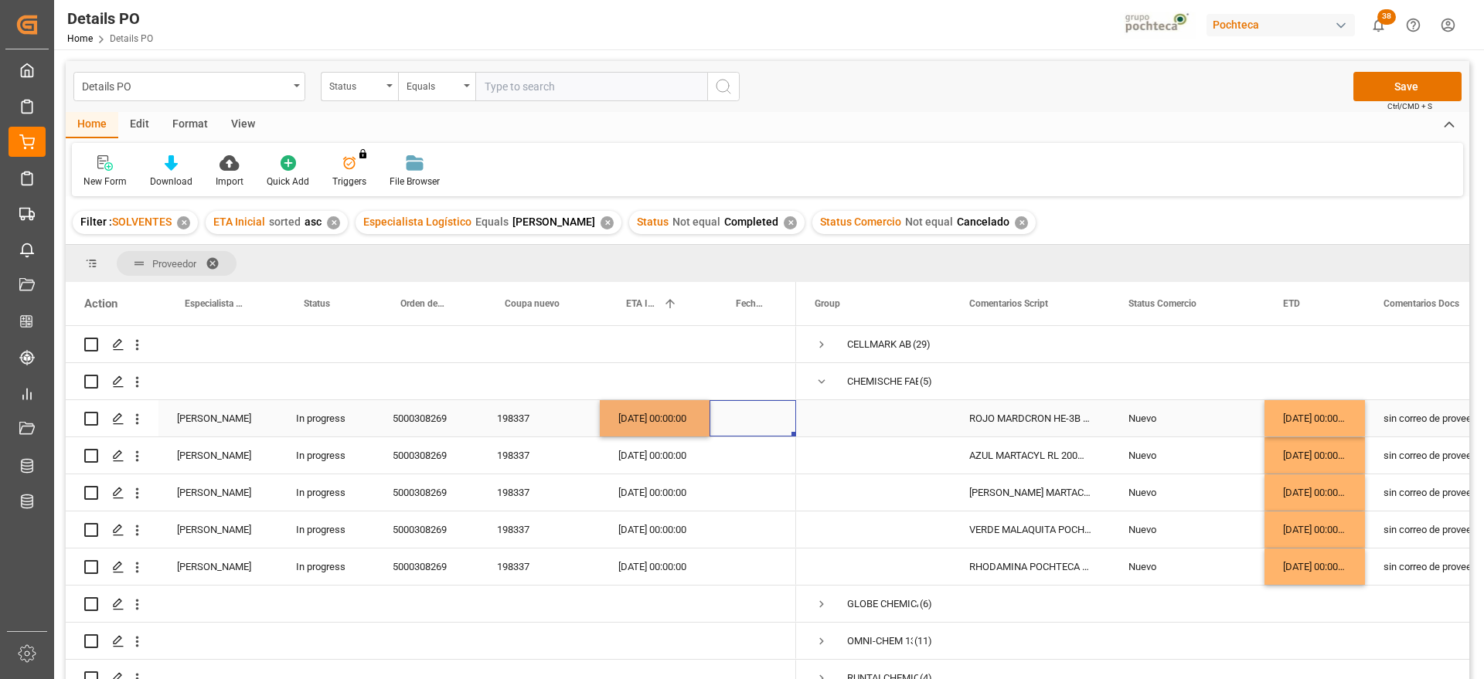
click at [740, 421] on div "Press SPACE to select this row." at bounding box center [753, 418] width 87 height 36
click at [688, 407] on div "14-10-2025 00:00:00" at bounding box center [655, 418] width 110 height 36
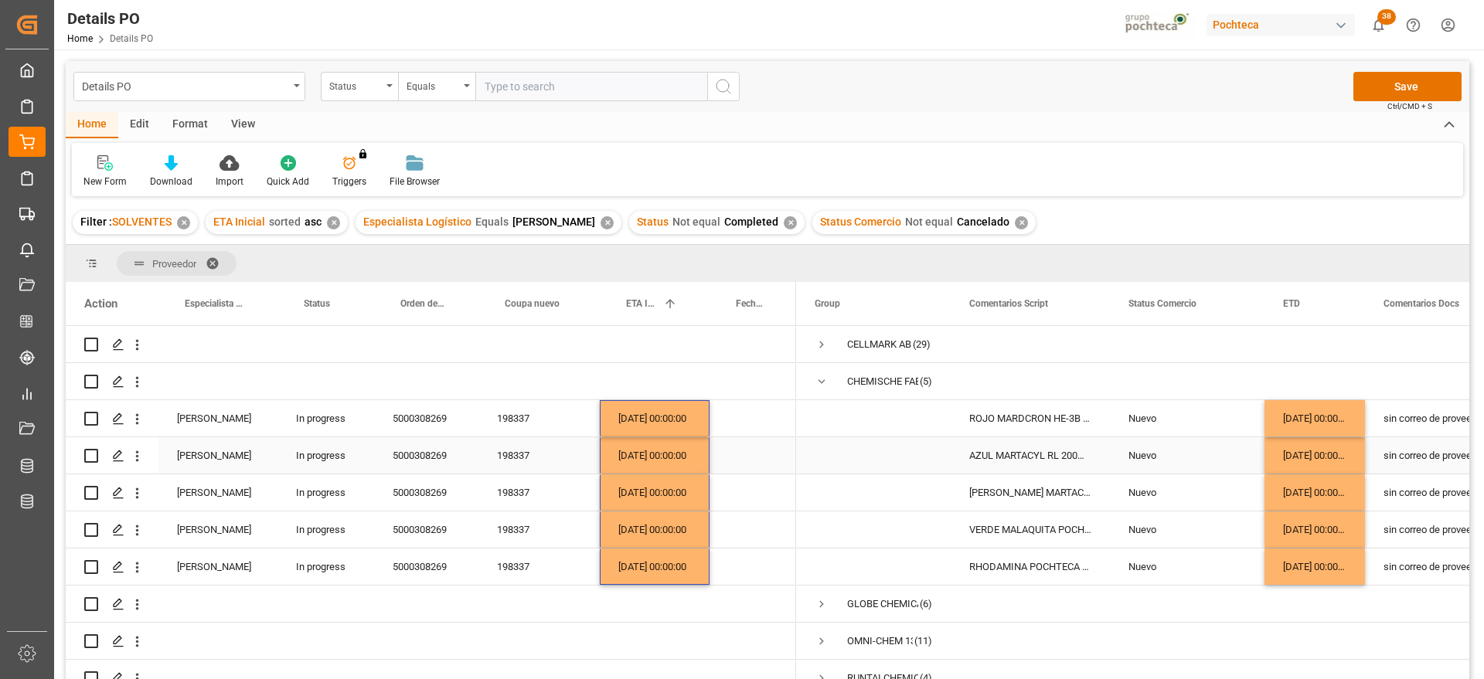
click at [1023, 441] on div "AZUL MARTACYL RL 200% CTE-25 KG (58288)" at bounding box center [1030, 455] width 159 height 36
click at [1387, 461] on div "sin correo de proveedor pend ETA" at bounding box center [1443, 455] width 157 height 36
click at [1394, 420] on div "sin correo de proveedor pend ETA" at bounding box center [1443, 418] width 157 height 36
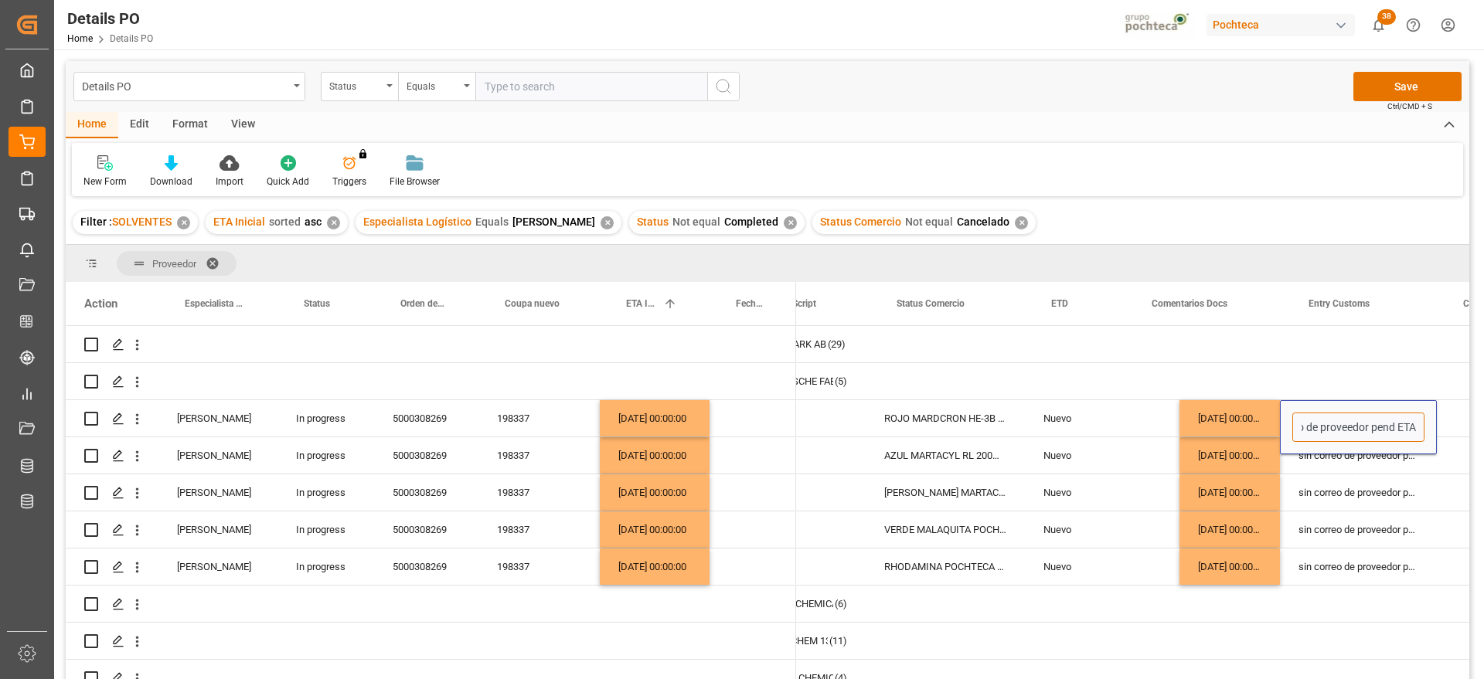
scroll to position [0, 502]
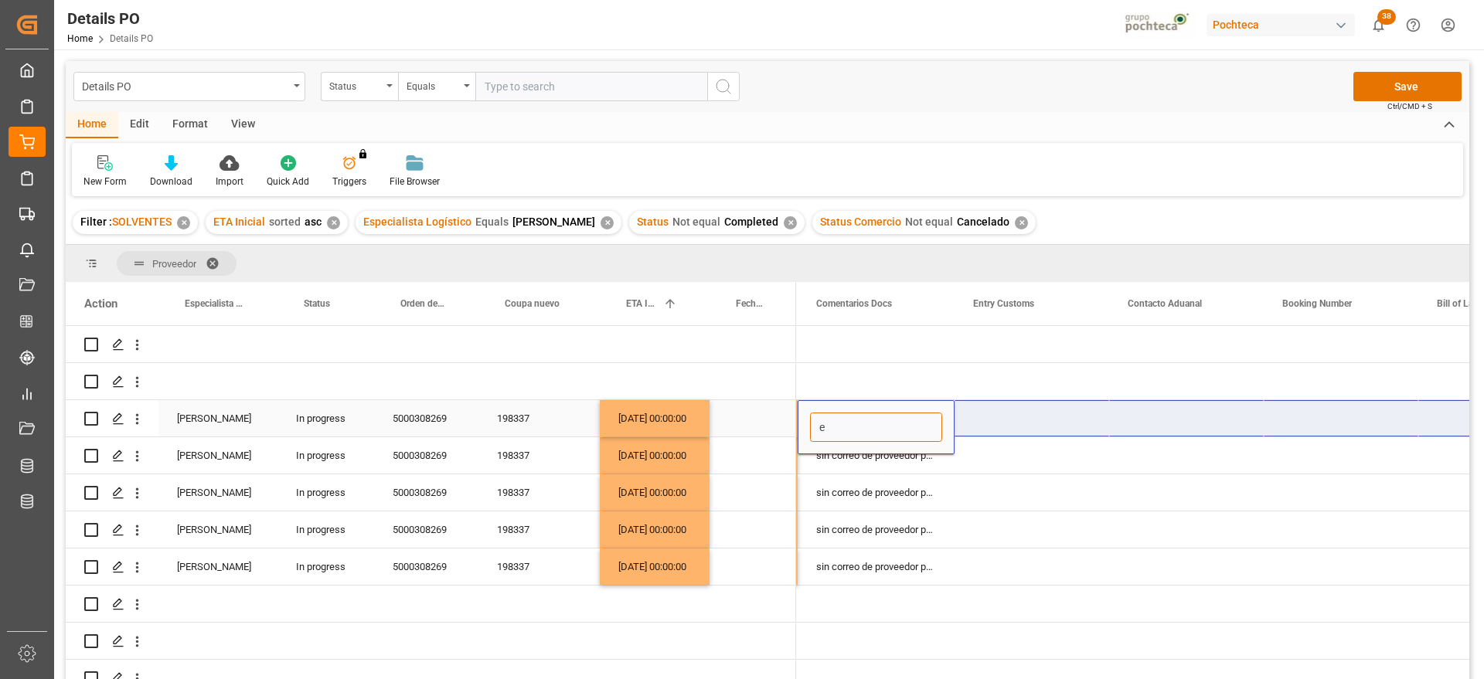
scroll to position [0, 0]
type input "enviar documentos"
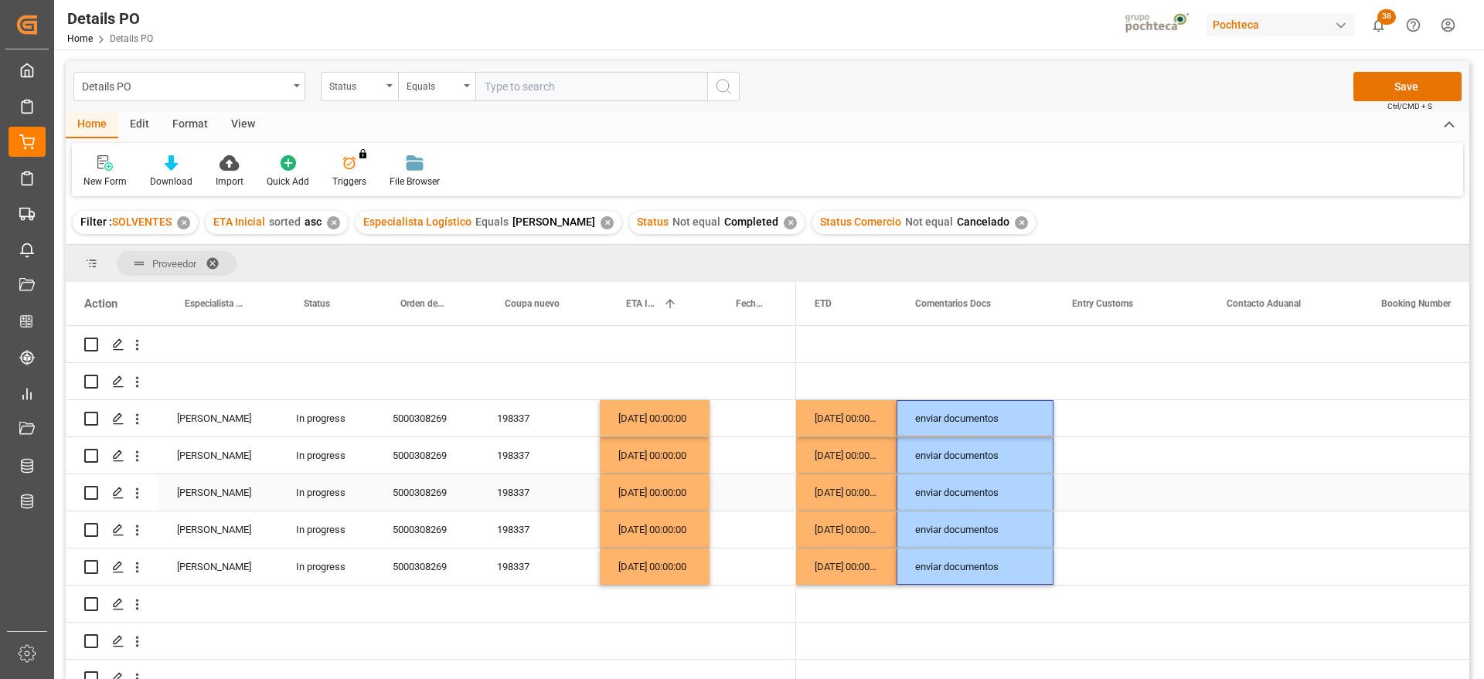
click at [1319, 489] on div "Press SPACE to select this row." at bounding box center [1285, 493] width 155 height 36
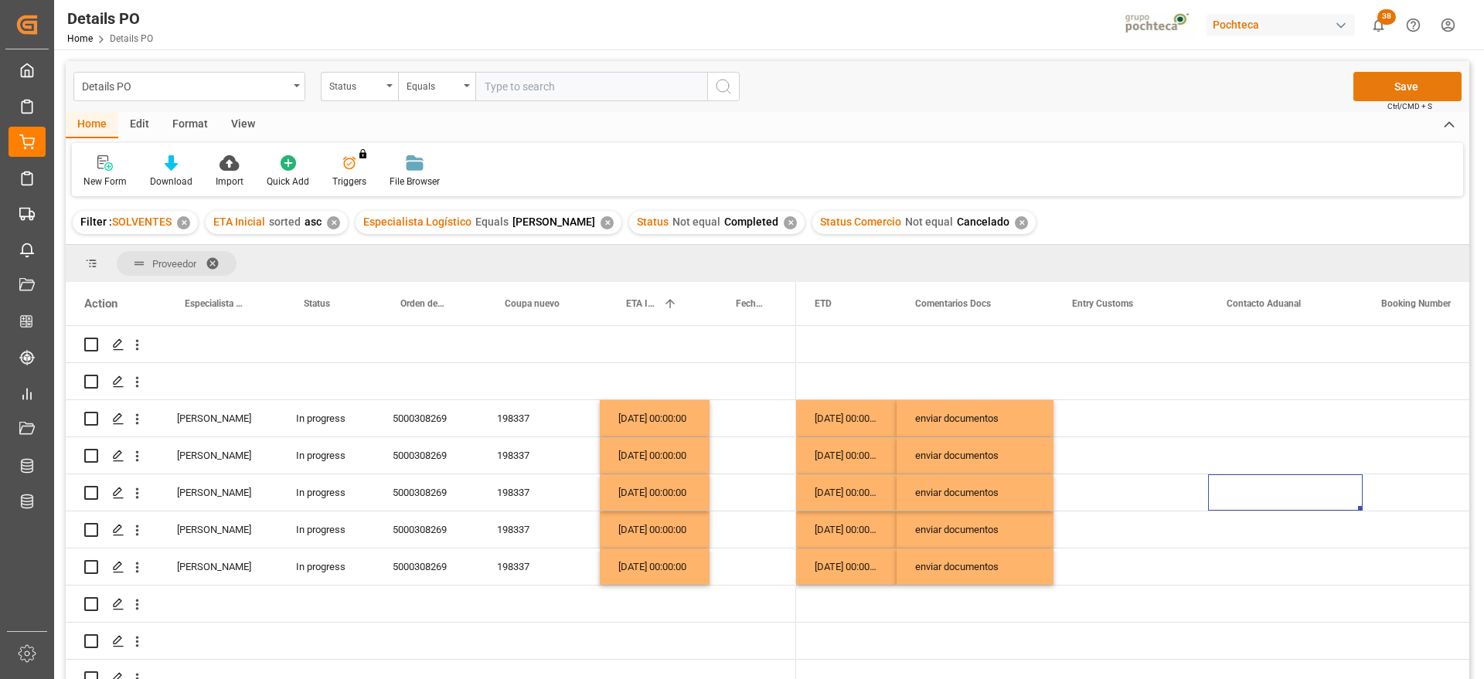
click at [1399, 81] on button "Save" at bounding box center [1407, 86] width 108 height 29
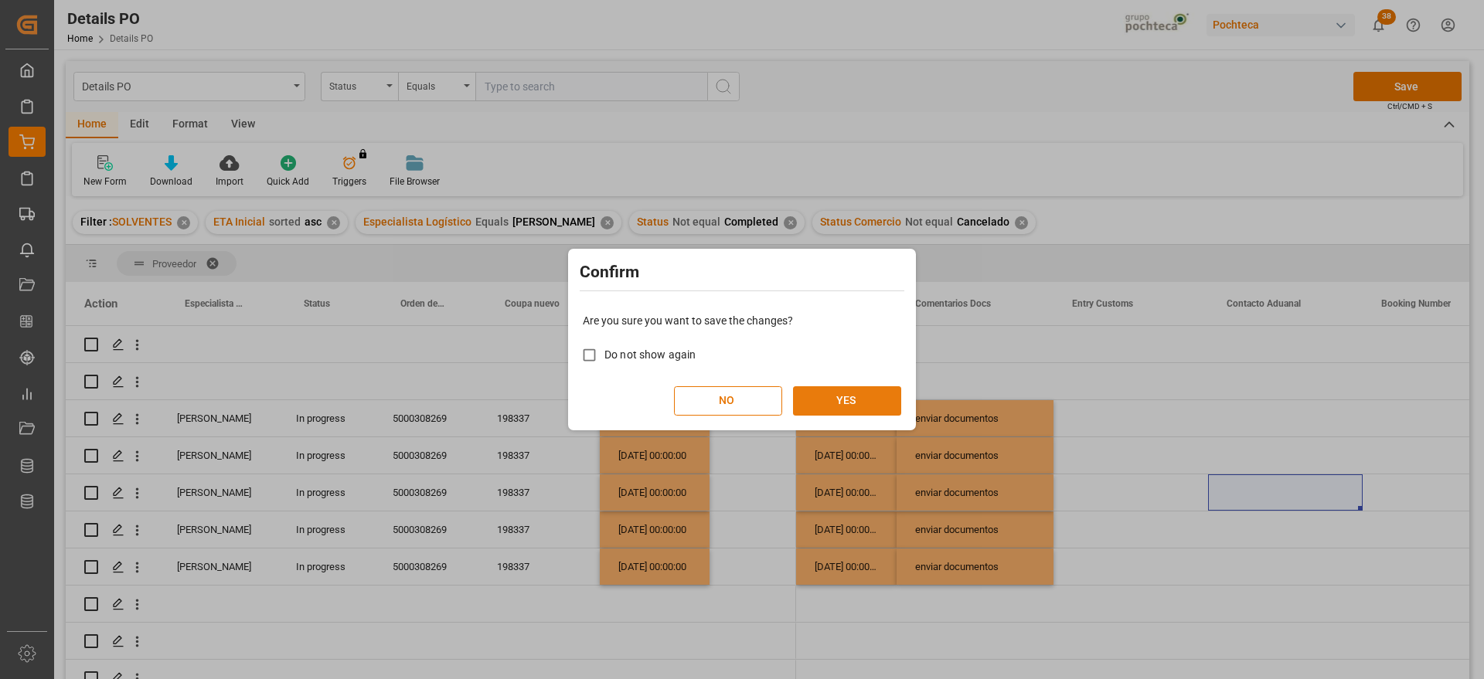
click at [870, 402] on button "YES" at bounding box center [847, 400] width 108 height 29
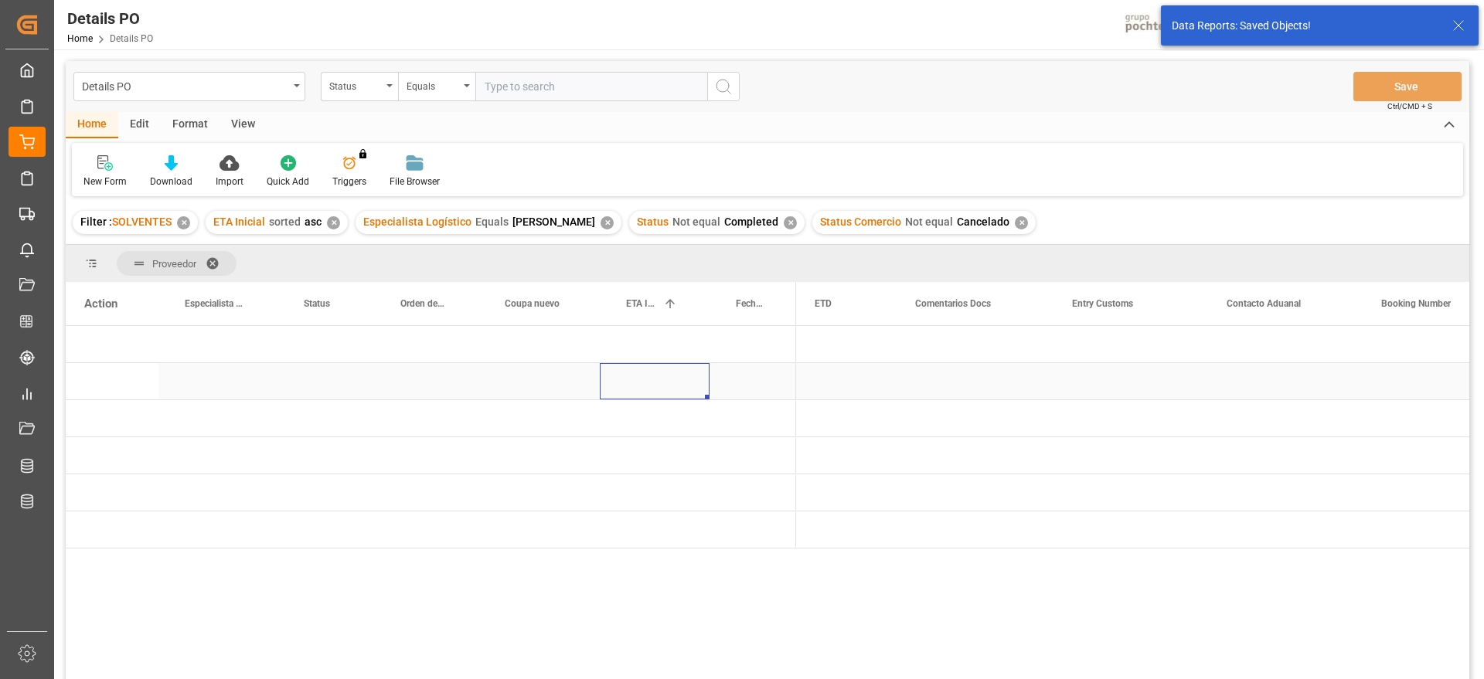
click at [701, 398] on div "Press SPACE to select this row." at bounding box center [655, 381] width 110 height 36
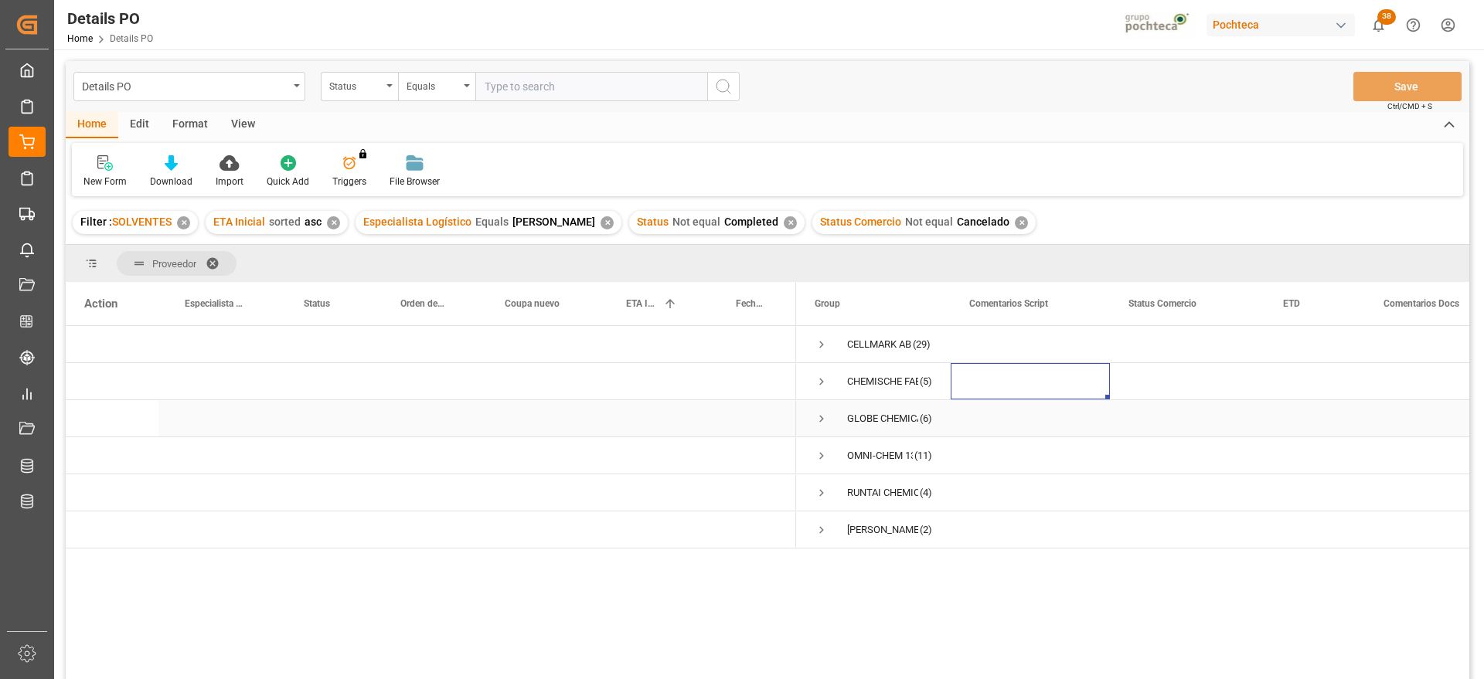
click at [822, 419] on span "Press SPACE to select this row." at bounding box center [822, 419] width 14 height 14
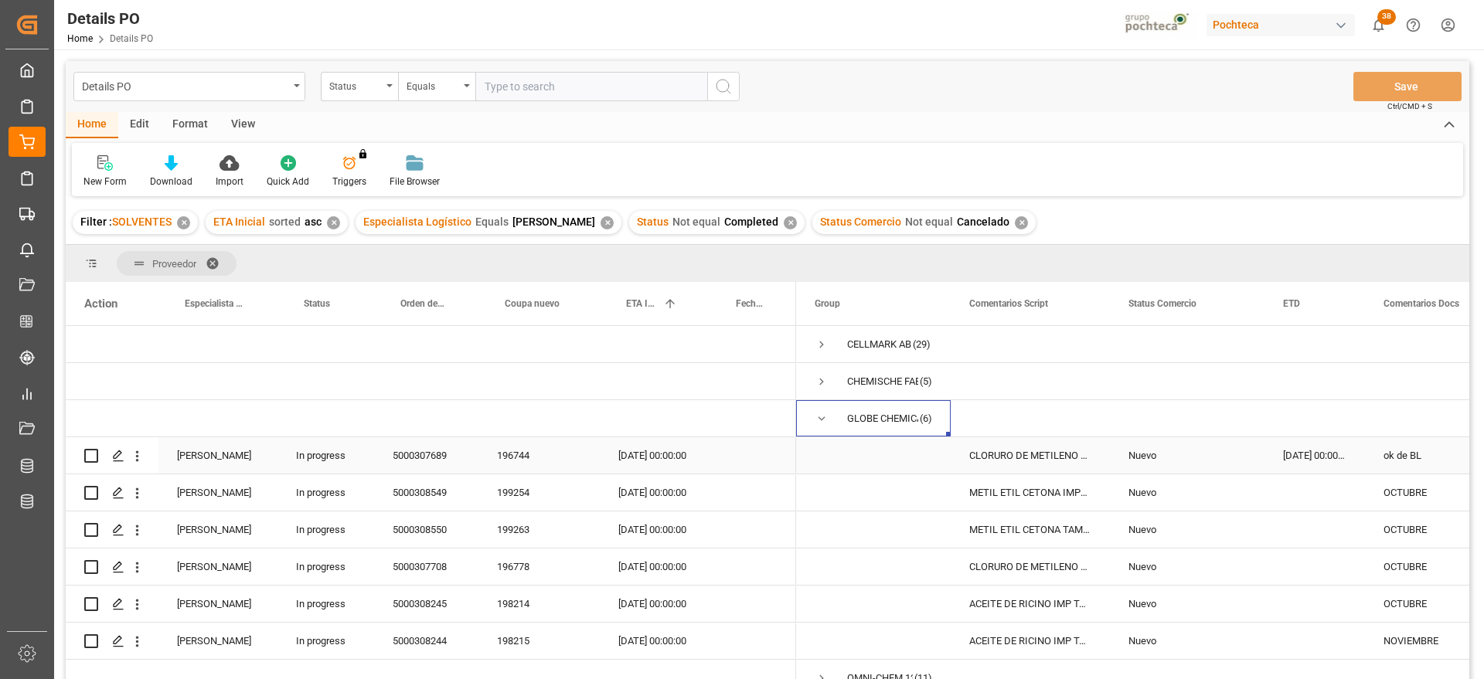
click at [1312, 456] on div "16-09-2025 00:00:00" at bounding box center [1314, 455] width 100 height 36
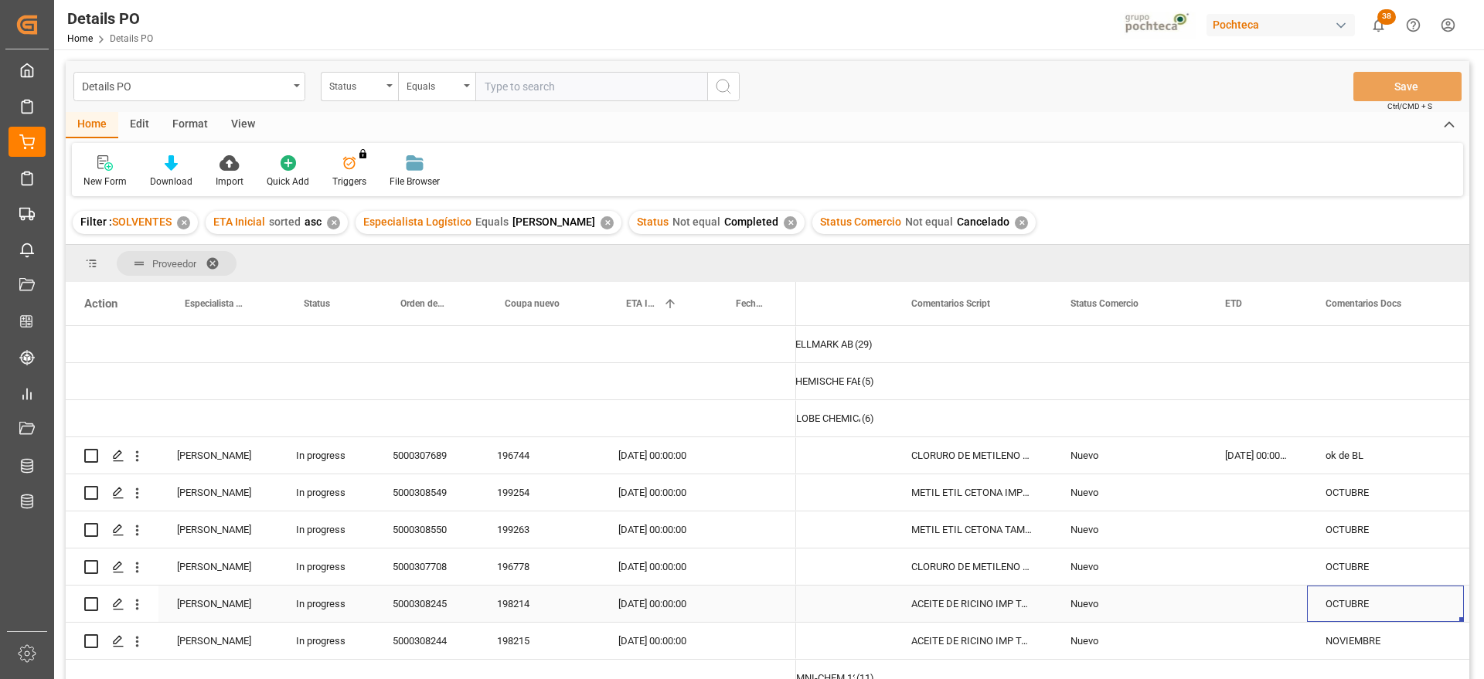
click at [1342, 597] on div "OCTUBRE" at bounding box center [1385, 604] width 157 height 36
click at [1336, 636] on div "NOVIEMBRE" at bounding box center [1385, 641] width 157 height 36
click at [1342, 600] on div "OCTUBRE" at bounding box center [1385, 604] width 157 height 36
click at [1220, 618] on div "Press SPACE to select this row." at bounding box center [1256, 604] width 100 height 36
click at [842, 567] on span "Press SPACE to select this row." at bounding box center [815, 567] width 117 height 35
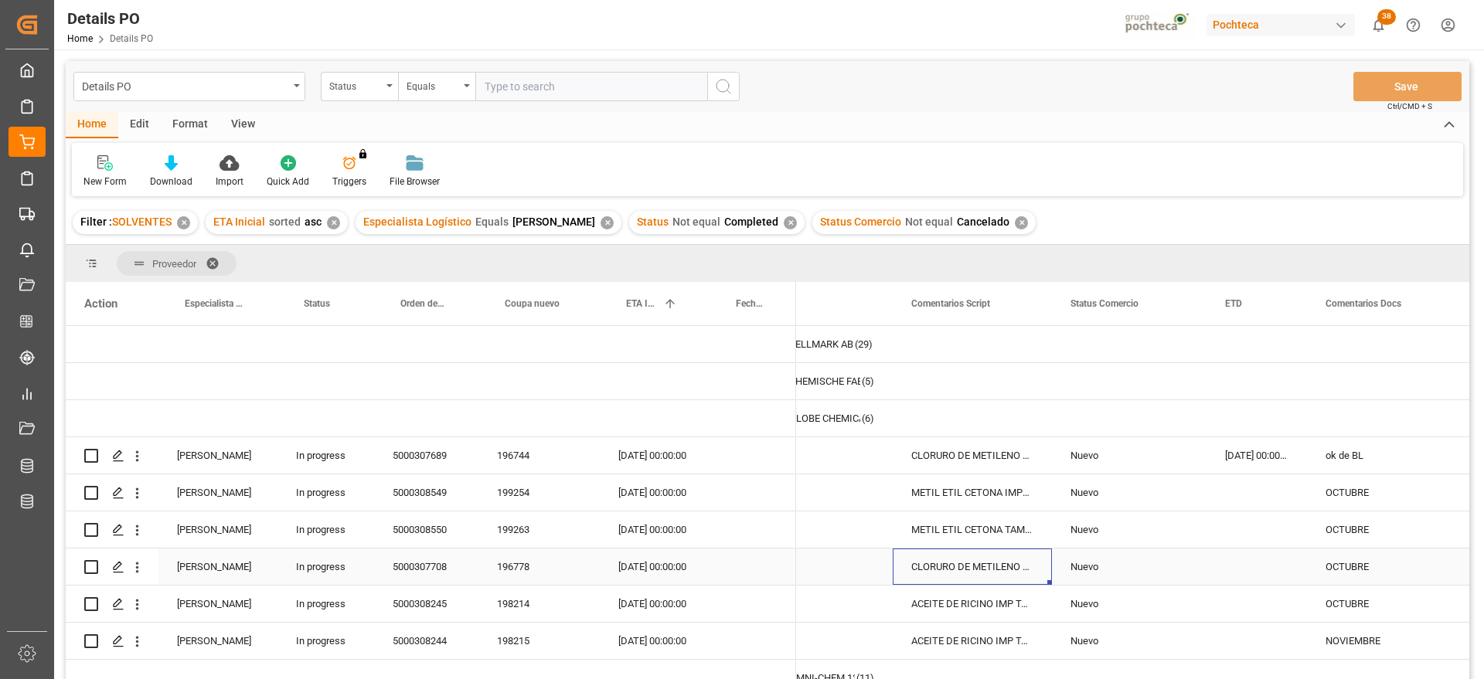
scroll to position [0, 0]
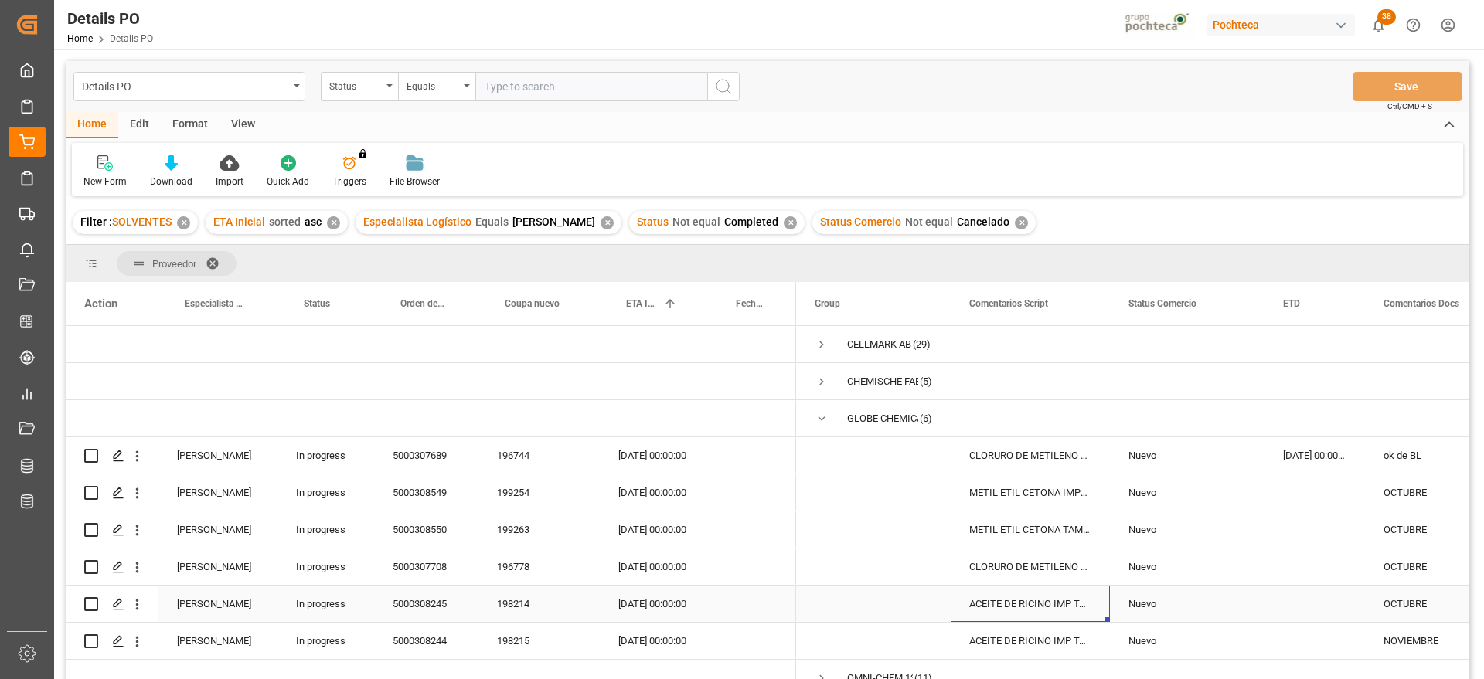
click at [1307, 611] on div "Press SPACE to select this row." at bounding box center [1314, 604] width 100 height 36
click at [1303, 630] on div "Press SPACE to select this row." at bounding box center [1314, 641] width 100 height 36
click at [1309, 607] on div "Press SPACE to select this row." at bounding box center [1314, 604] width 100 height 36
click at [1299, 463] on div "16-09-2025 00:00:00" at bounding box center [1314, 455] width 100 height 36
drag, startPoint x: 799, startPoint y: 552, endPoint x: 800, endPoint y: 539, distance: 13.2
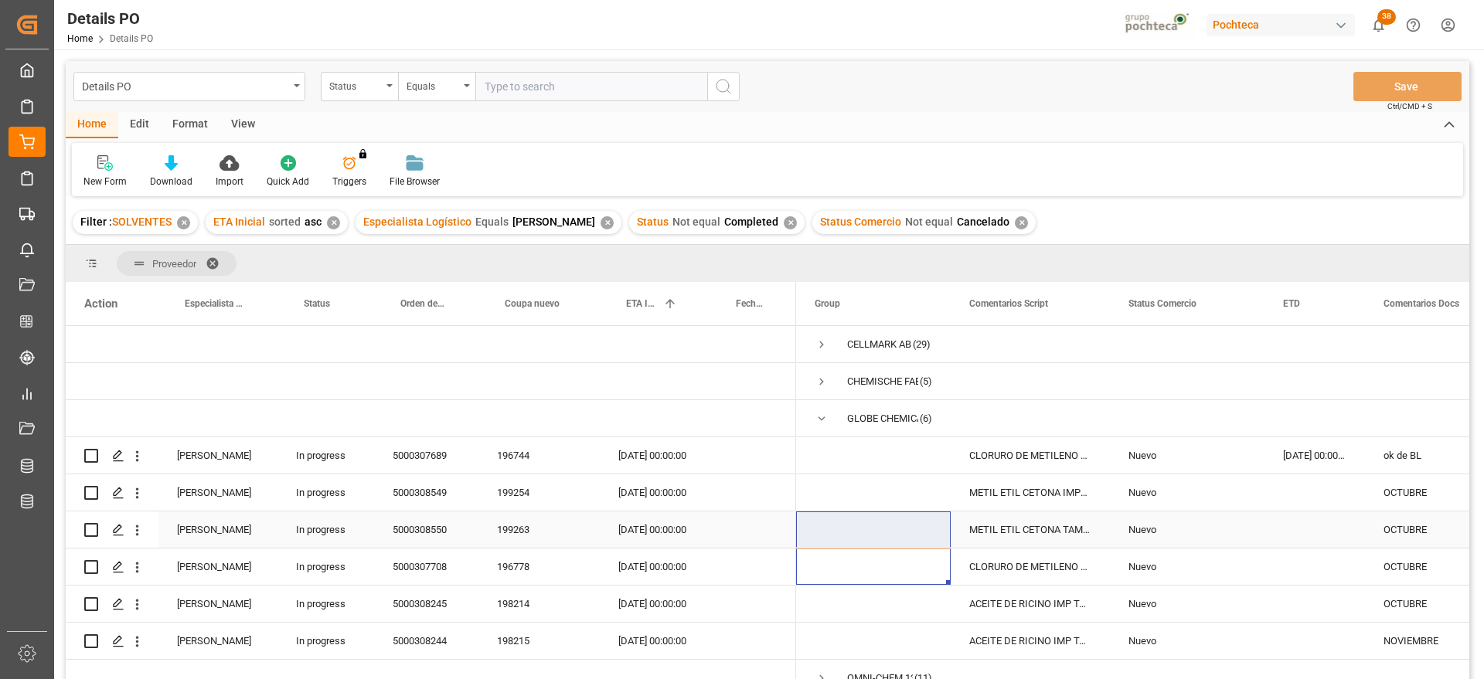
click at [1039, 506] on div "METIL ETIL CETONA IMPORTADO GRANEL (4594" at bounding box center [1030, 493] width 159 height 36
click at [1013, 529] on div "METIL ETIL CETONA TAM 165 KG (95218)" at bounding box center [1030, 530] width 159 height 36
click at [823, 419] on span "Press SPACE to select this row." at bounding box center [822, 419] width 14 height 14
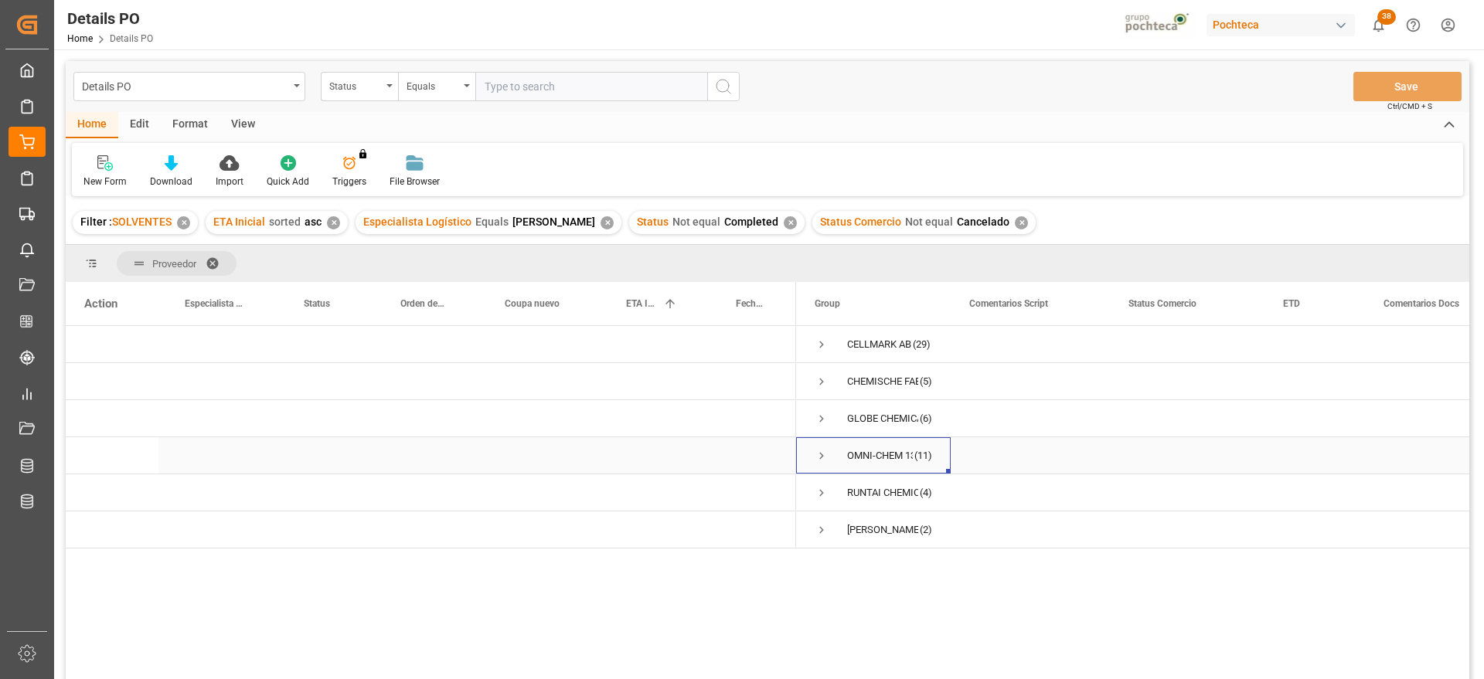
click at [818, 454] on span "Press SPACE to select this row." at bounding box center [822, 456] width 14 height 14
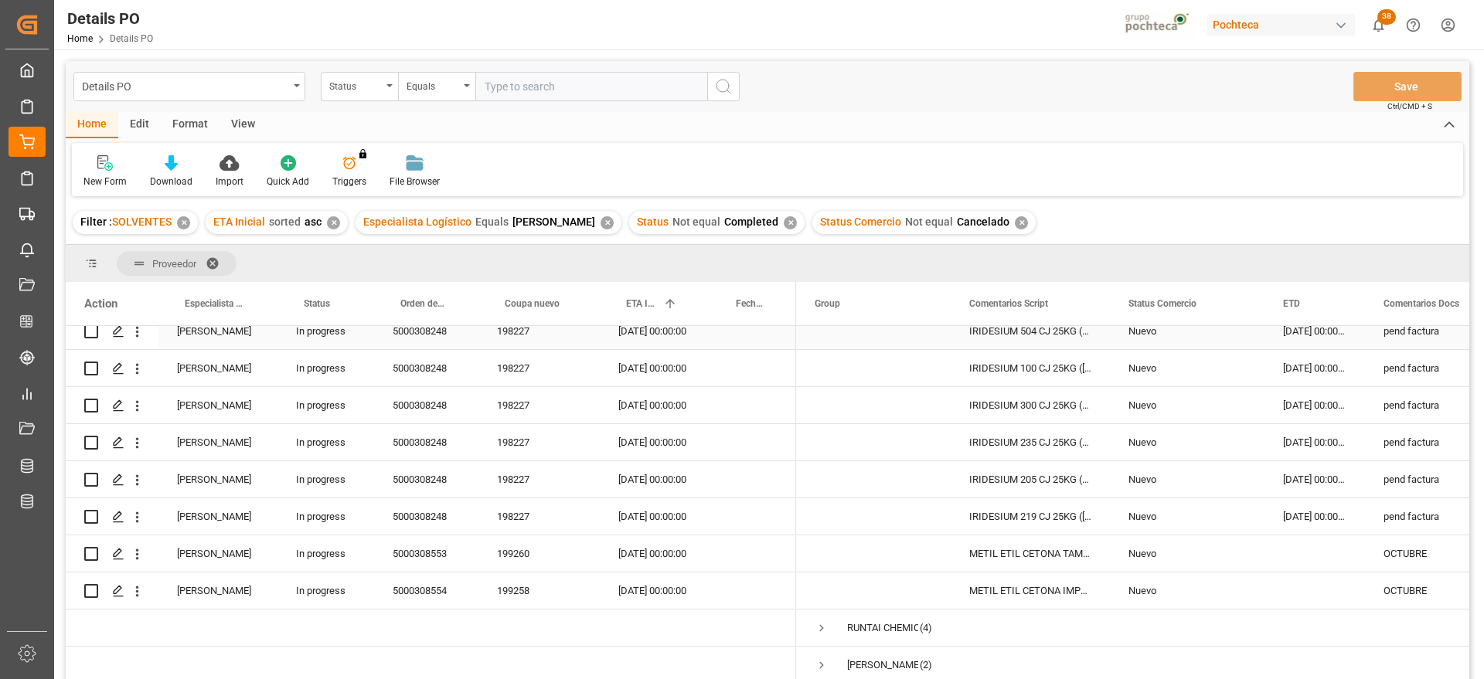
scroll to position [278, 0]
click at [1058, 546] on div "METIL ETIL CETONA TAM 165 KG (95218)" at bounding box center [1030, 554] width 159 height 36
click at [1322, 552] on div "Press SPACE to select this row." at bounding box center [1314, 554] width 100 height 36
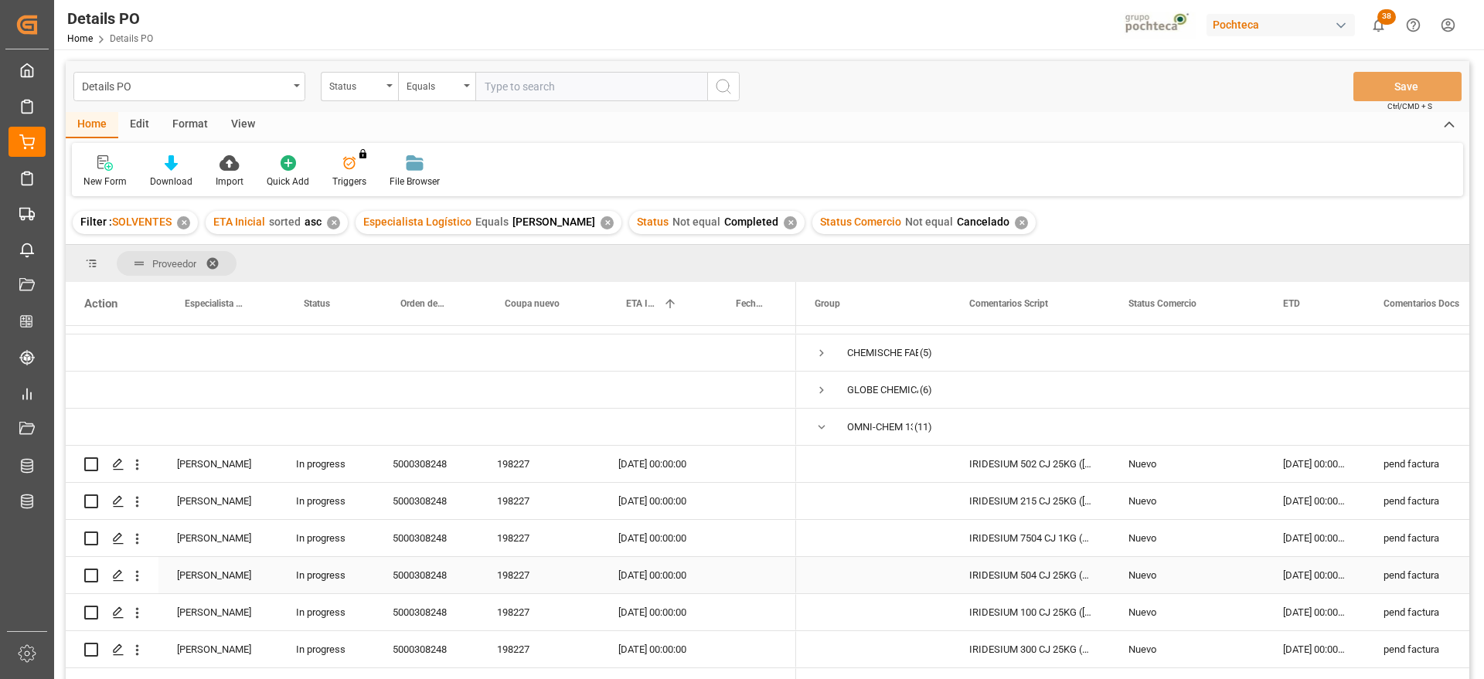
scroll to position [0, 0]
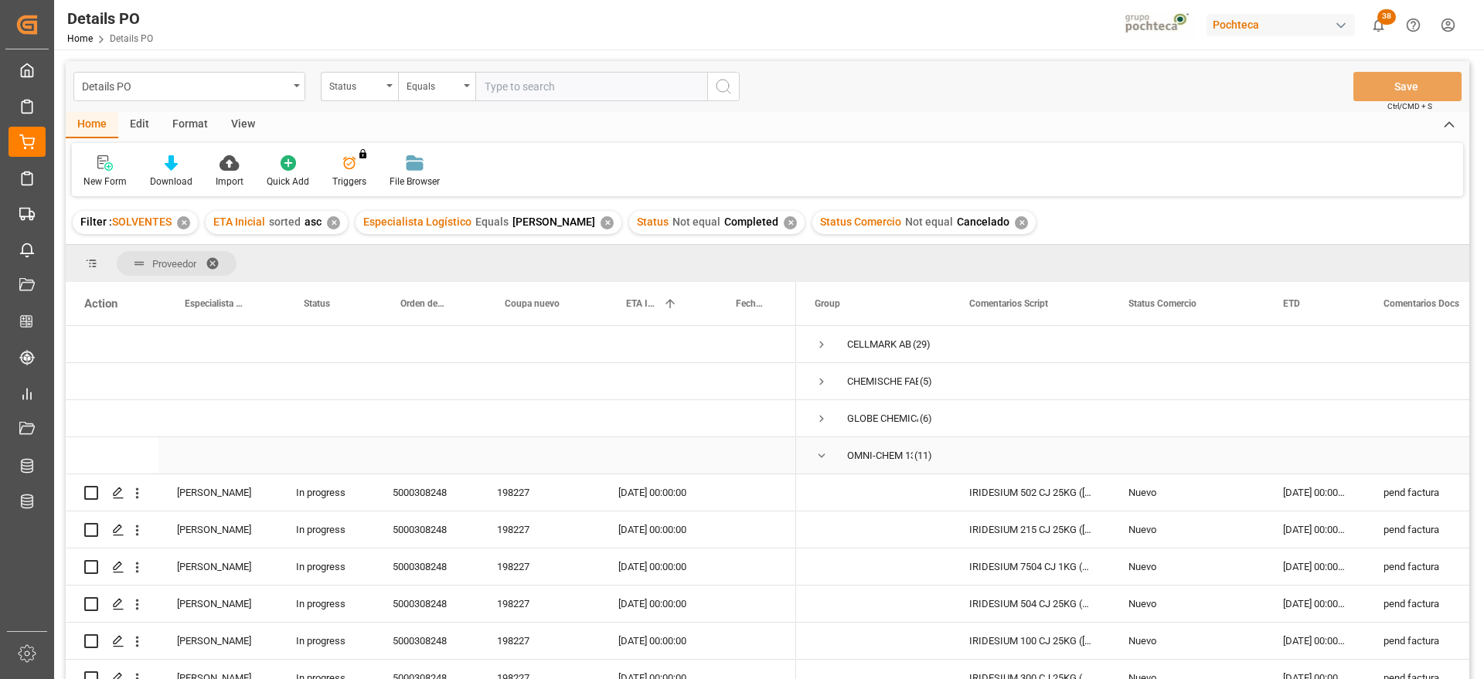
click at [825, 451] on span "Press SPACE to select this row." at bounding box center [822, 456] width 14 height 14
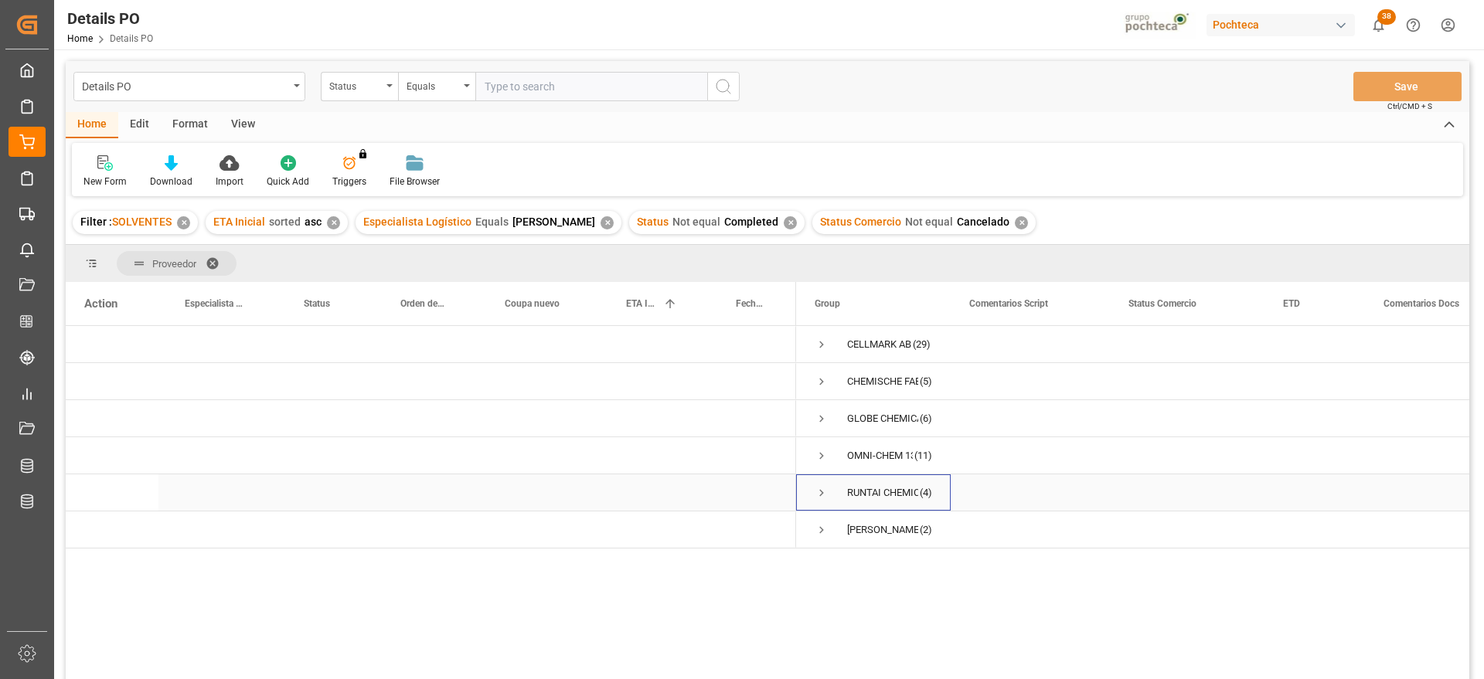
click at [820, 492] on span "Press SPACE to select this row." at bounding box center [822, 493] width 14 height 14
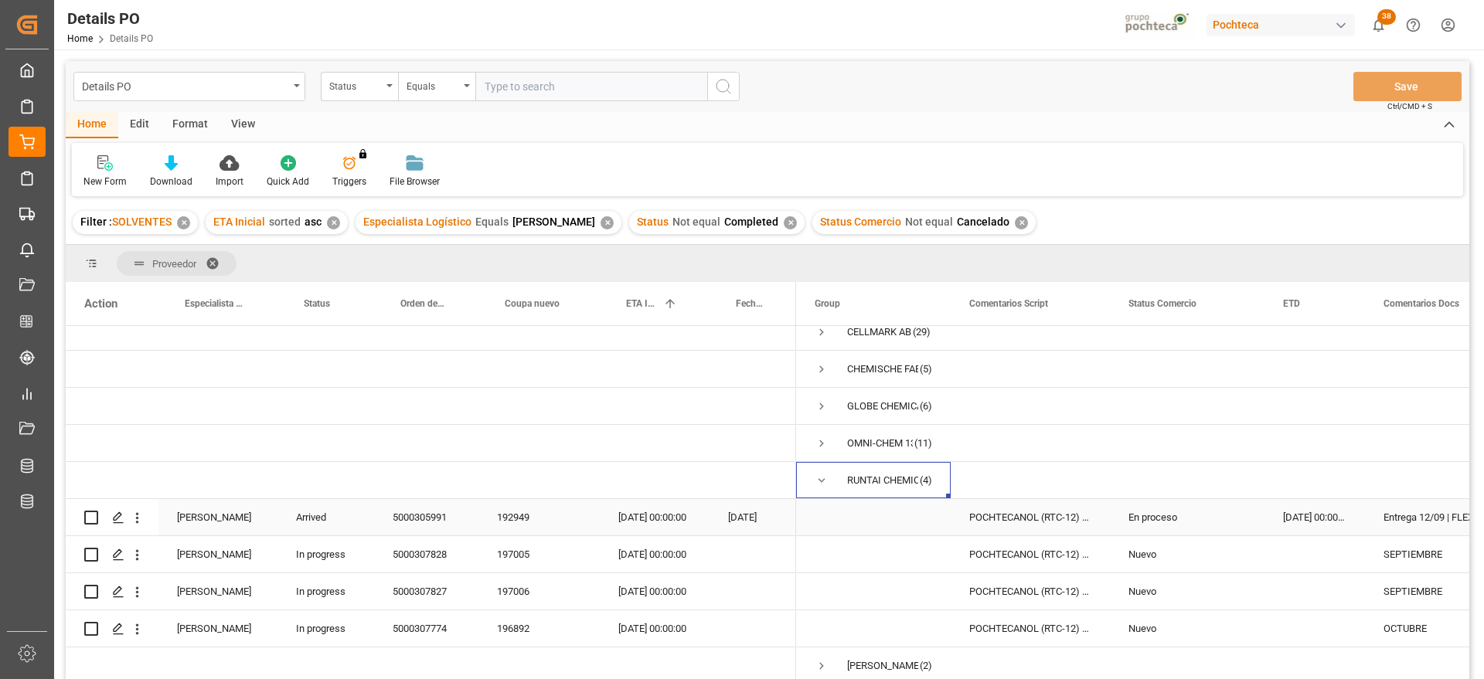
scroll to position [19, 0]
click at [1201, 519] on div "En proceso" at bounding box center [1186, 517] width 117 height 36
click at [1349, 512] on div "10-08-2025 00:00:00" at bounding box center [1314, 517] width 100 height 36
click at [1402, 519] on div "Entrega 12/09 | FLEXI - fecha tent 08/09" at bounding box center [1443, 517] width 157 height 36
click at [1410, 560] on div "SEPTIEMBRE" at bounding box center [1443, 554] width 157 height 36
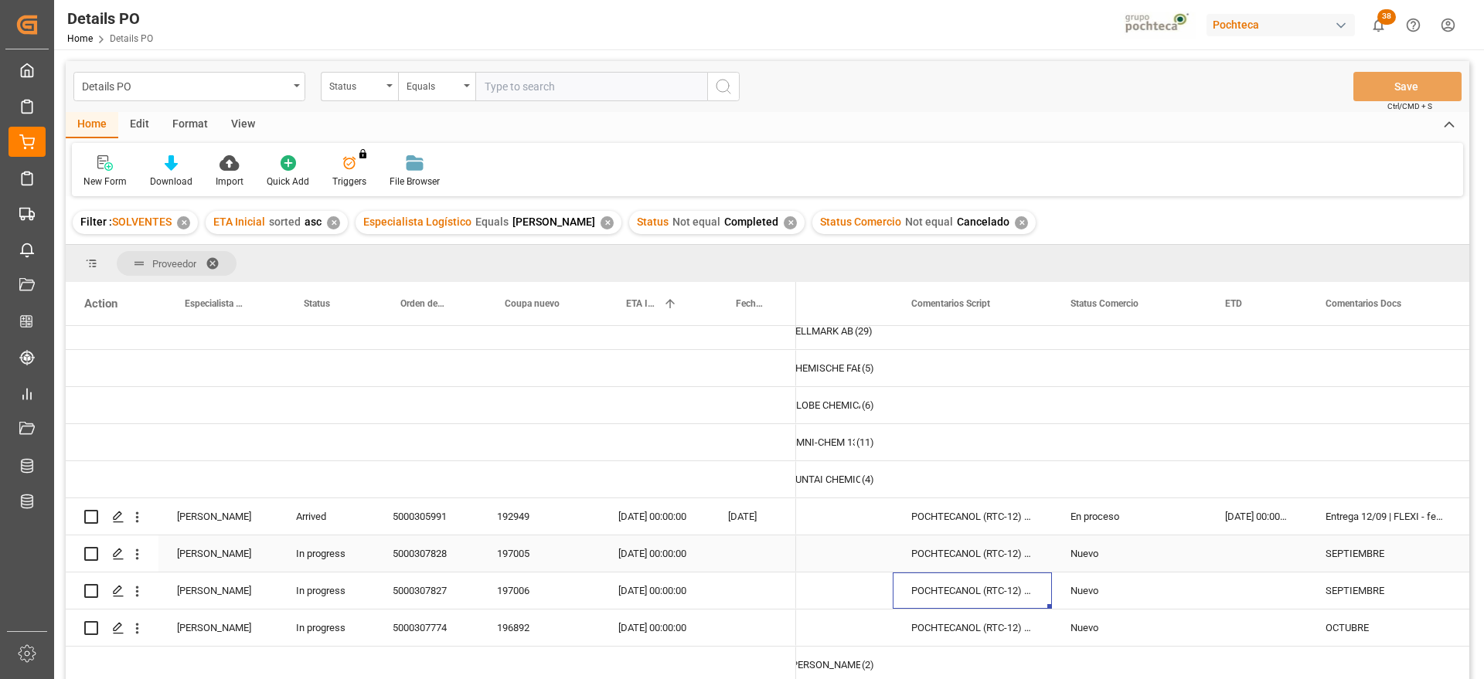
scroll to position [0, 0]
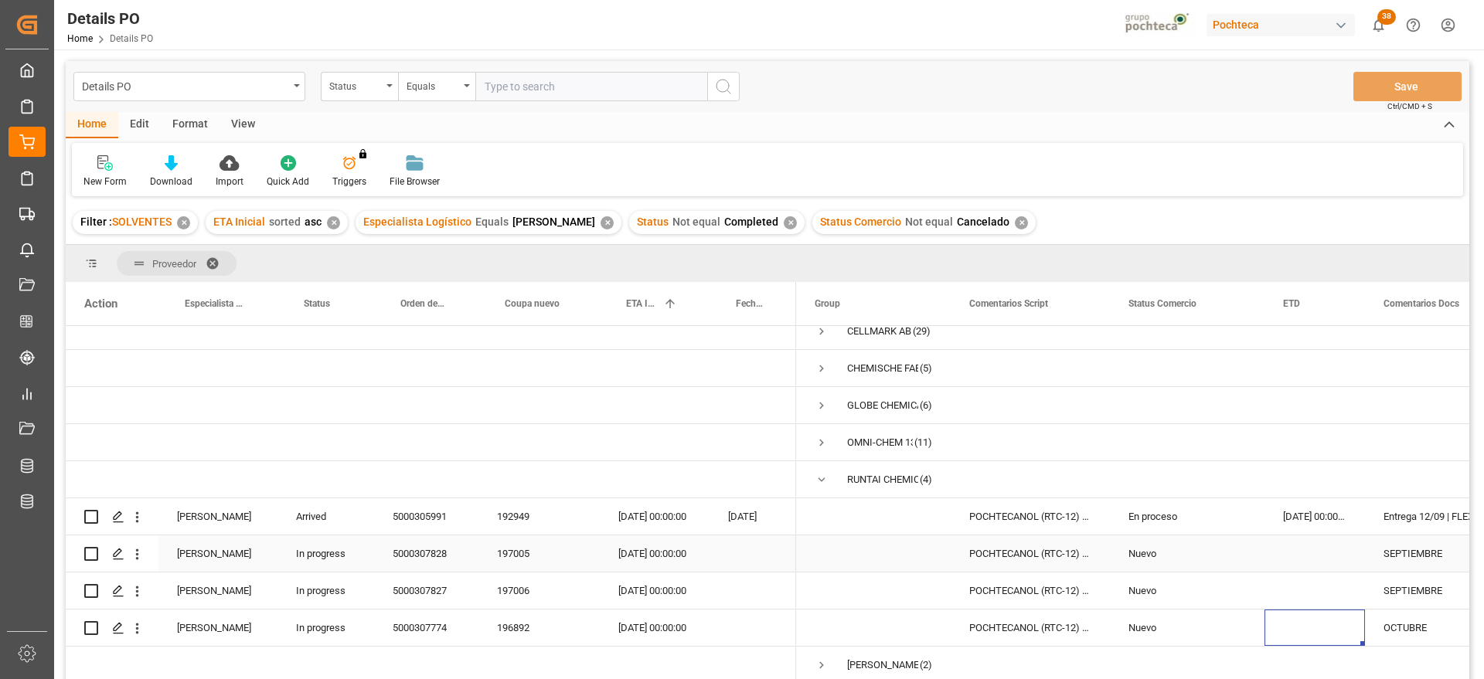
click at [1428, 550] on div "SEPTIEMBRE" at bounding box center [1443, 554] width 157 height 36
click at [1383, 557] on input "SEPTIEMBRE" at bounding box center [1443, 562] width 132 height 29
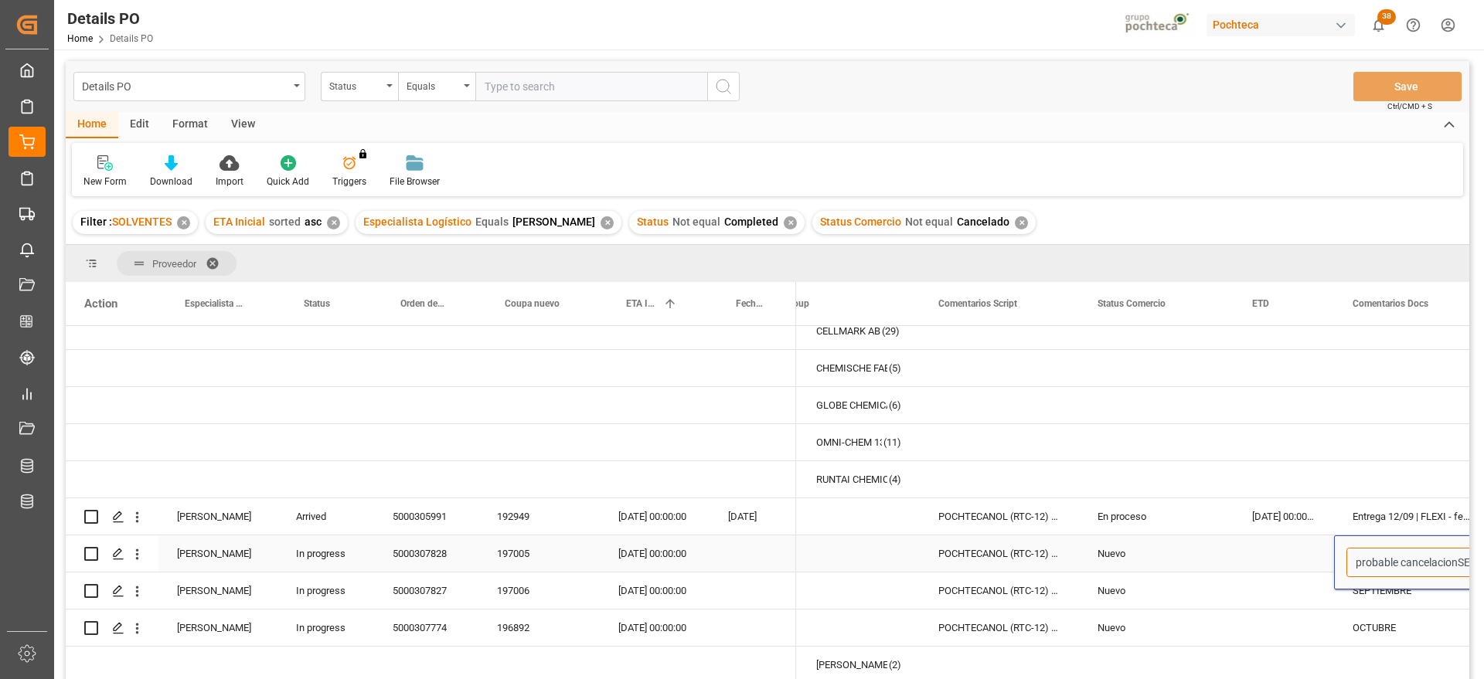
type input "probable cancelacion SEPTIEMBRE"
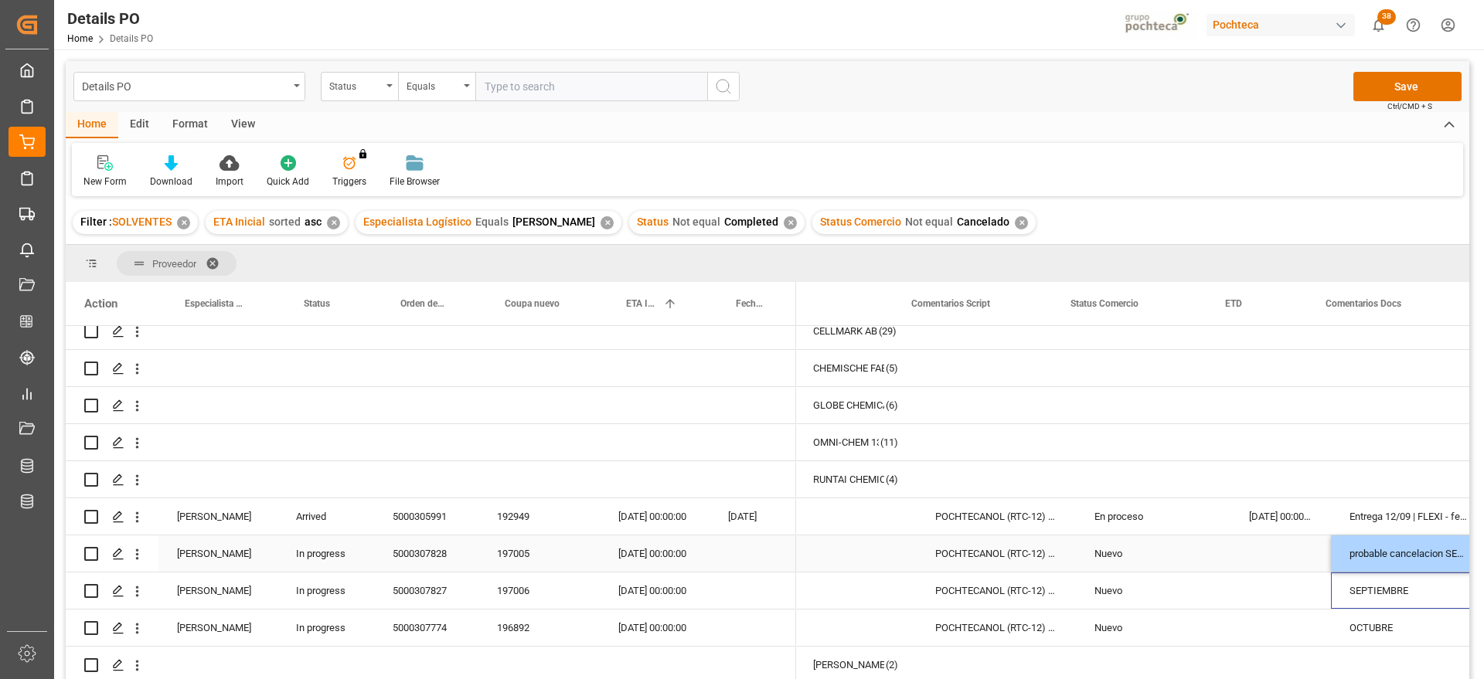
scroll to position [0, 58]
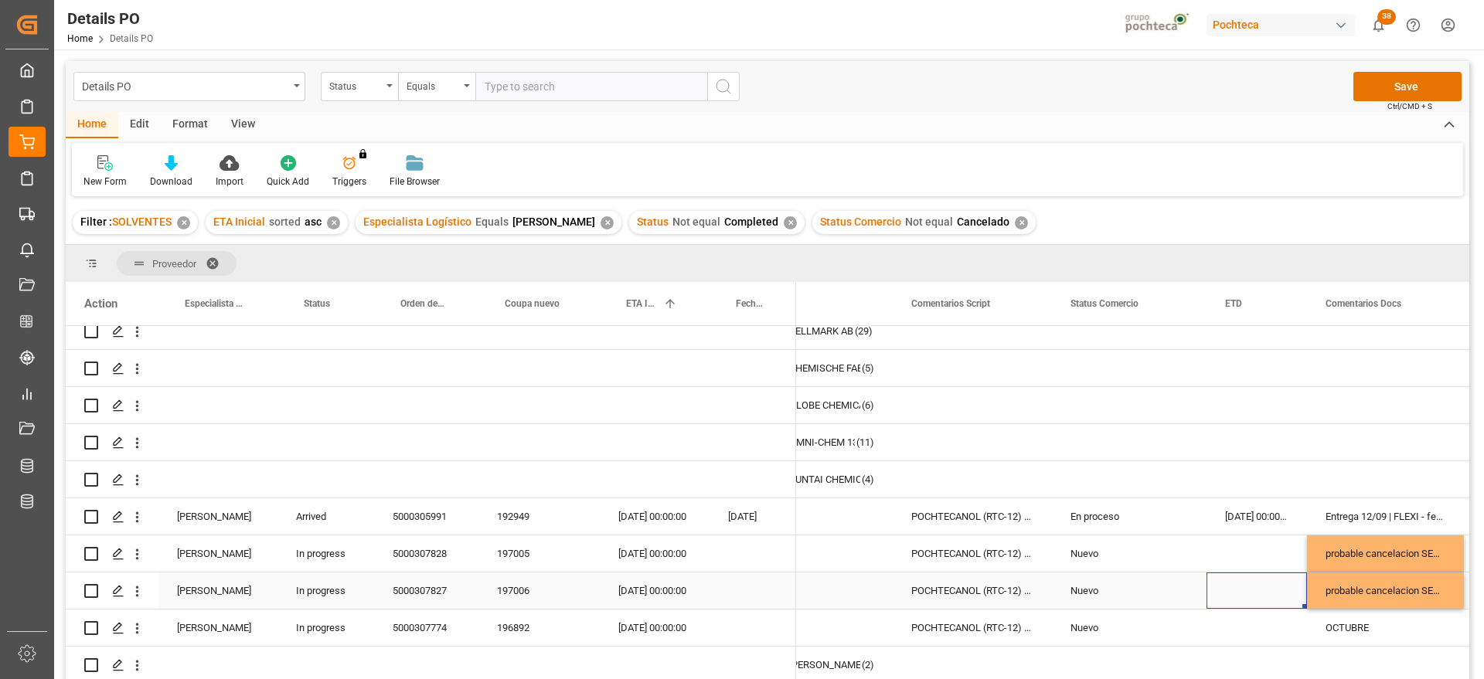
click at [1210, 580] on div "Press SPACE to select this row." at bounding box center [1256, 591] width 100 height 36
click at [1377, 582] on div "probable cancelacion SEPTIEMBRE" at bounding box center [1385, 591] width 157 height 36
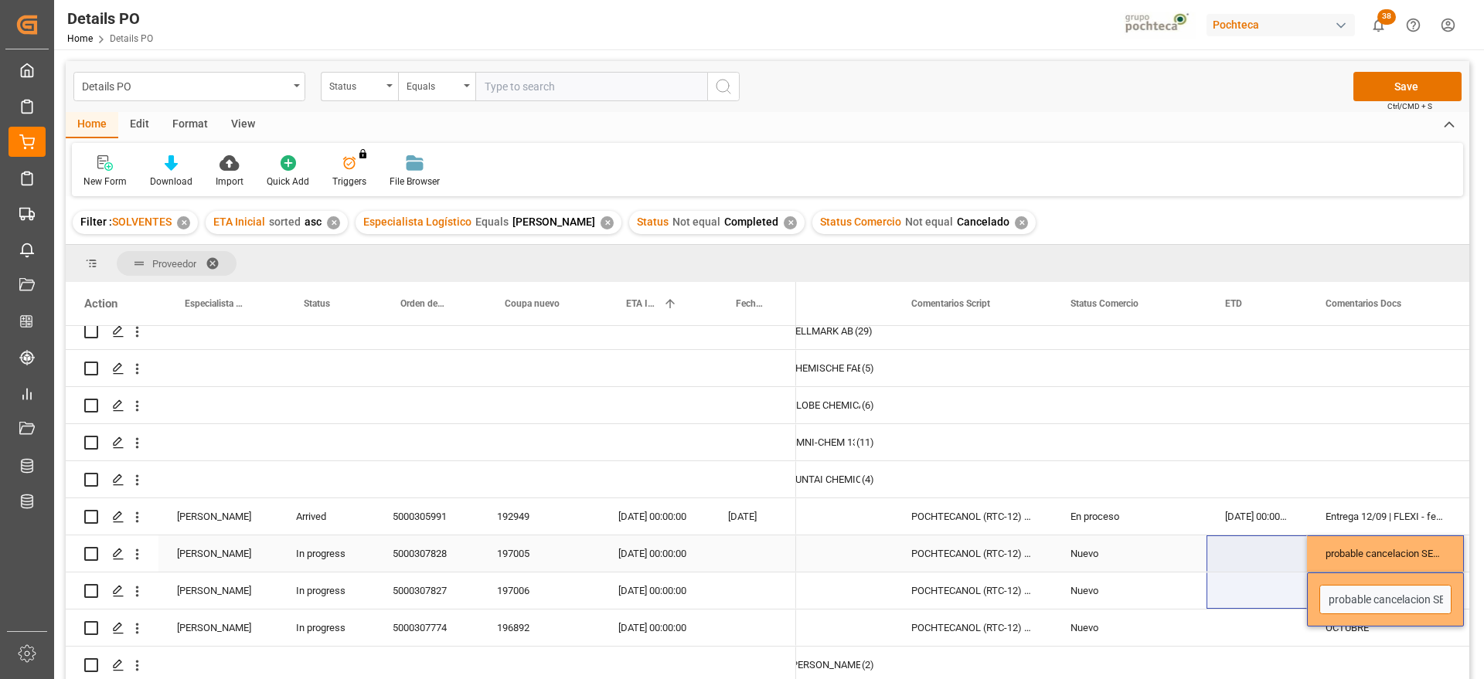
drag, startPoint x: 1430, startPoint y: 597, endPoint x: 1281, endPoint y: 563, distance: 152.8
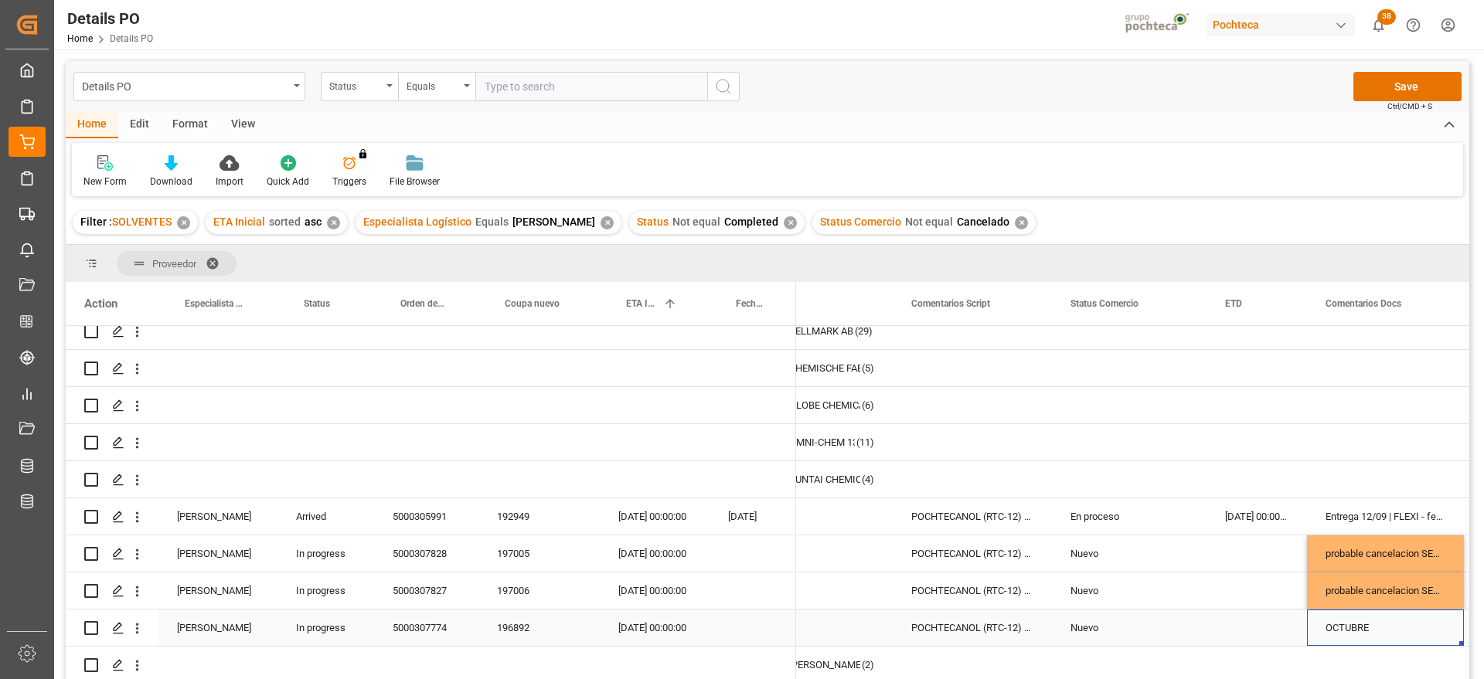
click at [1333, 622] on div "OCTUBRE" at bounding box center [1385, 628] width 157 height 36
click at [1328, 624] on input "OCTUBRE" at bounding box center [1385, 636] width 132 height 29
paste input "probable cancelacion"
type input "probable cancelacion OCTUBRE"
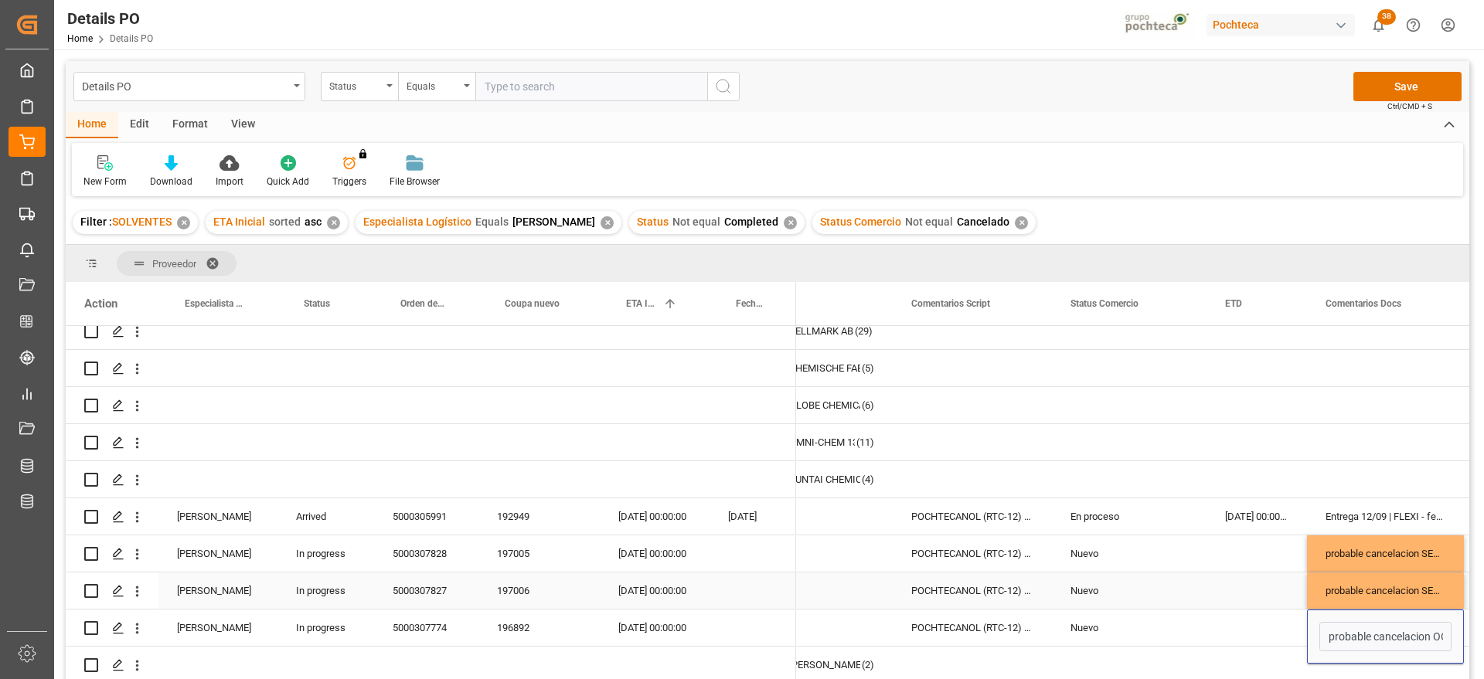
click at [1239, 578] on div "Press SPACE to select this row." at bounding box center [1256, 591] width 100 height 36
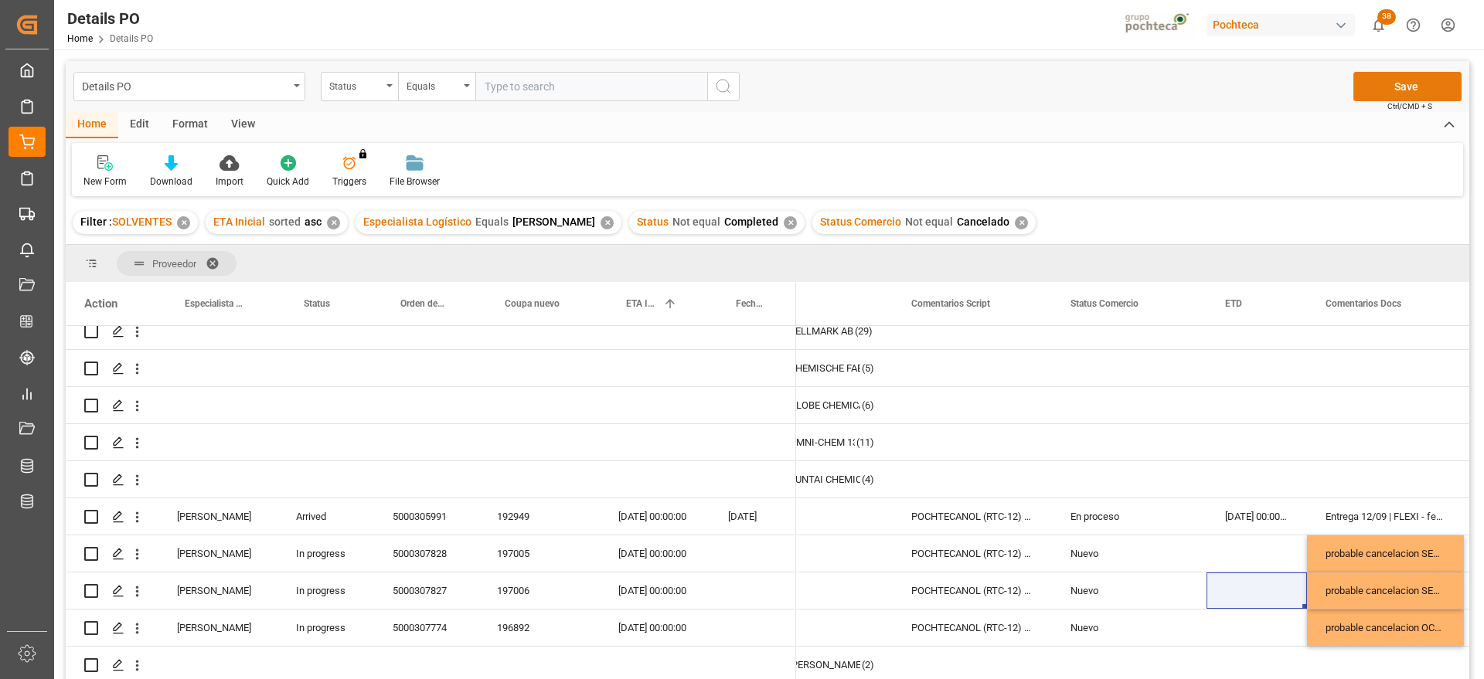
click at [1404, 90] on button "Save" at bounding box center [1407, 86] width 108 height 29
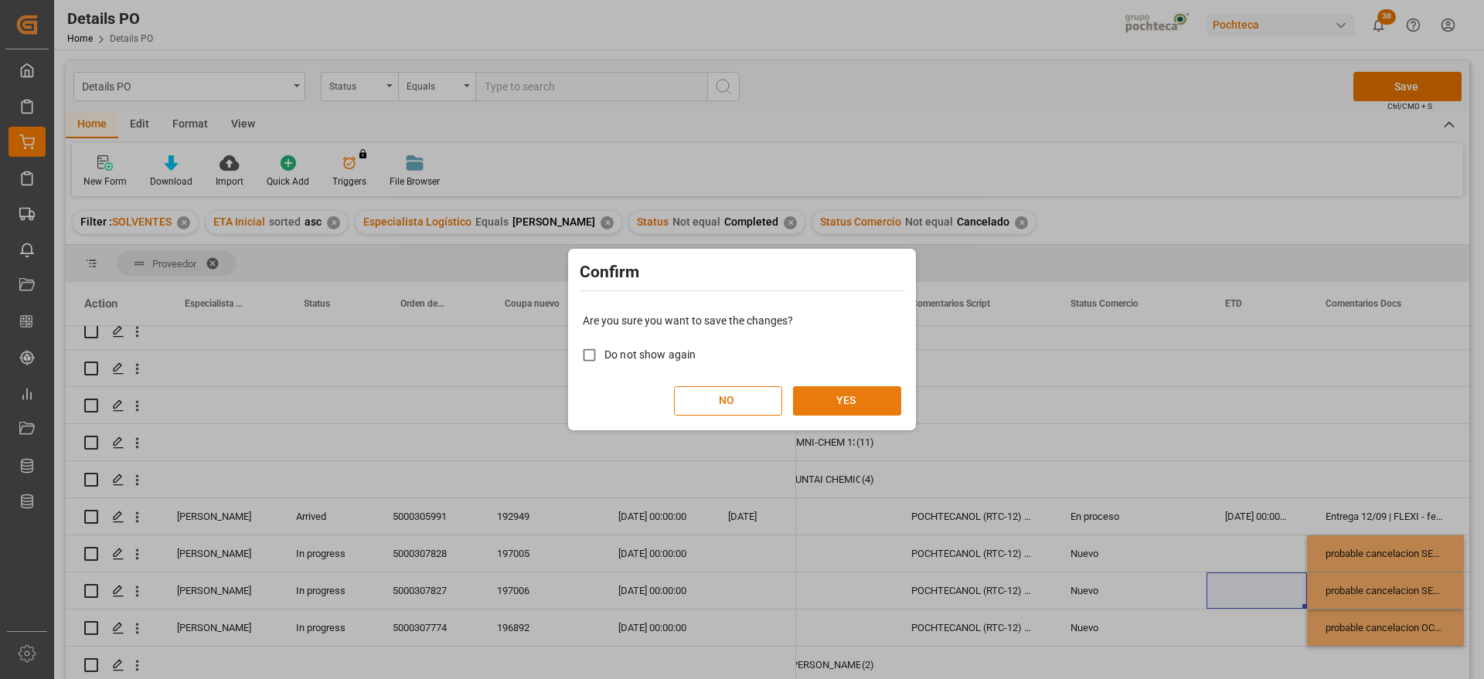
click at [870, 403] on button "YES" at bounding box center [847, 400] width 108 height 29
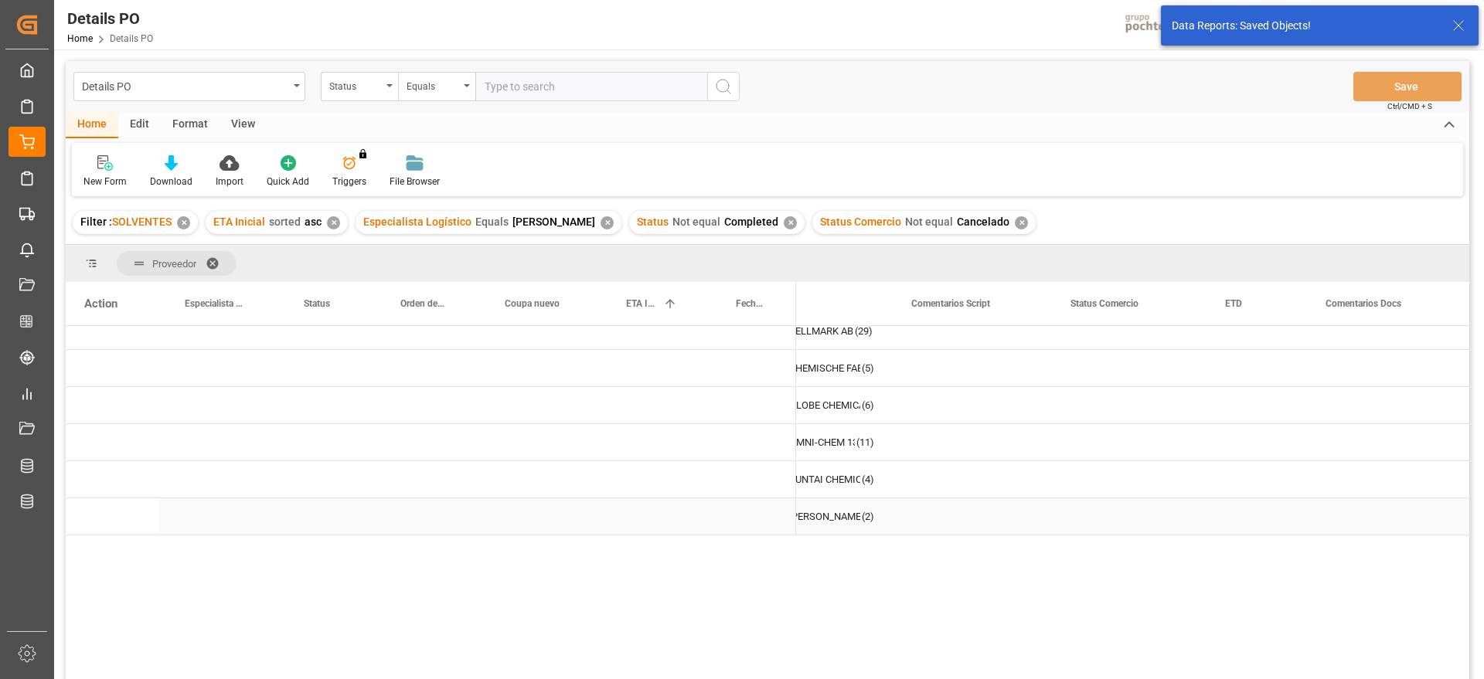
scroll to position [0, 0]
click at [736, 519] on div "Press SPACE to select this row." at bounding box center [753, 530] width 87 height 36
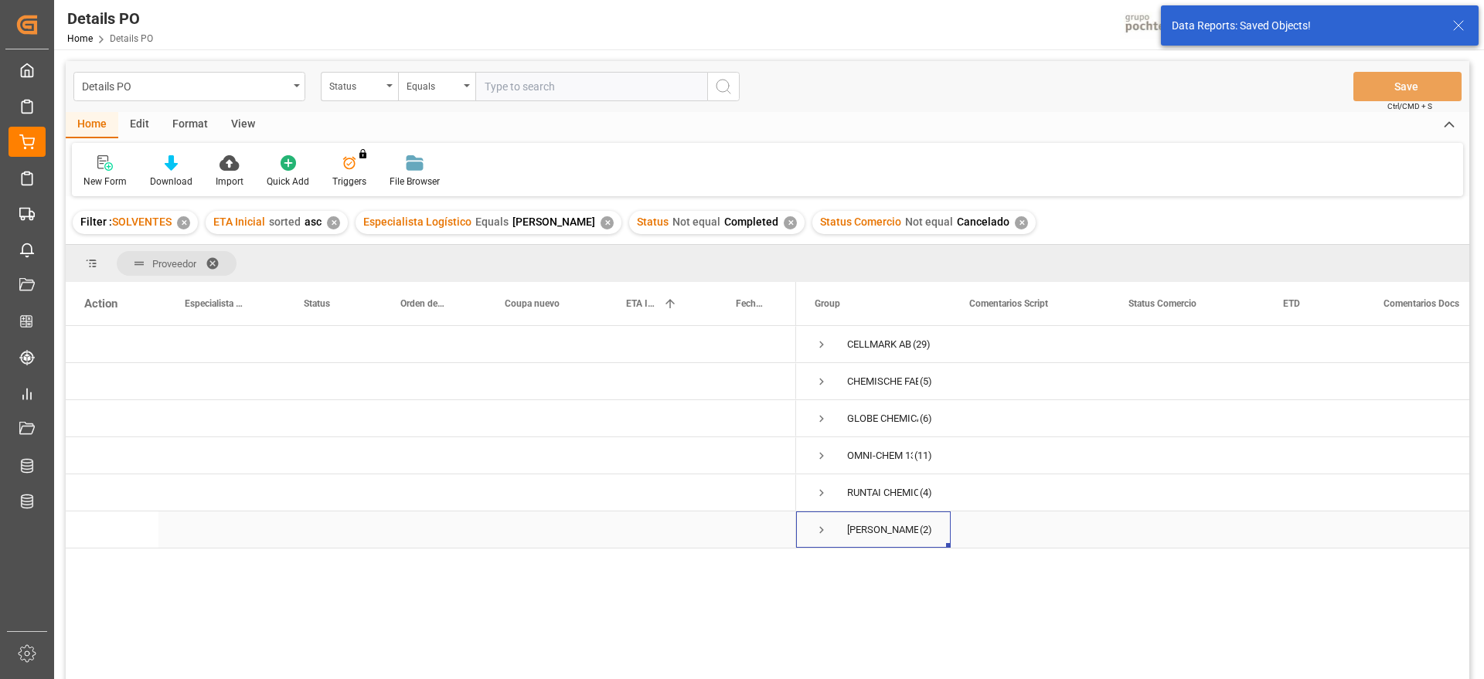
click at [822, 528] on span "Press SPACE to select this row." at bounding box center [822, 530] width 14 height 14
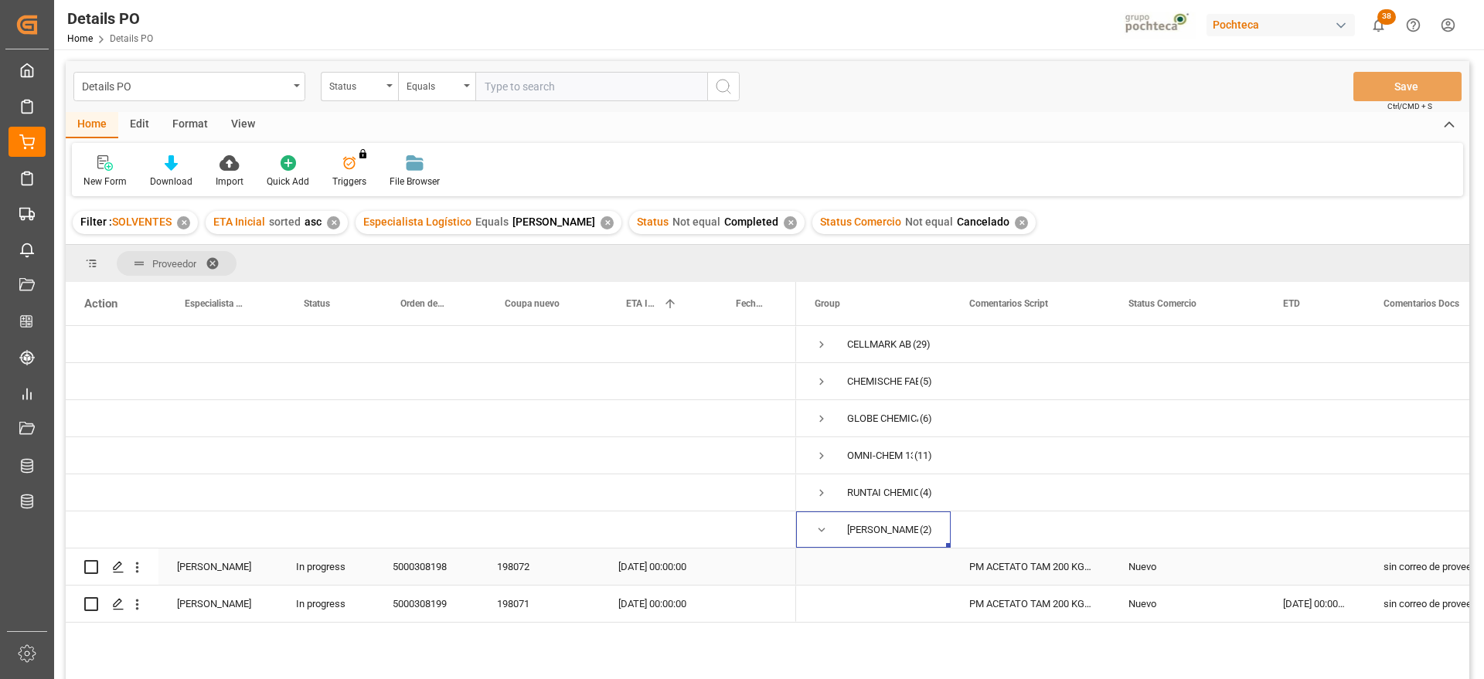
click at [1060, 560] on div "PM ACETATO TAM 200 KG (55101)" at bounding box center [1030, 567] width 159 height 36
click at [1405, 563] on div "sin correo de proveedorSEPTIEMBRE" at bounding box center [1443, 567] width 157 height 36
click at [819, 492] on span "Press SPACE to select this row." at bounding box center [822, 493] width 14 height 14
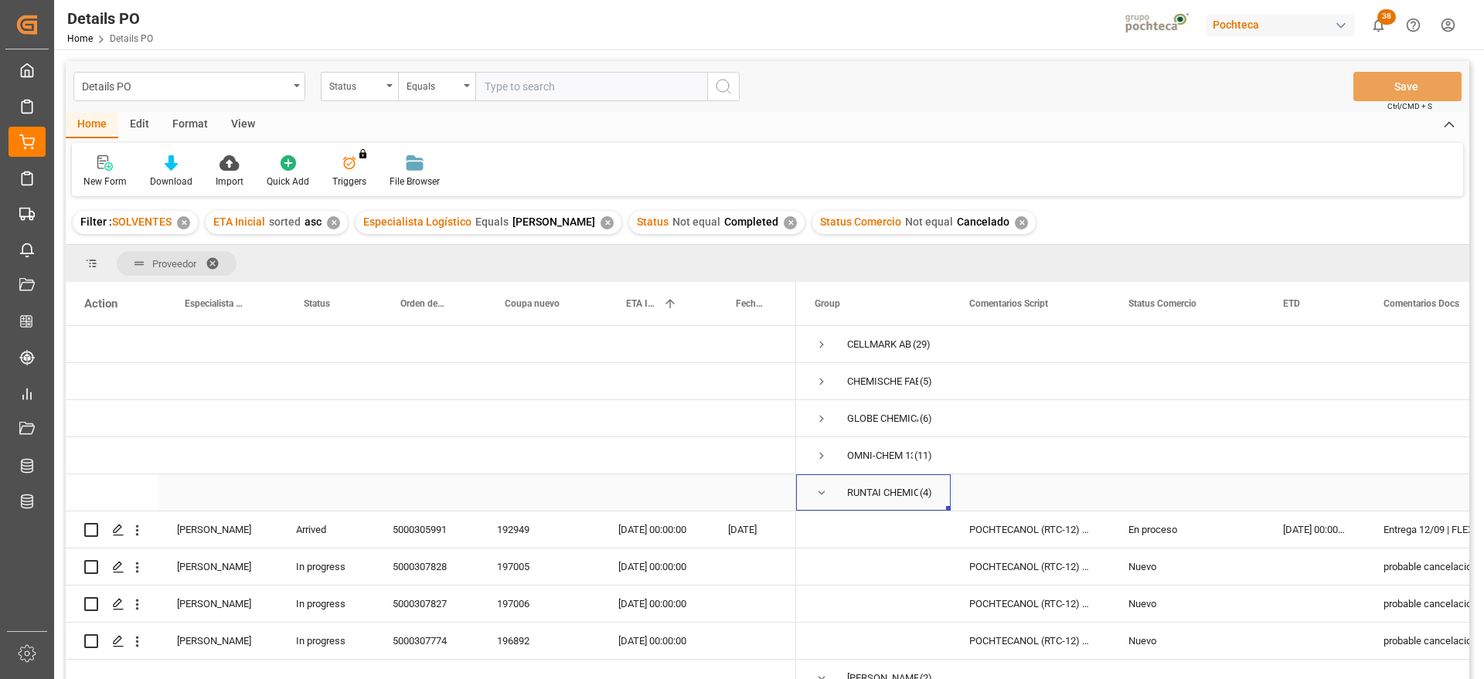
click at [816, 490] on span "Press SPACE to select this row." at bounding box center [822, 493] width 14 height 14
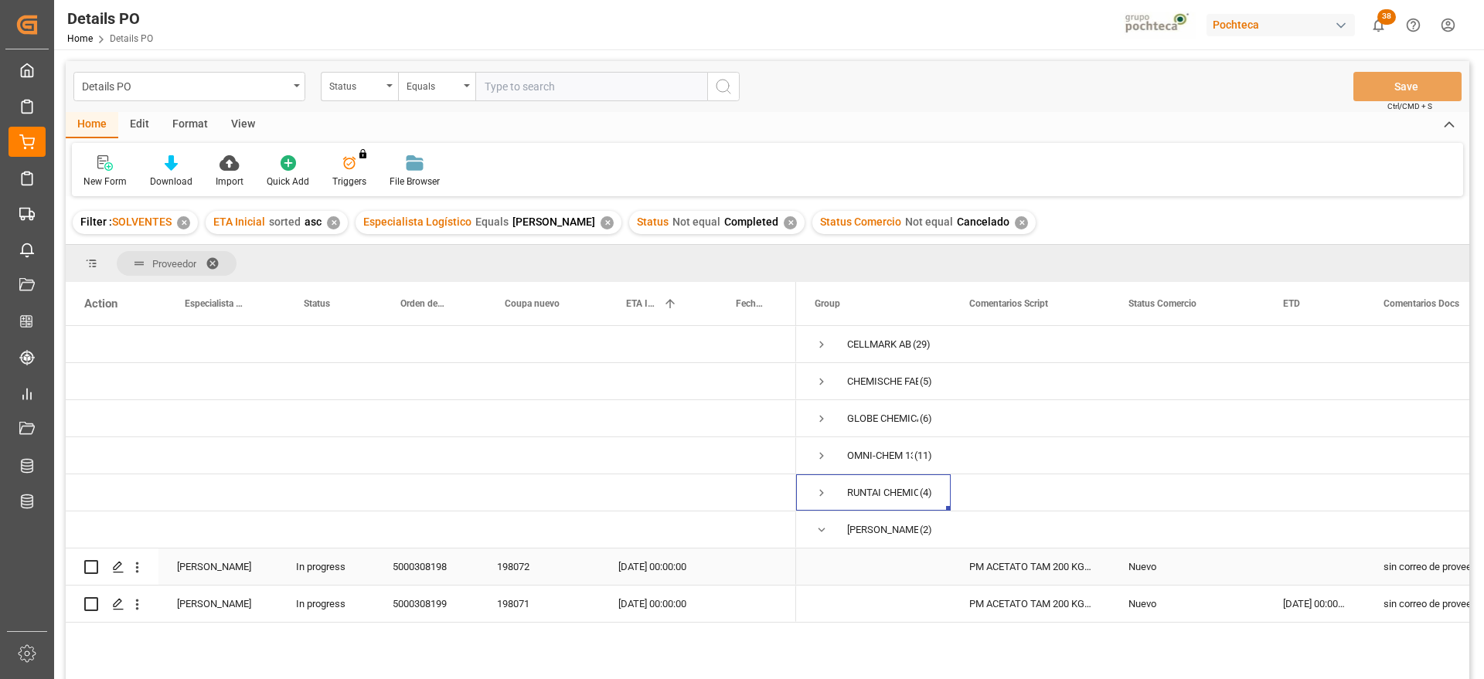
click at [675, 561] on div "30-09-2025 00:00:00" at bounding box center [655, 567] width 110 height 36
click at [675, 560] on div "30-09-2025 00:00:00" at bounding box center [655, 567] width 110 height 36
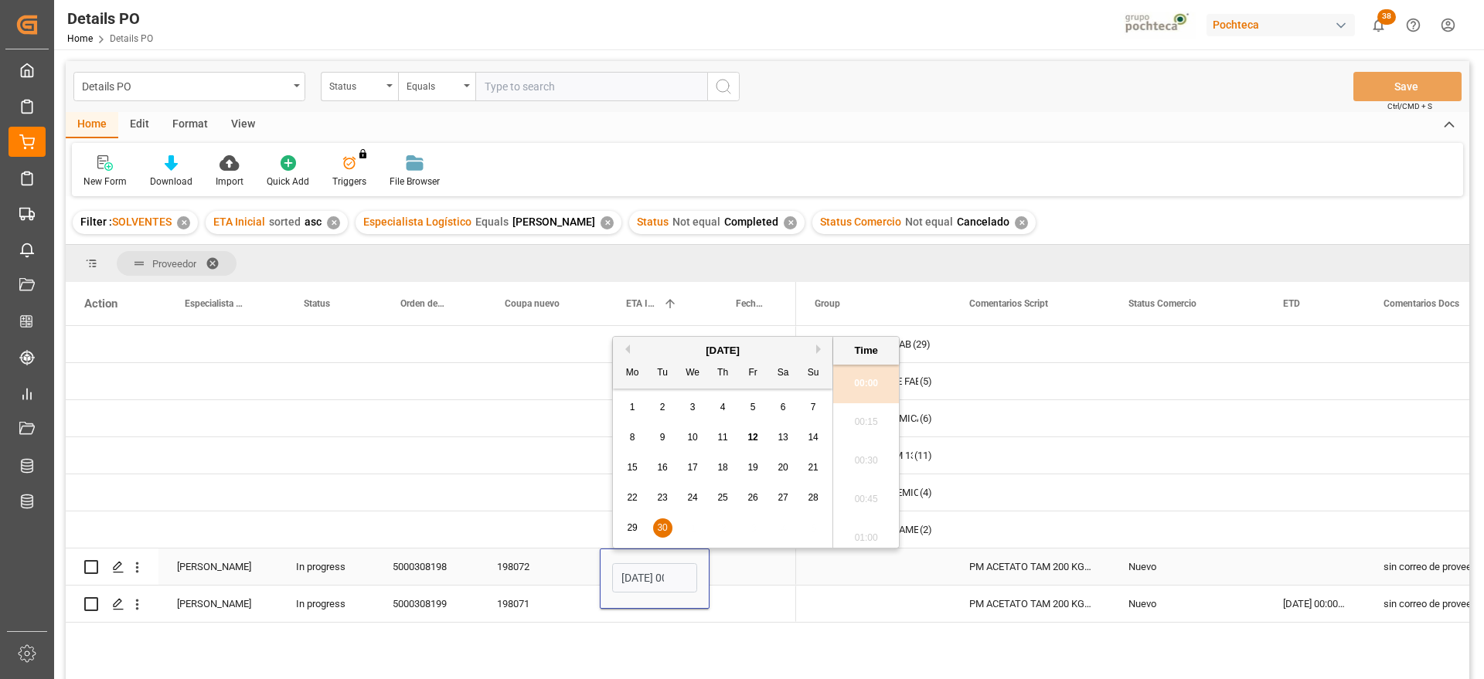
scroll to position [1513, 0]
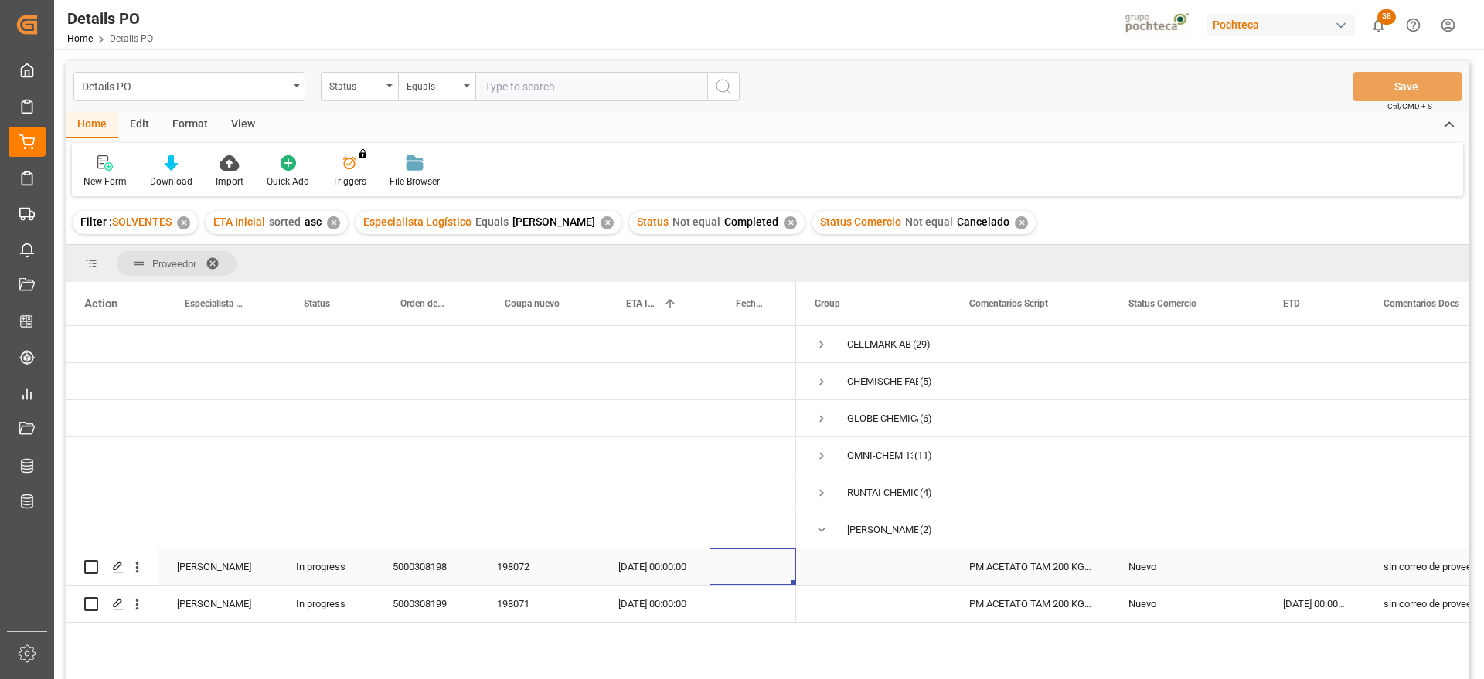
click at [767, 580] on div "Press SPACE to select this row." at bounding box center [753, 567] width 87 height 36
click at [570, 570] on div "198072" at bounding box center [538, 567] width 121 height 36
click at [674, 581] on div "30-09-2025 00:00:00" at bounding box center [655, 567] width 110 height 36
click at [674, 572] on div "30-09-2025 00:00:00" at bounding box center [655, 567] width 110 height 36
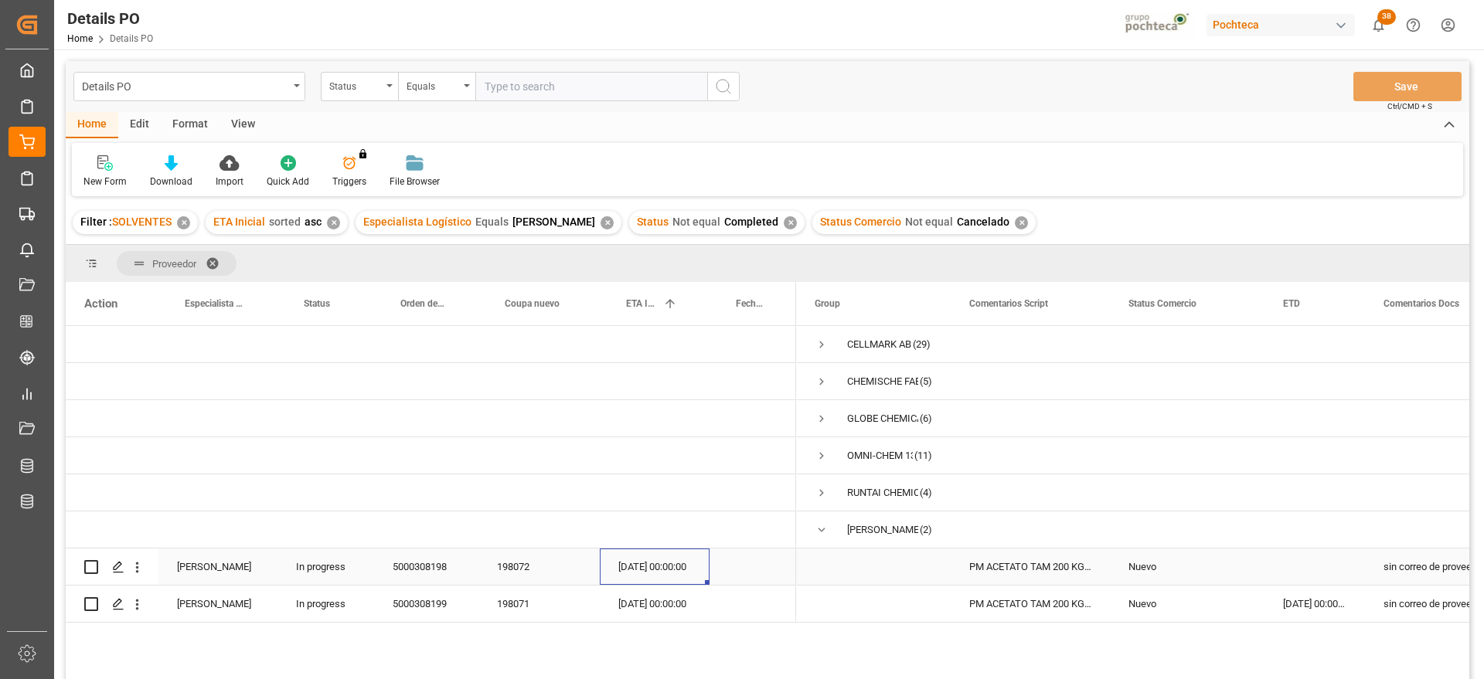
click at [674, 572] on div "30-09-2025 00:00:00" at bounding box center [655, 567] width 110 height 36
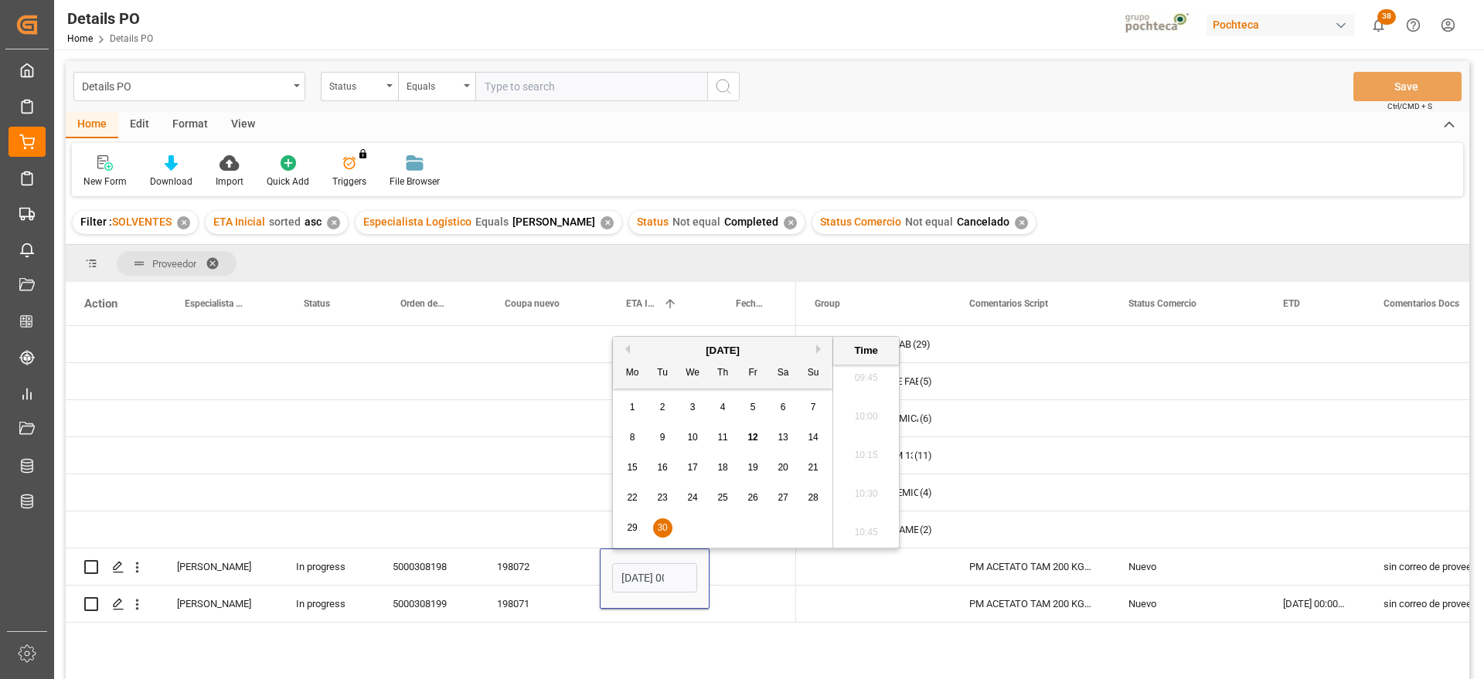
click at [818, 349] on button "Next Month" at bounding box center [820, 349] width 9 height 9
click at [782, 440] on span "11" at bounding box center [783, 437] width 10 height 11
type input "11-10-2025 00:00"
click at [738, 572] on div "Press SPACE to select this row." at bounding box center [753, 567] width 87 height 36
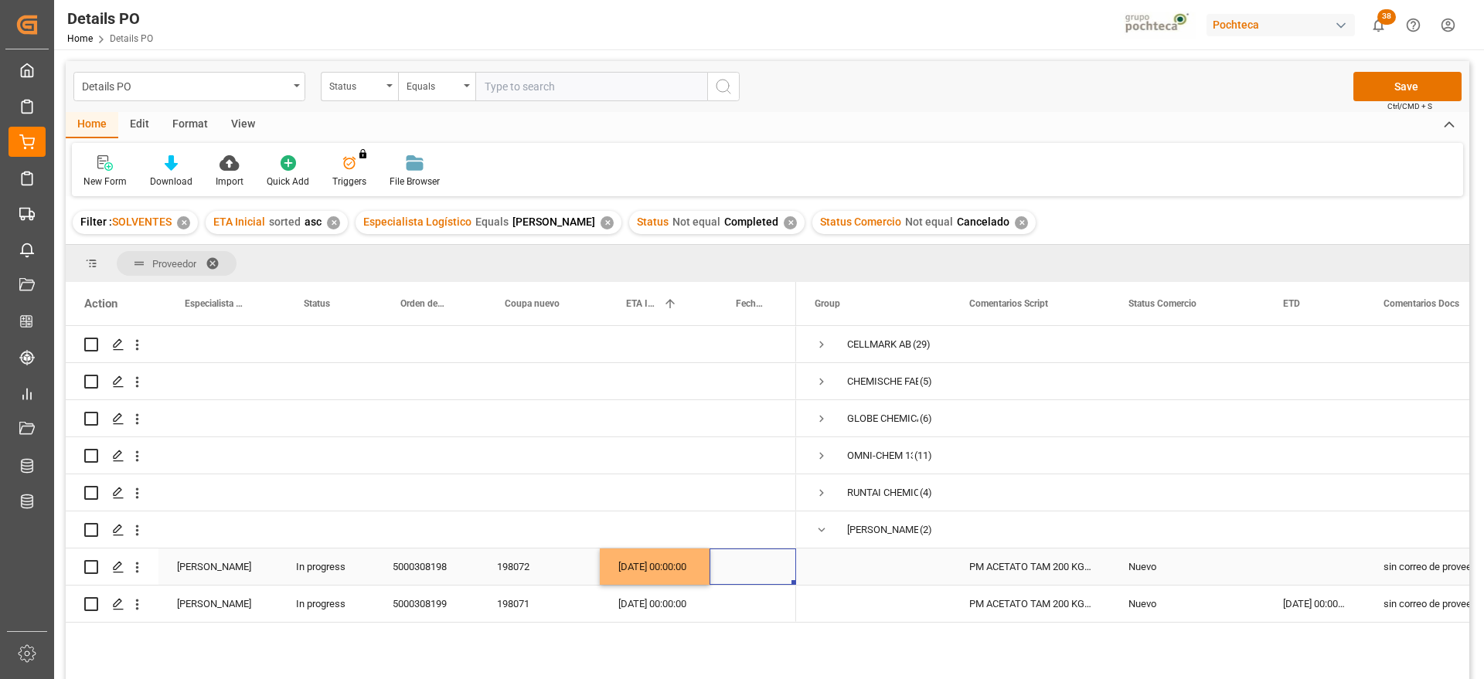
click at [1207, 569] on div "Nuevo" at bounding box center [1186, 568] width 117 height 36
click at [1357, 573] on div "Press SPACE to select this row." at bounding box center [1314, 567] width 100 height 36
click at [1404, 575] on div "sin correo de proveedorSEPTIEMBRE" at bounding box center [1443, 567] width 157 height 36
click at [1404, 607] on div "sin correo de proveedorSEPTIEMBRE" at bounding box center [1443, 604] width 157 height 36
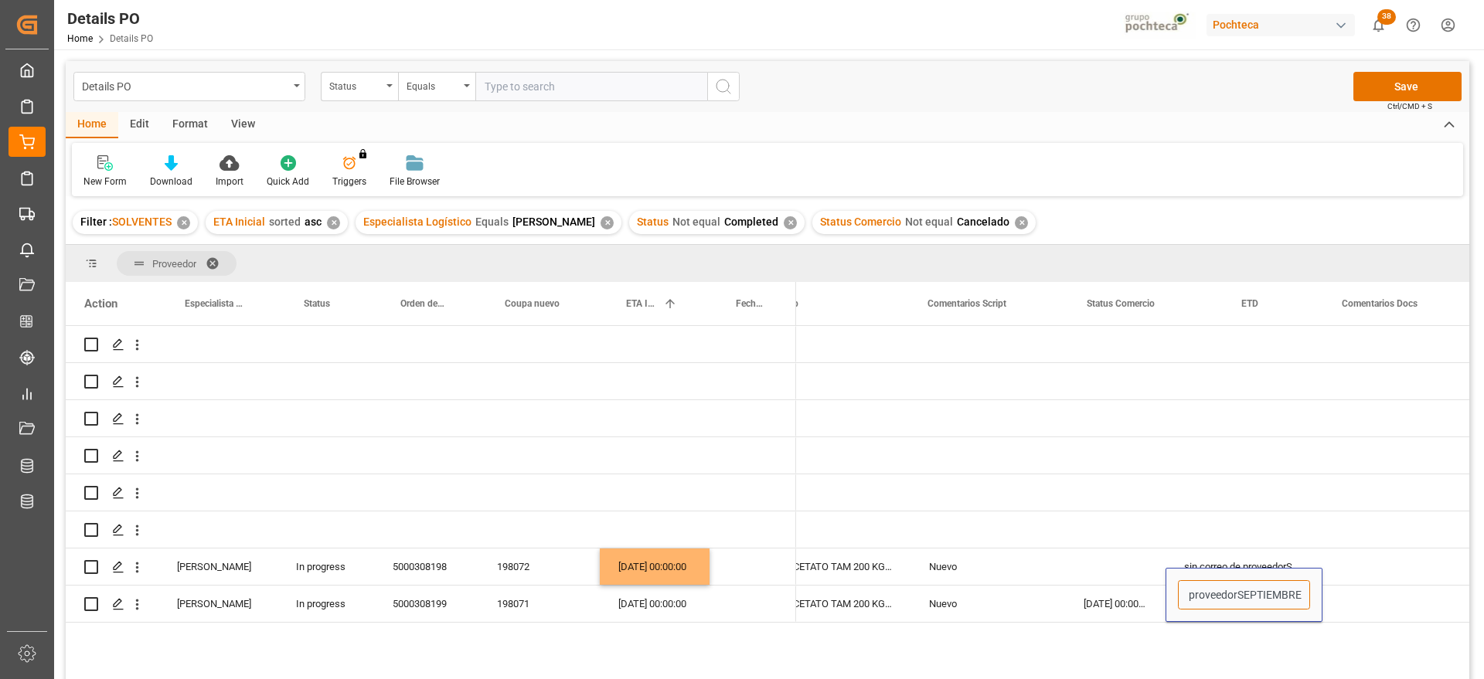
scroll to position [0, 414]
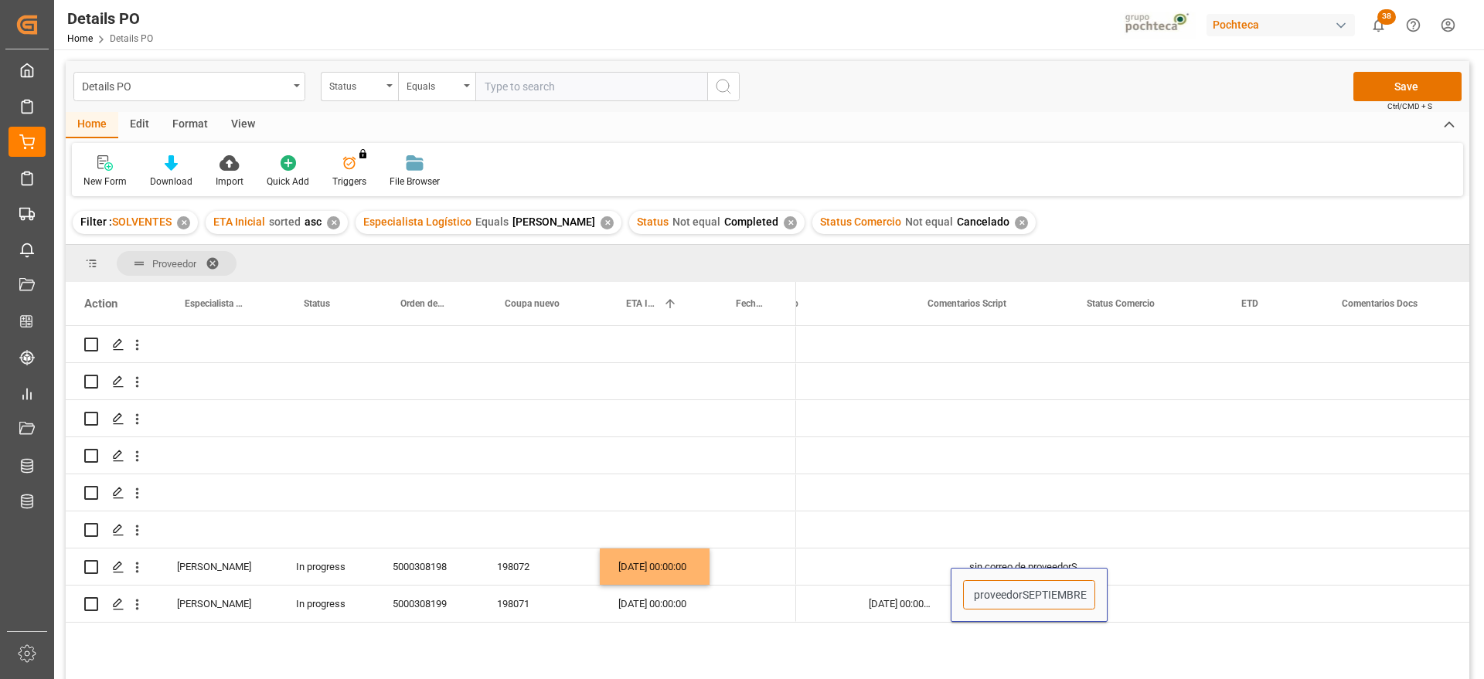
drag, startPoint x: 1388, startPoint y: 597, endPoint x: 1468, endPoint y: 598, distance: 80.4
click at [1468, 598] on div "(5)" at bounding box center [768, 505] width 1404 height 358
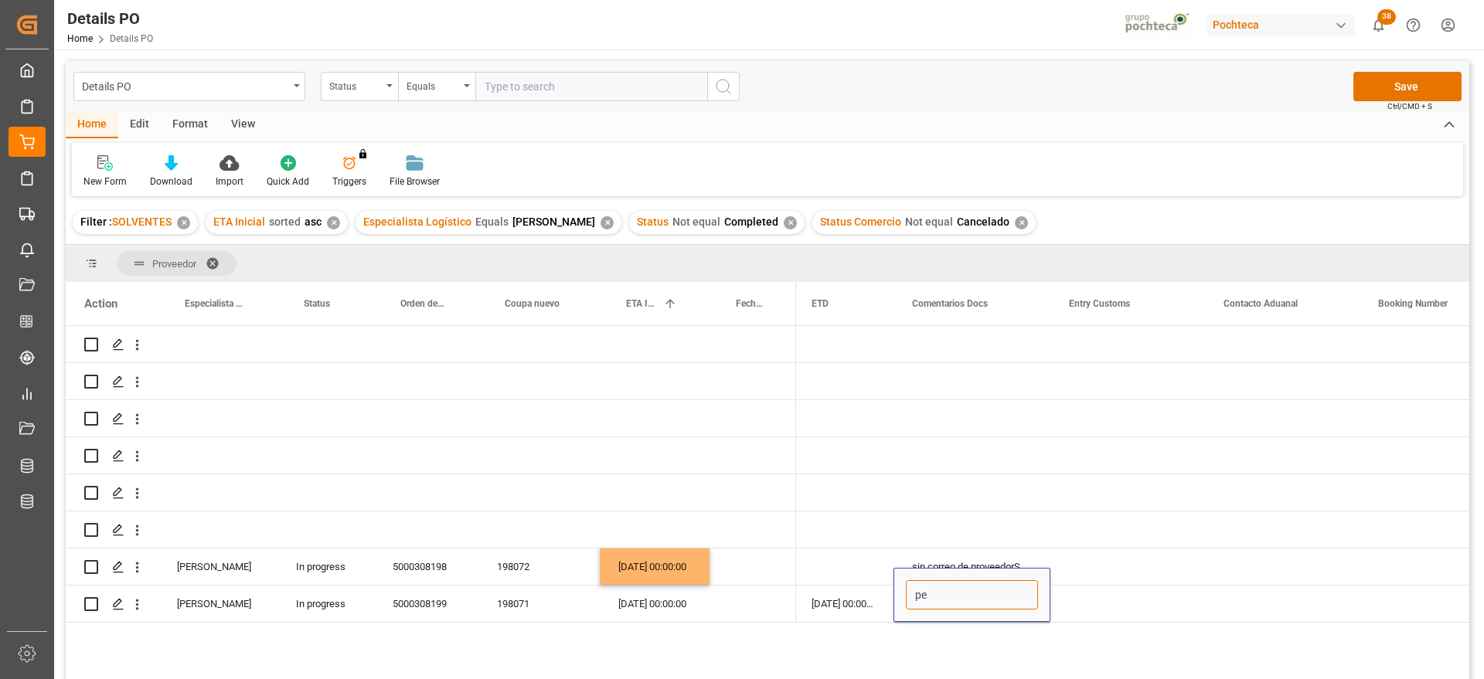
scroll to position [0, 0]
type input "pend zarpe"
click at [825, 593] on div "26-09-2025 00:00:00" at bounding box center [843, 604] width 100 height 36
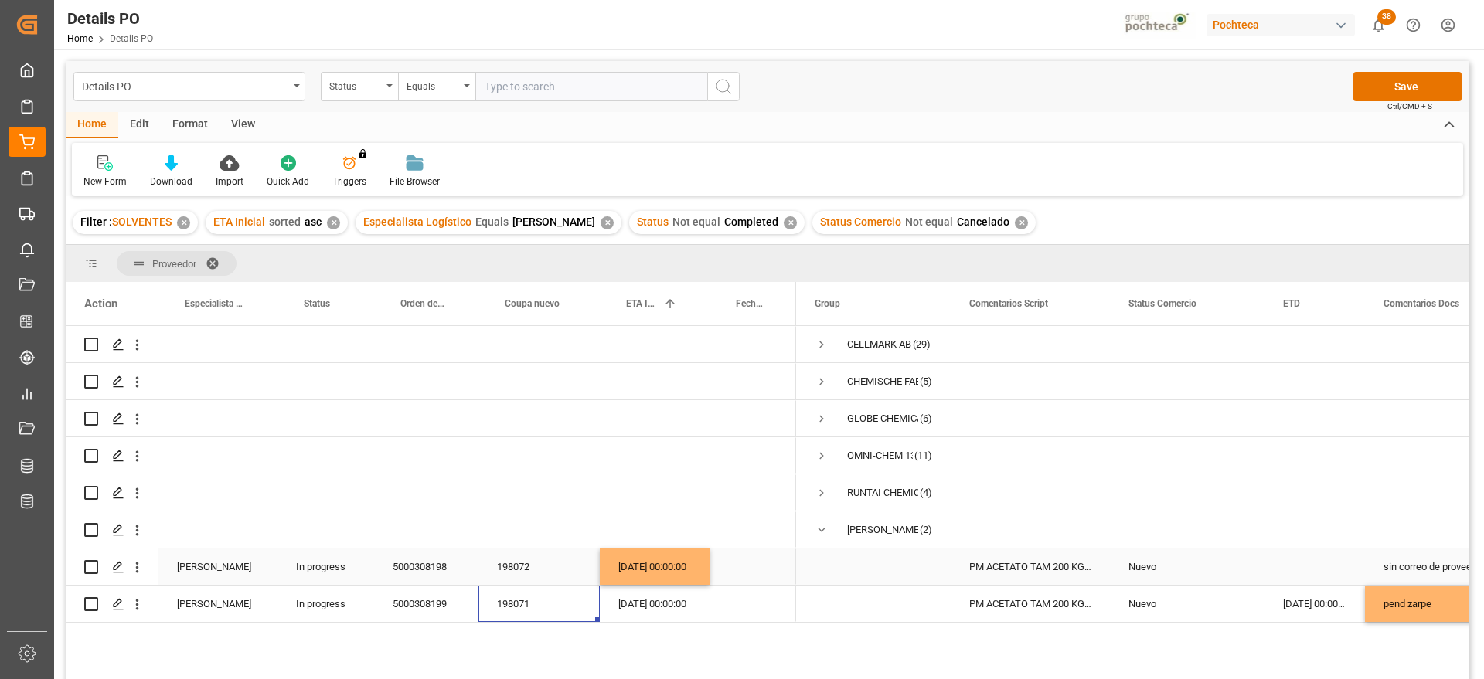
click at [1309, 574] on div "Press SPACE to select this row." at bounding box center [1314, 567] width 100 height 36
click at [1407, 81] on button "Save" at bounding box center [1407, 86] width 108 height 29
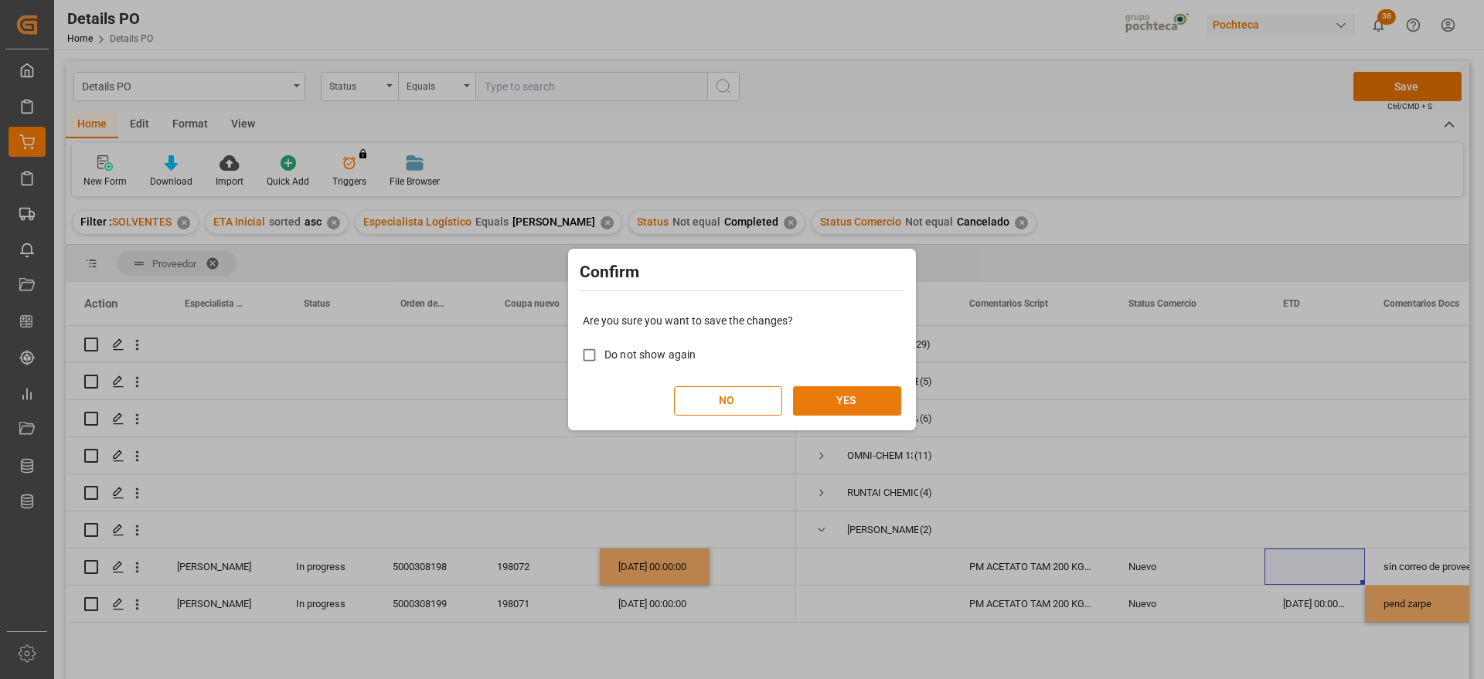
click at [835, 409] on button "YES" at bounding box center [847, 400] width 108 height 29
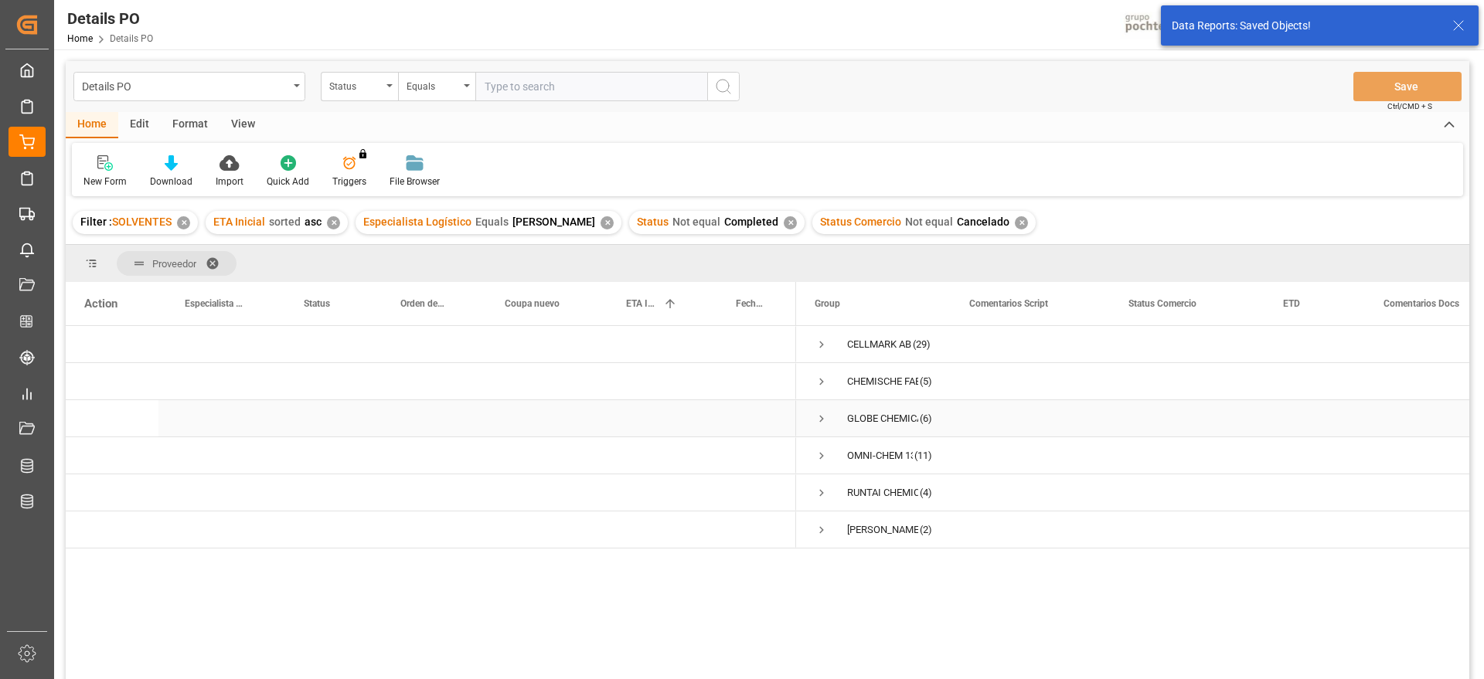
click at [957, 402] on div "Press SPACE to select this row." at bounding box center [1030, 418] width 159 height 36
click at [961, 339] on div "Press SPACE to select this row." at bounding box center [1030, 344] width 159 height 36
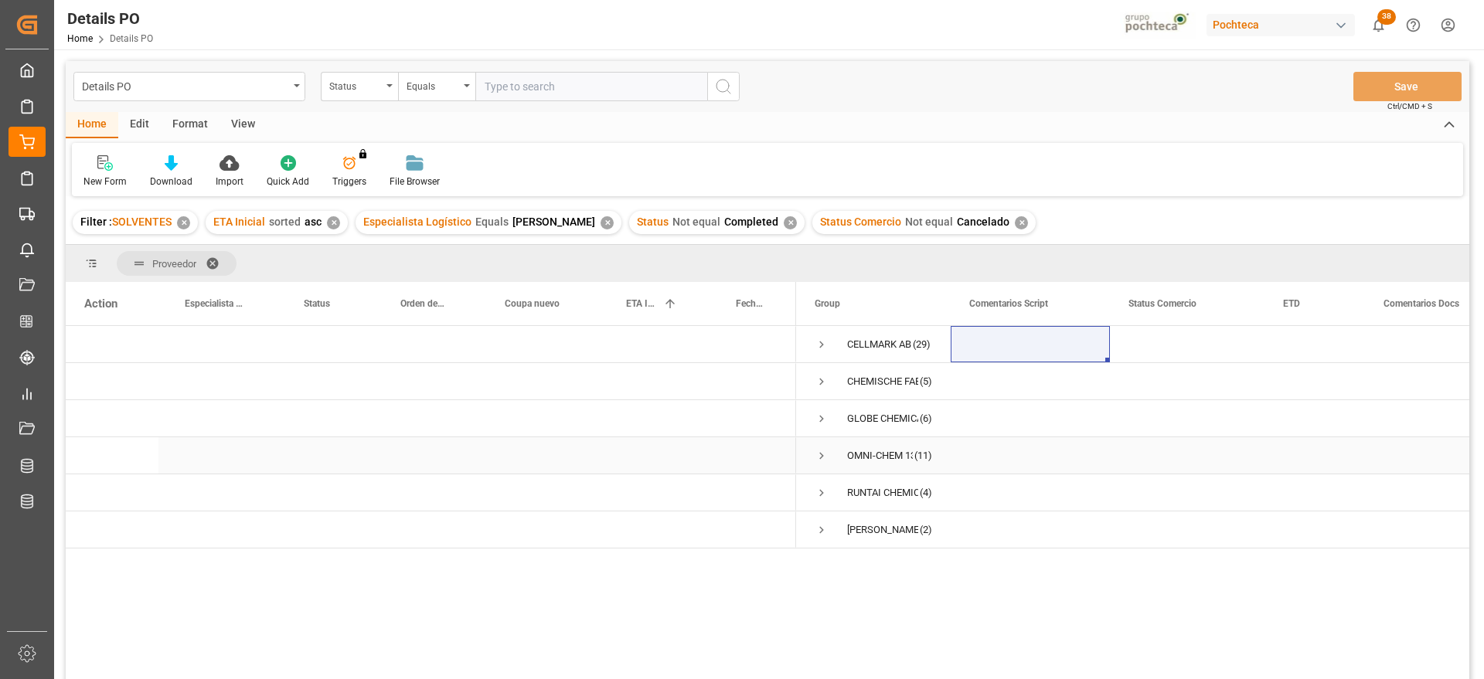
click at [1301, 442] on div "Press SPACE to select this row." at bounding box center [1314, 455] width 100 height 36
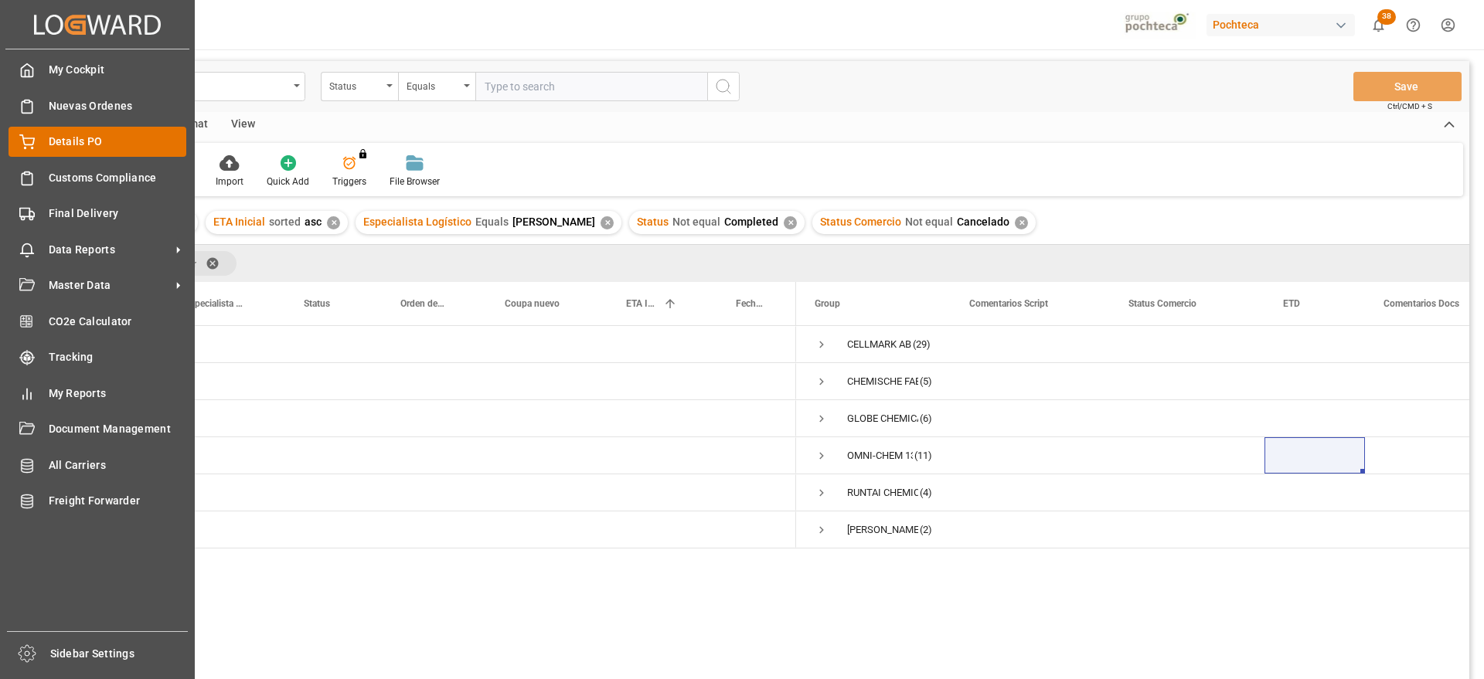
click at [58, 136] on span "Details PO" at bounding box center [118, 142] width 138 height 16
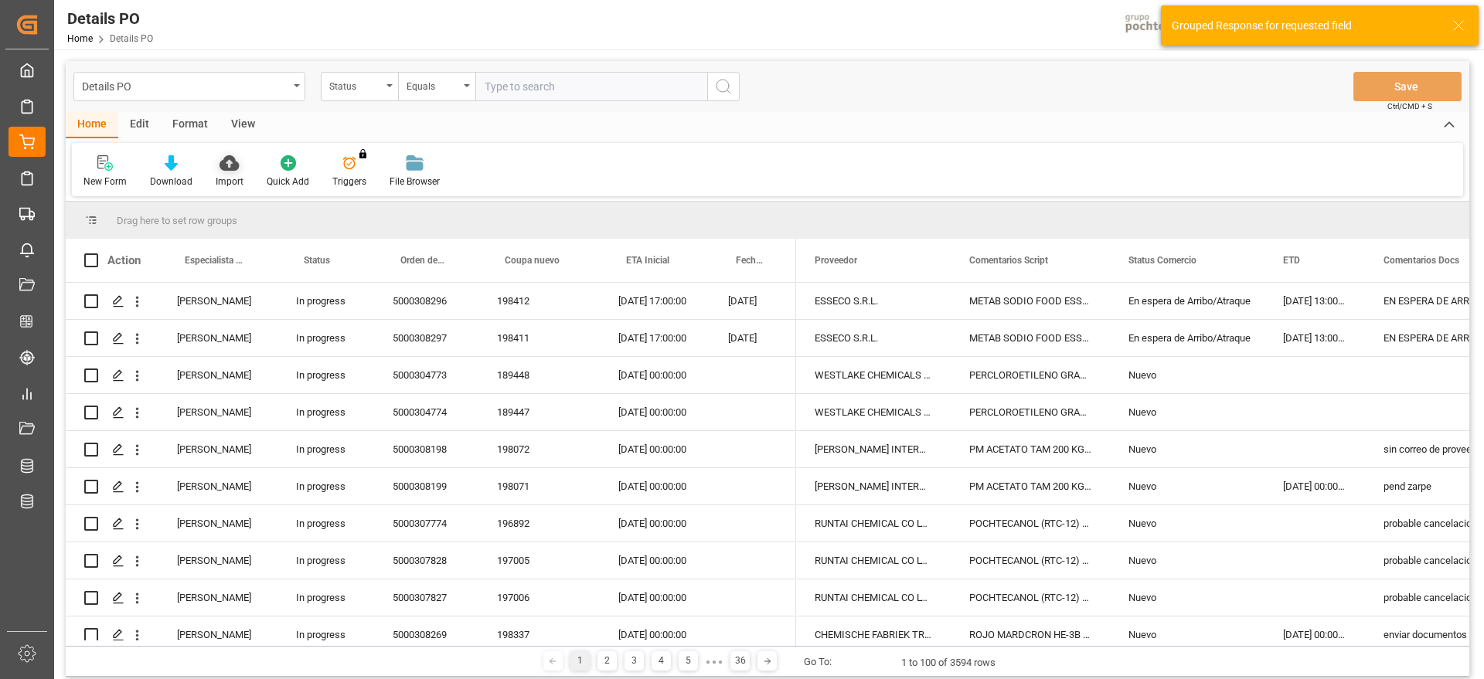
click at [224, 159] on icon at bounding box center [229, 162] width 19 height 15
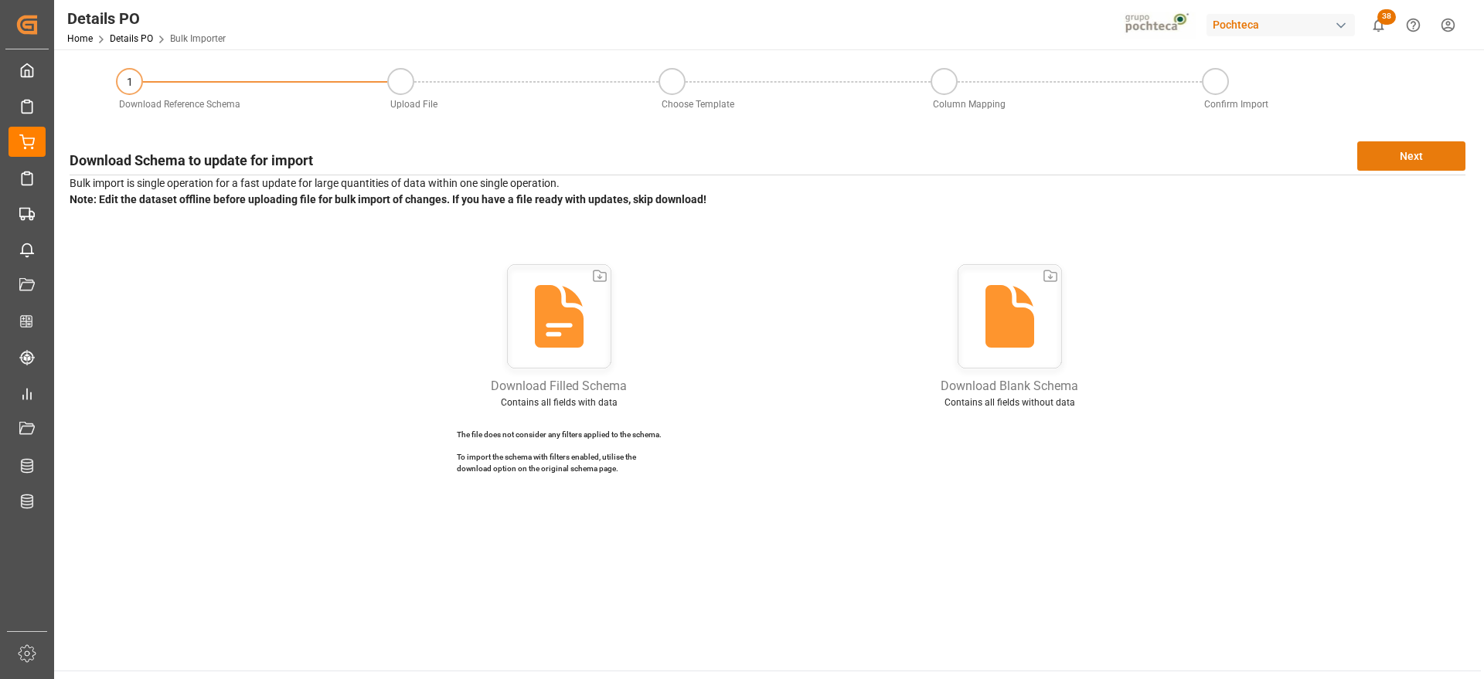
click at [1410, 141] on button "Next" at bounding box center [1411, 155] width 108 height 29
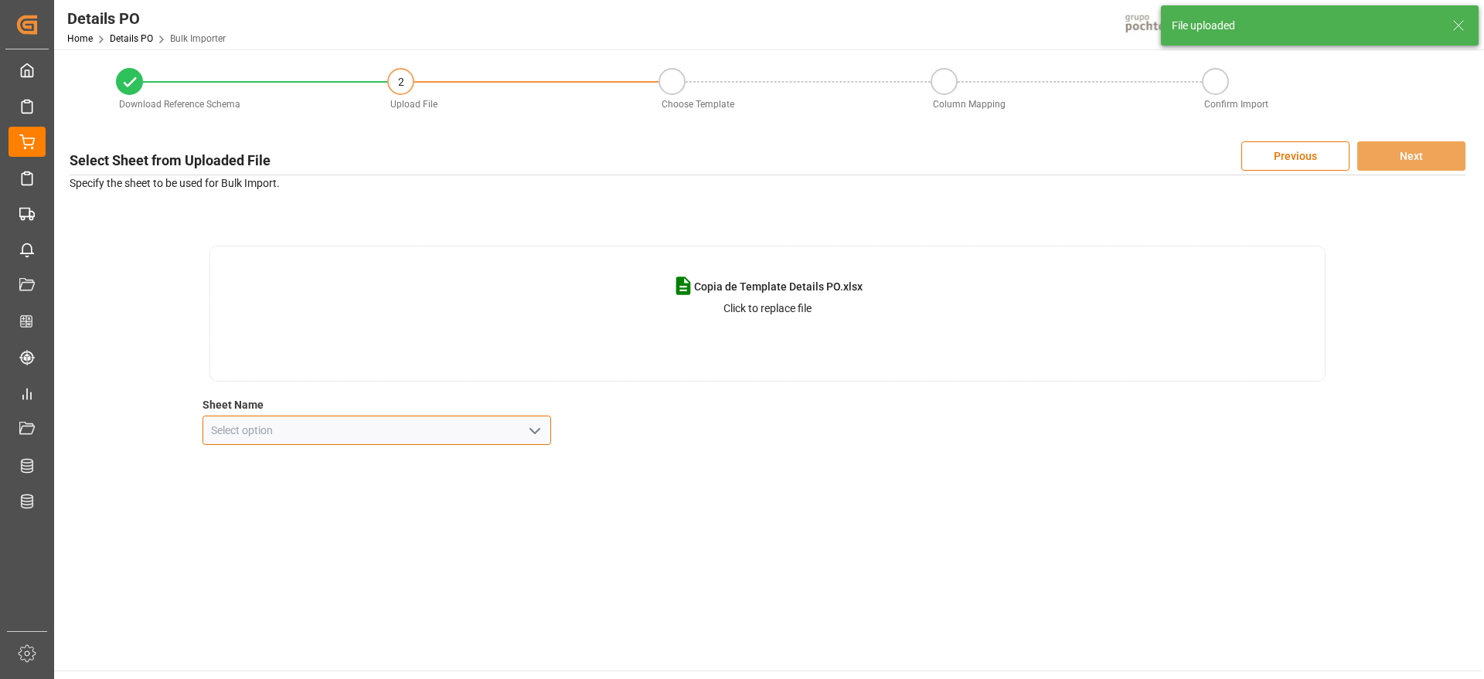
click at [546, 430] on input at bounding box center [376, 430] width 349 height 29
click at [538, 429] on polyline "open menu" at bounding box center [534, 431] width 9 height 5
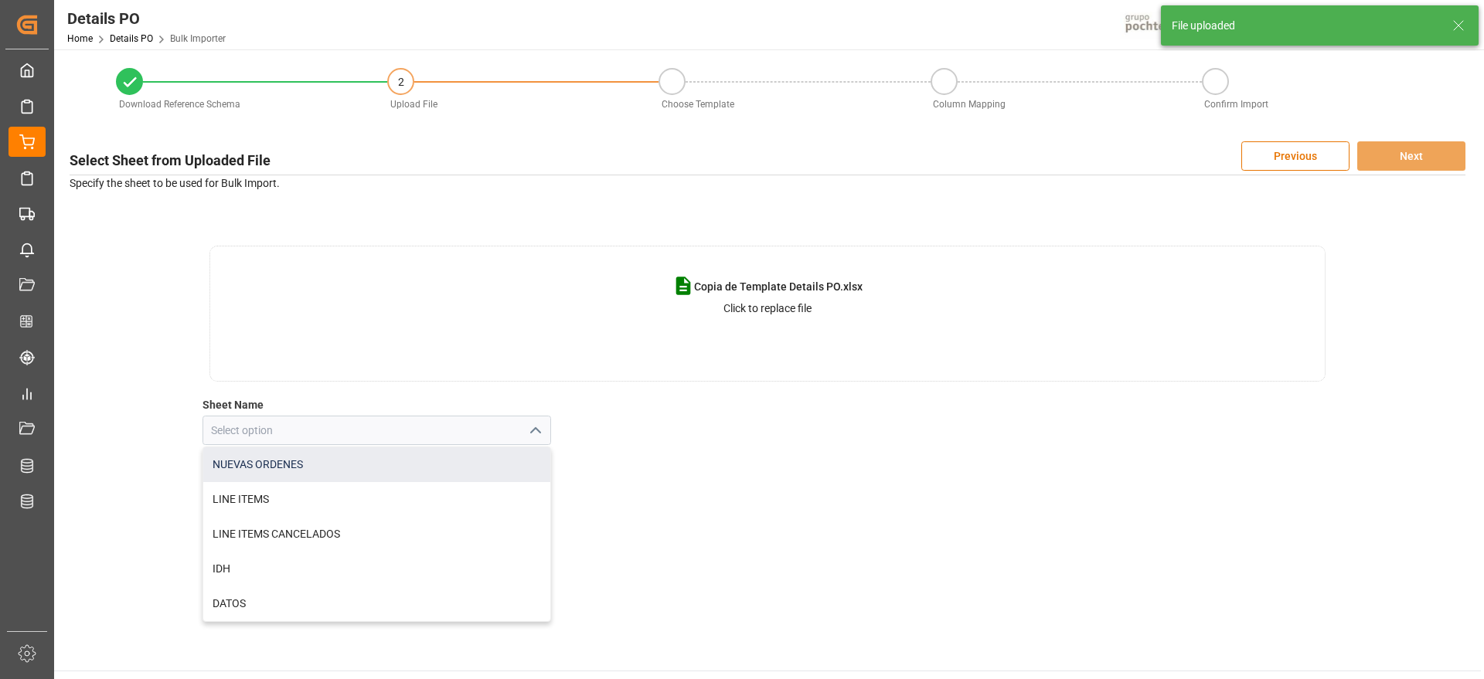
click at [364, 468] on div "NUEVAS ORDENES" at bounding box center [377, 465] width 348 height 35
type input "NUEVAS ORDENES"
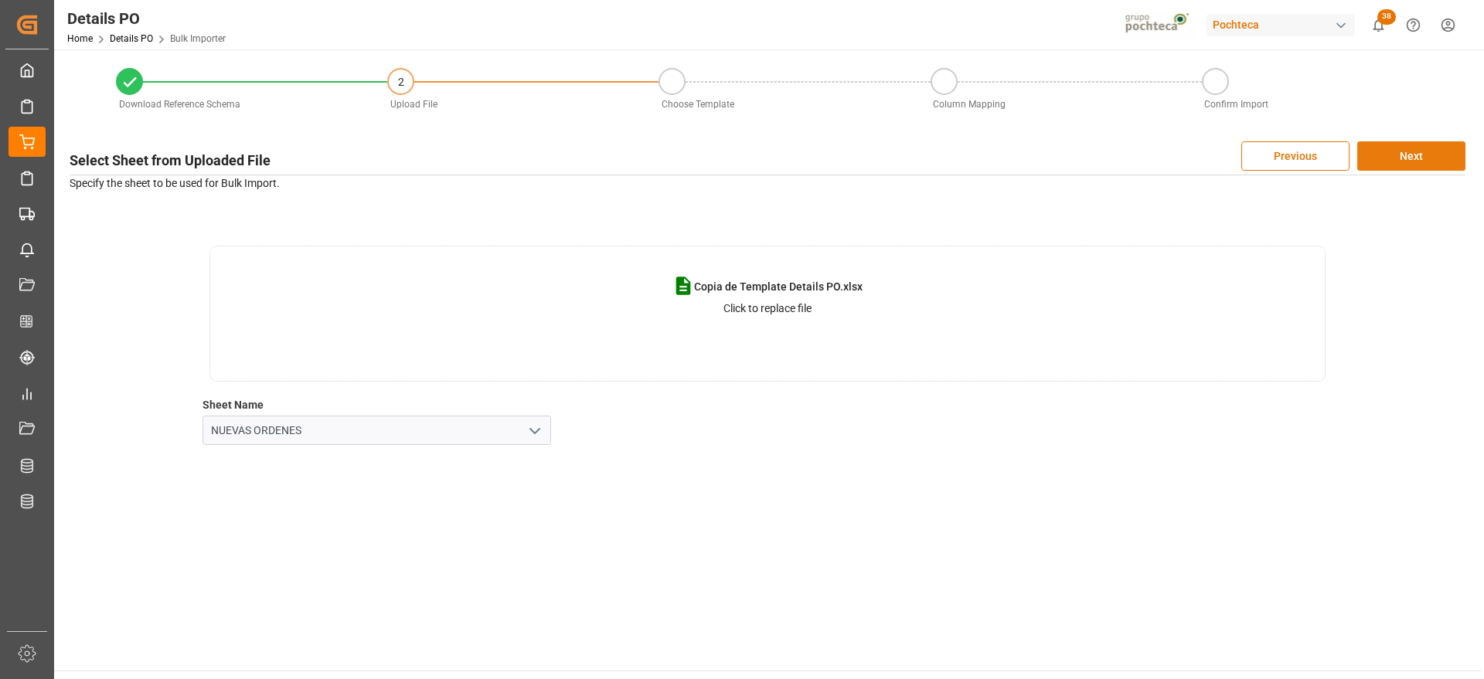
click at [1406, 147] on button "Next" at bounding box center [1411, 155] width 108 height 29
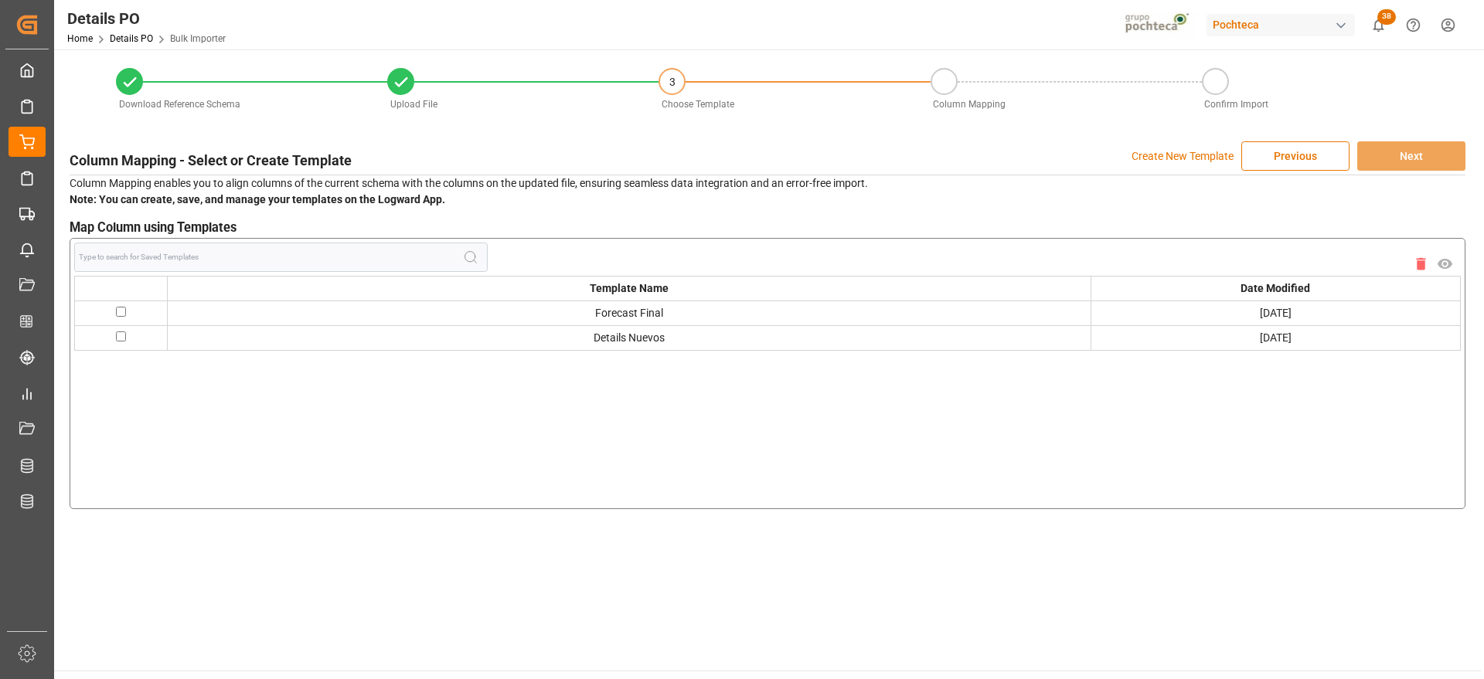
click at [118, 311] on input "checkbox" at bounding box center [121, 312] width 10 height 10
checkbox input "true"
click at [1420, 151] on button "Next" at bounding box center [1411, 155] width 108 height 29
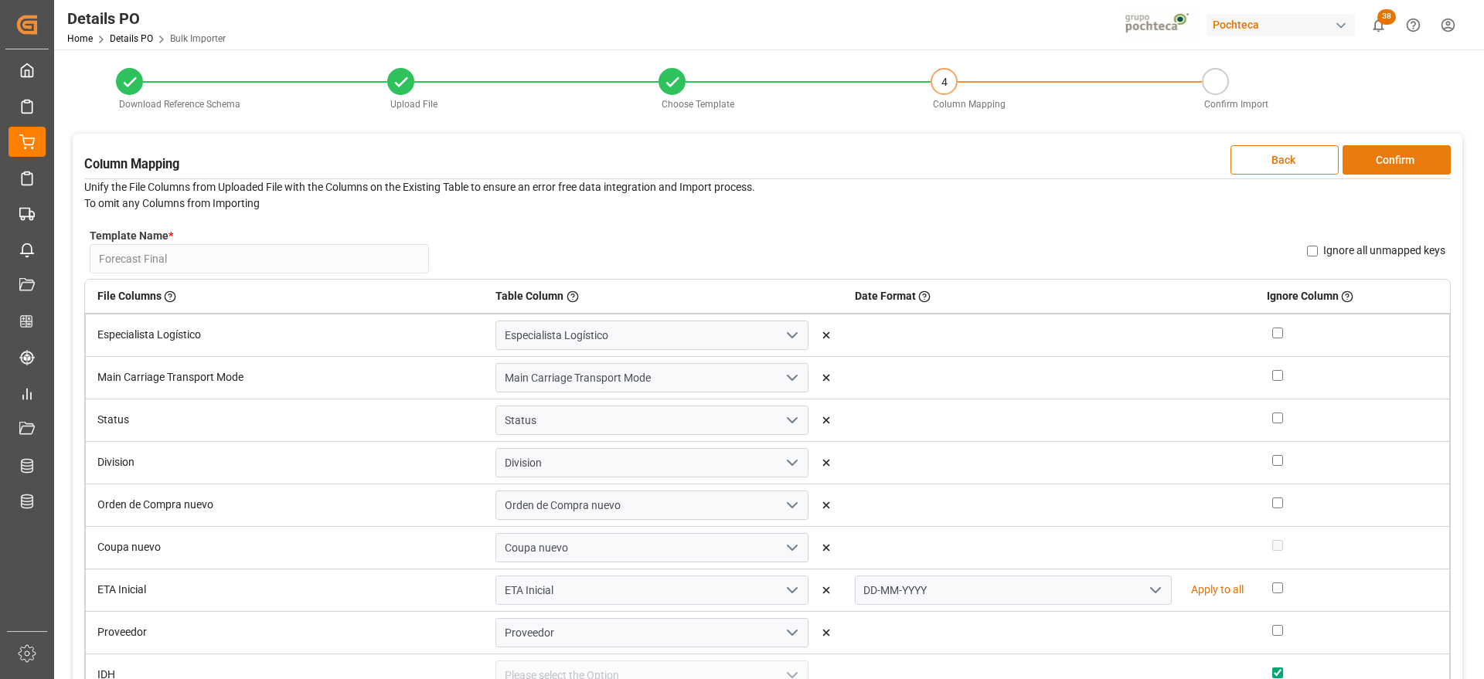
click at [1414, 153] on button "Confirm" at bounding box center [1397, 159] width 108 height 29
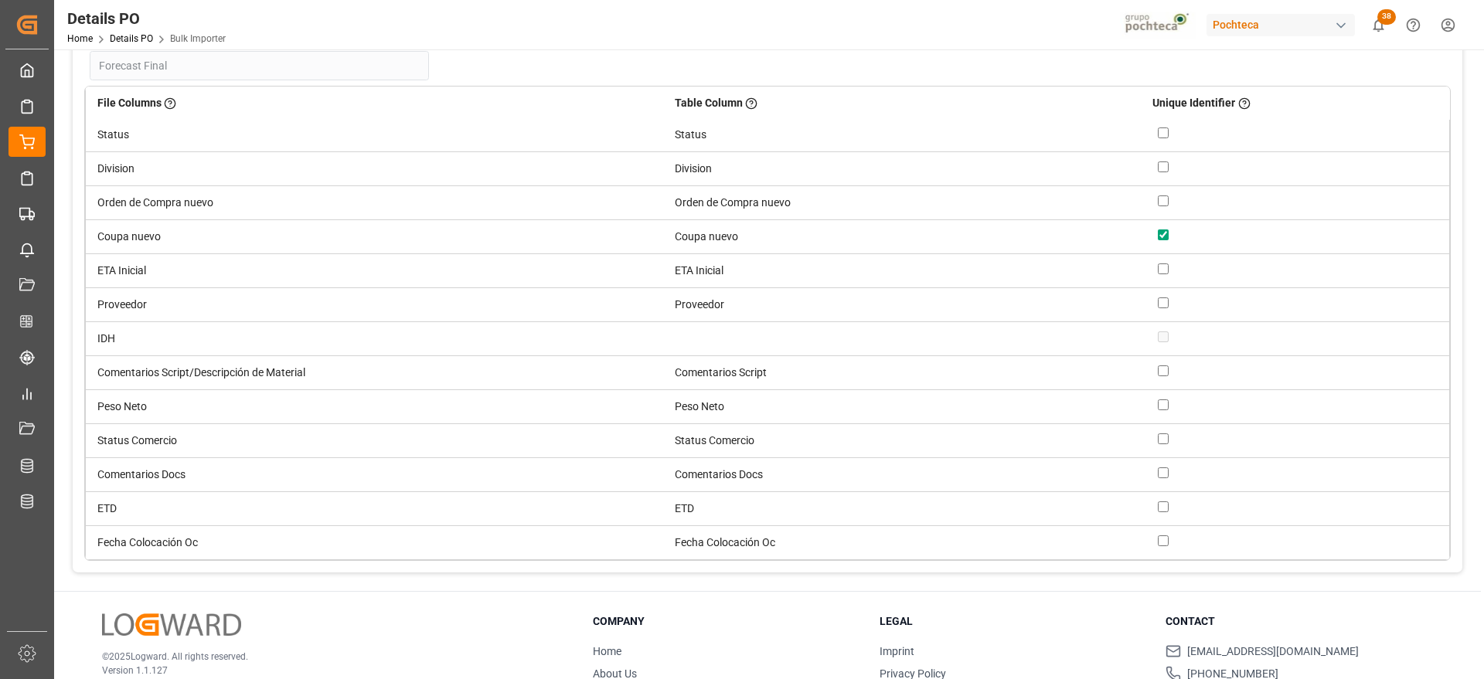
scroll to position [104, 0]
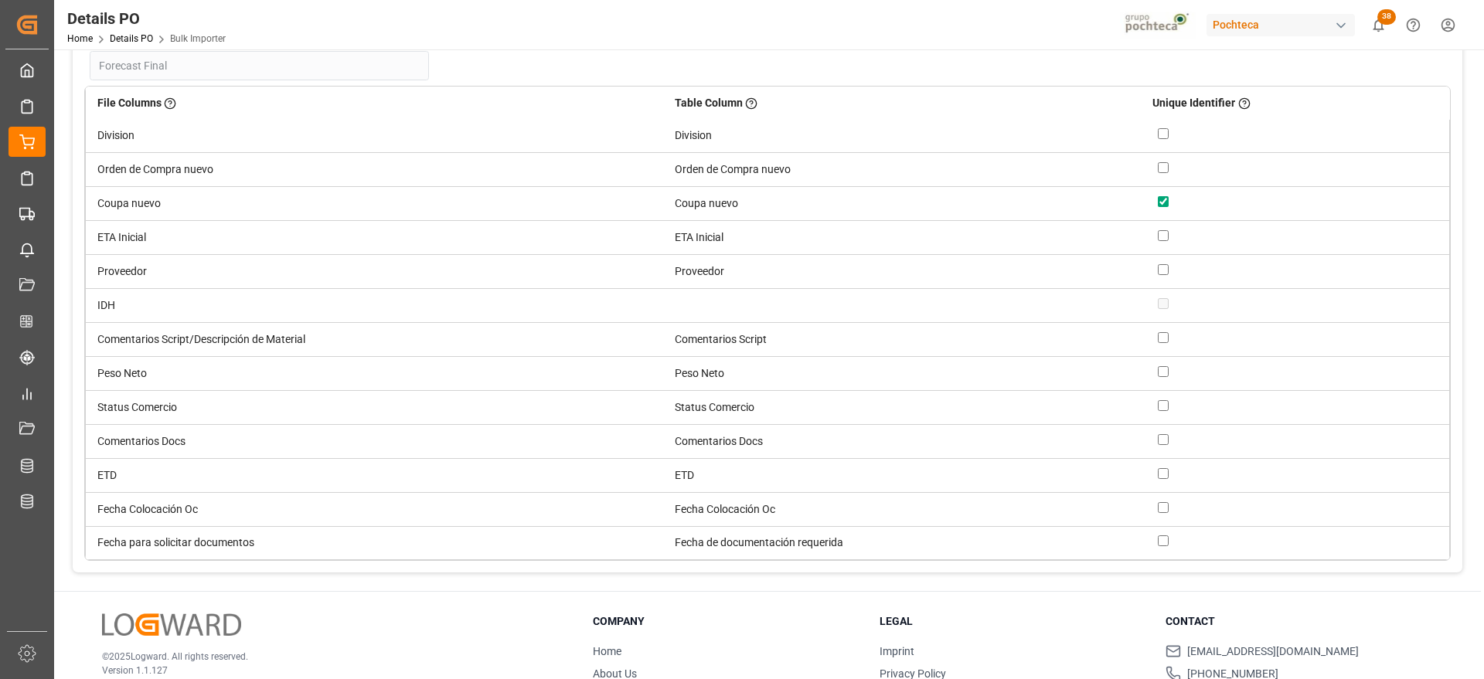
click at [1459, 449] on div "Column Mapping - Assign Unique Identifier Back Confirm Unique Identifier is use…" at bounding box center [768, 256] width 1390 height 632
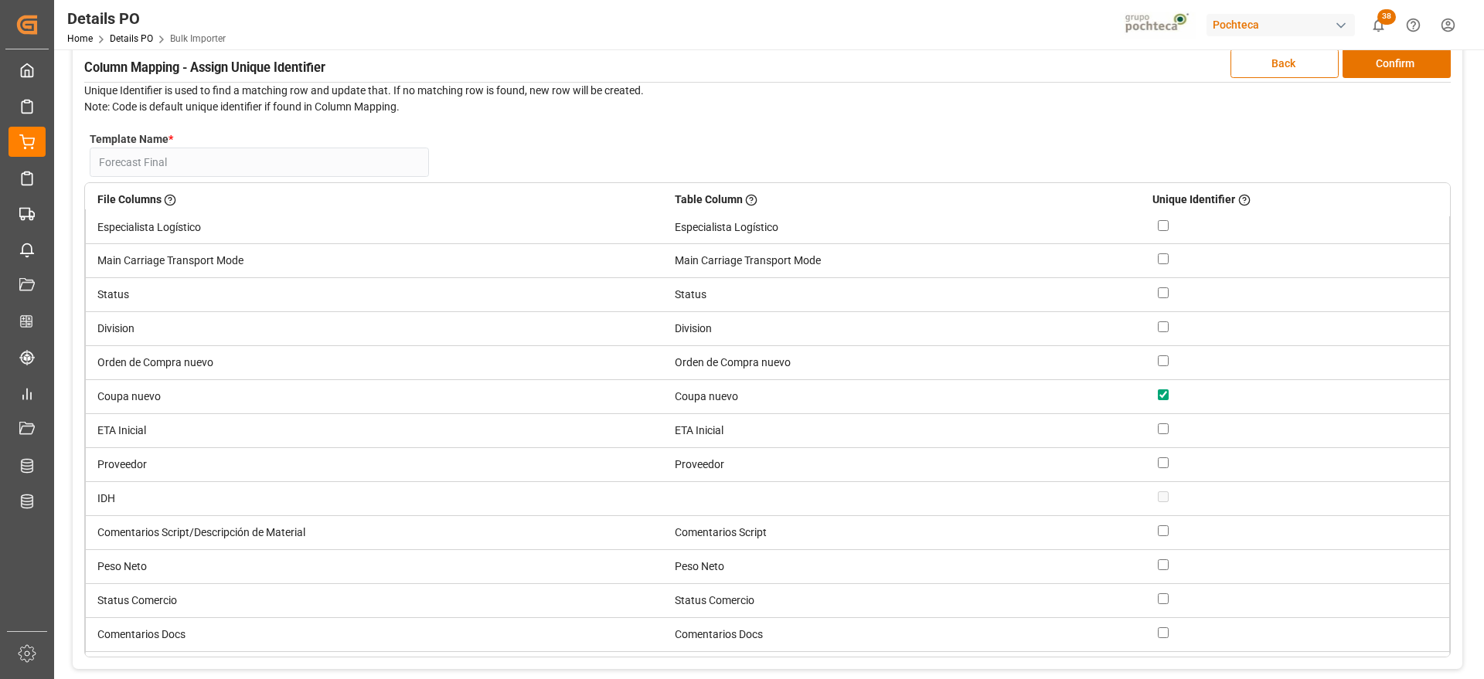
scroll to position [0, 0]
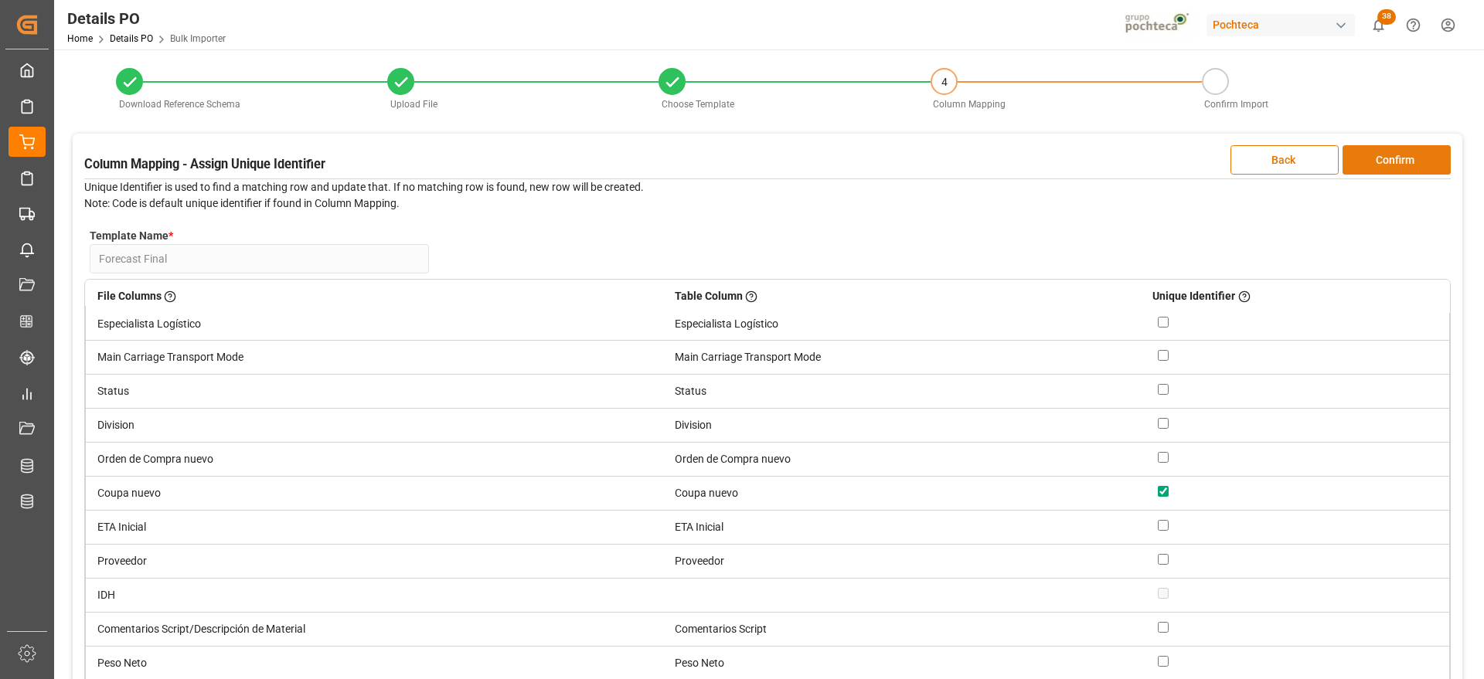
click at [1398, 168] on button "Confirm" at bounding box center [1397, 159] width 108 height 29
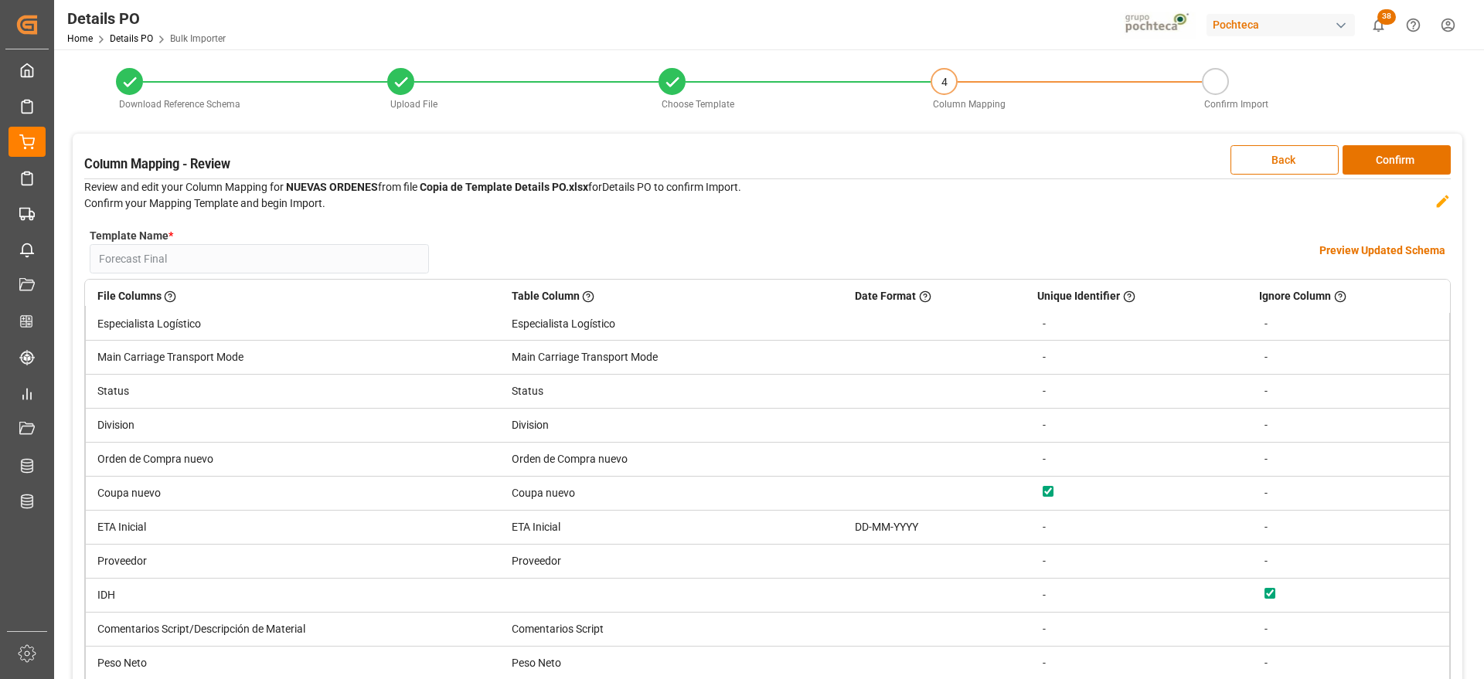
click at [1416, 247] on h4 "Preview Updated Schema" at bounding box center [1382, 251] width 126 height 16
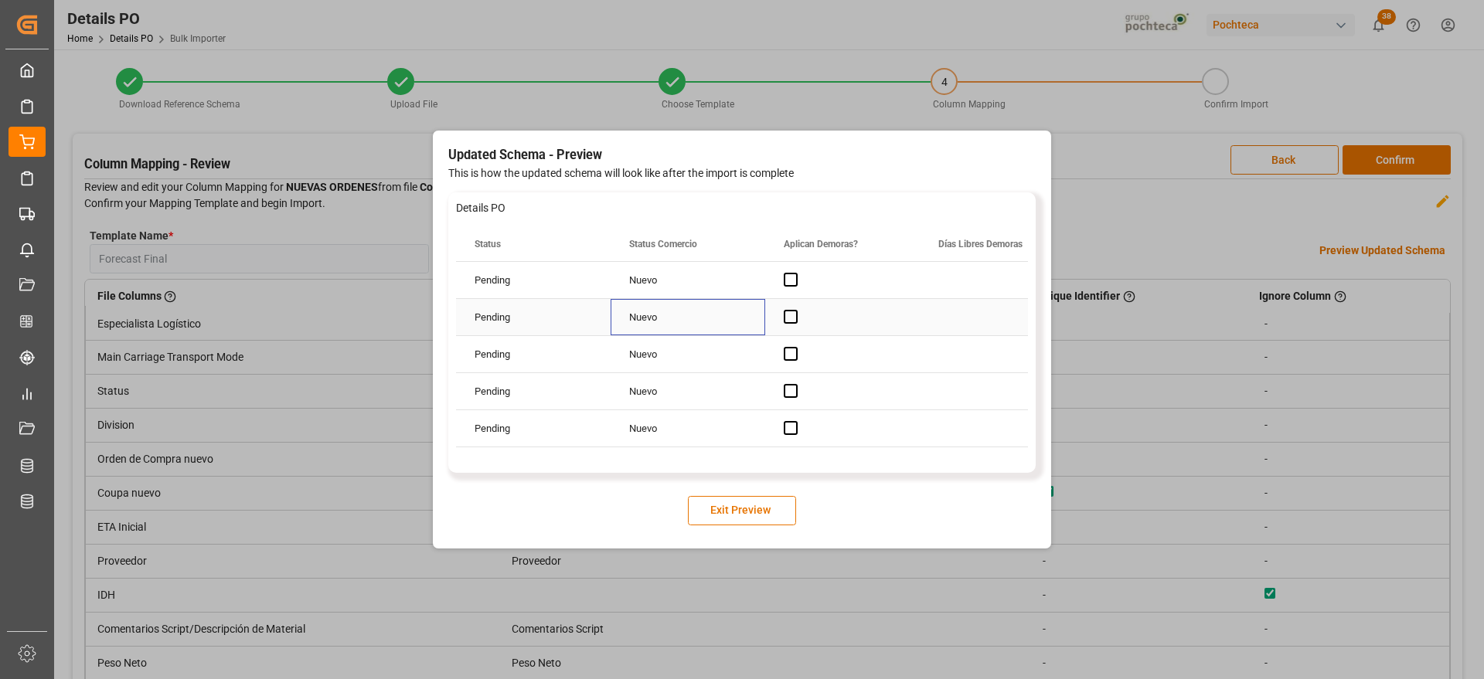
click at [625, 330] on div "Nuevo" at bounding box center [688, 317] width 155 height 36
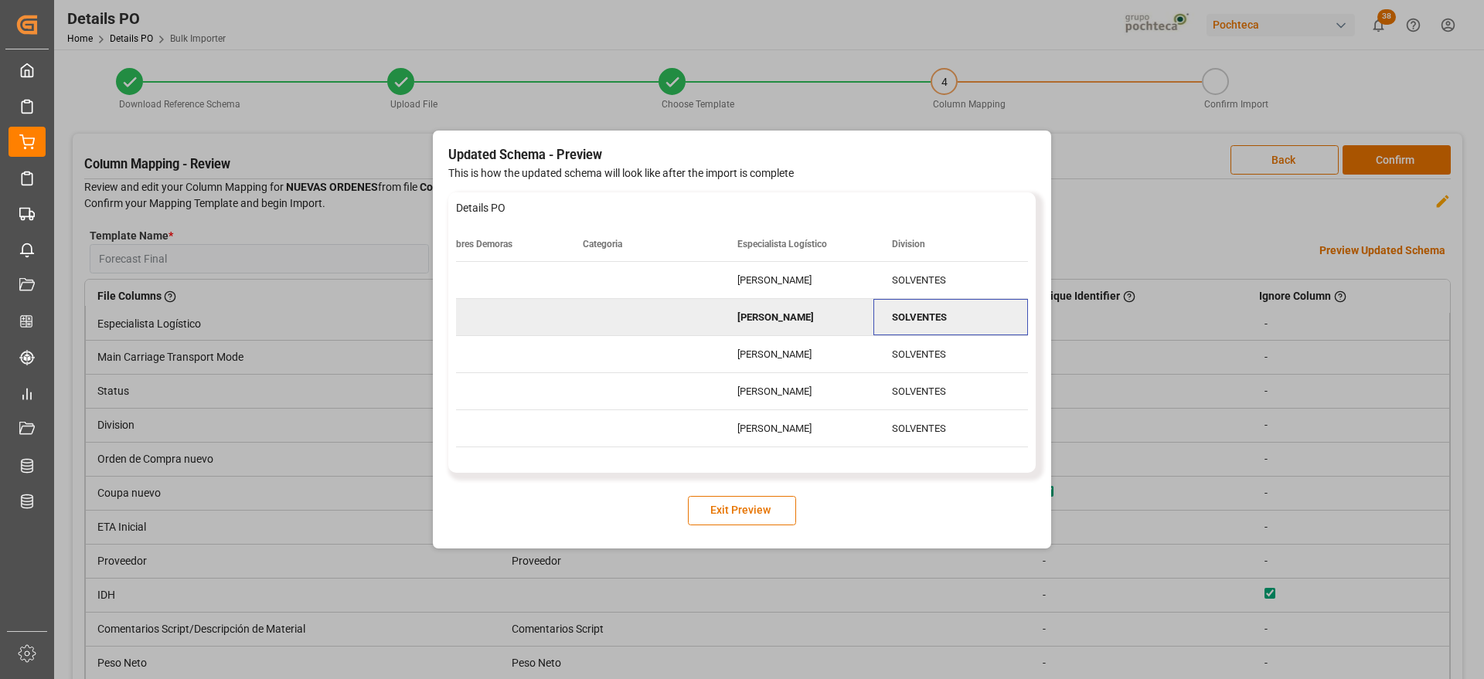
scroll to position [0, 665]
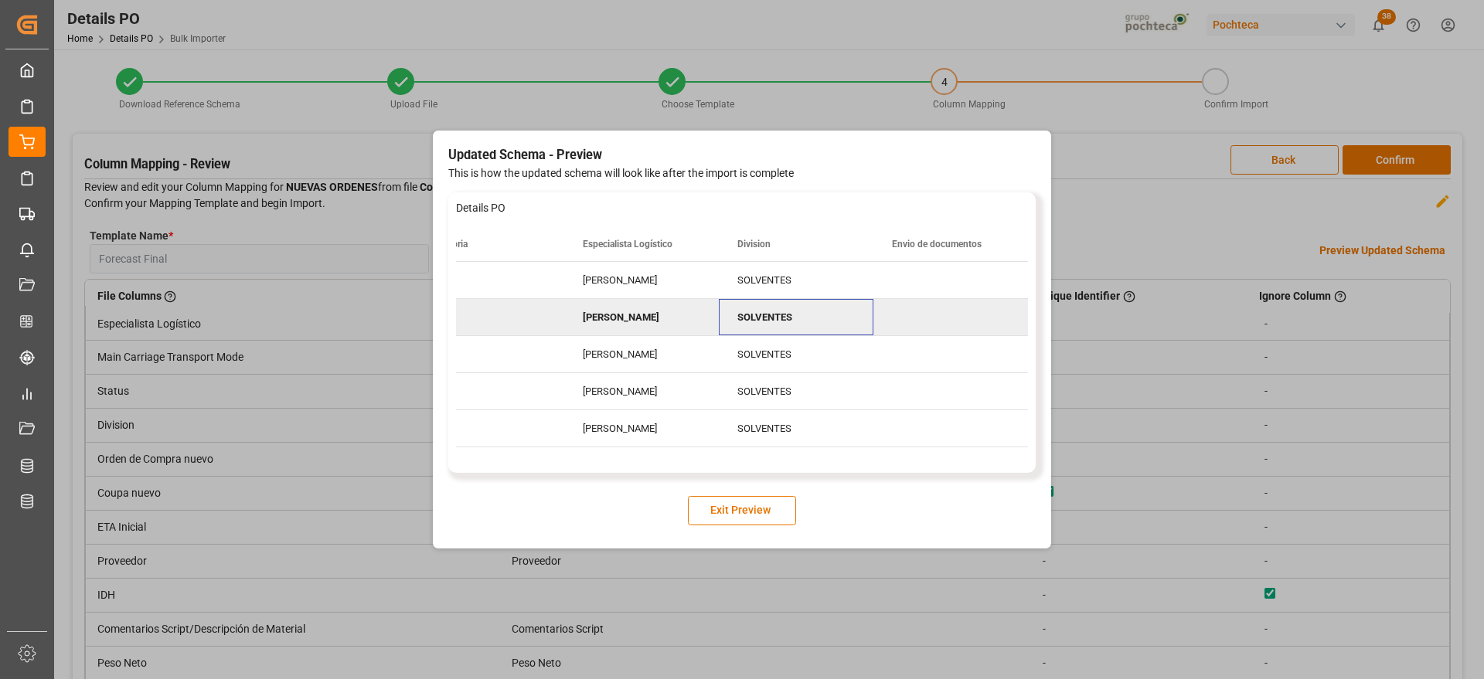
click at [906, 309] on div "Press SPACE to deselect this row." at bounding box center [950, 317] width 155 height 36
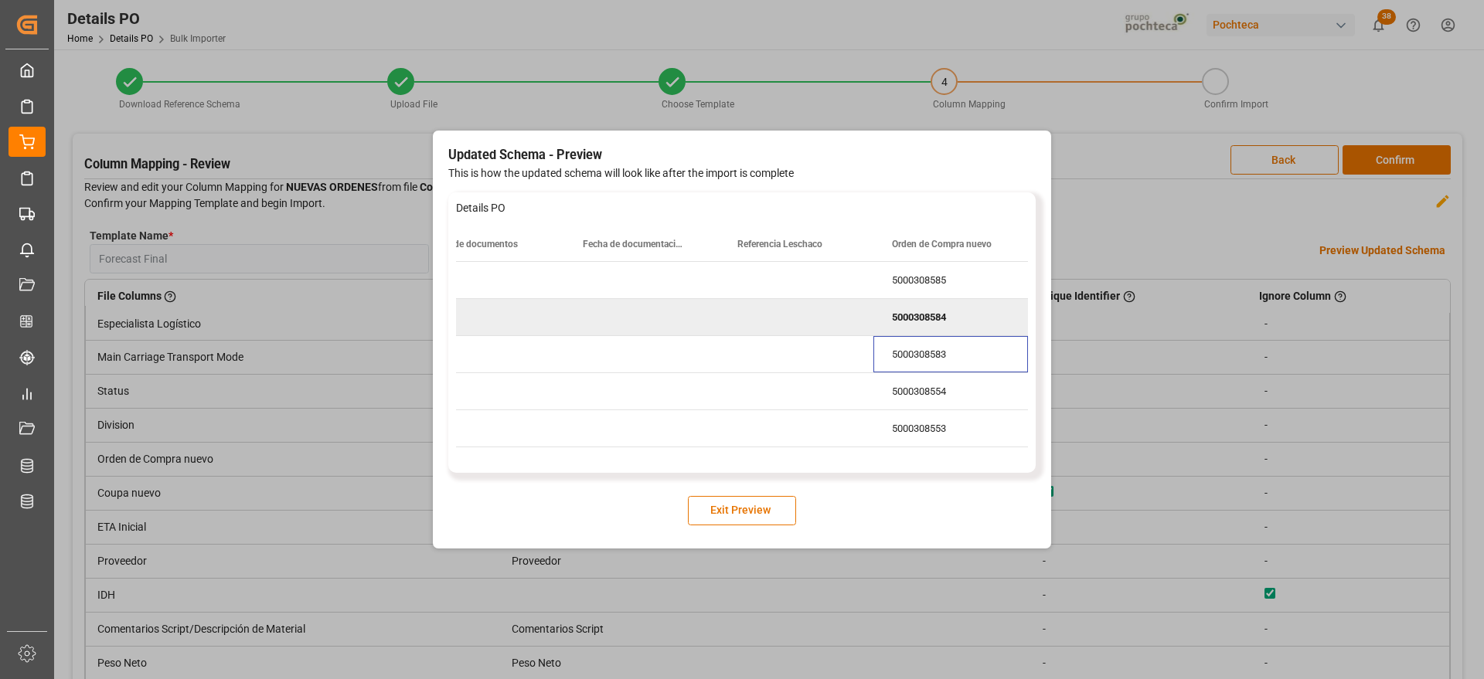
scroll to position [0, 1283]
click at [772, 502] on button "Exit Preview" at bounding box center [742, 510] width 108 height 29
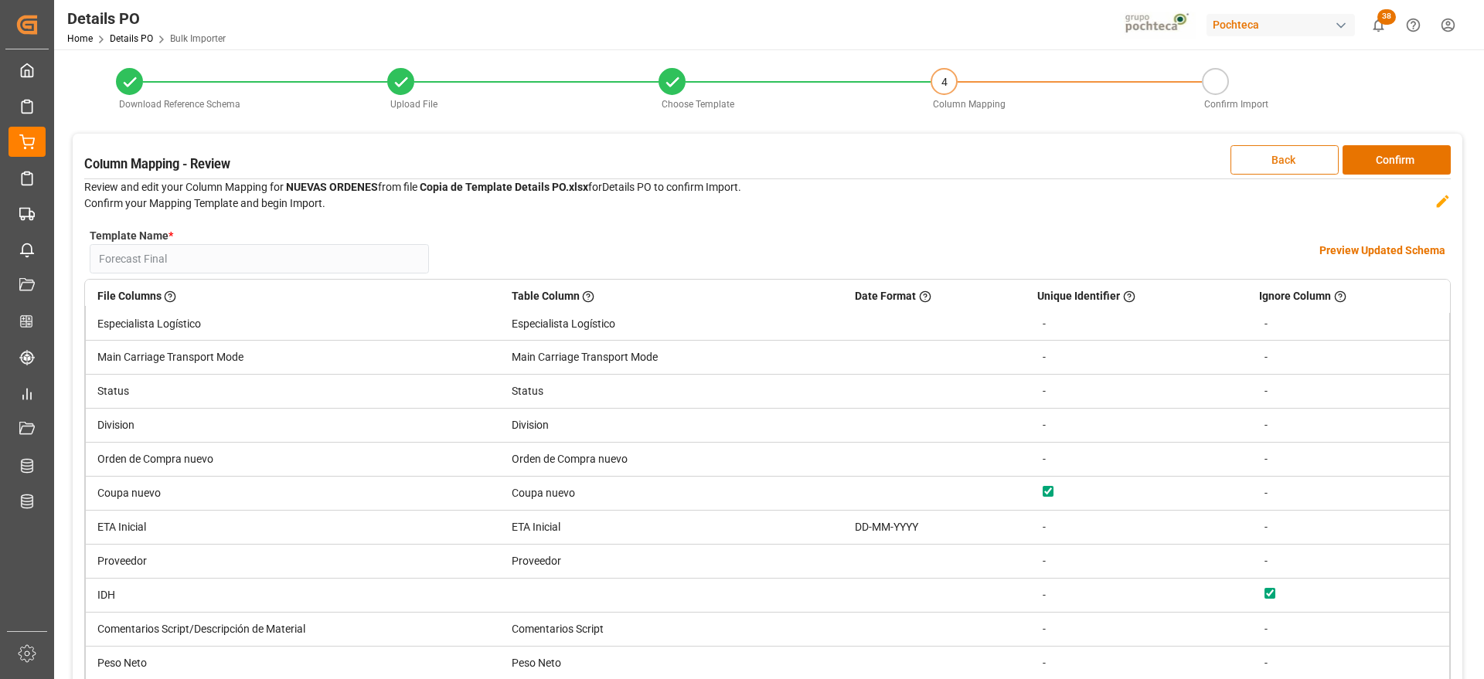
click at [1279, 163] on button "Back" at bounding box center [1284, 159] width 108 height 29
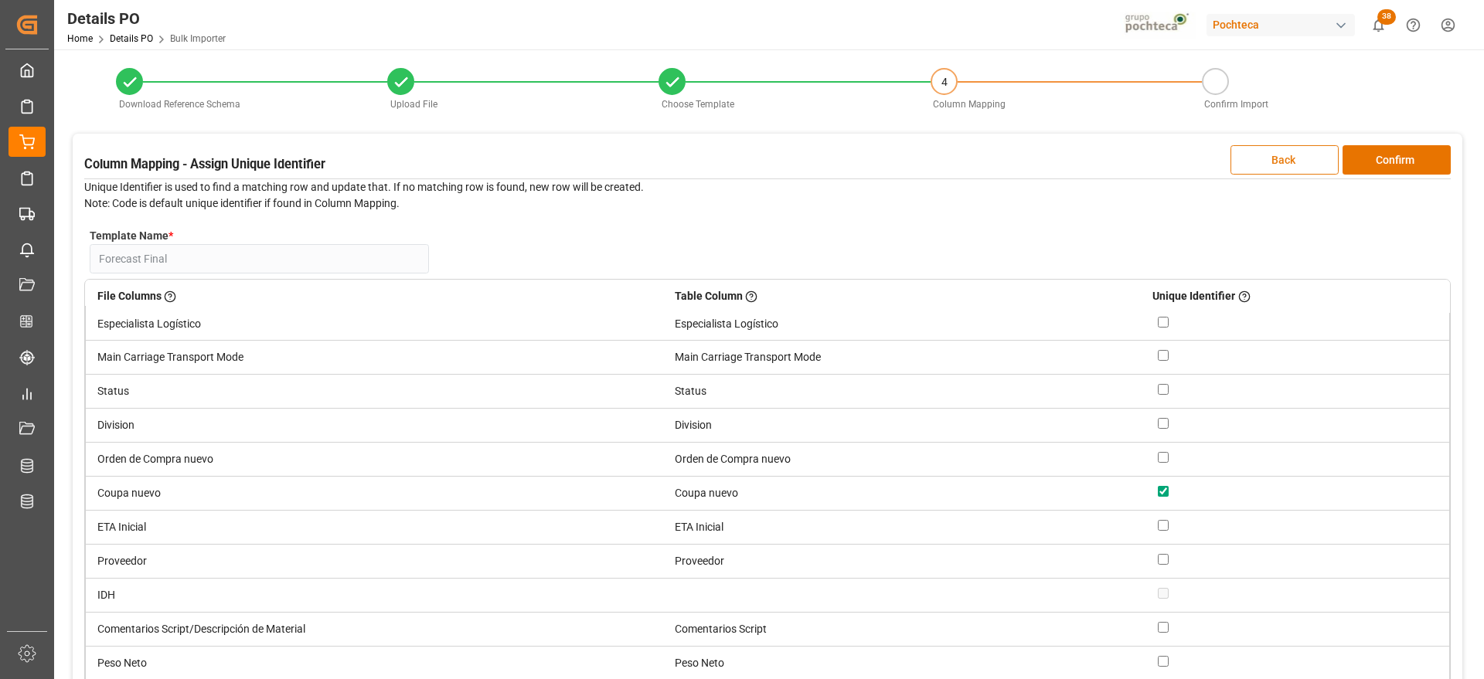
click at [1279, 163] on button "Back" at bounding box center [1284, 159] width 108 height 29
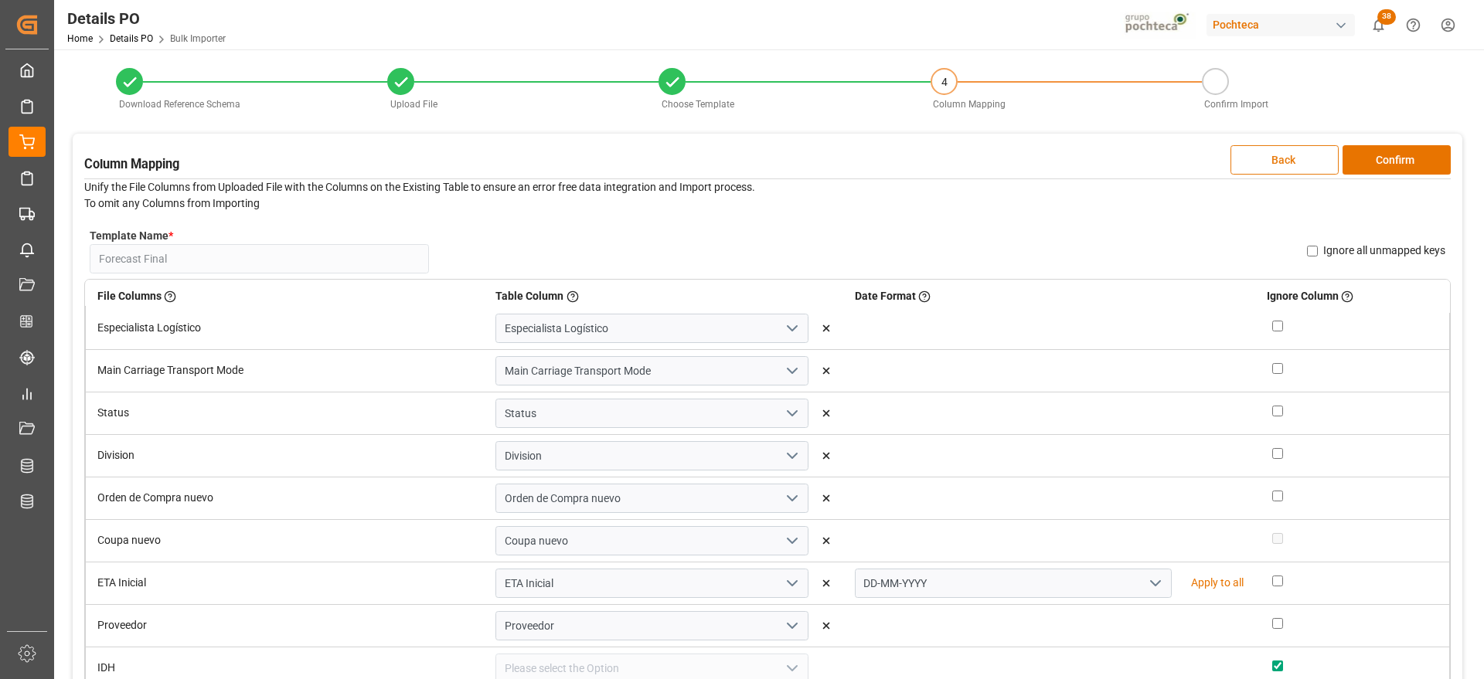
click at [1279, 163] on button "Back" at bounding box center [1284, 159] width 108 height 29
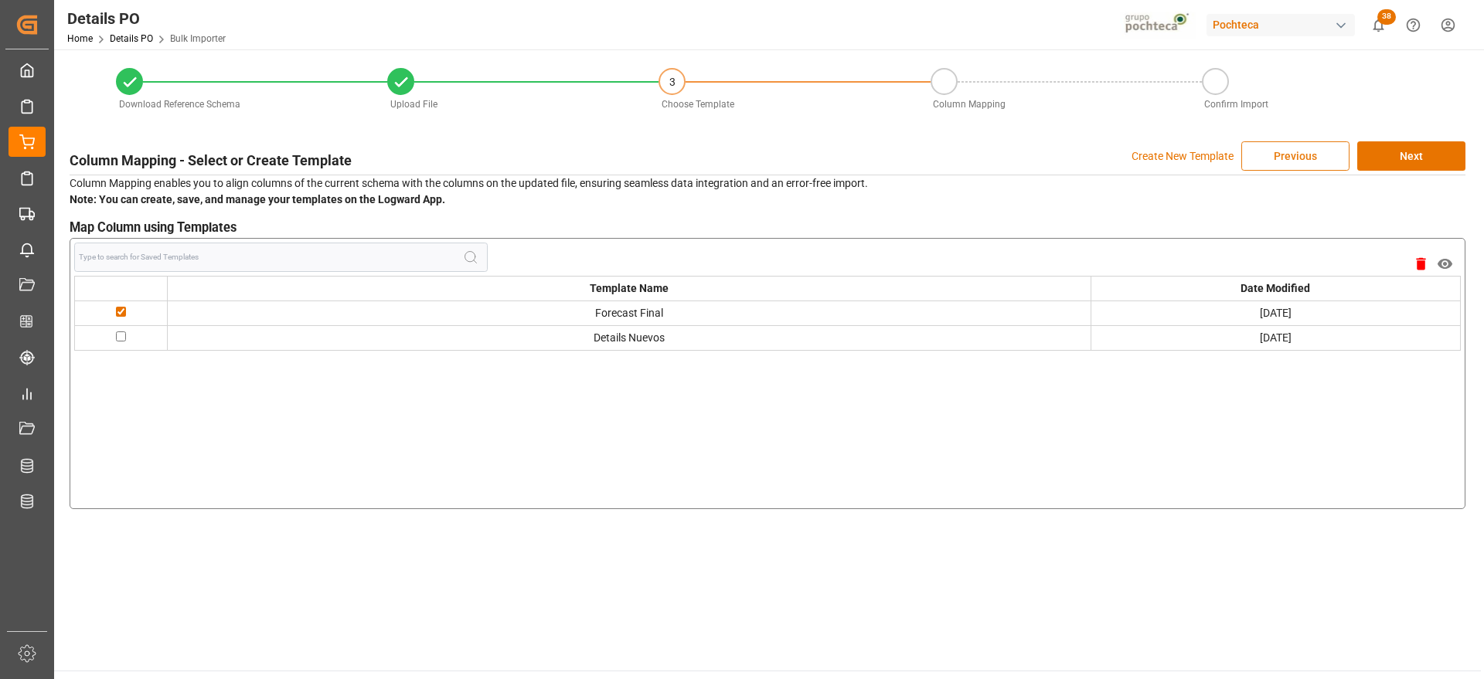
click at [1290, 162] on button "Previous" at bounding box center [1295, 155] width 108 height 29
